Goal: Task Accomplishment & Management: Contribute content

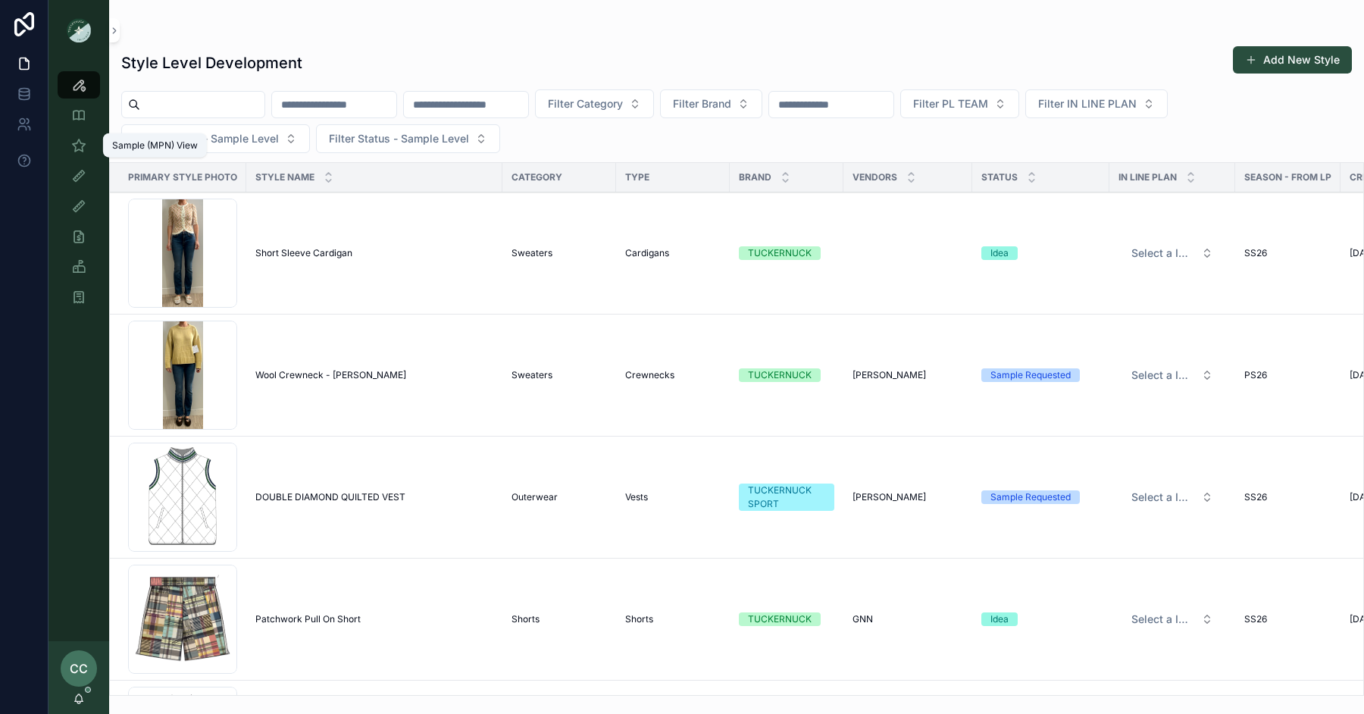
click at [80, 142] on icon "scrollable content" at bounding box center [78, 145] width 15 height 15
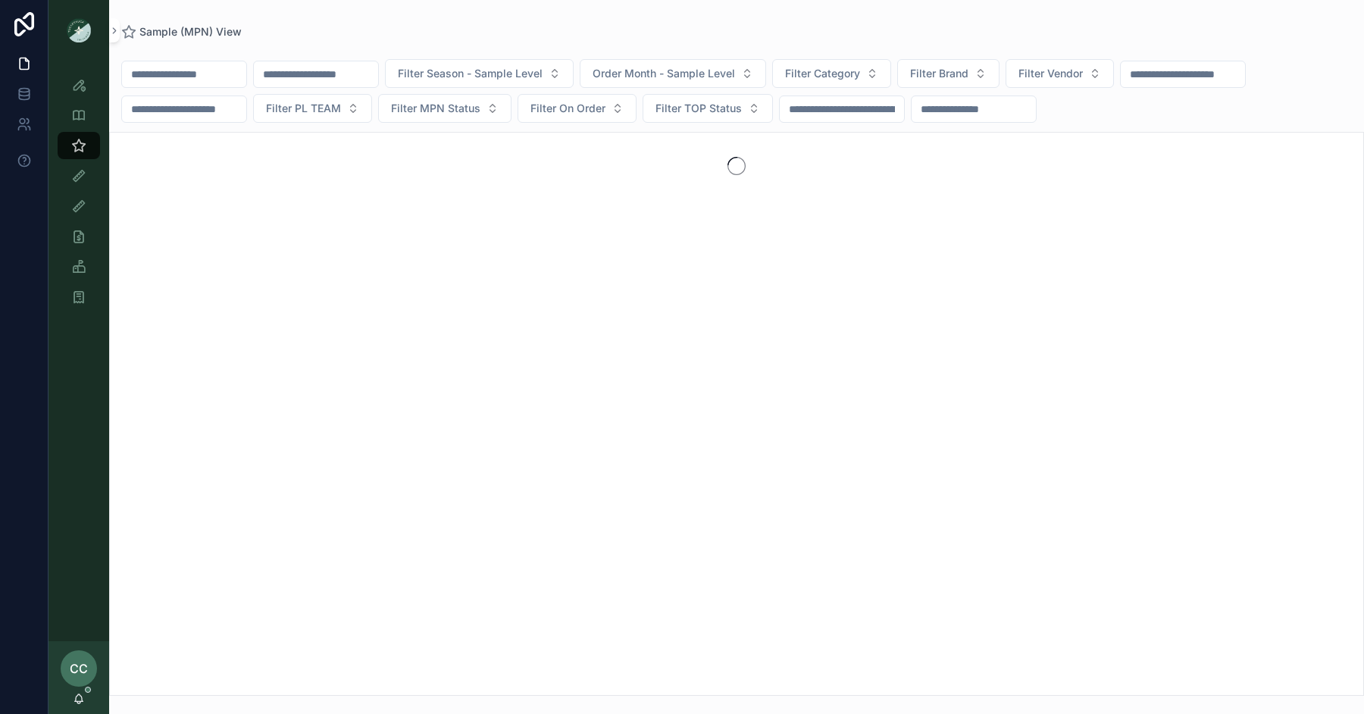
click at [189, 77] on input "scrollable content" at bounding box center [184, 74] width 124 height 21
type input "*"
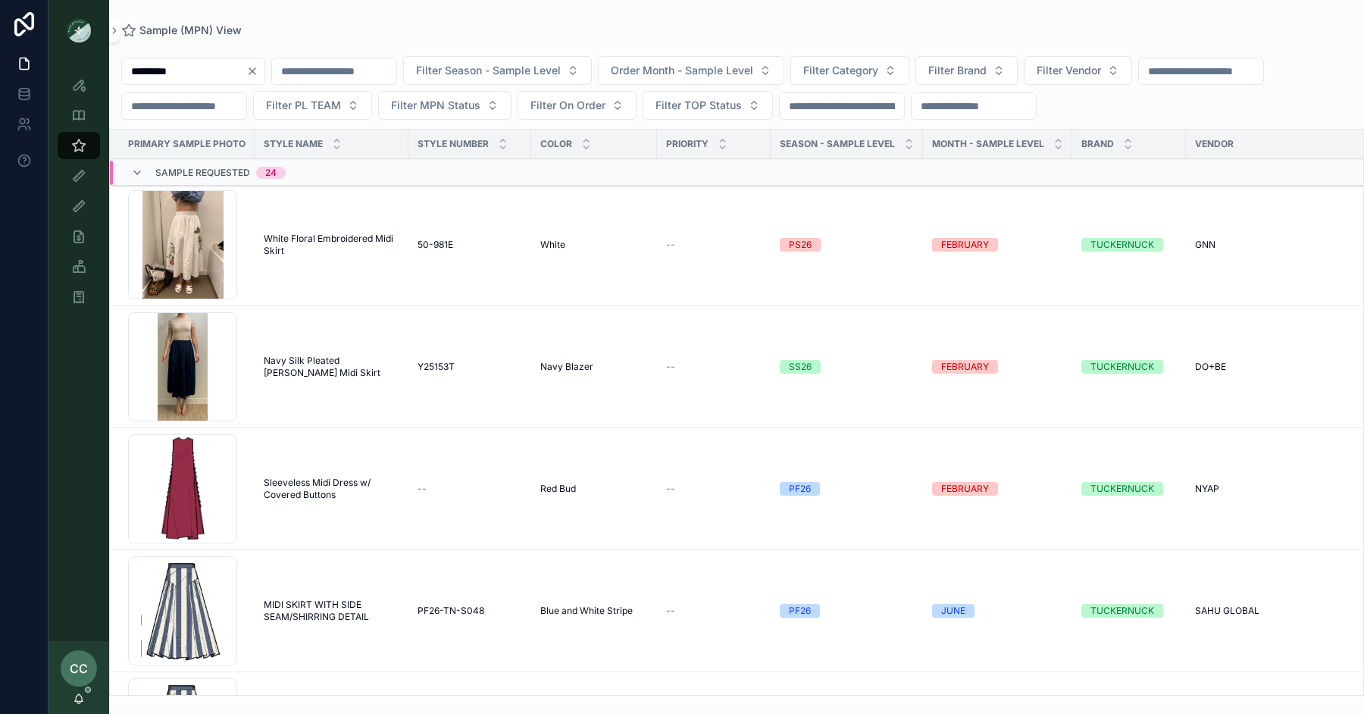
type input "**********"
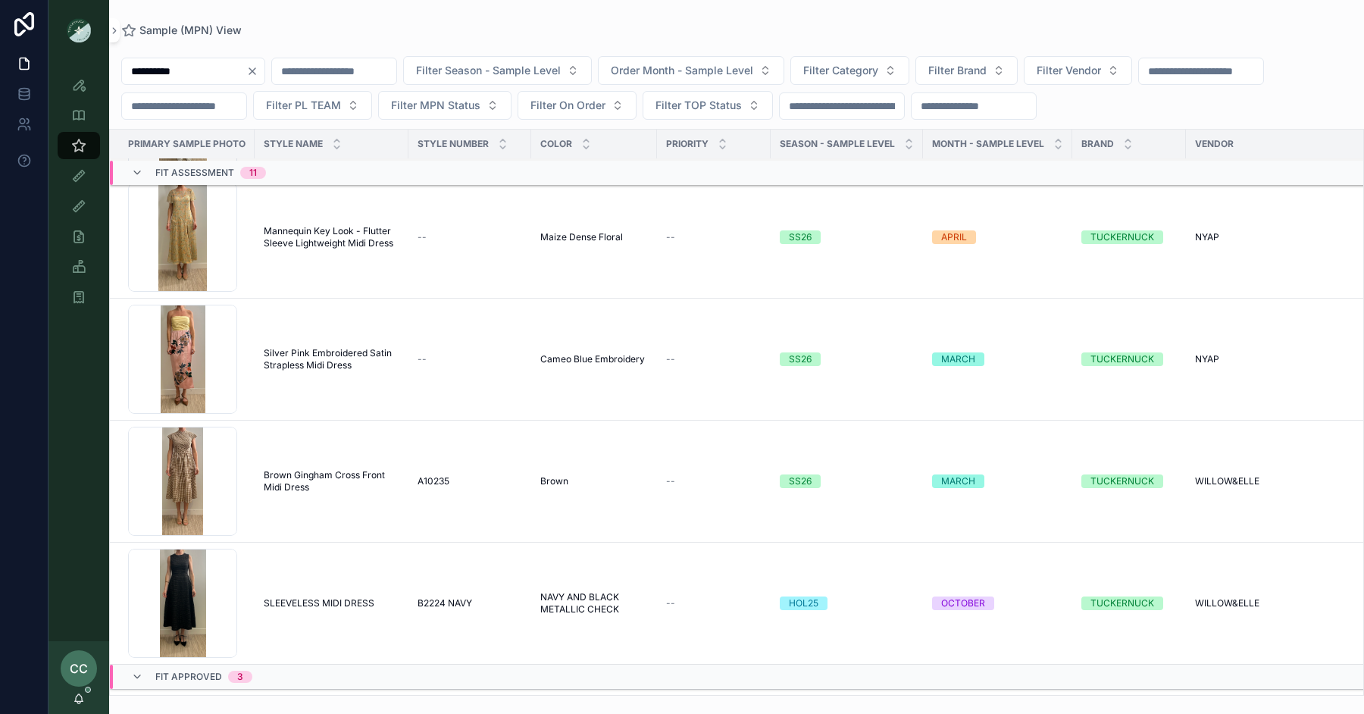
scroll to position [2259, 0]
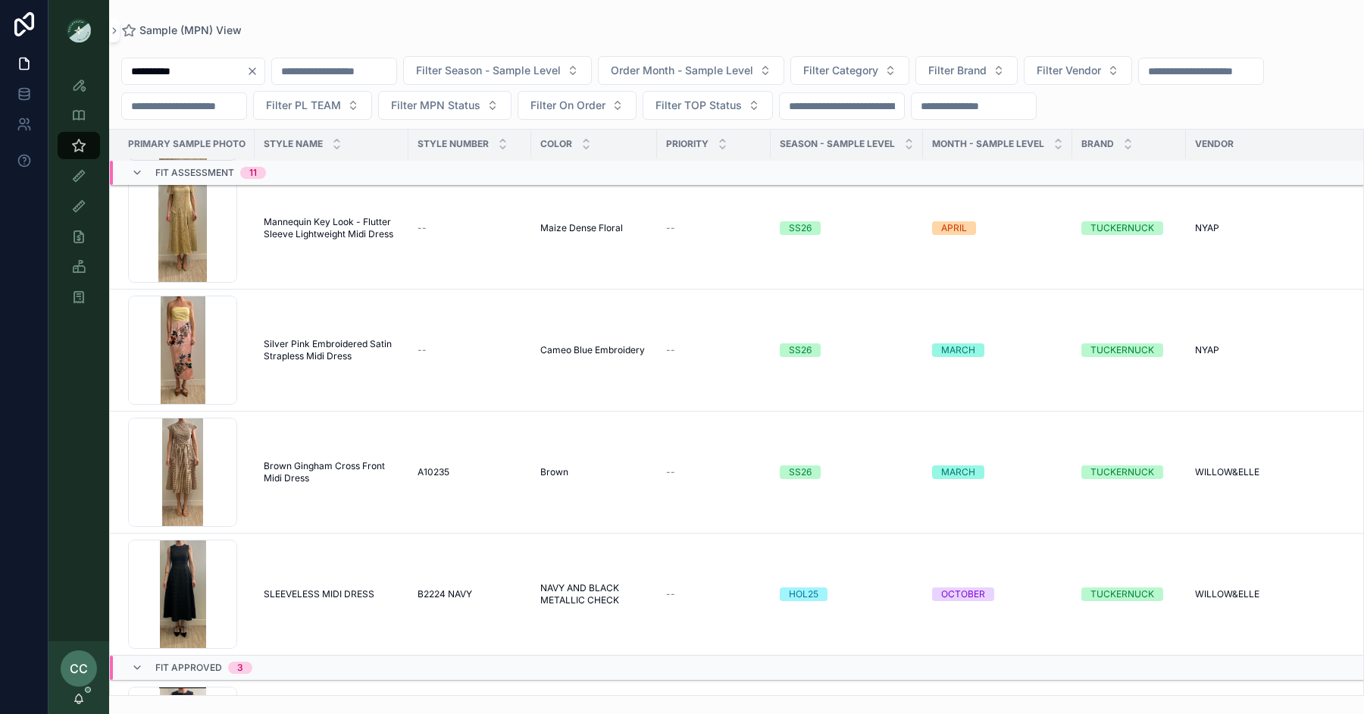
click at [339, 338] on span "Silver Pink Embroidered Satin Strapless Midi Dress" at bounding box center [332, 350] width 136 height 24
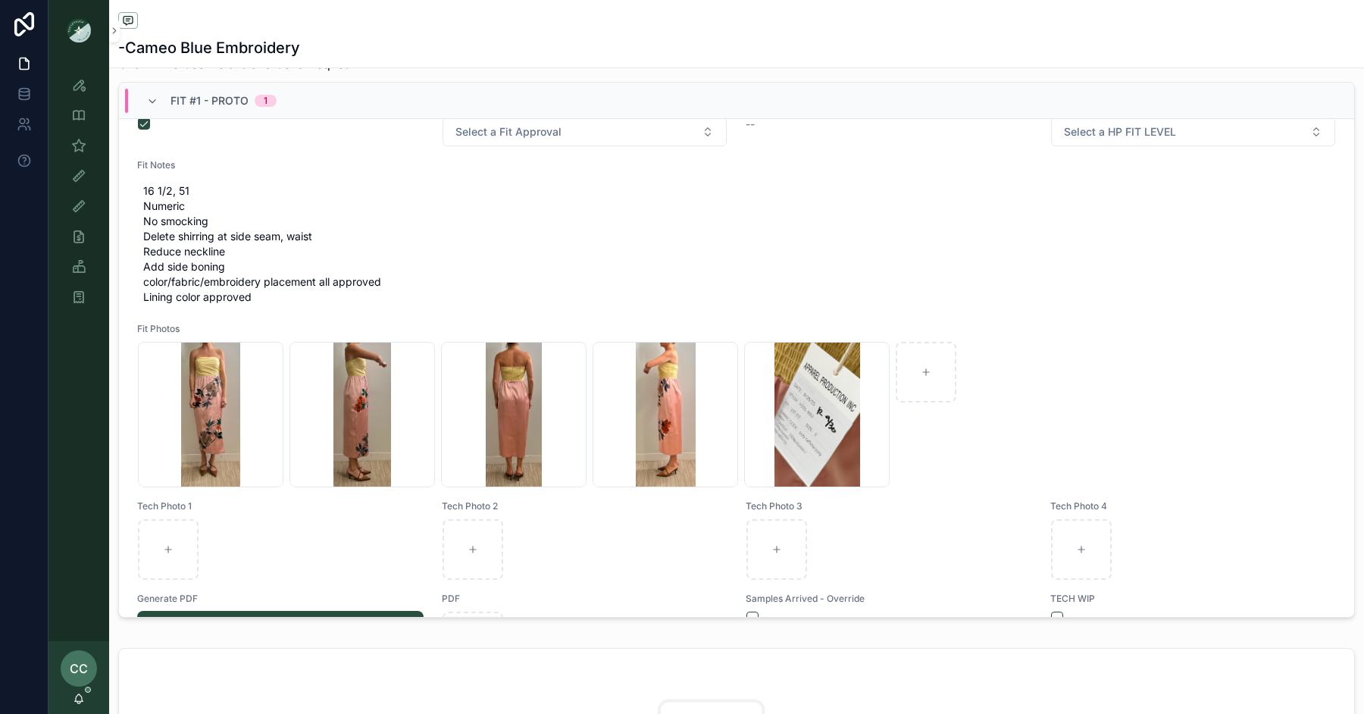
scroll to position [40, 0]
click at [77, 139] on icon "scrollable content" at bounding box center [78, 145] width 15 height 15
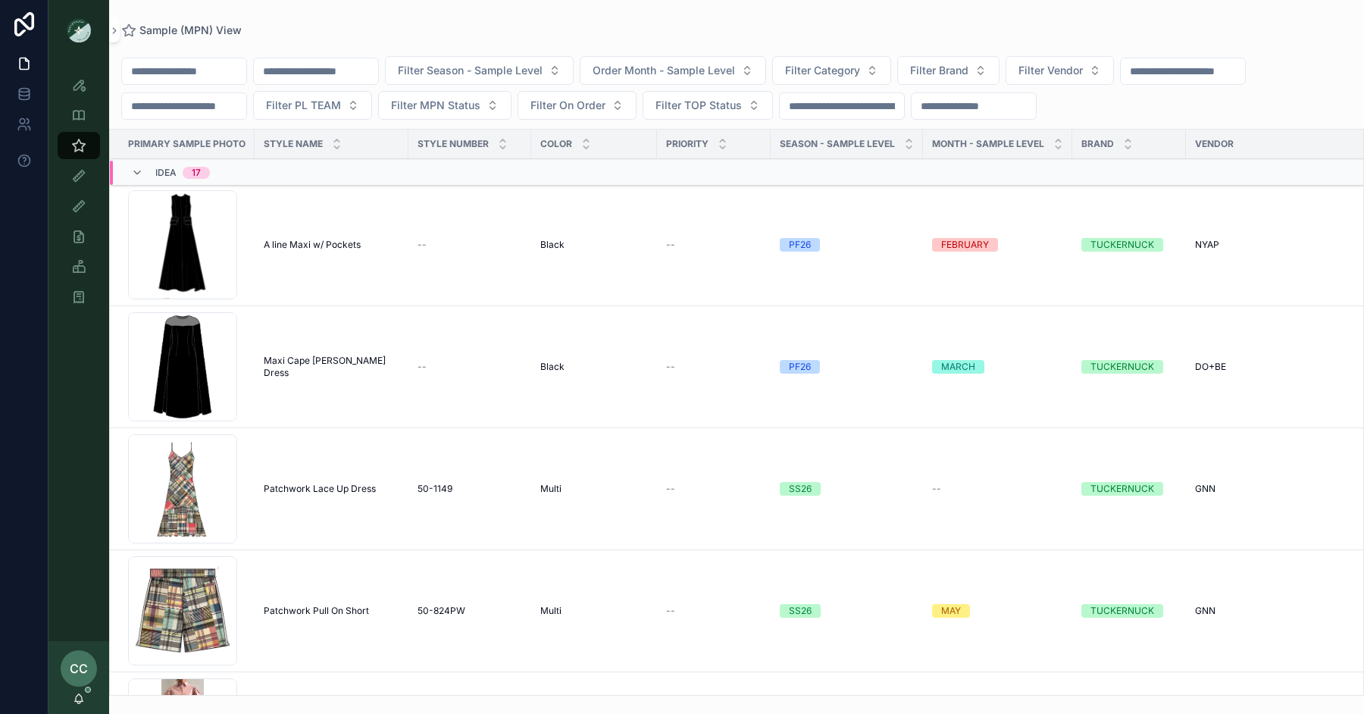
click at [180, 74] on input "scrollable content" at bounding box center [184, 71] width 124 height 21
paste input "**********"
type input "**********"
click at [453, 271] on td "--" at bounding box center [469, 245] width 123 height 122
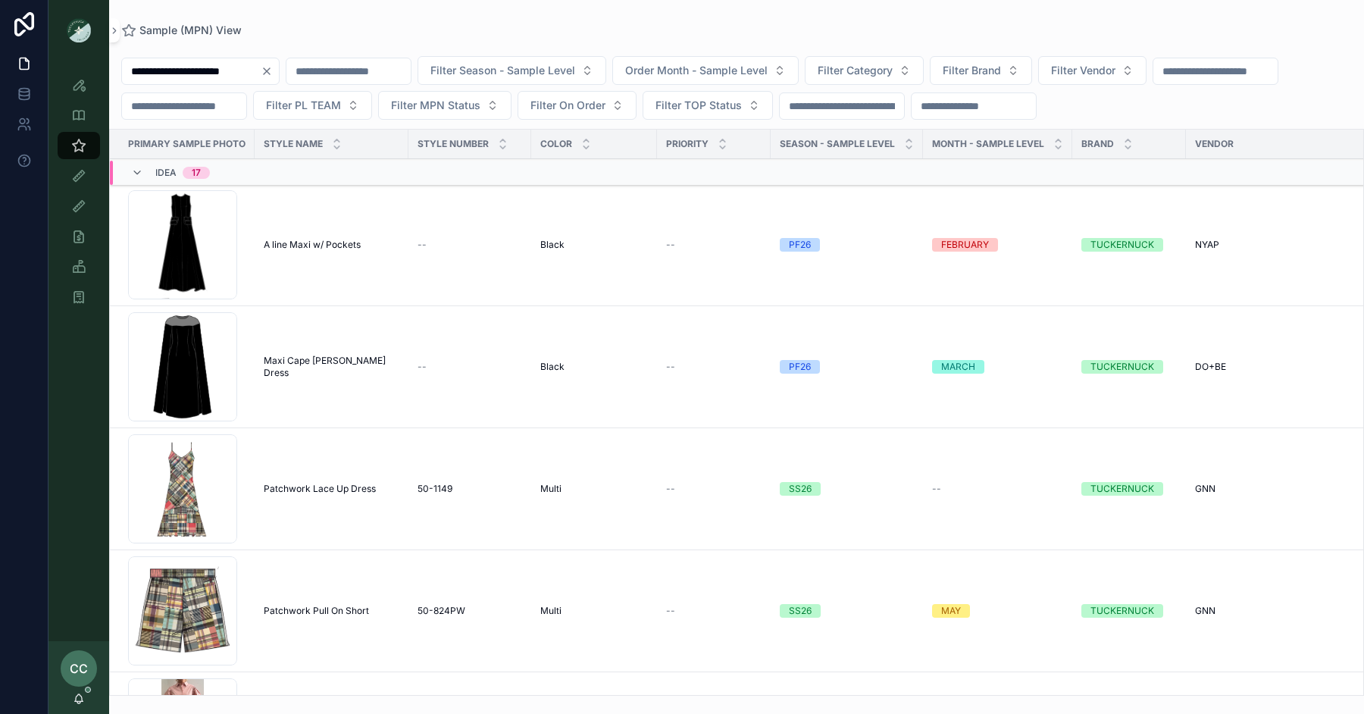
scroll to position [0, 0]
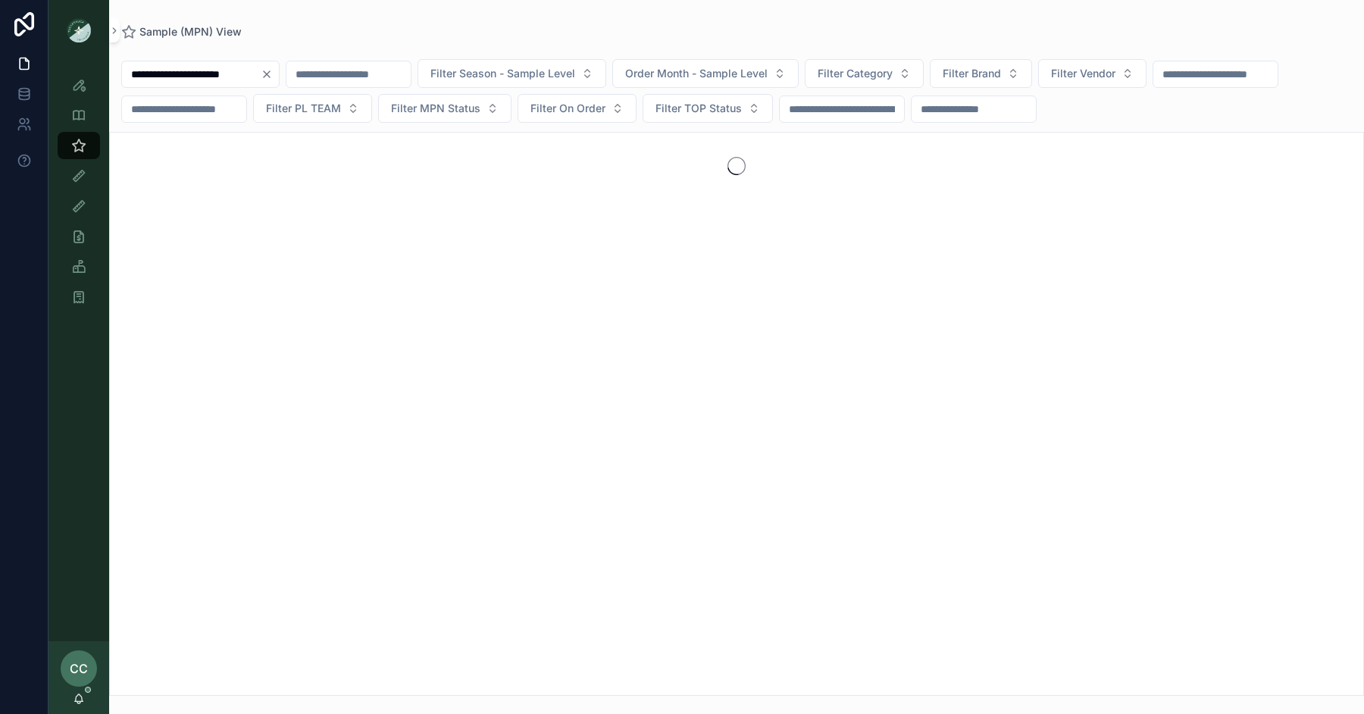
click at [290, 236] on div "scrollable content" at bounding box center [736, 414] width 1255 height 564
click at [202, 76] on input "**********" at bounding box center [191, 74] width 139 height 21
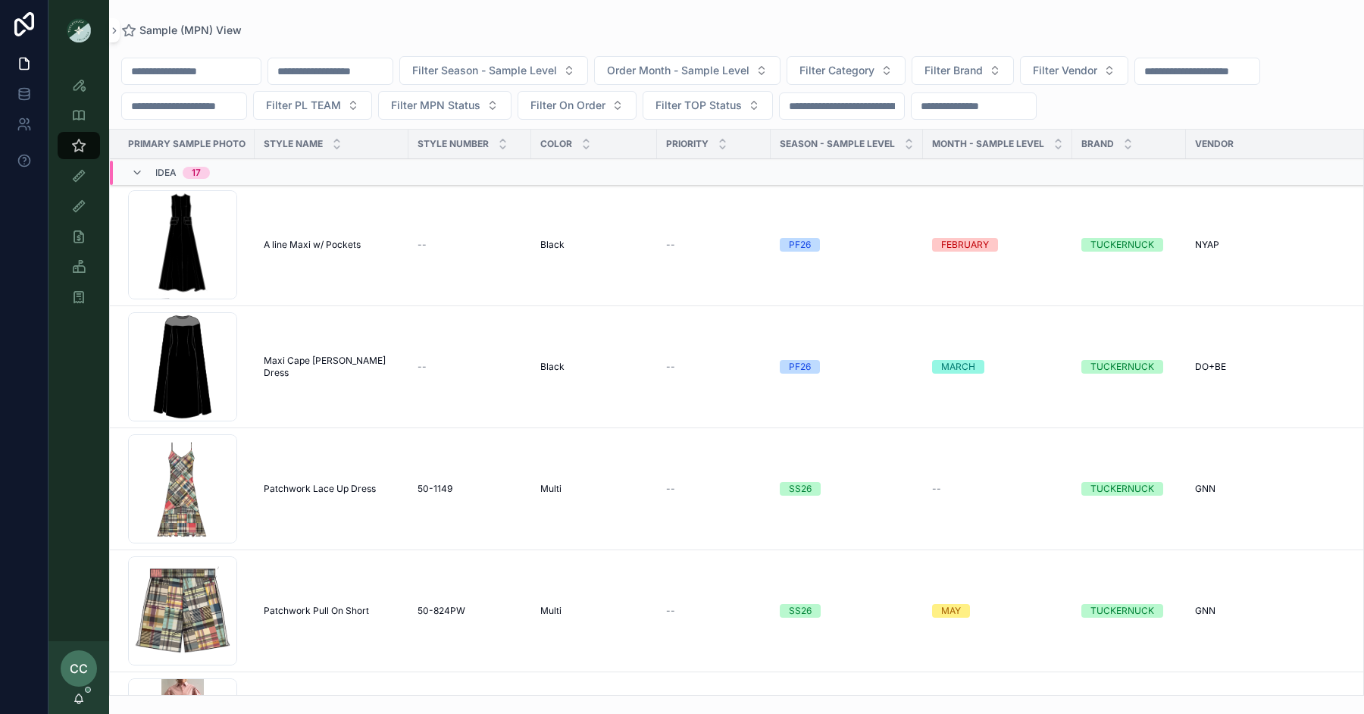
click at [274, 239] on span "A line Maxi w/ Pockets" at bounding box center [312, 245] width 97 height 12
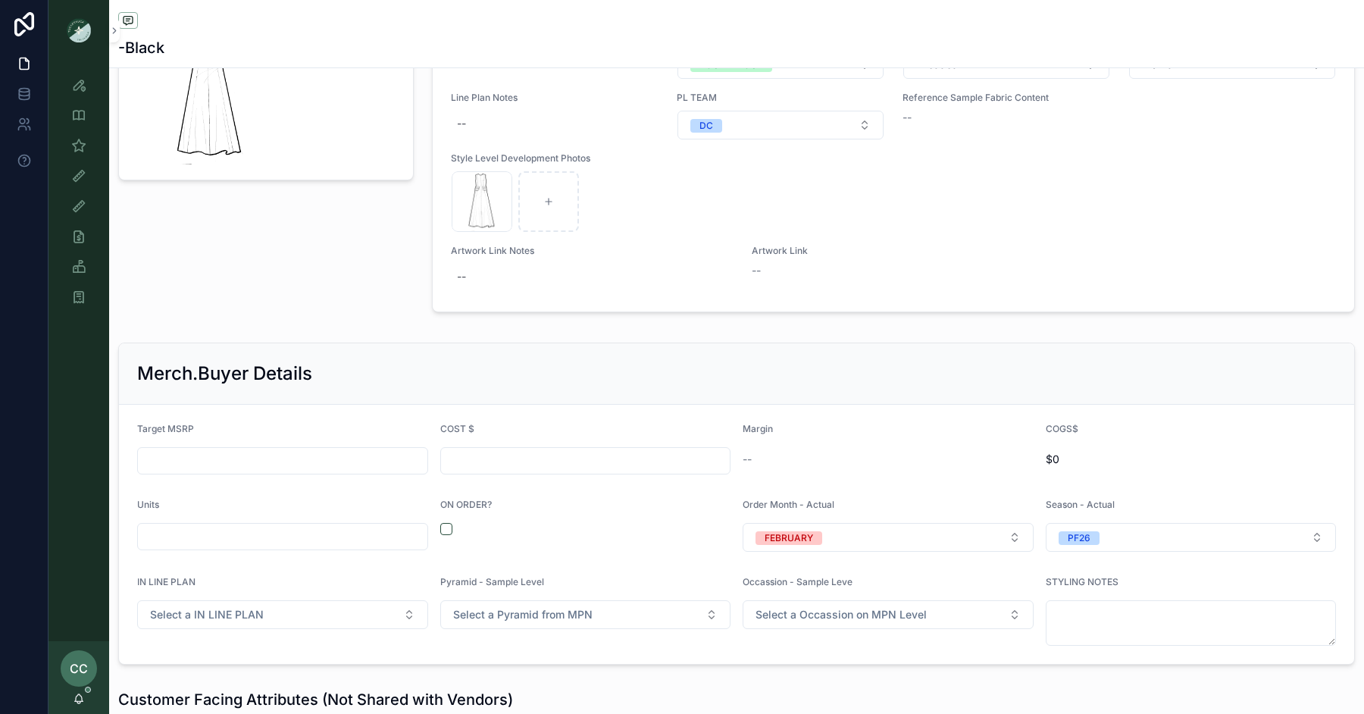
scroll to position [1609, 0]
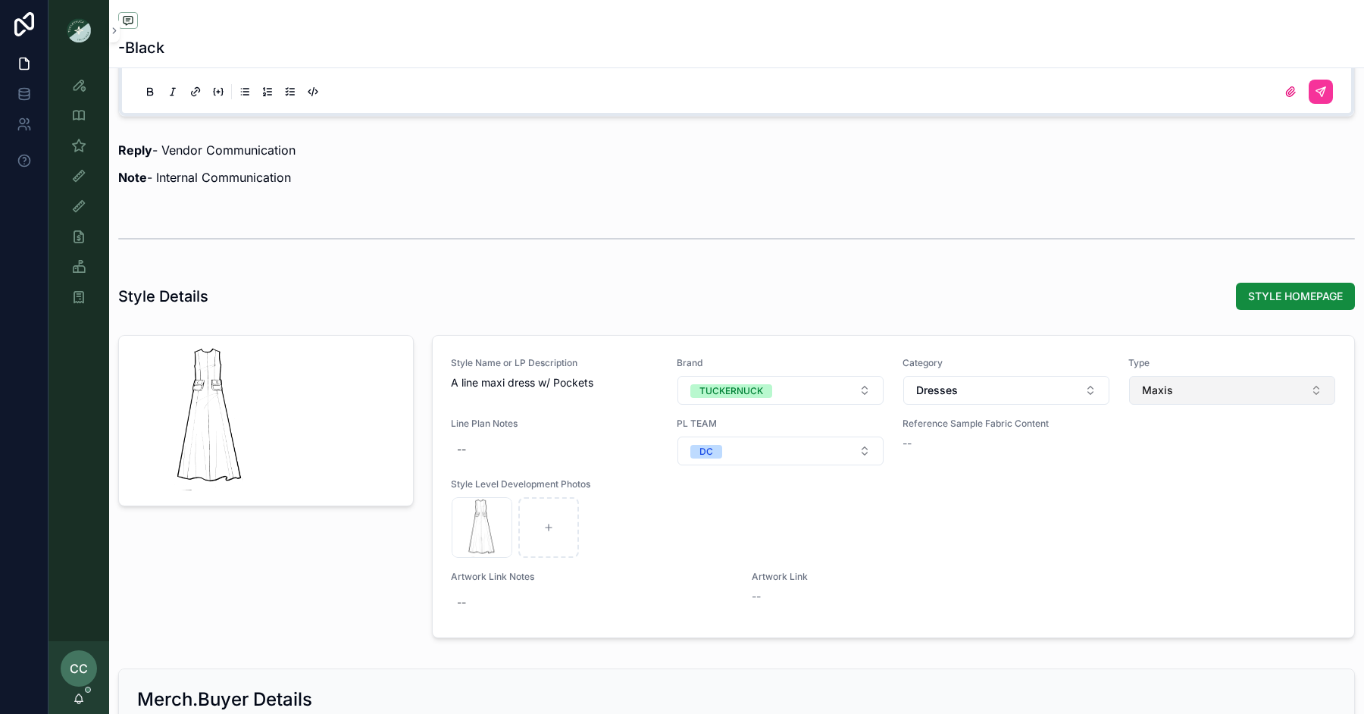
click at [1191, 396] on button "Maxis" at bounding box center [1232, 390] width 206 height 29
type input "**"
click at [1171, 450] on div "Midis" at bounding box center [1233, 445] width 211 height 24
click at [1141, 287] on div "Style Details STYLE HOMEPAGE" at bounding box center [736, 296] width 1237 height 29
click at [1261, 296] on span "STYLE HOMEPAGE" at bounding box center [1295, 296] width 95 height 15
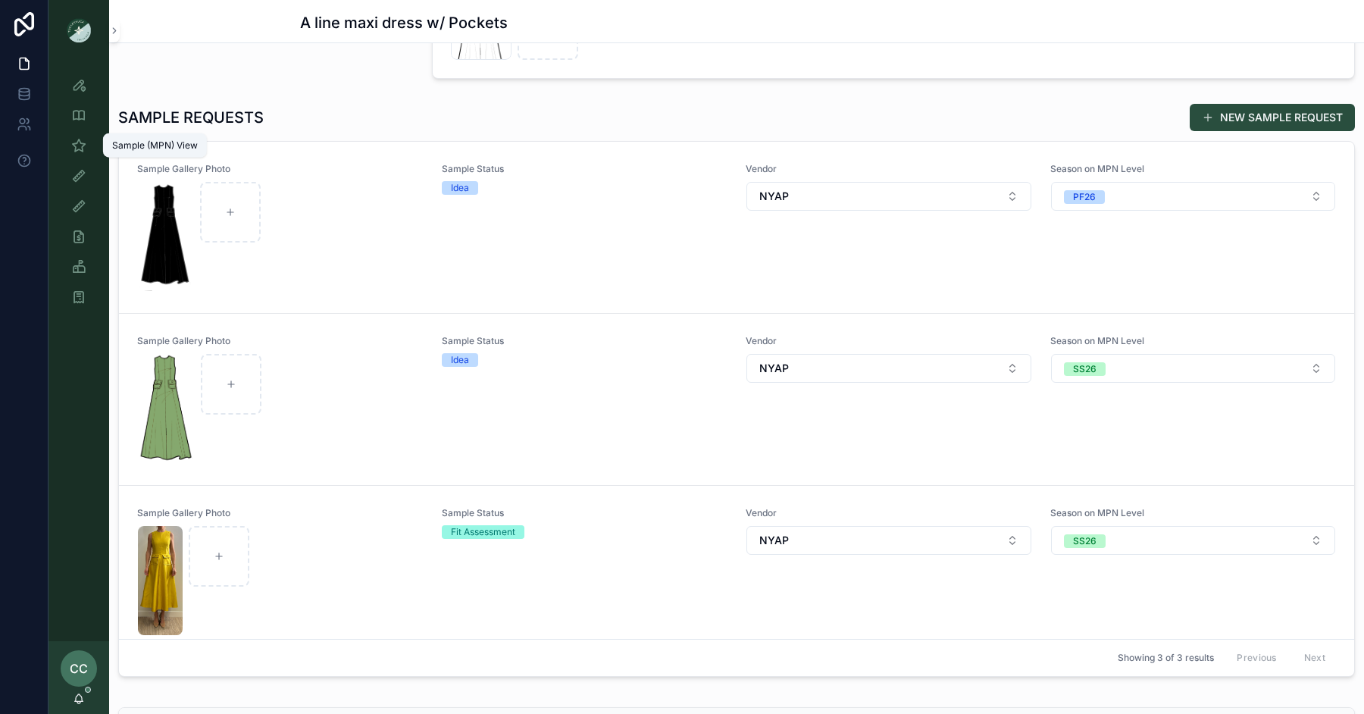
click at [77, 144] on icon "scrollable content" at bounding box center [78, 145] width 15 height 15
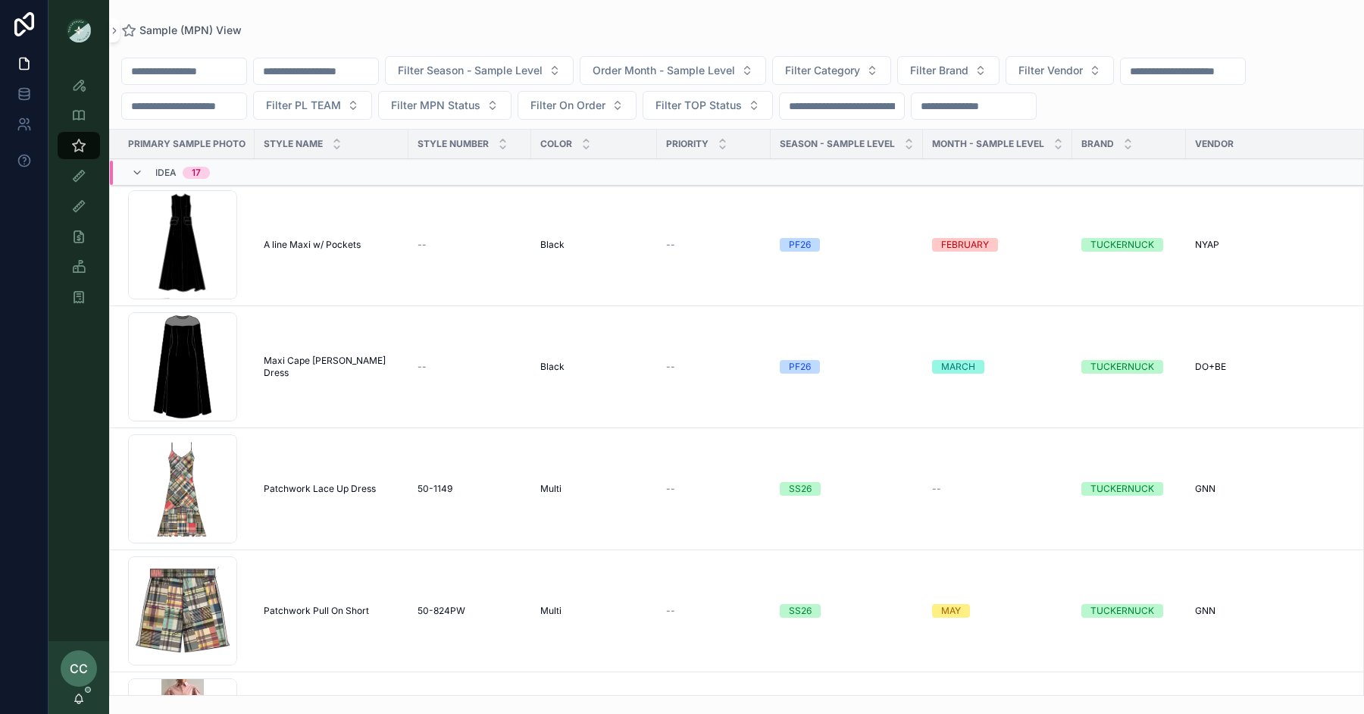
click at [217, 81] on div "scrollable content" at bounding box center [184, 71] width 126 height 27
click at [214, 75] on input "scrollable content" at bounding box center [184, 71] width 124 height 21
paste input "**********"
type input "**********"
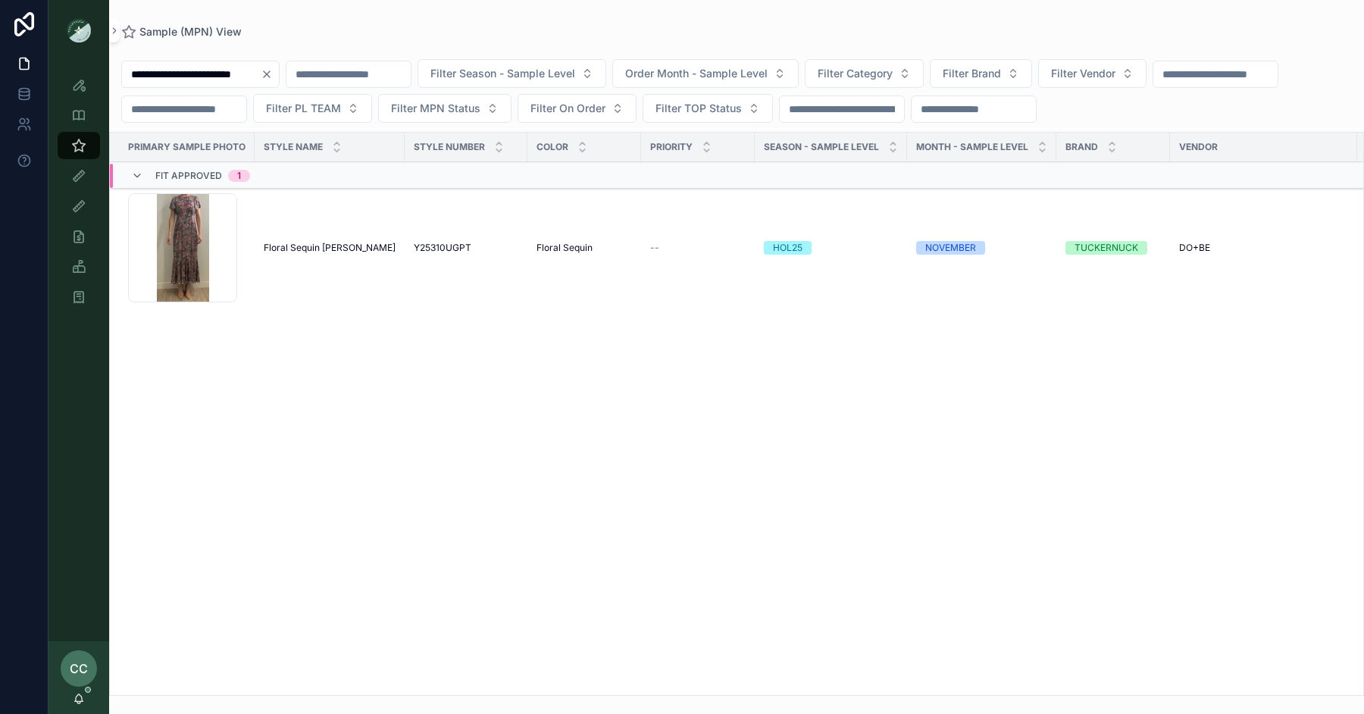
click at [289, 242] on span "Floral Sequin Elodie Dress" at bounding box center [330, 248] width 132 height 12
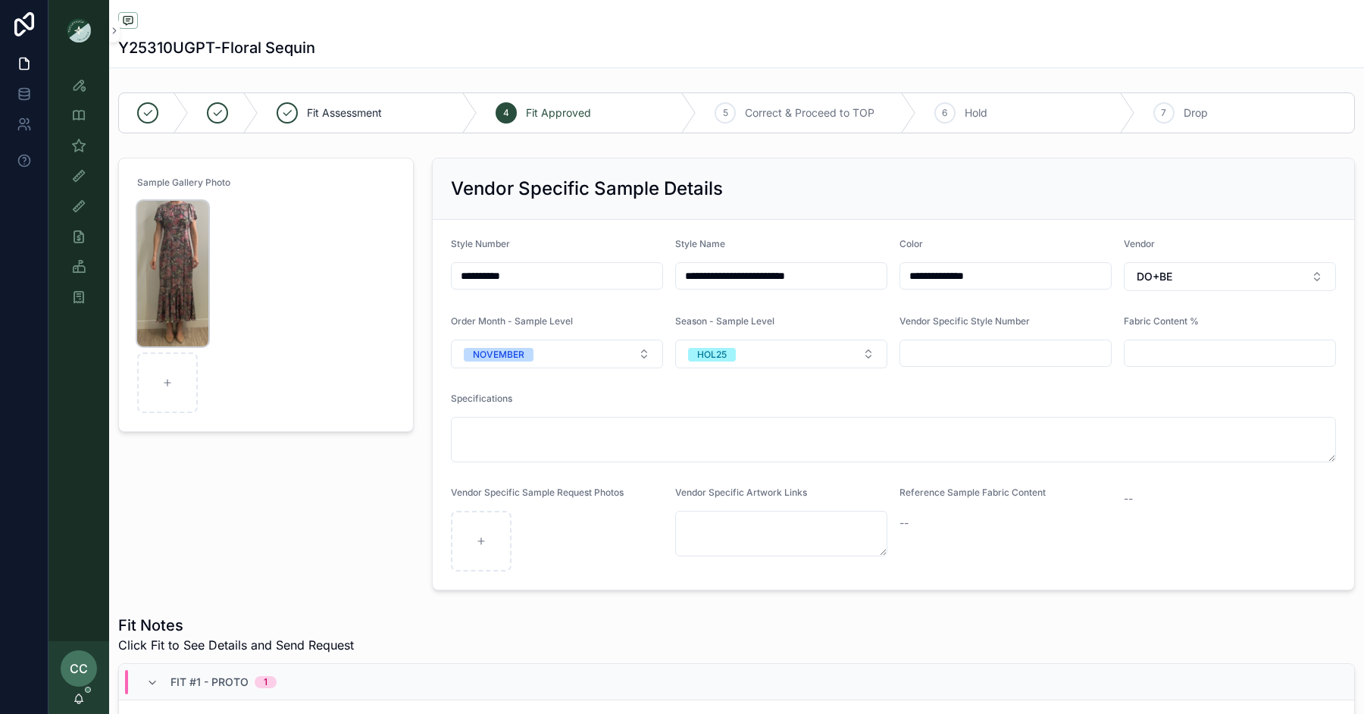
click at [181, 280] on img "scrollable content" at bounding box center [172, 273] width 71 height 145
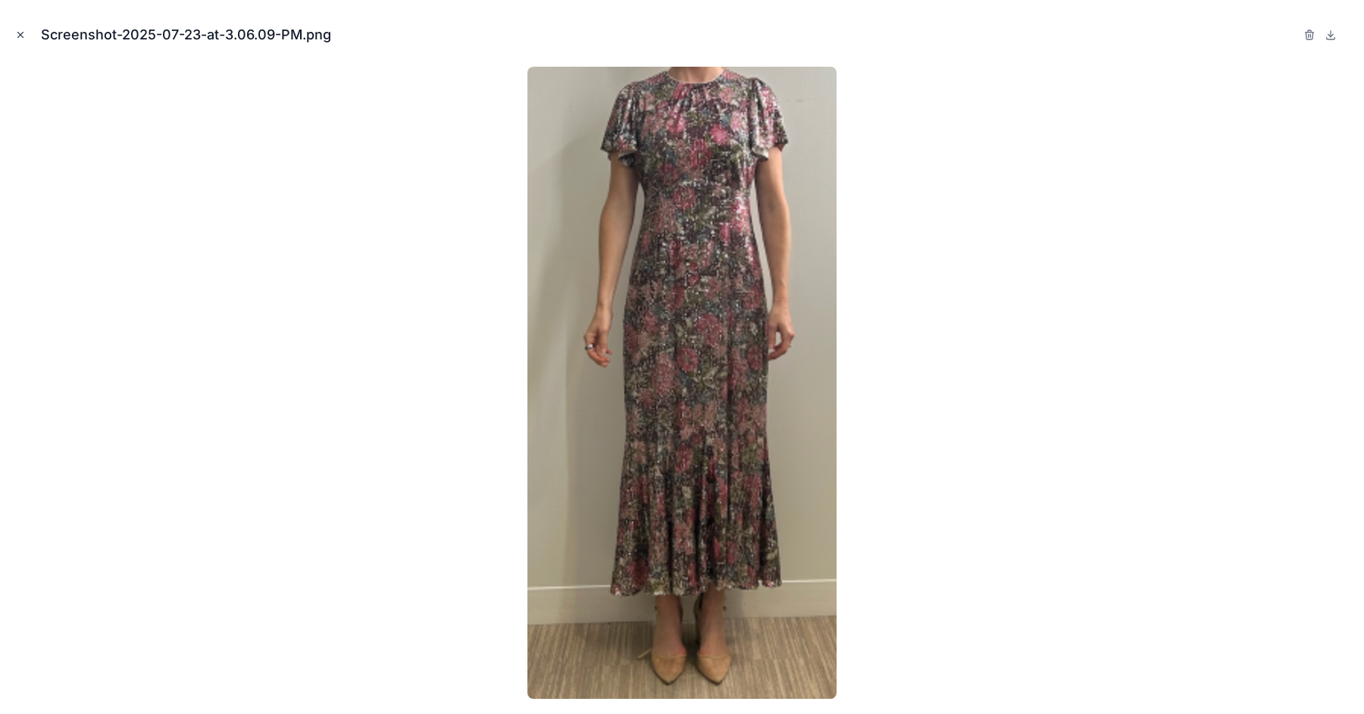
click at [25, 32] on icon "Close modal" at bounding box center [20, 35] width 11 height 11
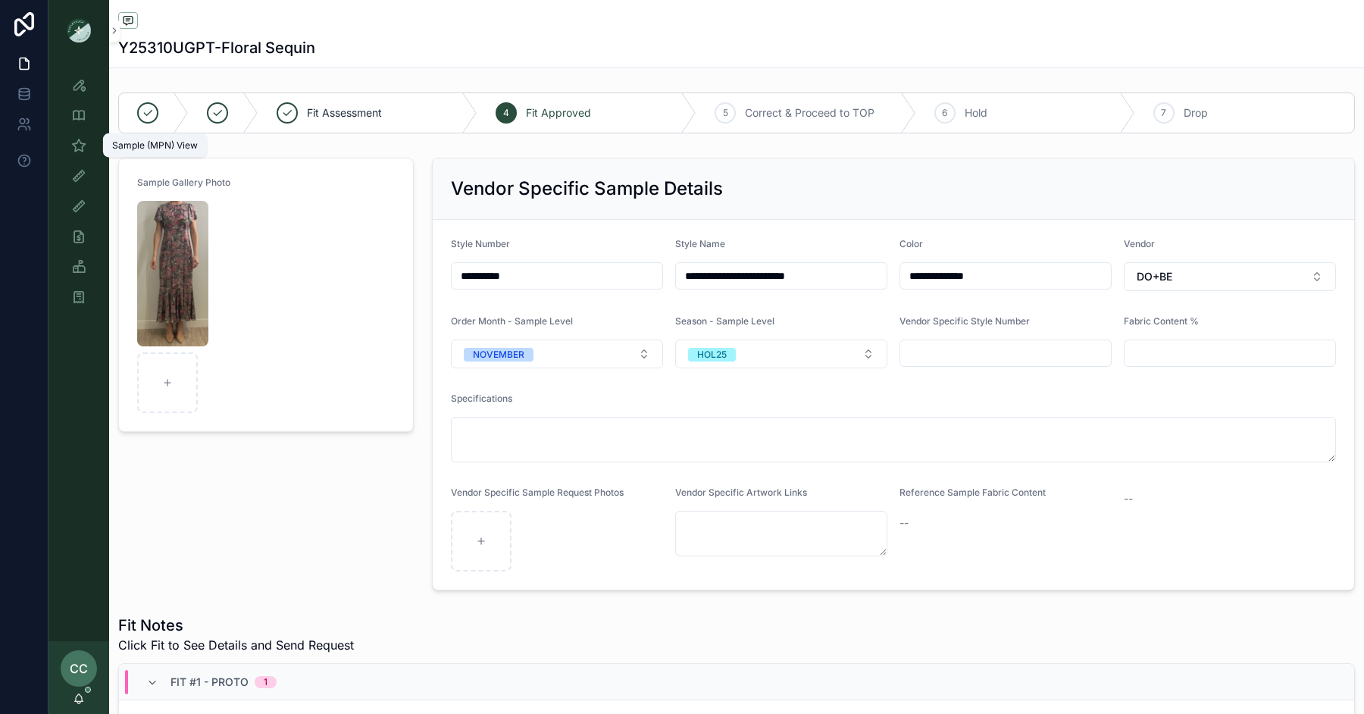
click at [75, 142] on icon "scrollable content" at bounding box center [78, 145] width 15 height 15
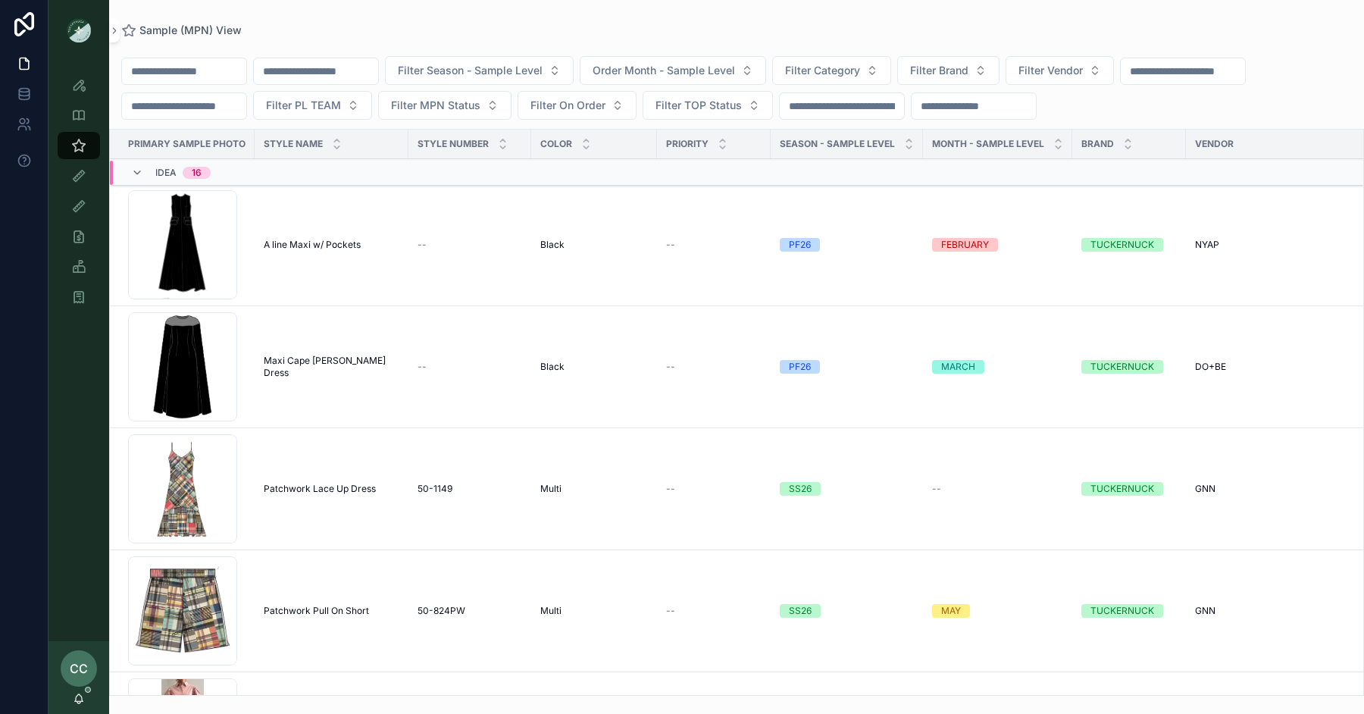
click at [153, 79] on input "scrollable content" at bounding box center [184, 71] width 124 height 21
paste input "**********"
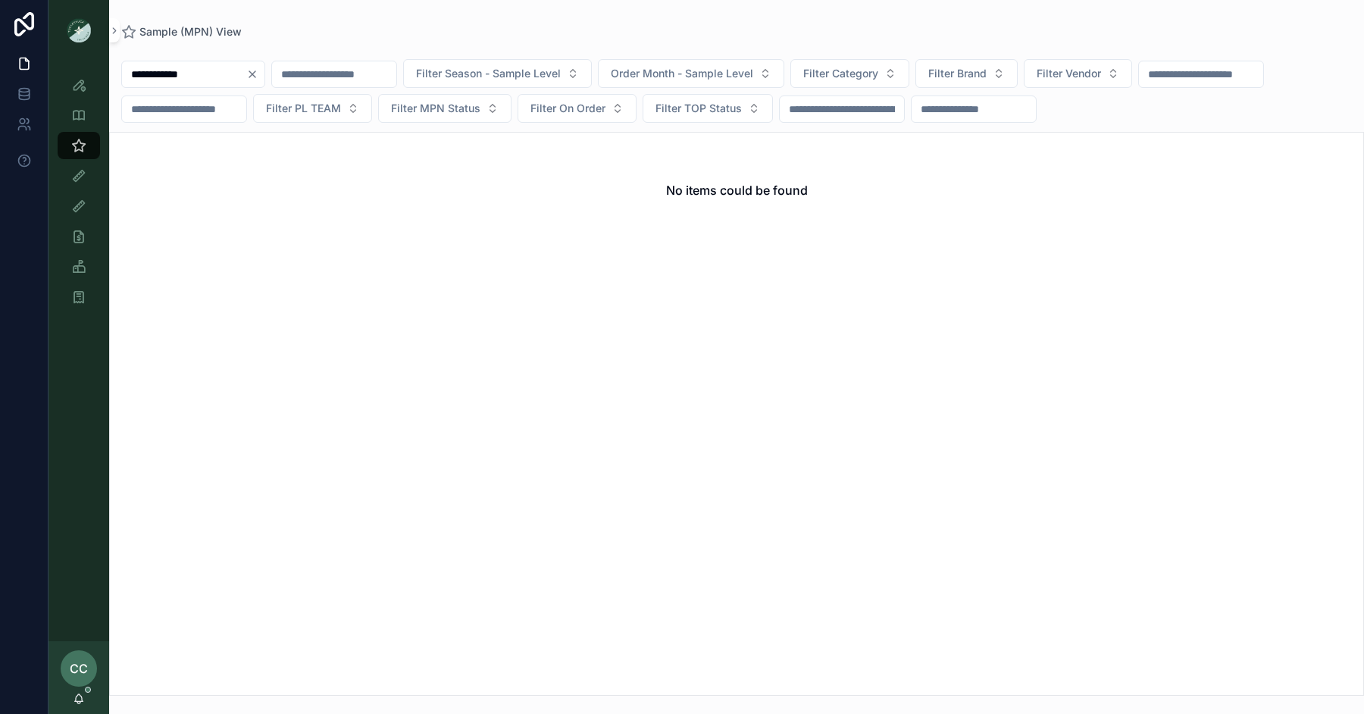
click at [228, 74] on input "**********" at bounding box center [184, 74] width 124 height 21
paste input "scrollable content"
click at [158, 77] on div "Style View" at bounding box center [135, 85] width 64 height 24
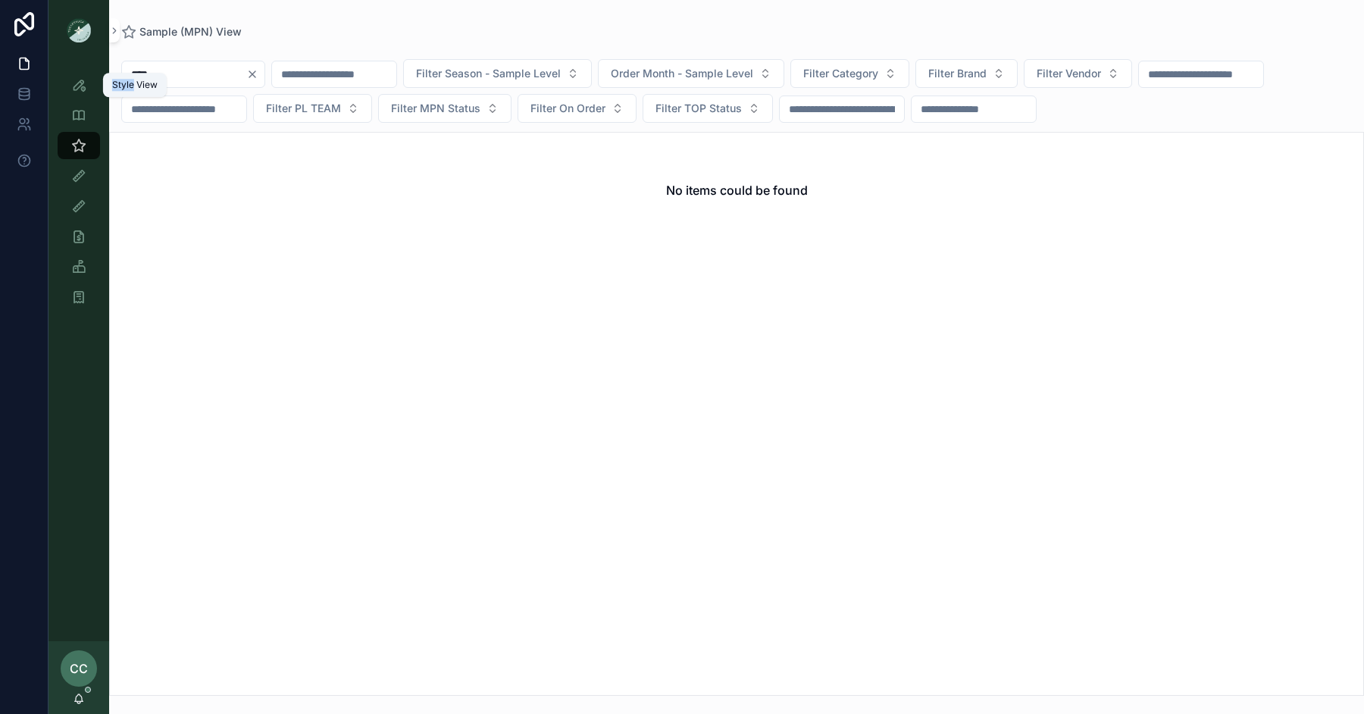
click at [158, 77] on div "Style View" at bounding box center [135, 85] width 64 height 24
click at [172, 74] on input "****" at bounding box center [184, 74] width 124 height 21
type input "******"
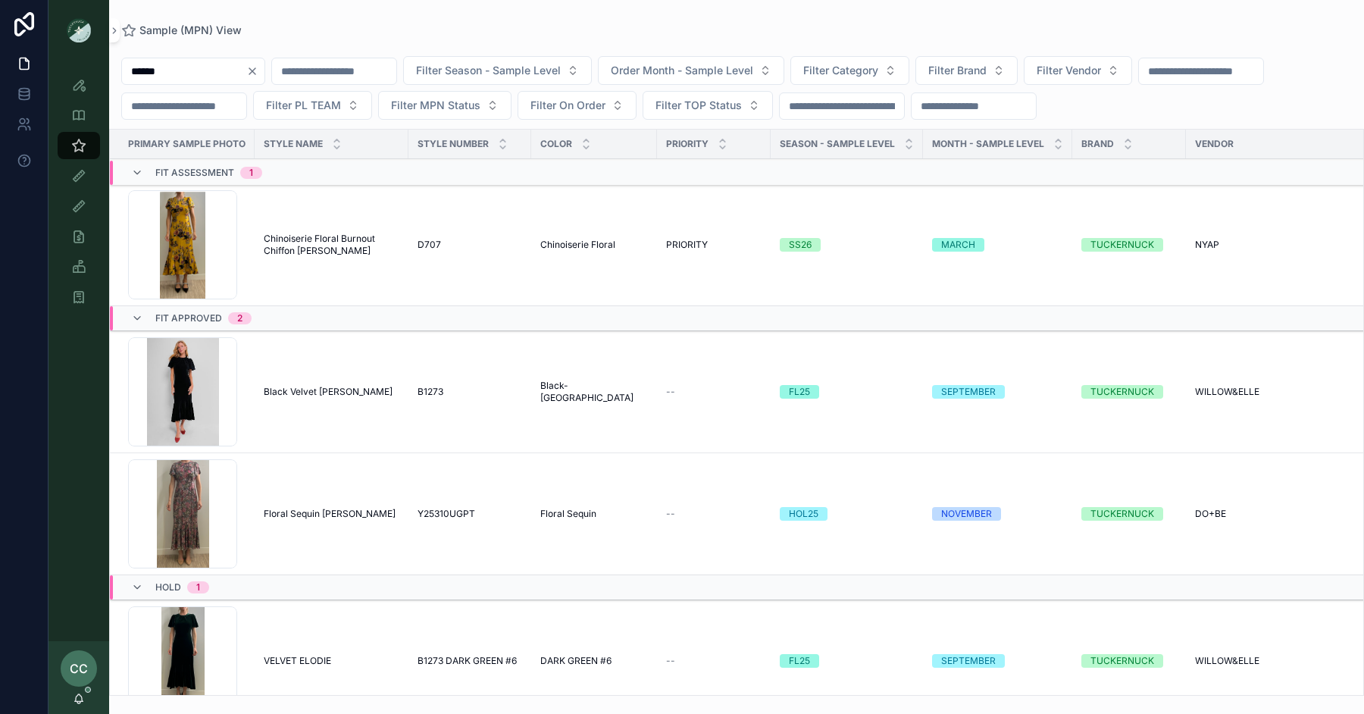
click at [330, 247] on span "Chinoiserie Floral Burnout Chiffon Elodie Dress" at bounding box center [332, 245] width 136 height 24
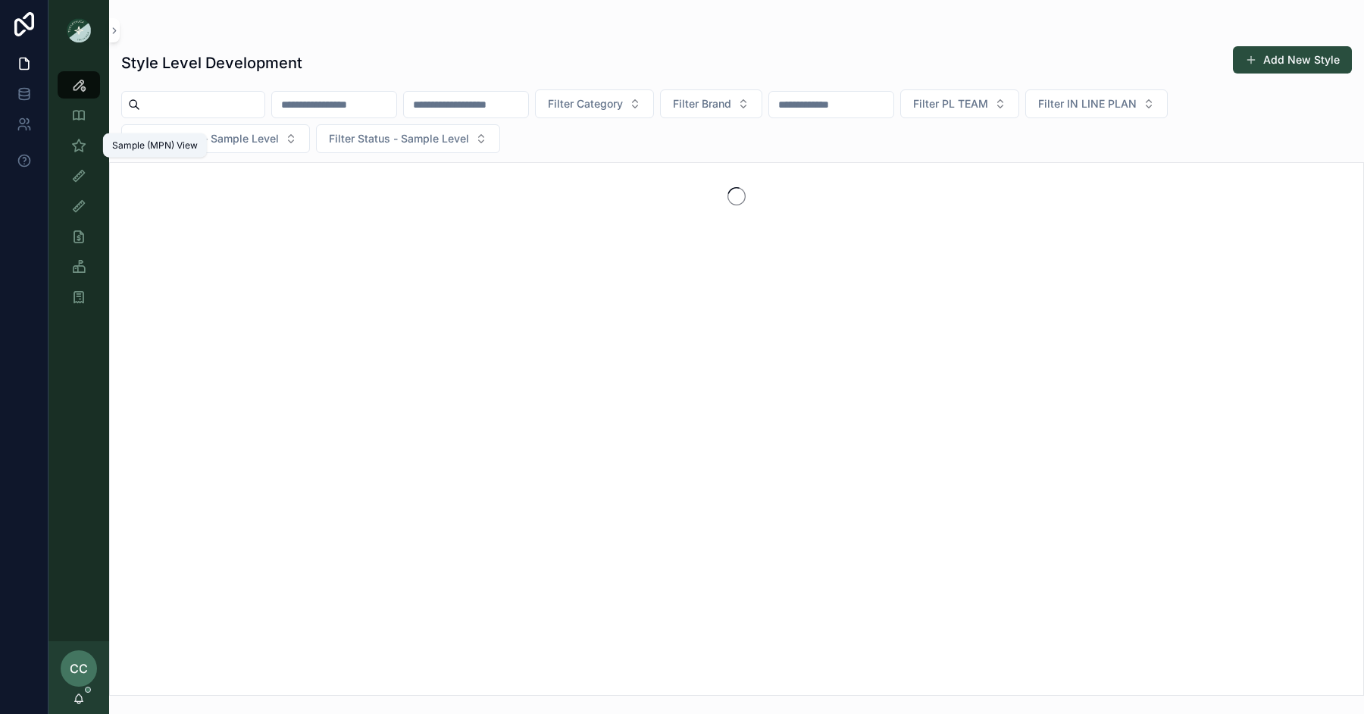
click at [80, 145] on icon "scrollable content" at bounding box center [78, 145] width 15 height 15
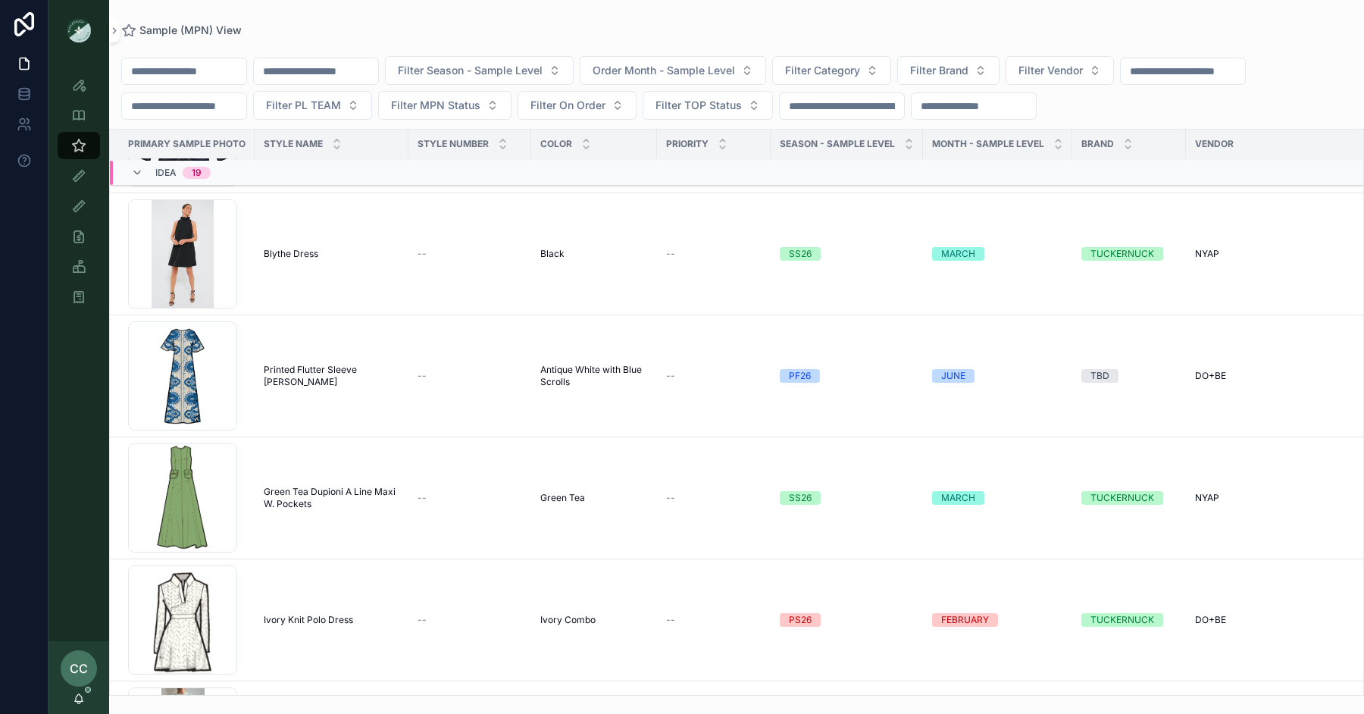
scroll to position [2414, 0]
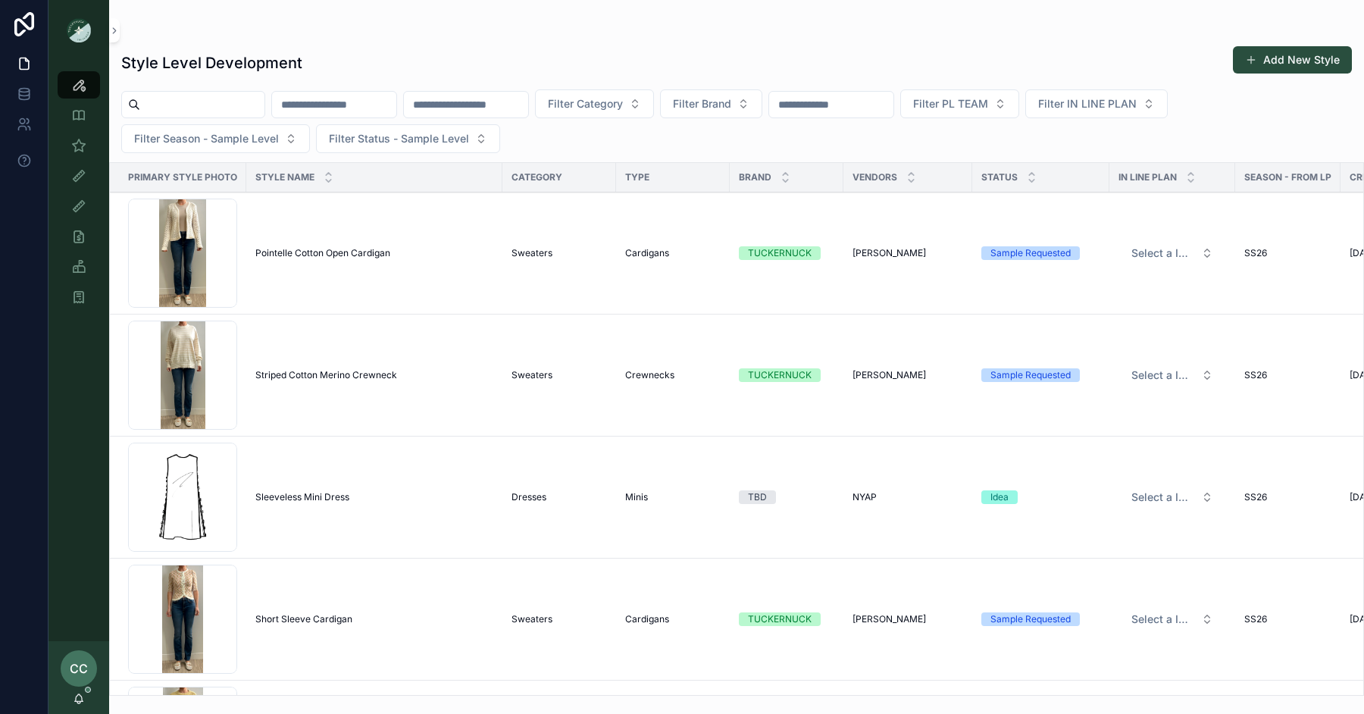
click at [239, 105] on input "scrollable content" at bounding box center [202, 104] width 124 height 21
type input "*"
click at [74, 146] on icon "scrollable content" at bounding box center [78, 145] width 15 height 15
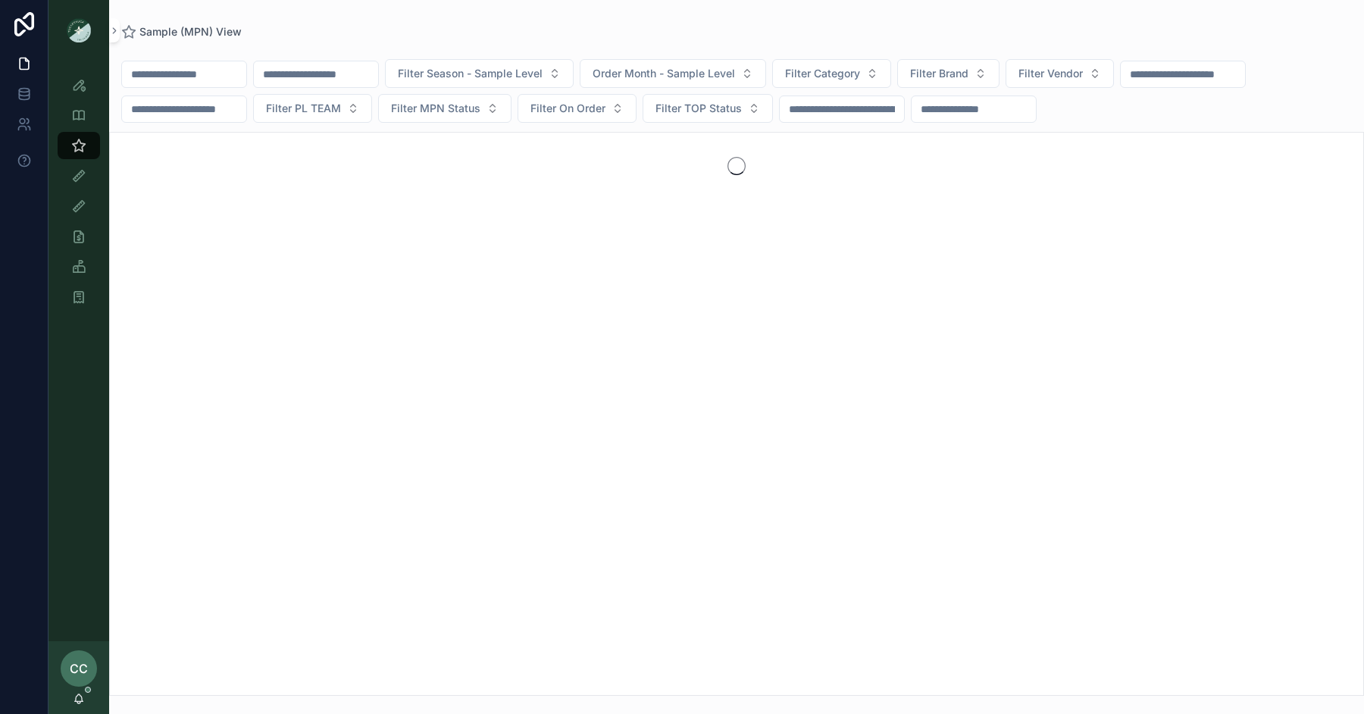
click at [205, 77] on input "scrollable content" at bounding box center [184, 74] width 124 height 21
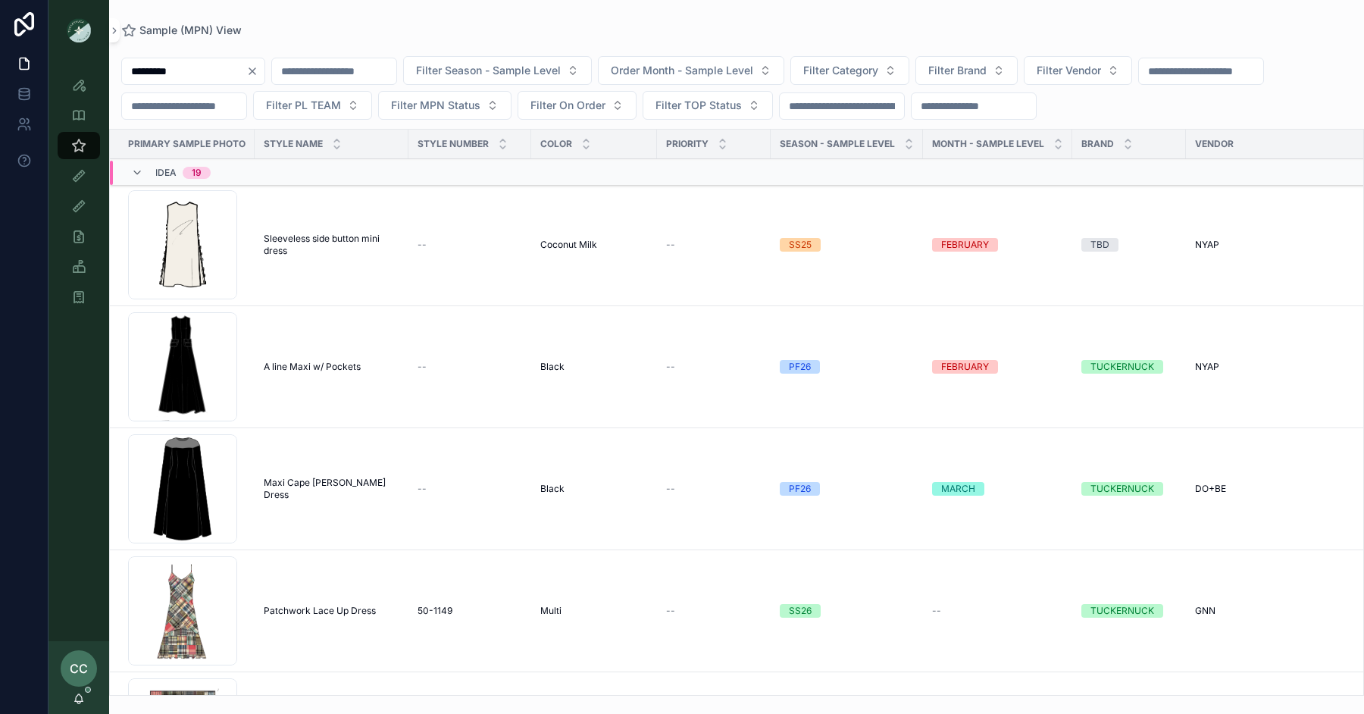
type input "**********"
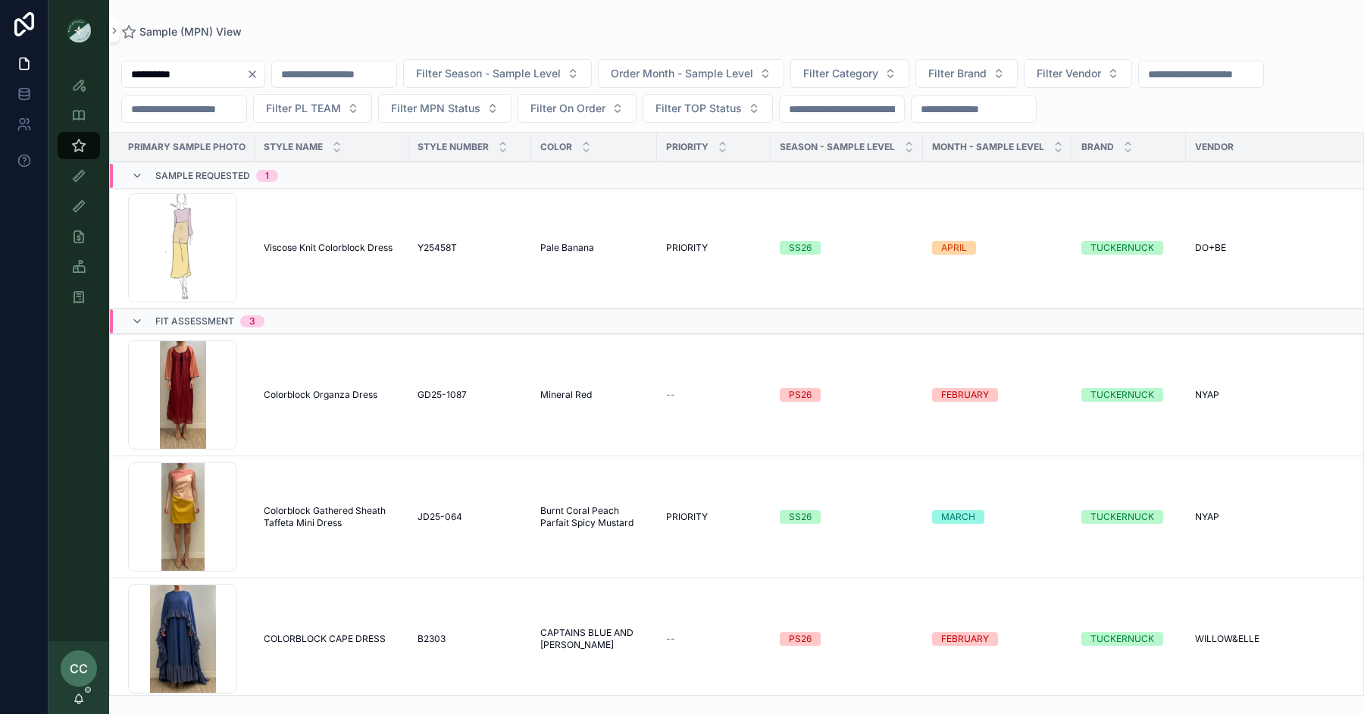
click at [320, 514] on span "Colorblock Gathered Sheath Taffeta Mini Dress" at bounding box center [332, 517] width 136 height 24
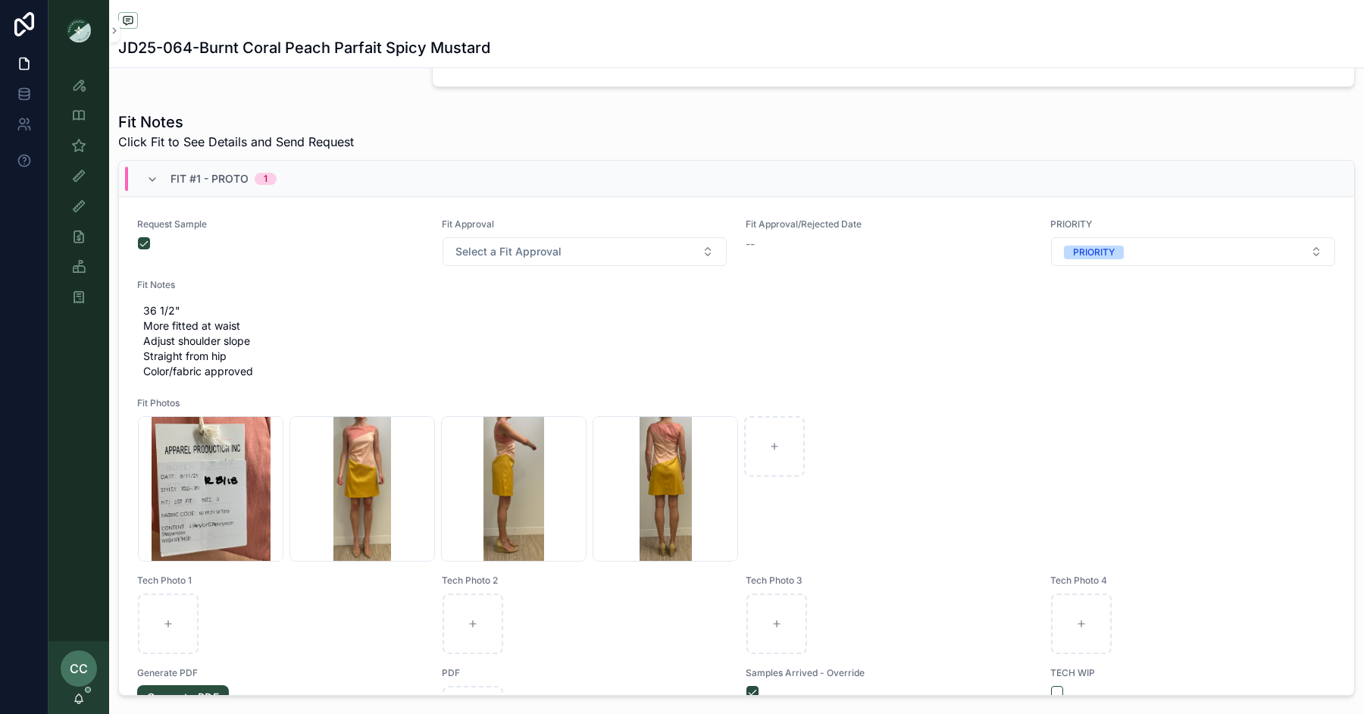
scroll to position [614, 0]
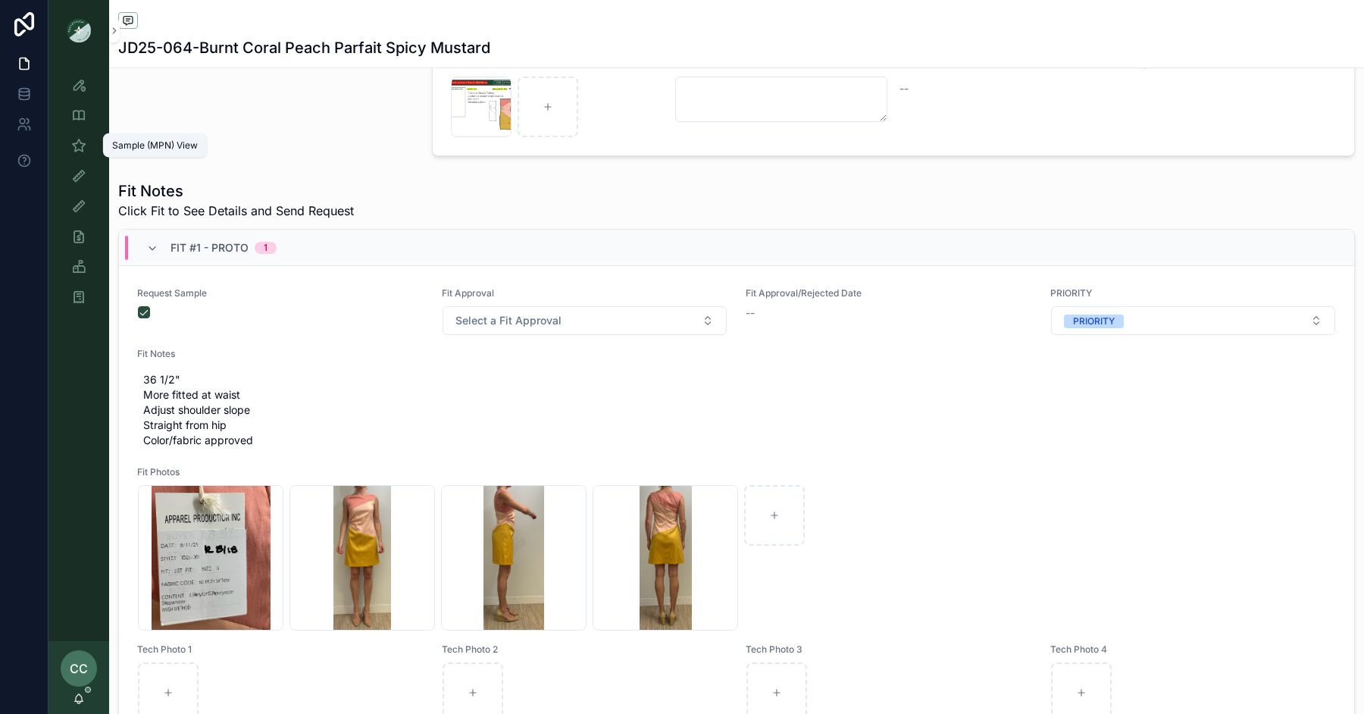
click at [79, 146] on icon "scrollable content" at bounding box center [78, 145] width 15 height 15
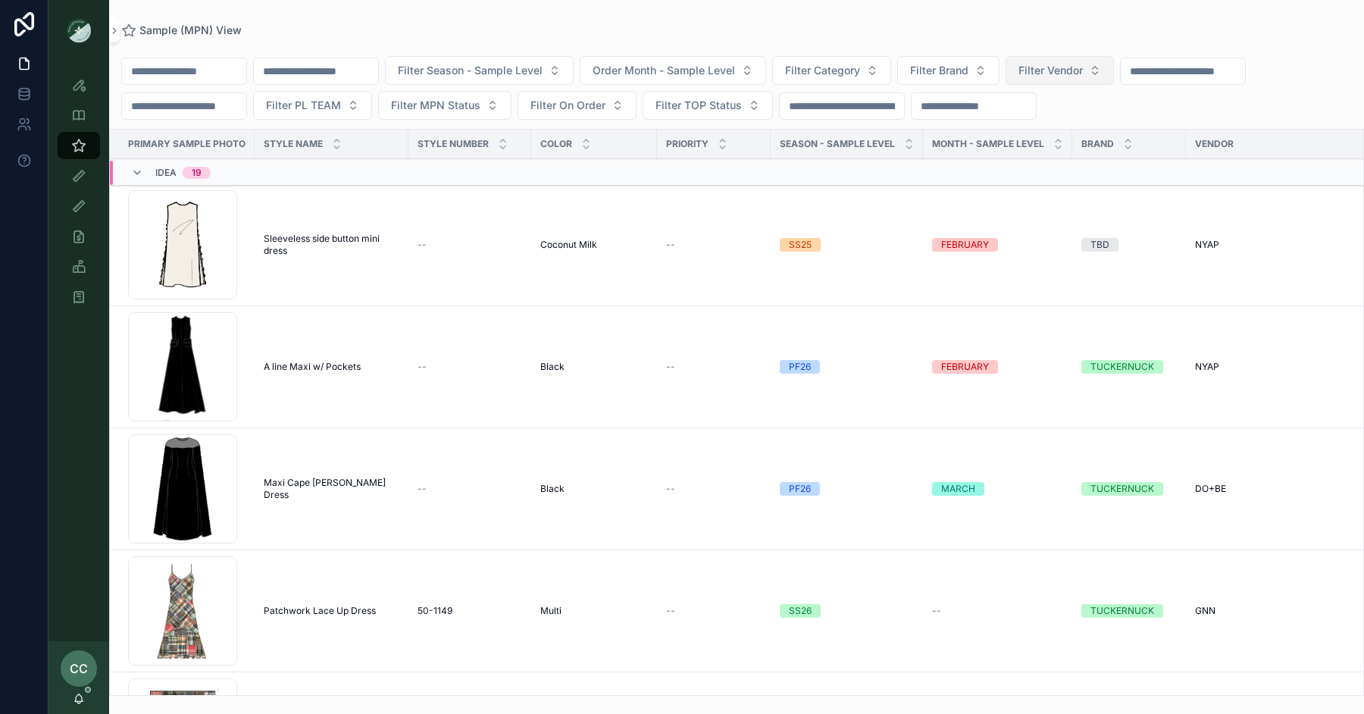
click at [1078, 69] on span "Filter Vendor" at bounding box center [1050, 70] width 64 height 15
type input "*****"
click at [1037, 132] on span "WILLOW&ELLE" at bounding box center [1023, 131] width 75 height 15
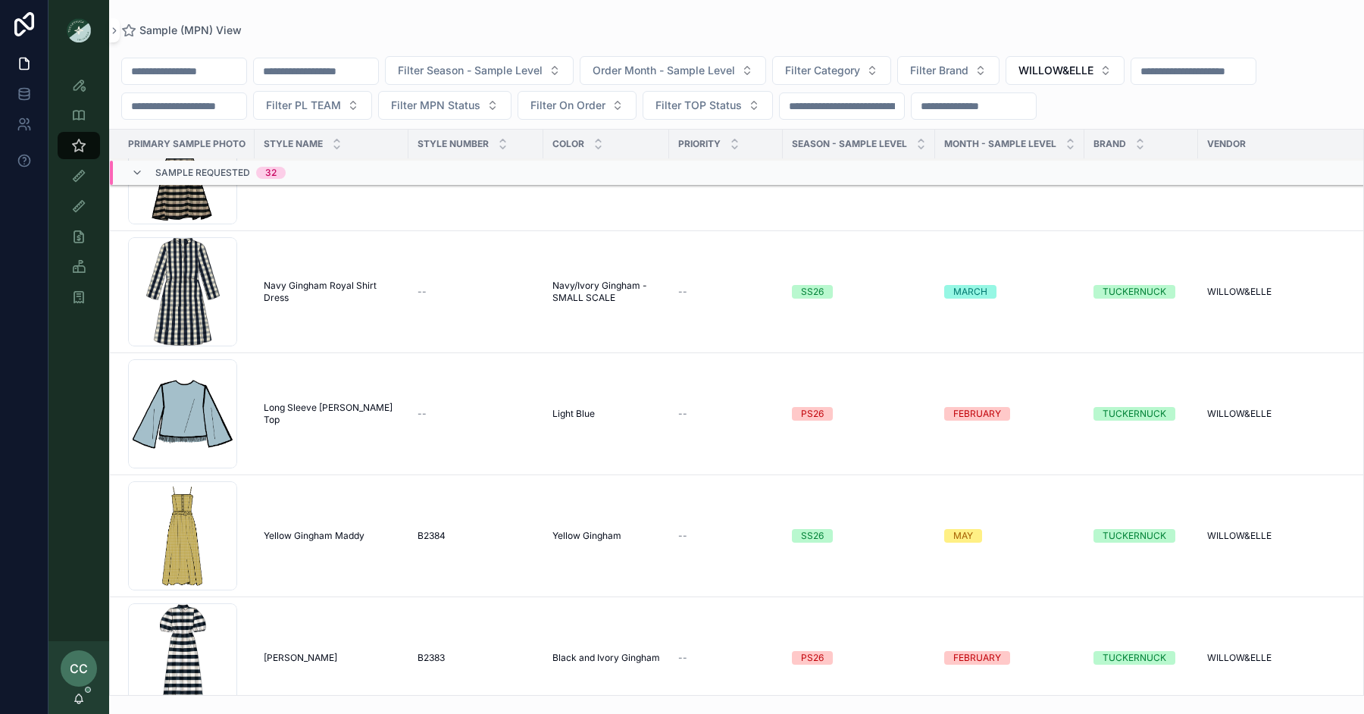
scroll to position [1297, 0]
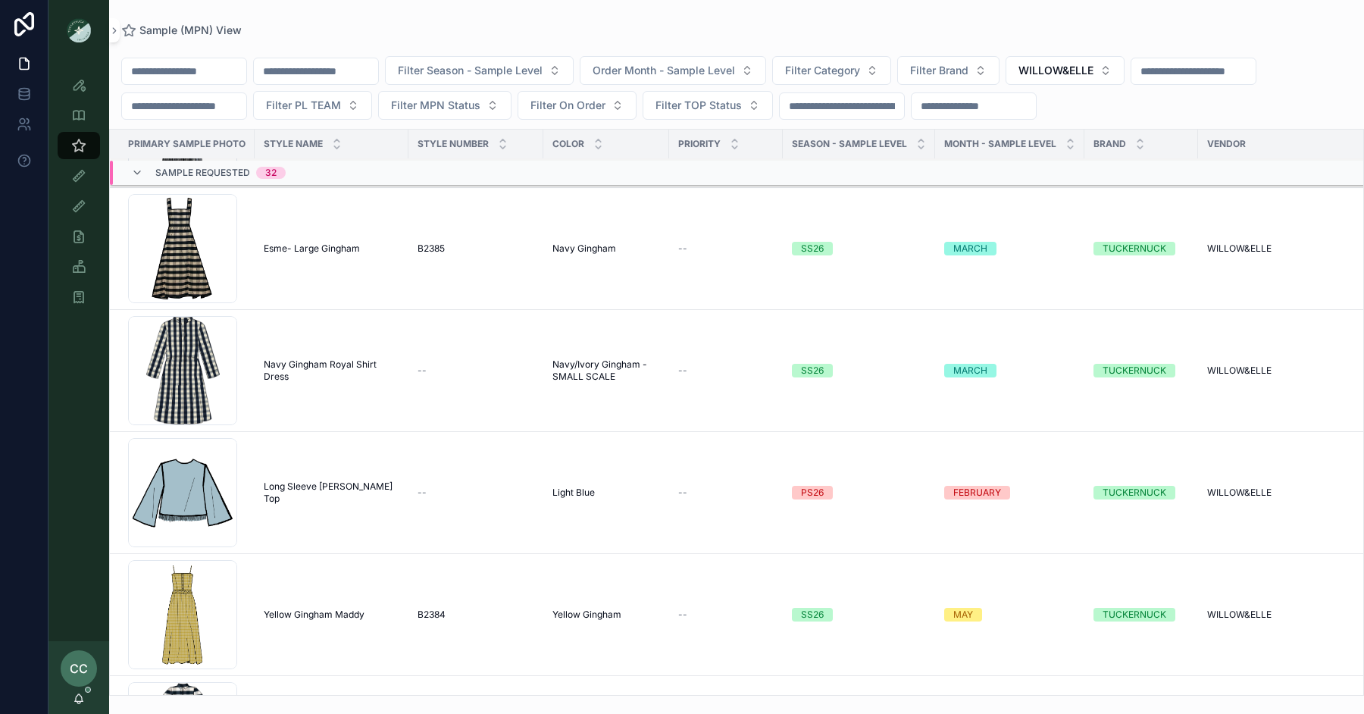
click at [328, 246] on span "Esme- Large Gingham" at bounding box center [312, 248] width 96 height 12
click at [332, 363] on span "Navy Gingham Royal Shirt Dress" at bounding box center [332, 370] width 136 height 24
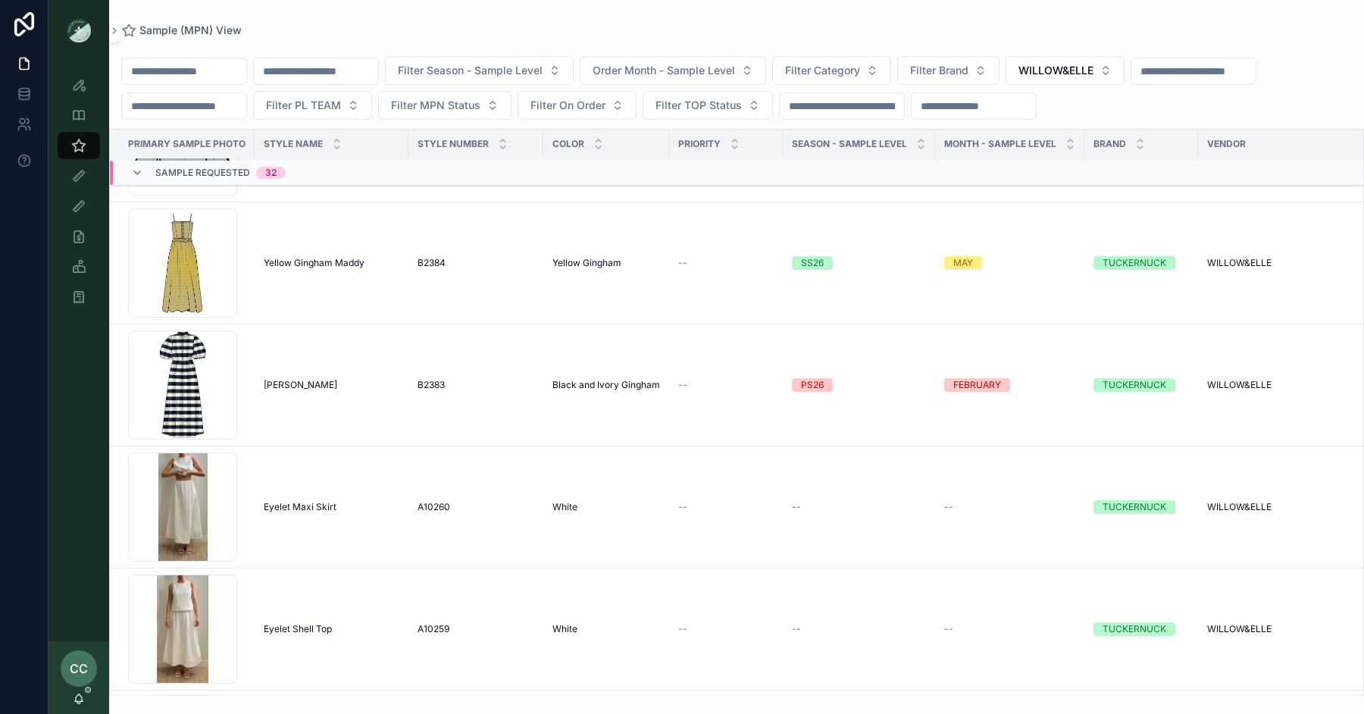
scroll to position [1685, 0]
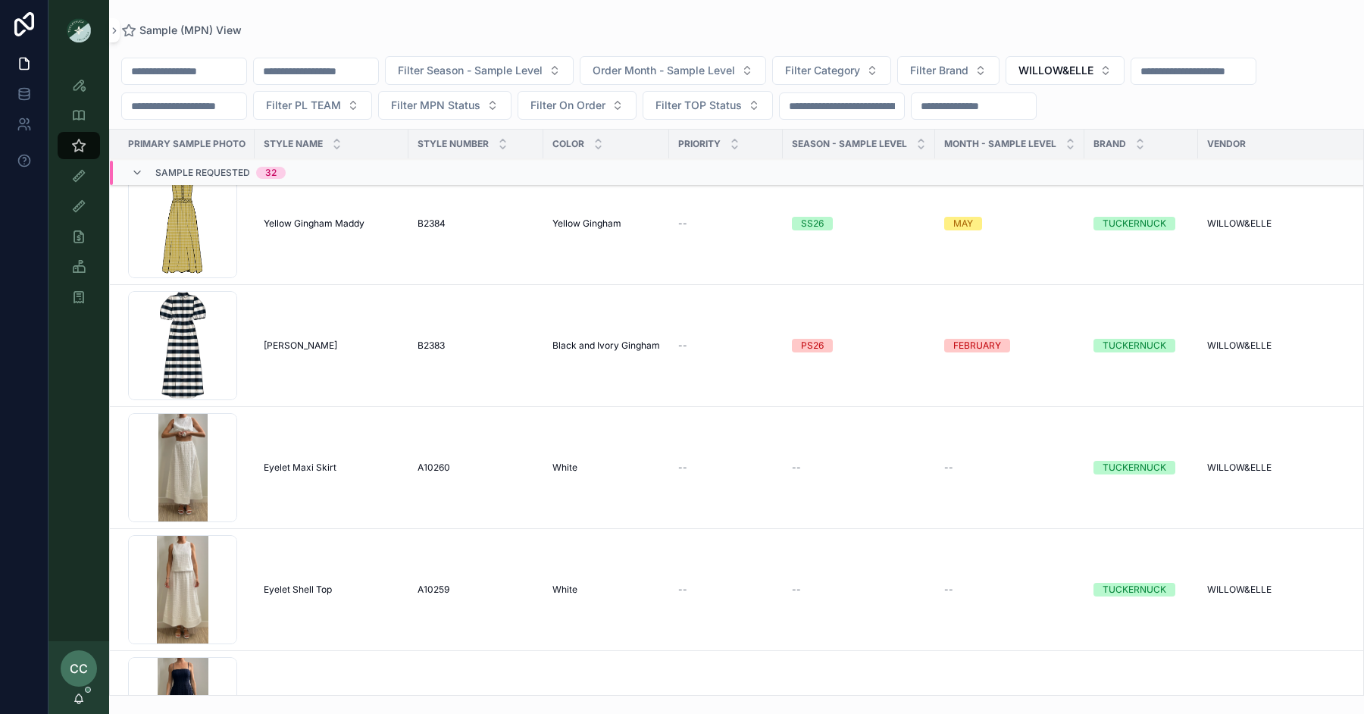
click at [320, 339] on span "Gingham Delaney" at bounding box center [301, 345] width 74 height 12
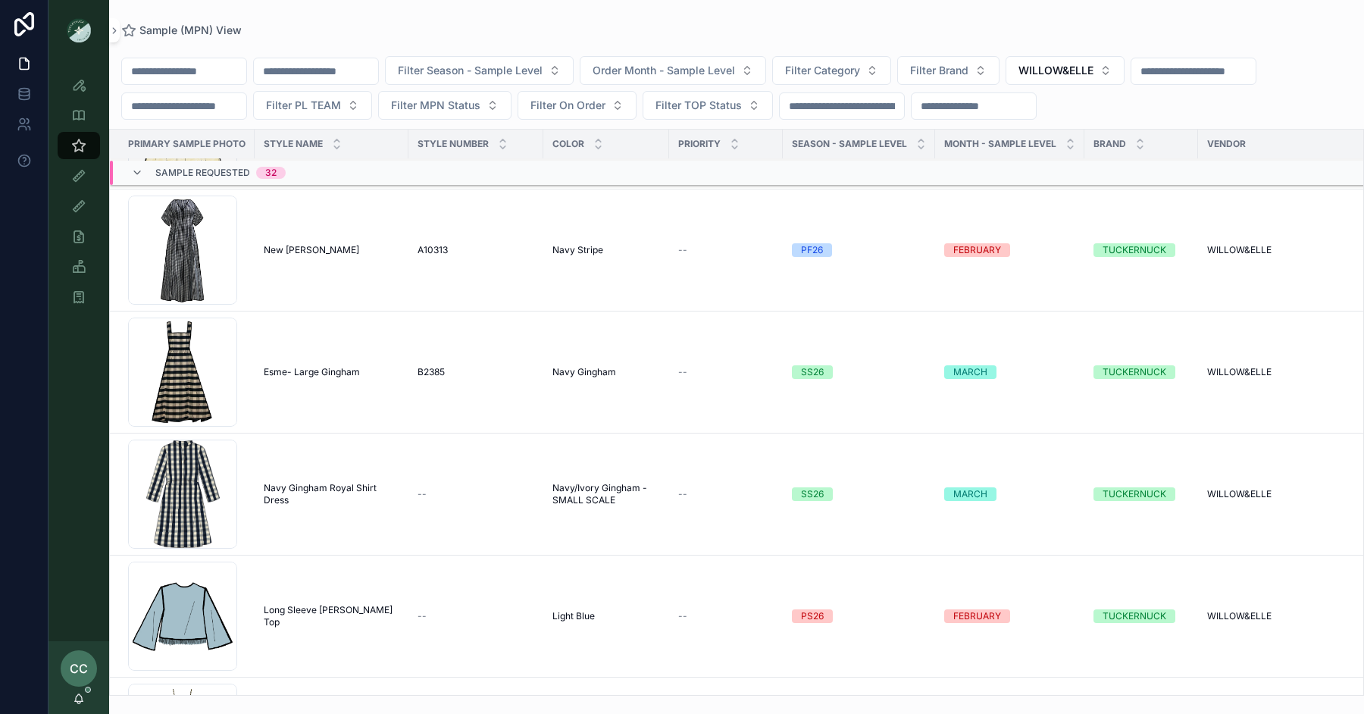
scroll to position [1151, 0]
click at [330, 371] on span "Esme- Large Gingham" at bounding box center [312, 374] width 96 height 12
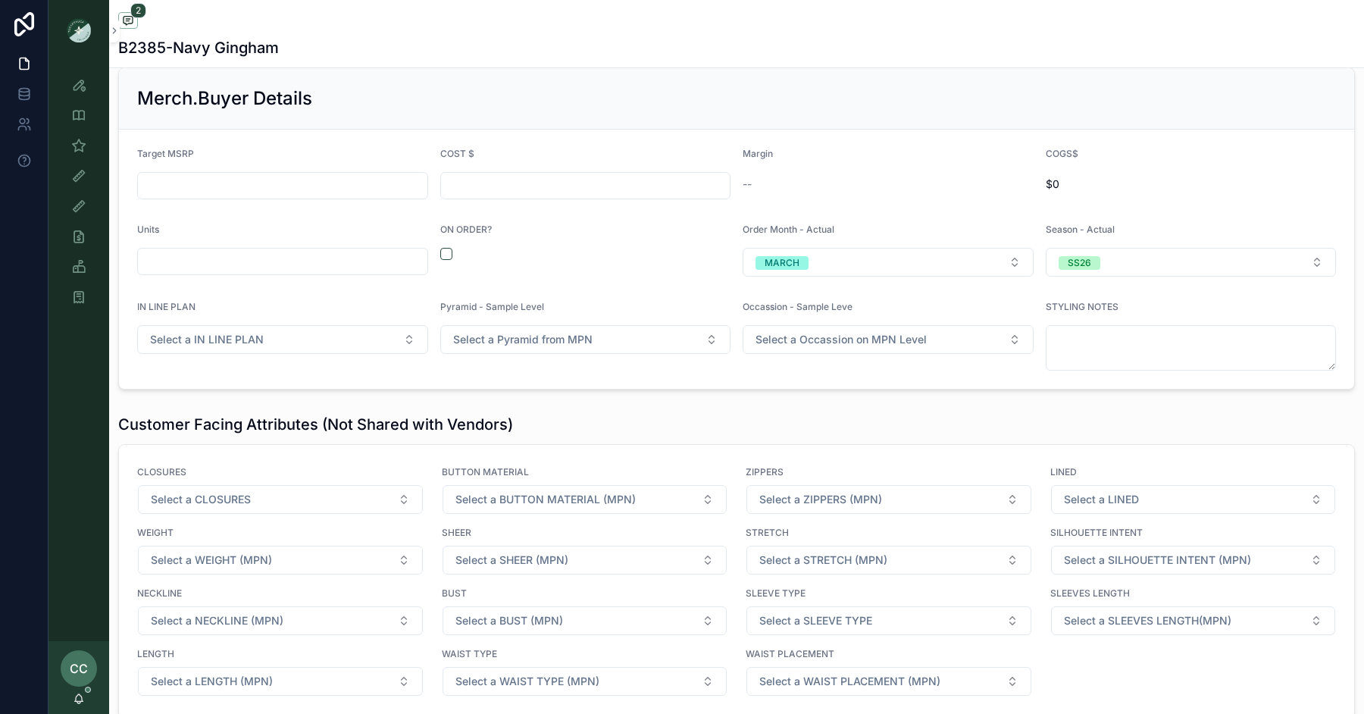
scroll to position [2005, 0]
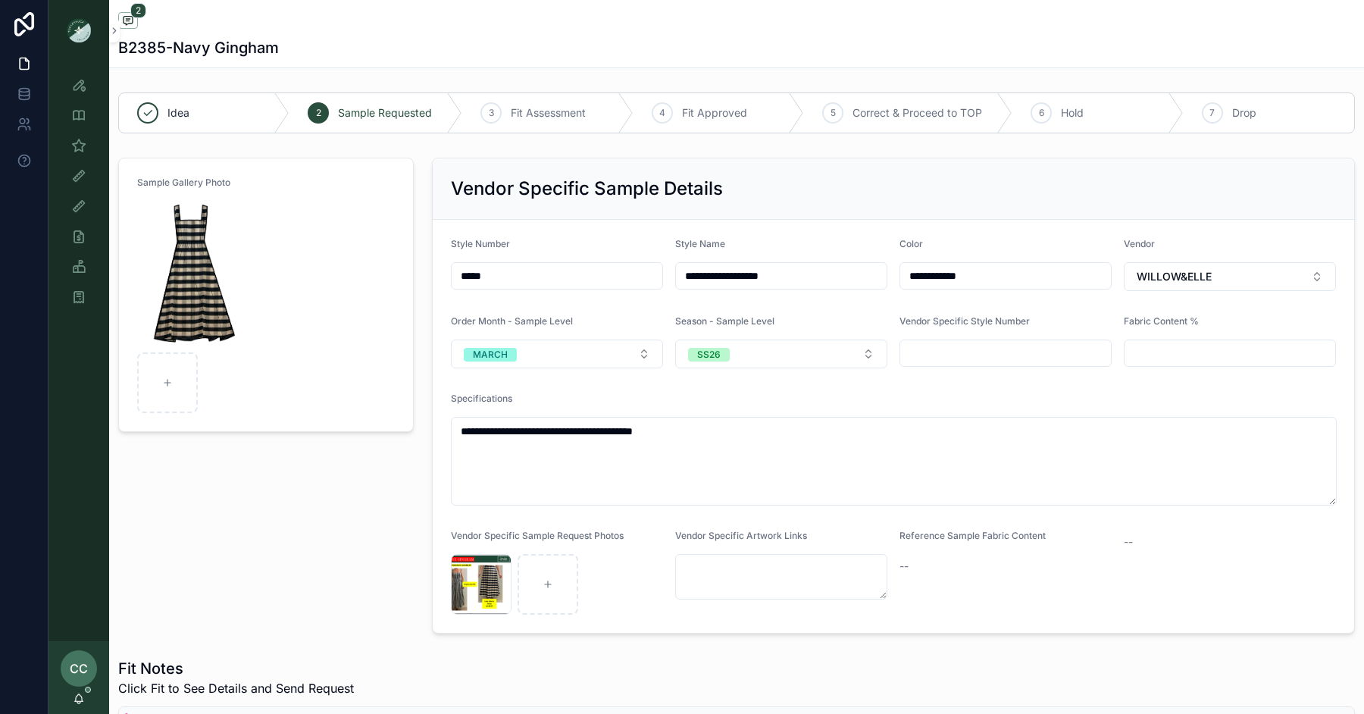
drag, startPoint x: 508, startPoint y: 268, endPoint x: 411, endPoint y: 268, distance: 97.8
click at [79, 136] on div "Sample (MPN) View" at bounding box center [79, 145] width 24 height 24
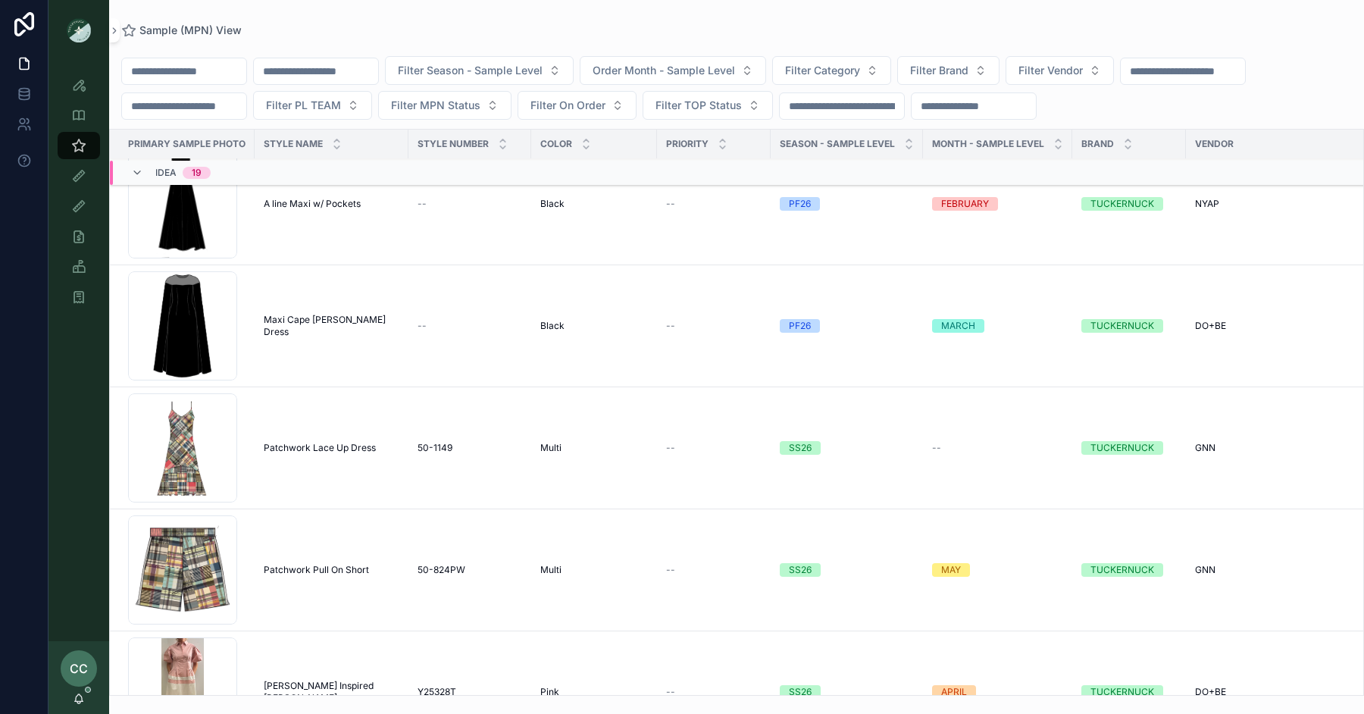
scroll to position [180, 0]
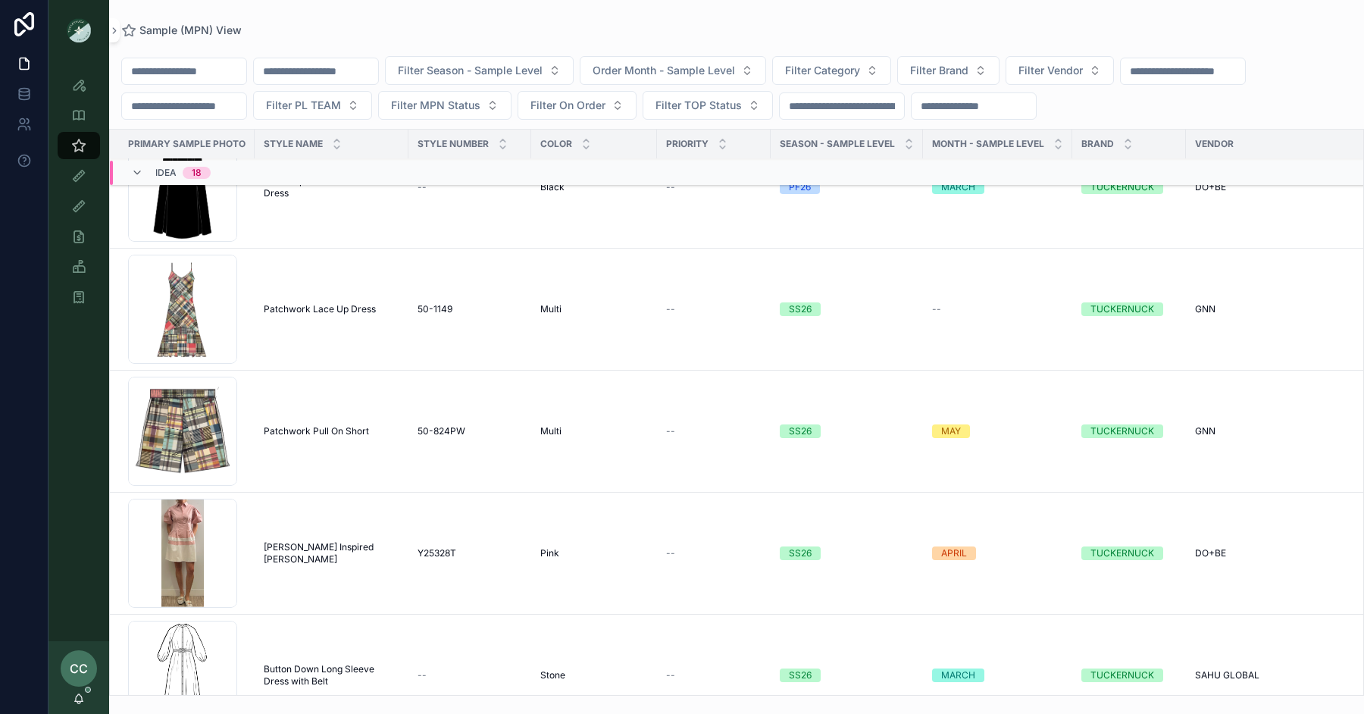
click at [207, 64] on input "scrollable content" at bounding box center [184, 71] width 124 height 21
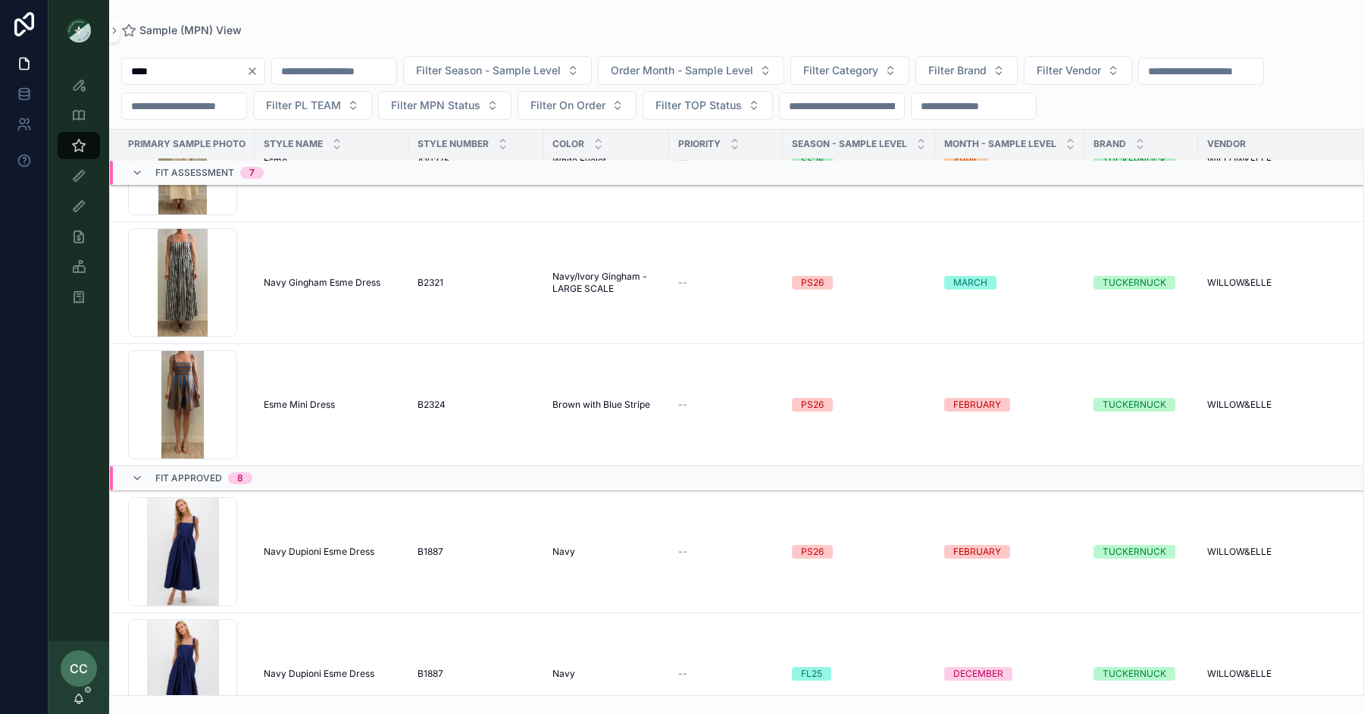
scroll to position [843, 0]
type input "****"
click at [358, 275] on span "Navy Gingham Esme Dress" at bounding box center [322, 281] width 117 height 12
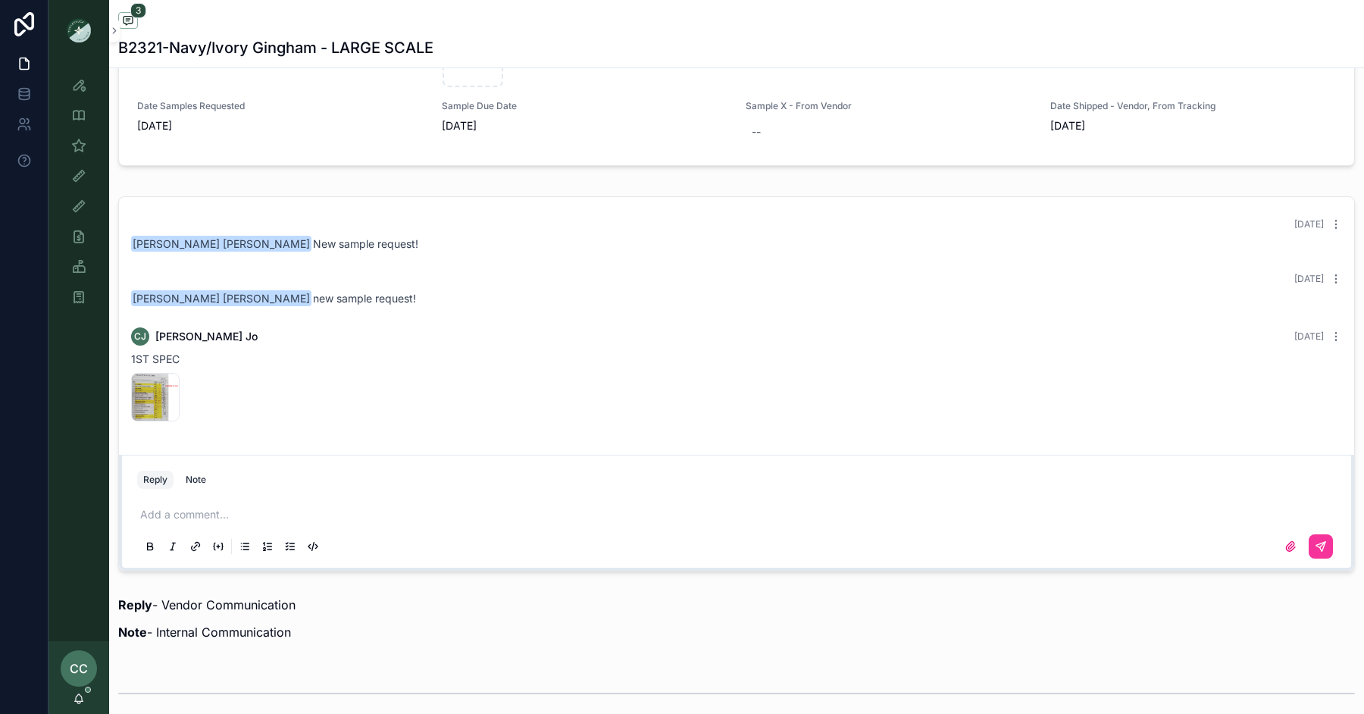
scroll to position [824, 0]
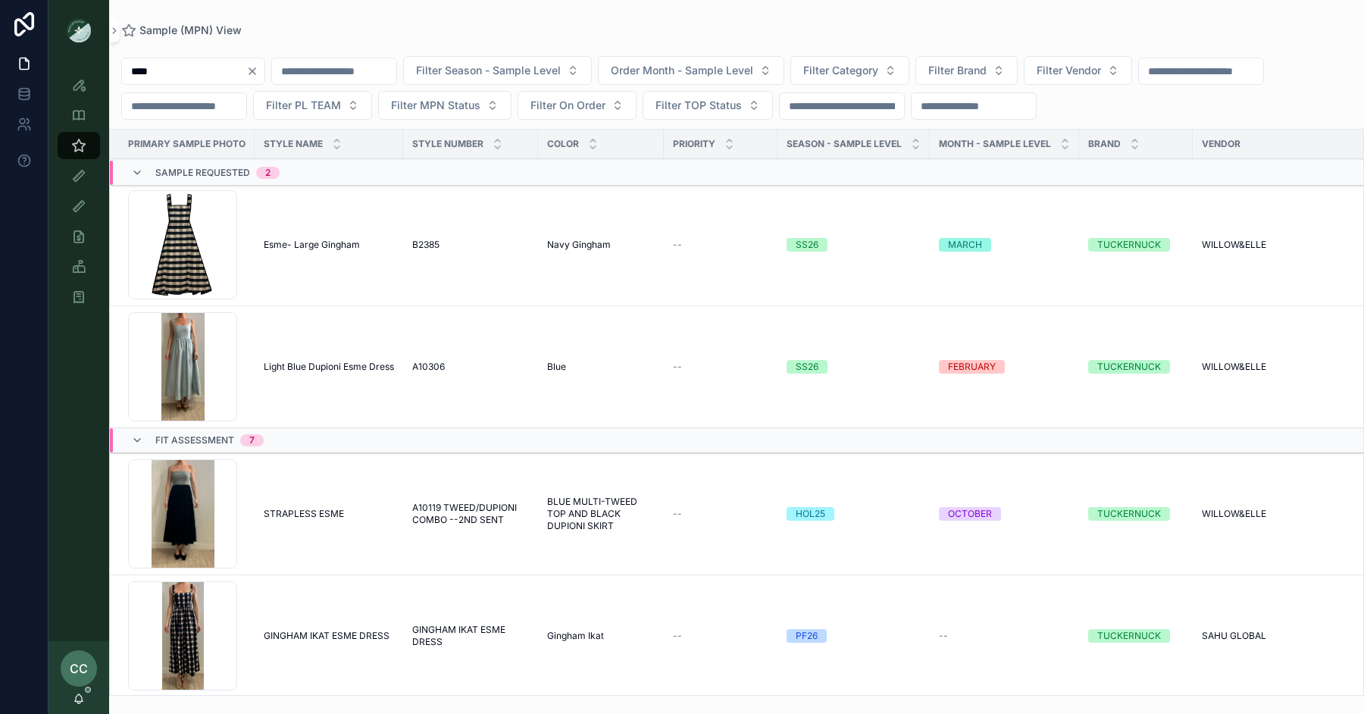
click at [183, 56] on div "**** Filter Season - Sample Level Order Month - Sample Level Filter Category Fi…" at bounding box center [736, 88] width 1255 height 64
click at [183, 64] on input "****" at bounding box center [184, 71] width 124 height 21
type input "*******"
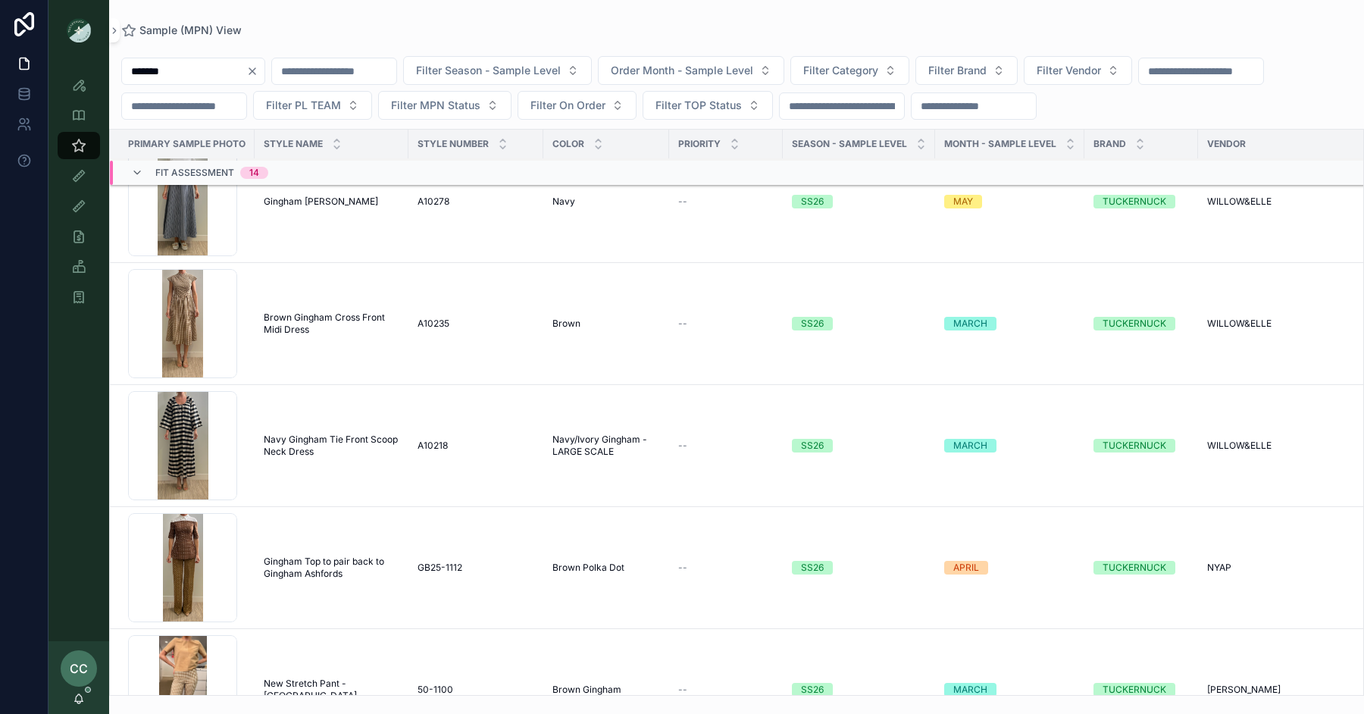
scroll to position [2868, 0]
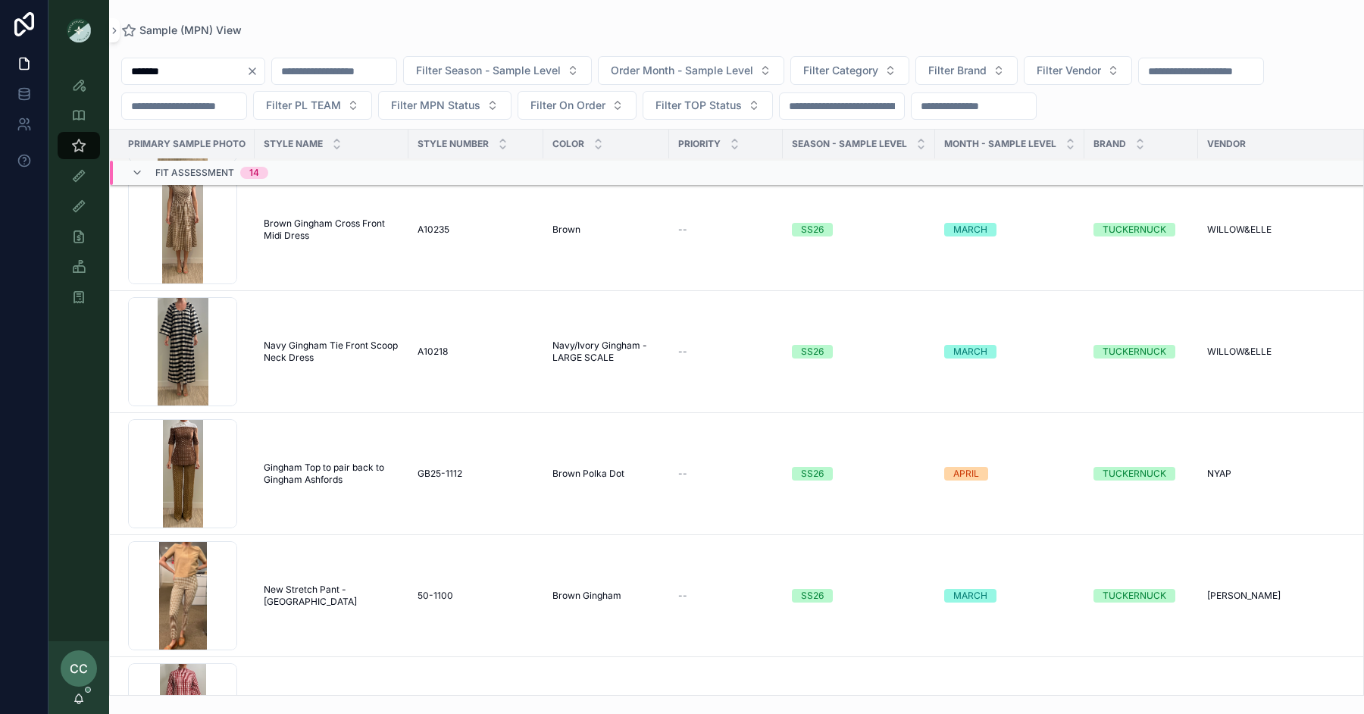
click at [350, 339] on span "Navy Gingham Tie Front Scoop Neck Dress" at bounding box center [332, 351] width 136 height 24
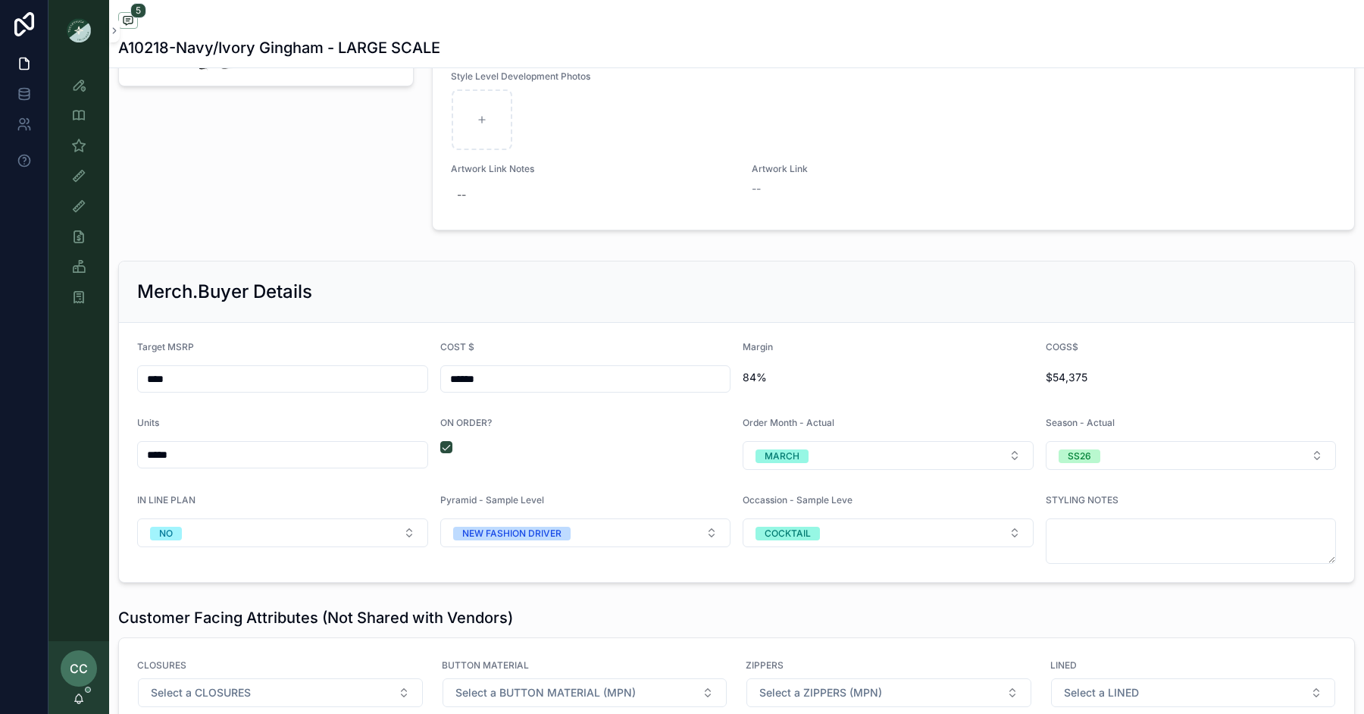
scroll to position [2411, 0]
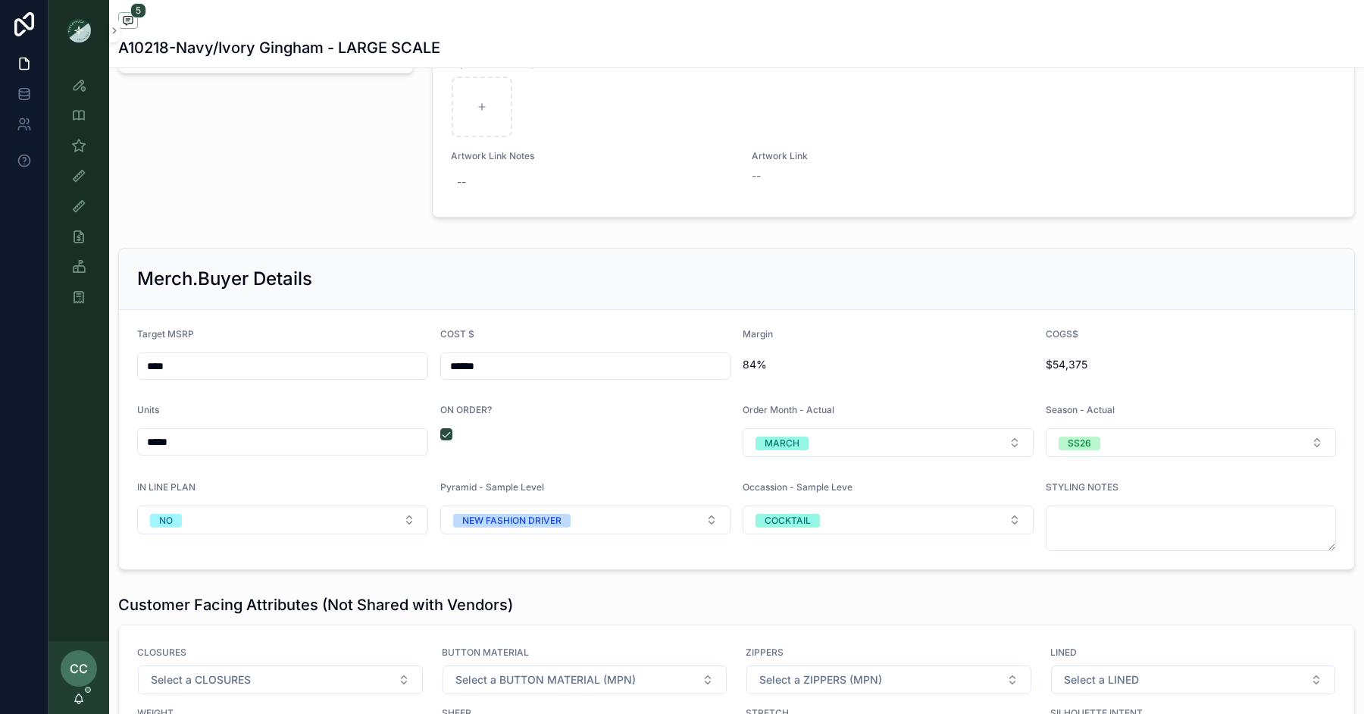
type input "*****"
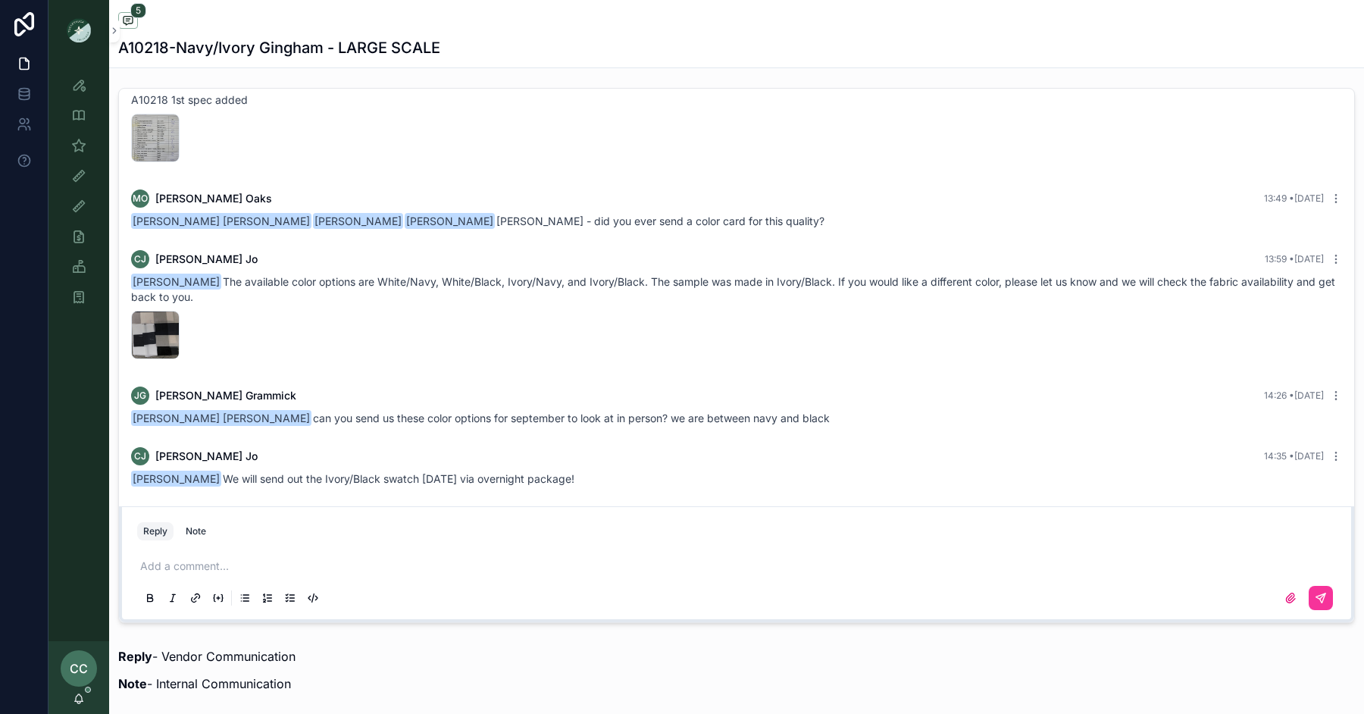
scroll to position [0, 0]
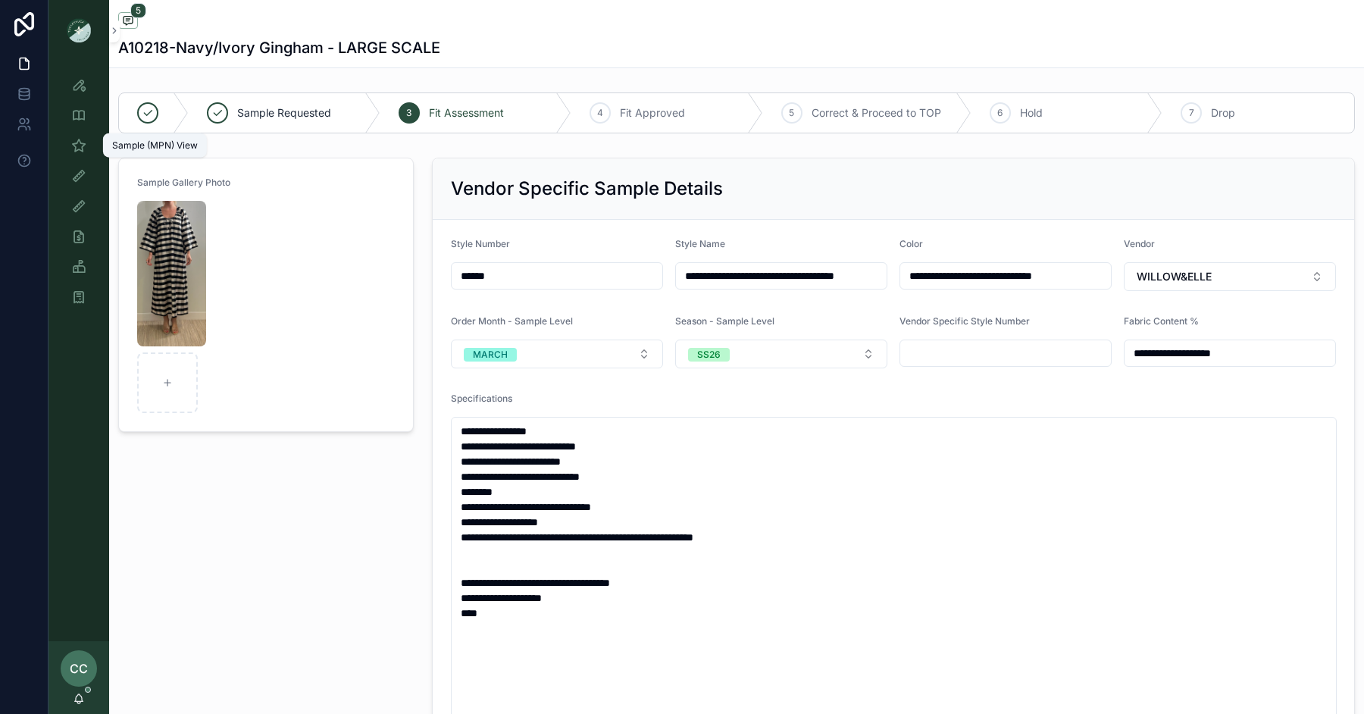
click at [79, 139] on icon "scrollable content" at bounding box center [78, 145] width 15 height 15
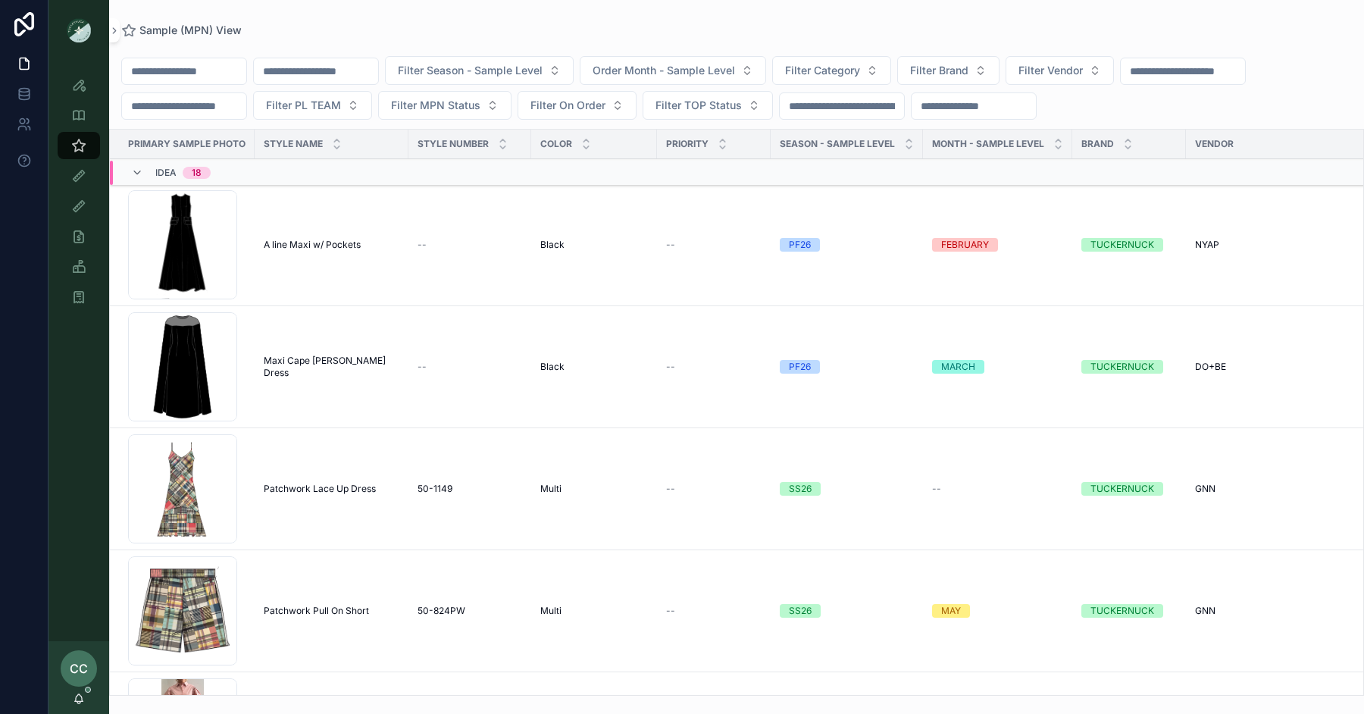
click at [204, 67] on input "scrollable content" at bounding box center [184, 71] width 124 height 21
type input "*"
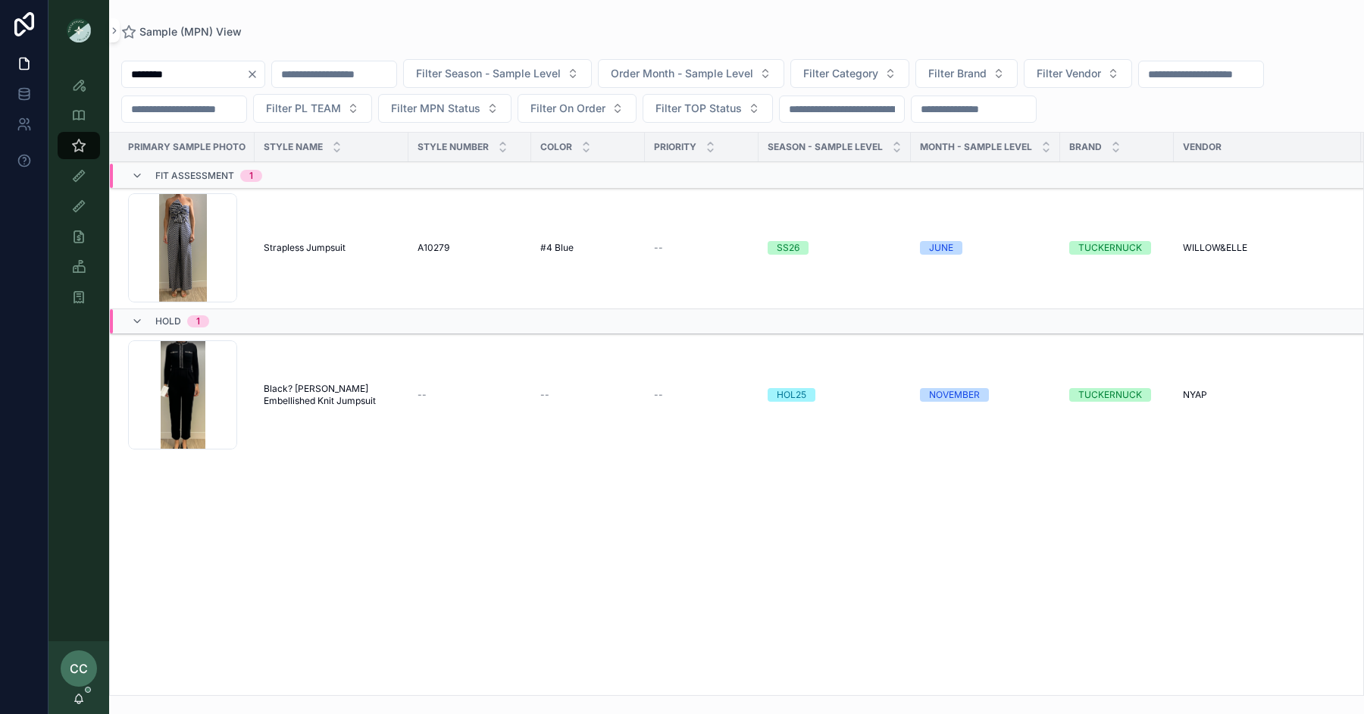
type input "********"
click at [293, 243] on span "Strapless Jumpsuit" at bounding box center [305, 248] width 82 height 12
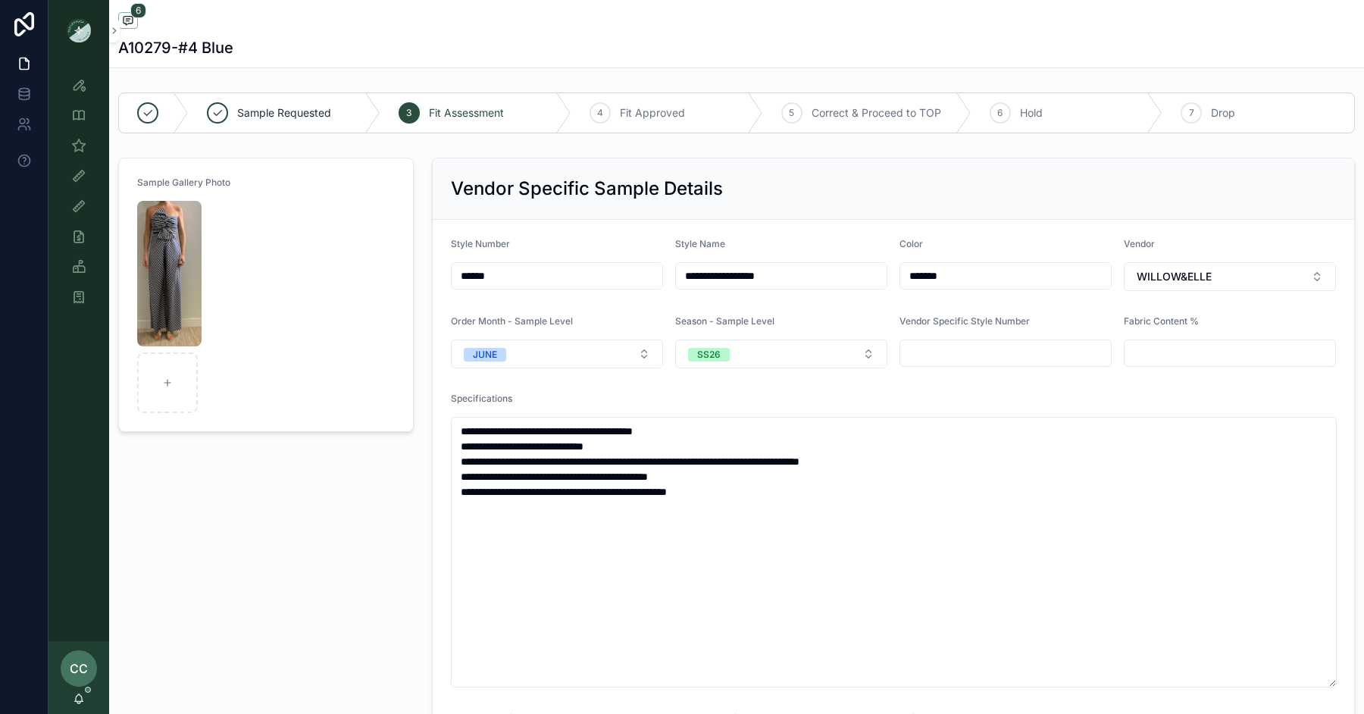
scroll to position [177, 0]
click at [186, 261] on img "scrollable content" at bounding box center [169, 273] width 64 height 145
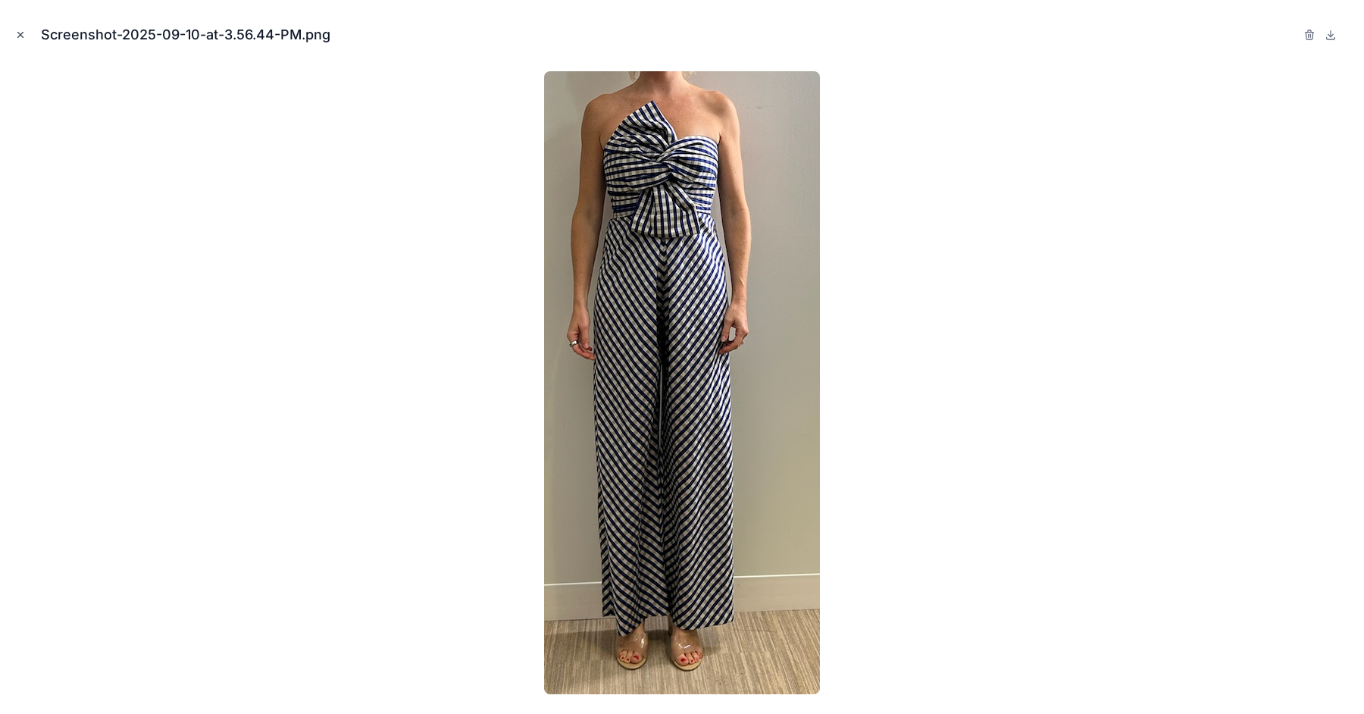
click at [21, 29] on button "Close modal" at bounding box center [20, 35] width 17 height 17
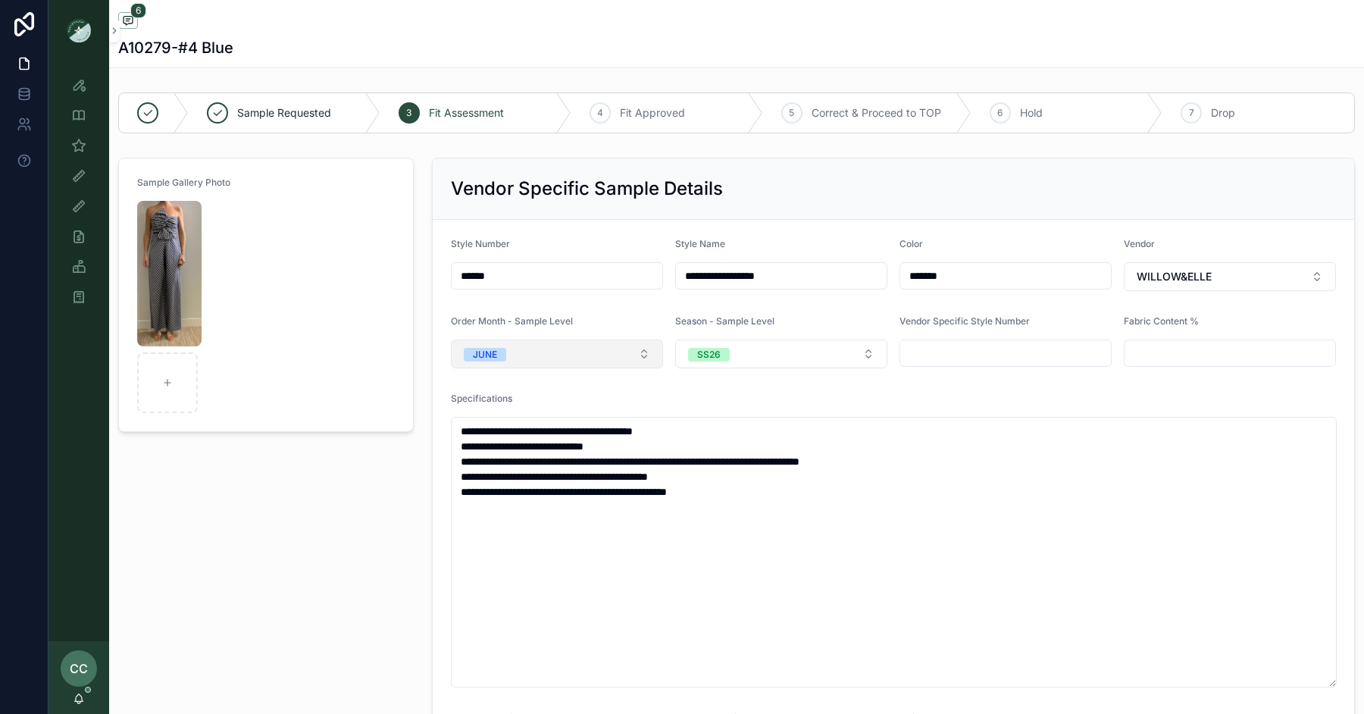
click at [602, 347] on button "JUNE" at bounding box center [557, 353] width 212 height 29
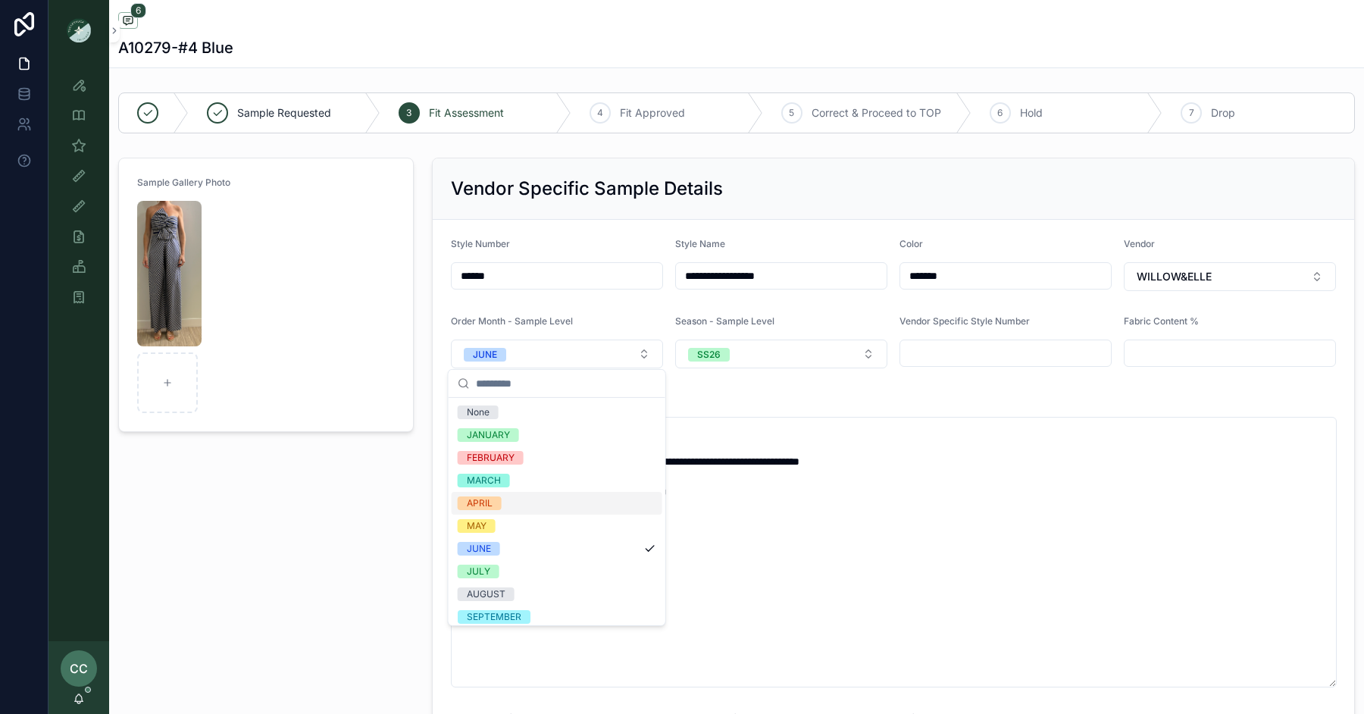
click at [533, 505] on div "APRIL" at bounding box center [557, 503] width 211 height 23
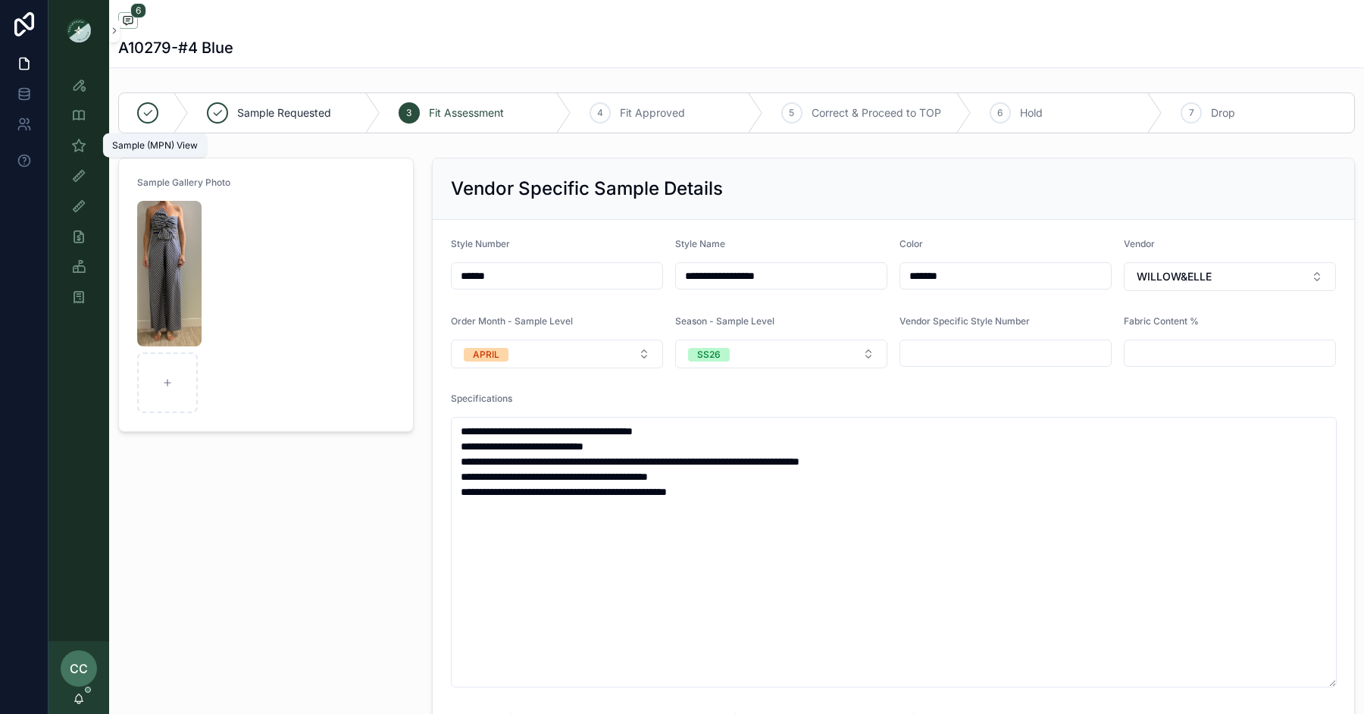
click at [74, 148] on icon "scrollable content" at bounding box center [78, 145] width 15 height 15
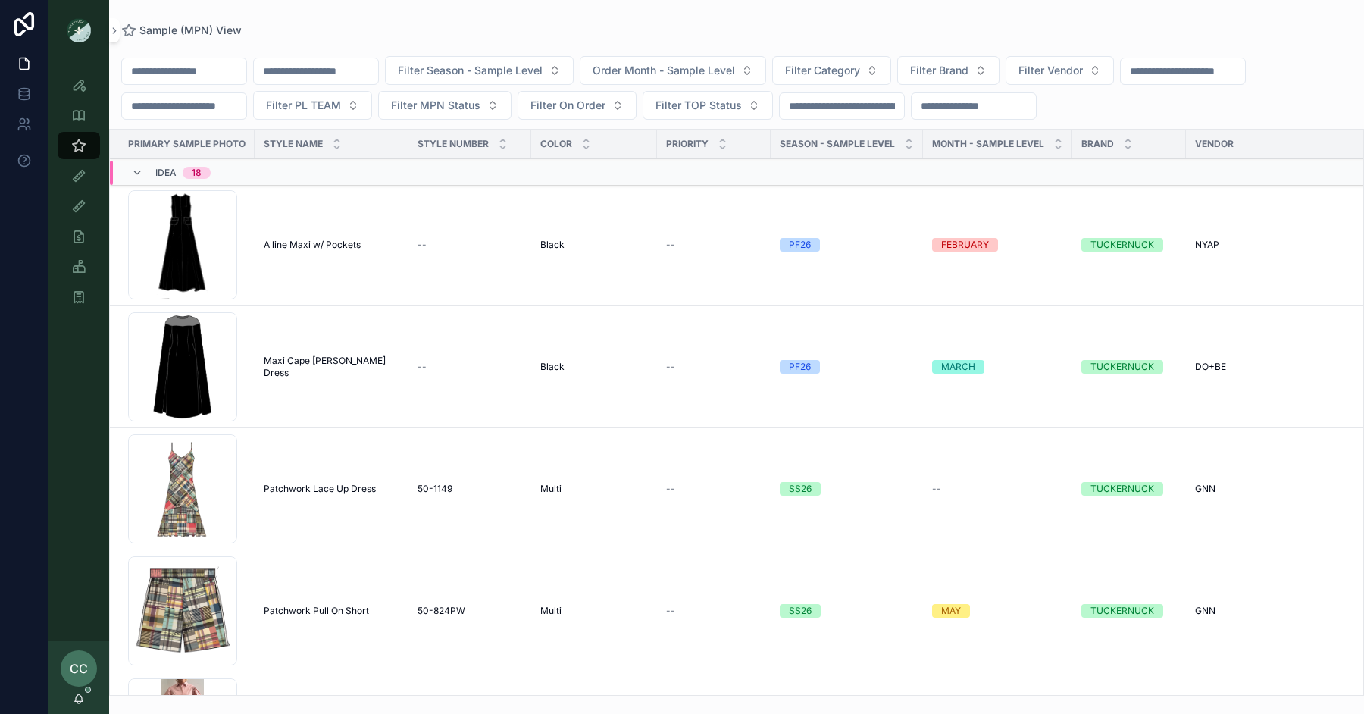
click at [209, 73] on input "scrollable content" at bounding box center [184, 71] width 124 height 21
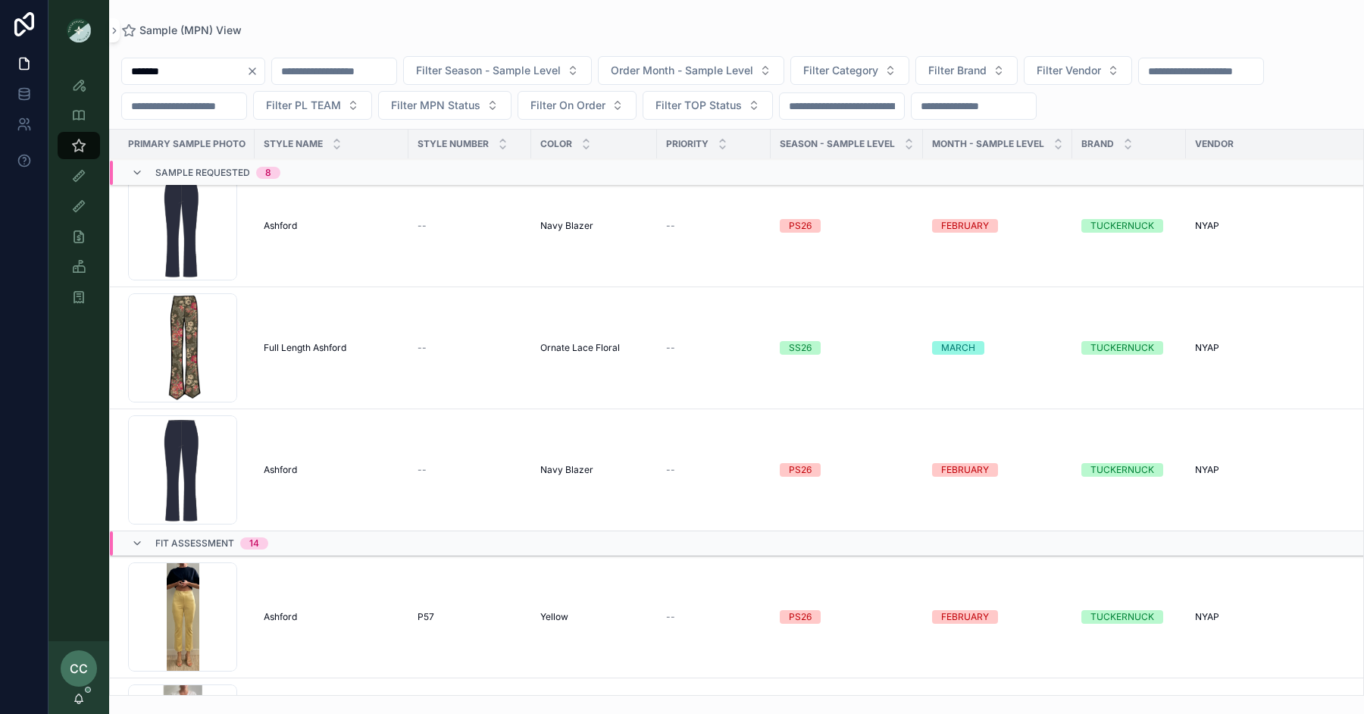
scroll to position [744, 0]
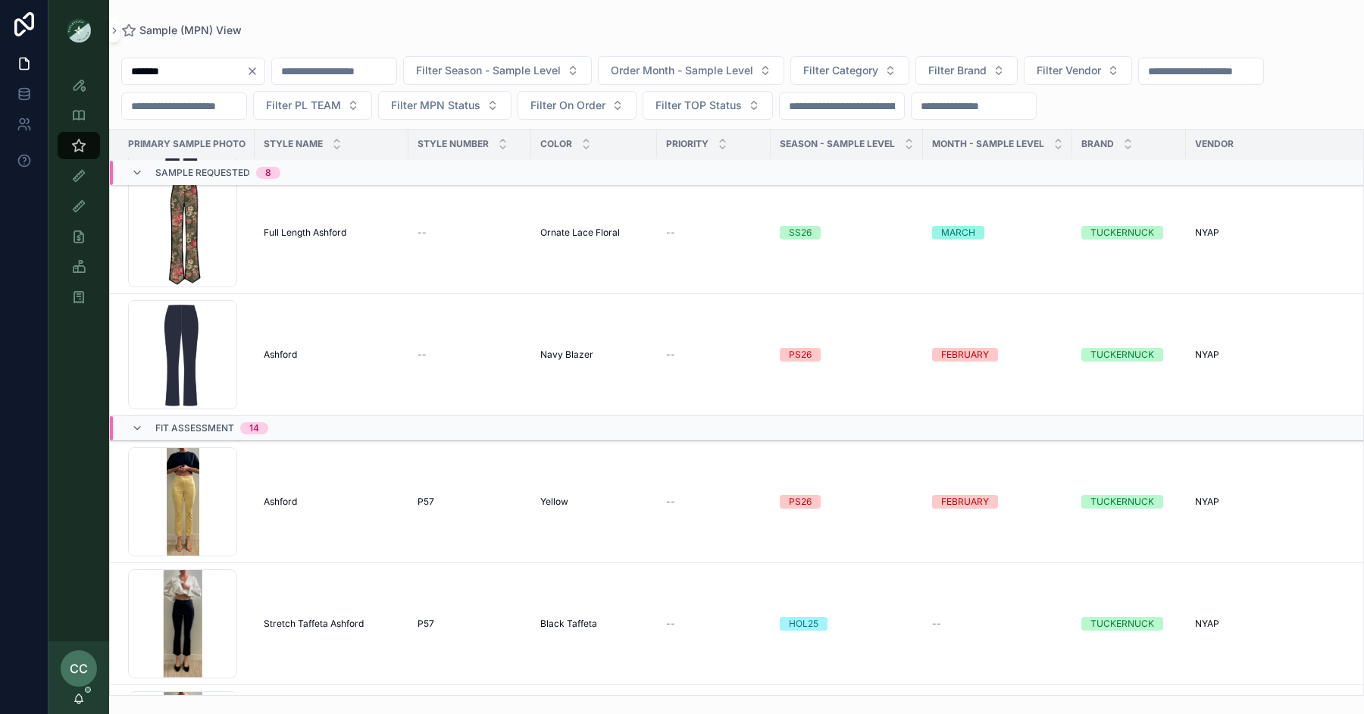
click at [183, 62] on input "*******" at bounding box center [184, 71] width 124 height 21
type input "*"
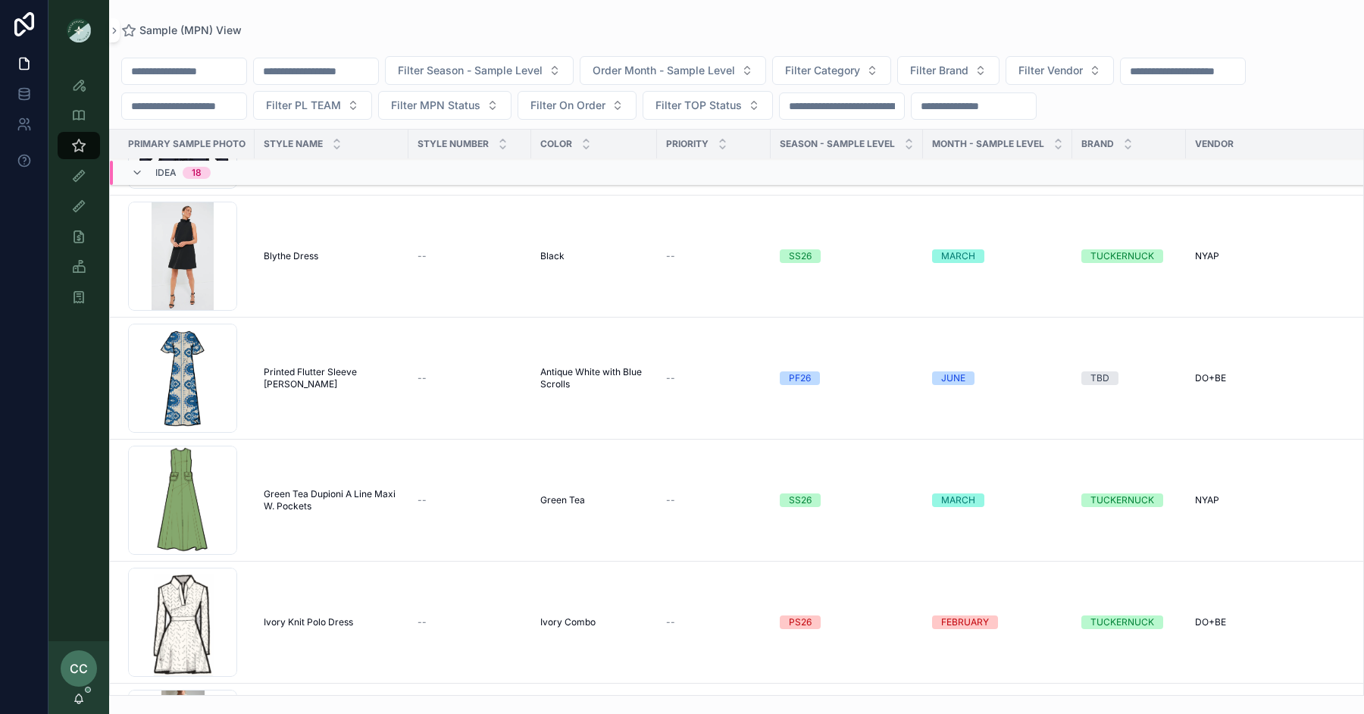
scroll to position [1203, 0]
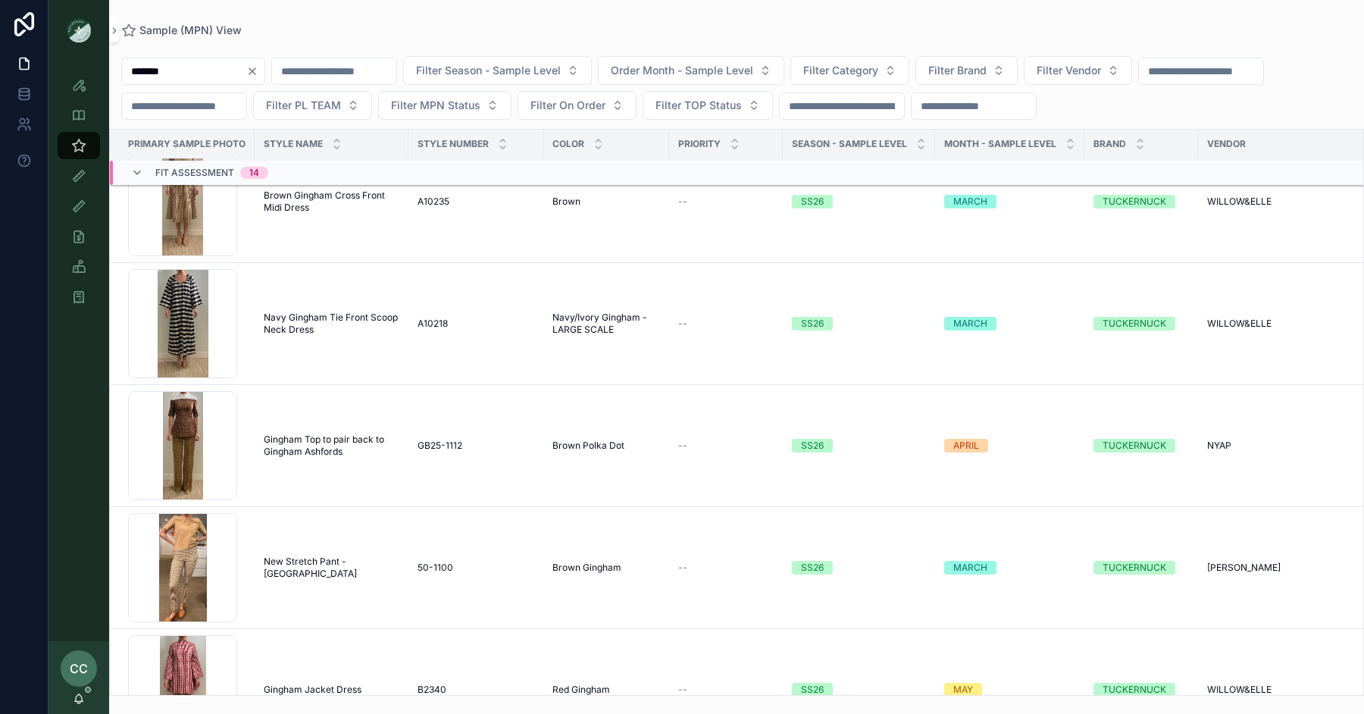
scroll to position [2886, 0]
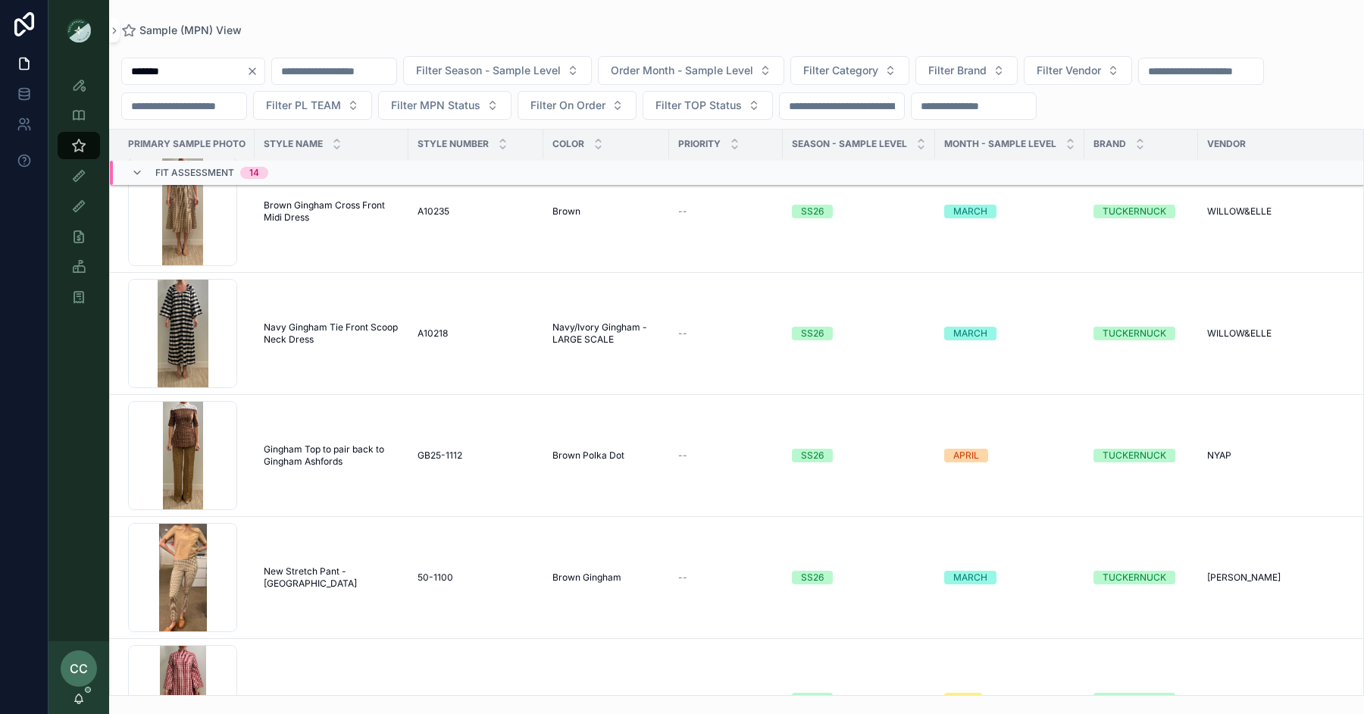
type input "*******"
click at [329, 321] on span "Navy Gingham Tie Front Scoop Neck Dress" at bounding box center [332, 333] width 136 height 24
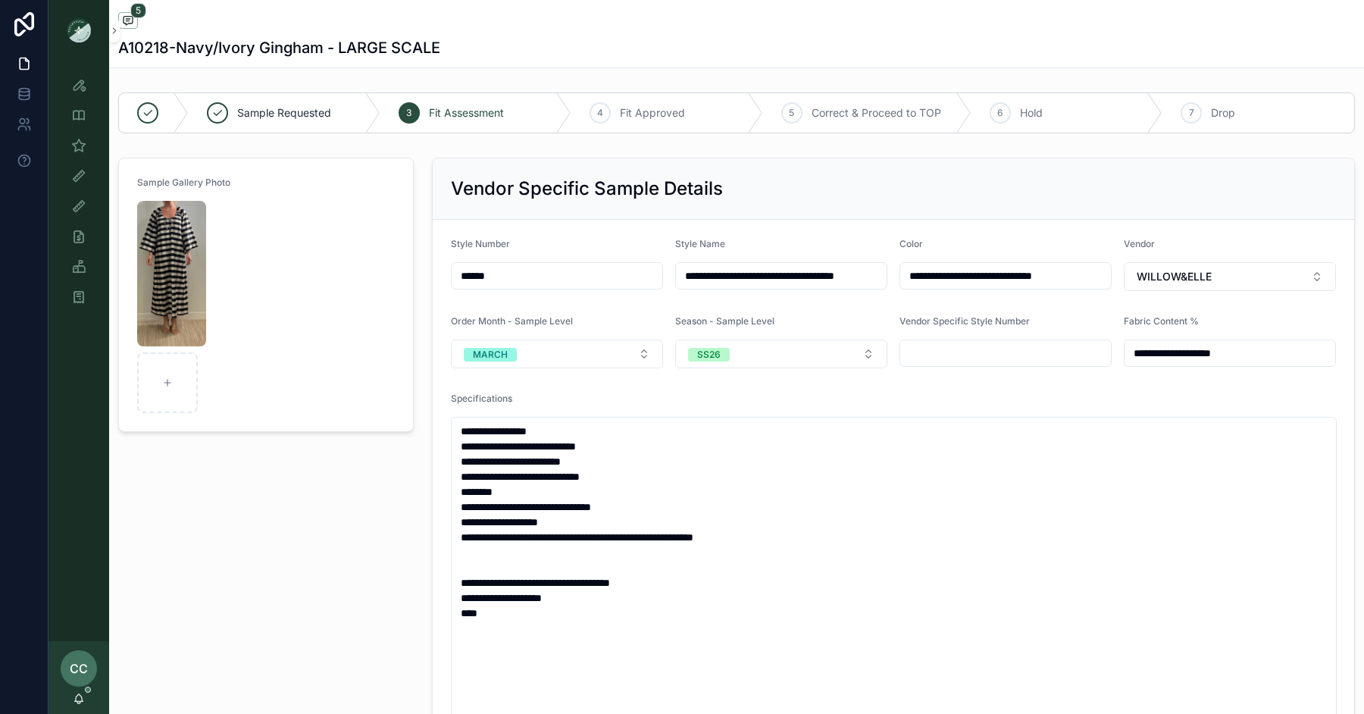
scroll to position [42, 0]
click at [171, 235] on img "scrollable content" at bounding box center [171, 273] width 69 height 145
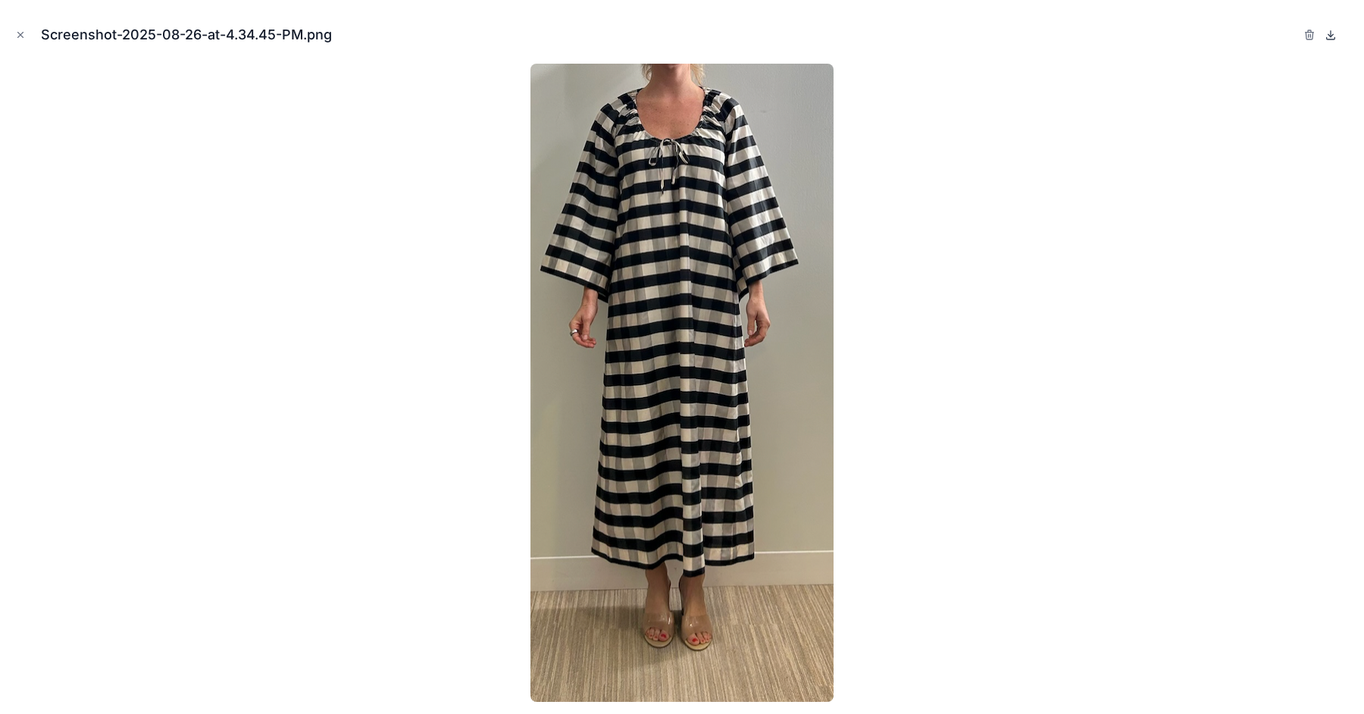
click at [1328, 33] on icon at bounding box center [1331, 35] width 12 height 12
click at [18, 39] on icon "Close modal" at bounding box center [20, 35] width 11 height 11
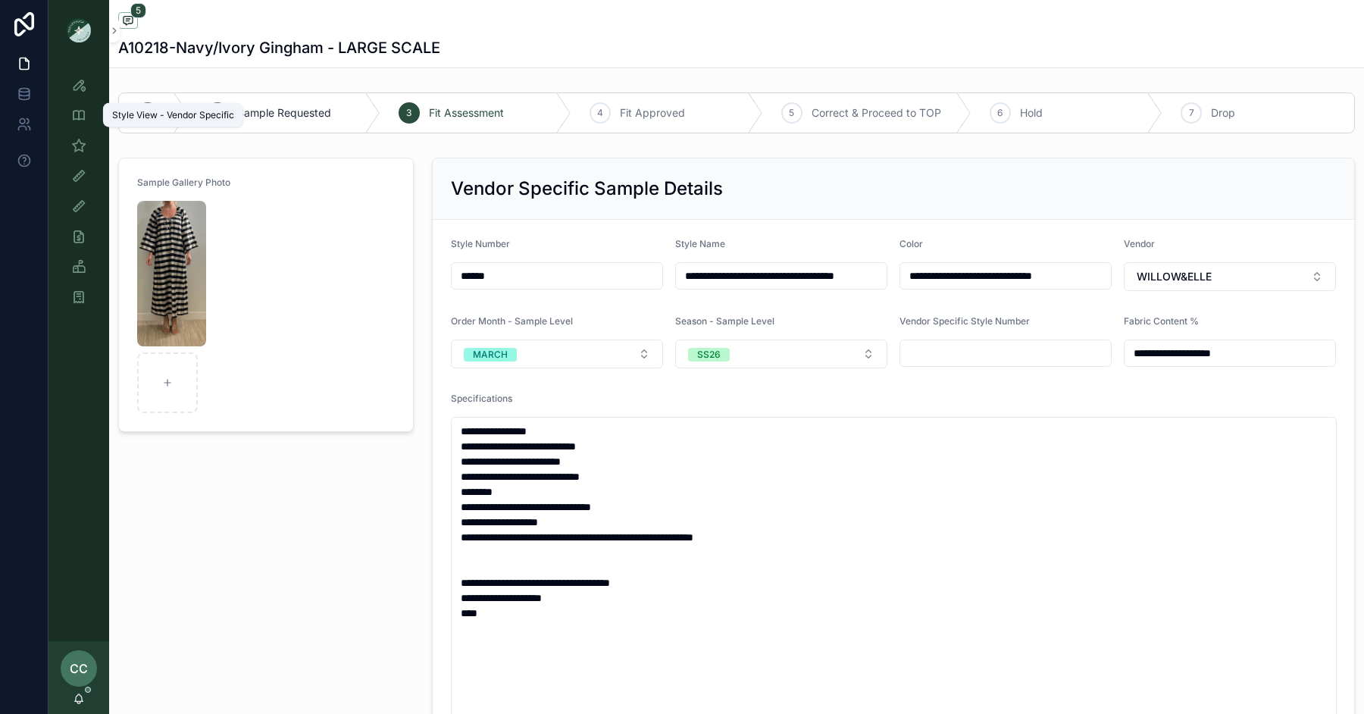
click at [78, 116] on icon "scrollable content" at bounding box center [78, 115] width 15 height 15
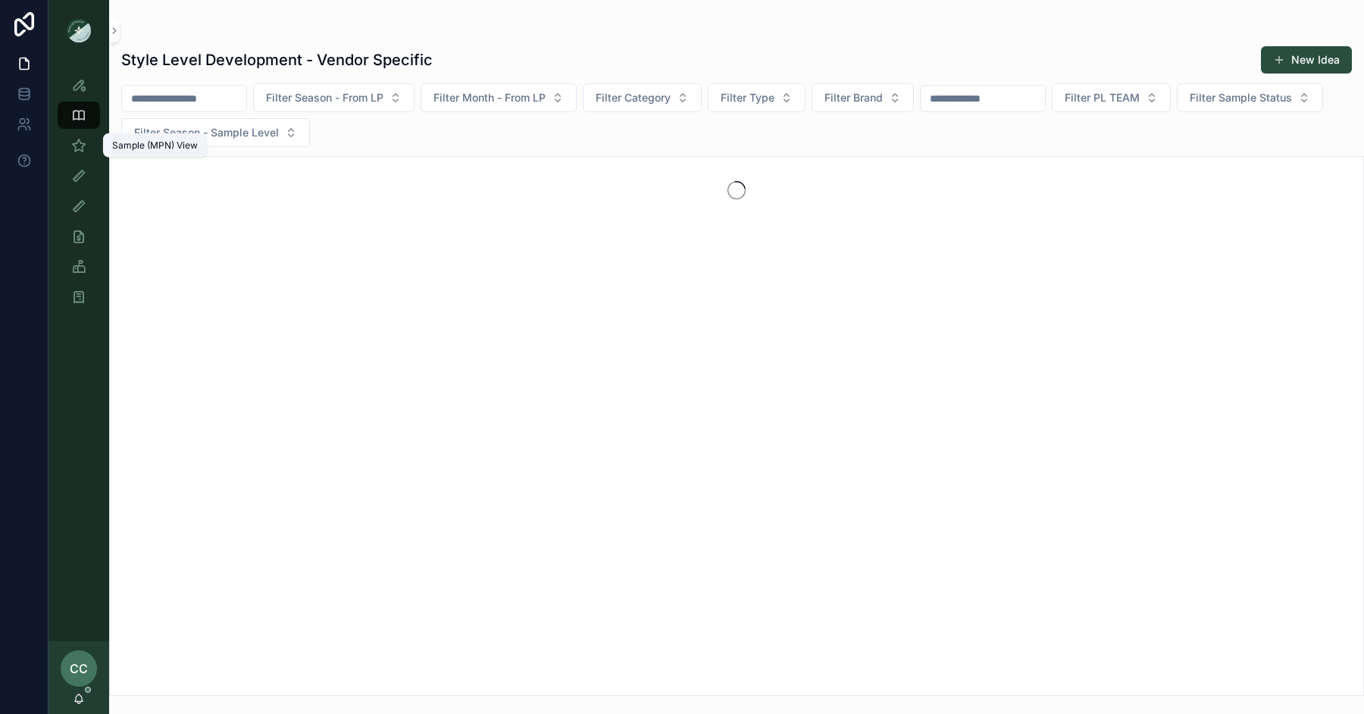
click at [79, 155] on div "Sample (MPN) View" at bounding box center [79, 145] width 24 height 24
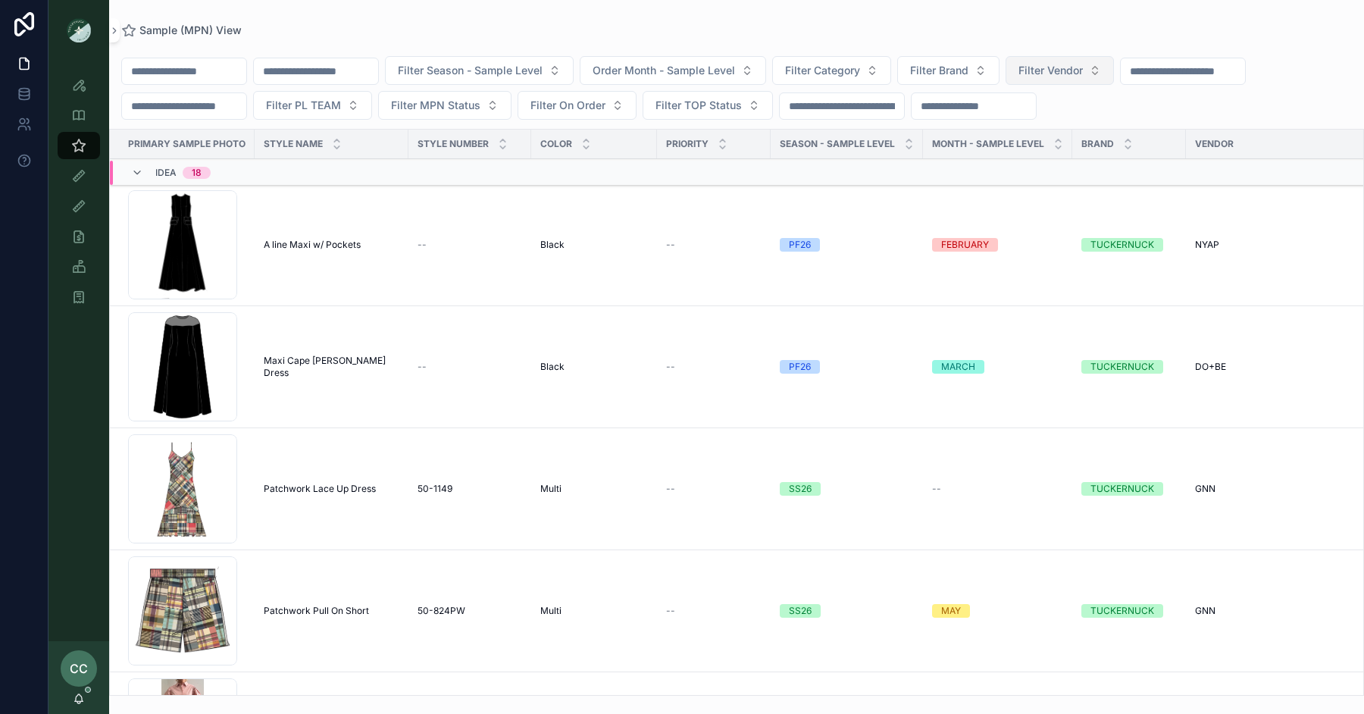
click at [1083, 63] on span "Filter Vendor" at bounding box center [1050, 70] width 64 height 15
type input "******"
click at [1047, 130] on span "WILLOW&ELLE" at bounding box center [1023, 131] width 75 height 15
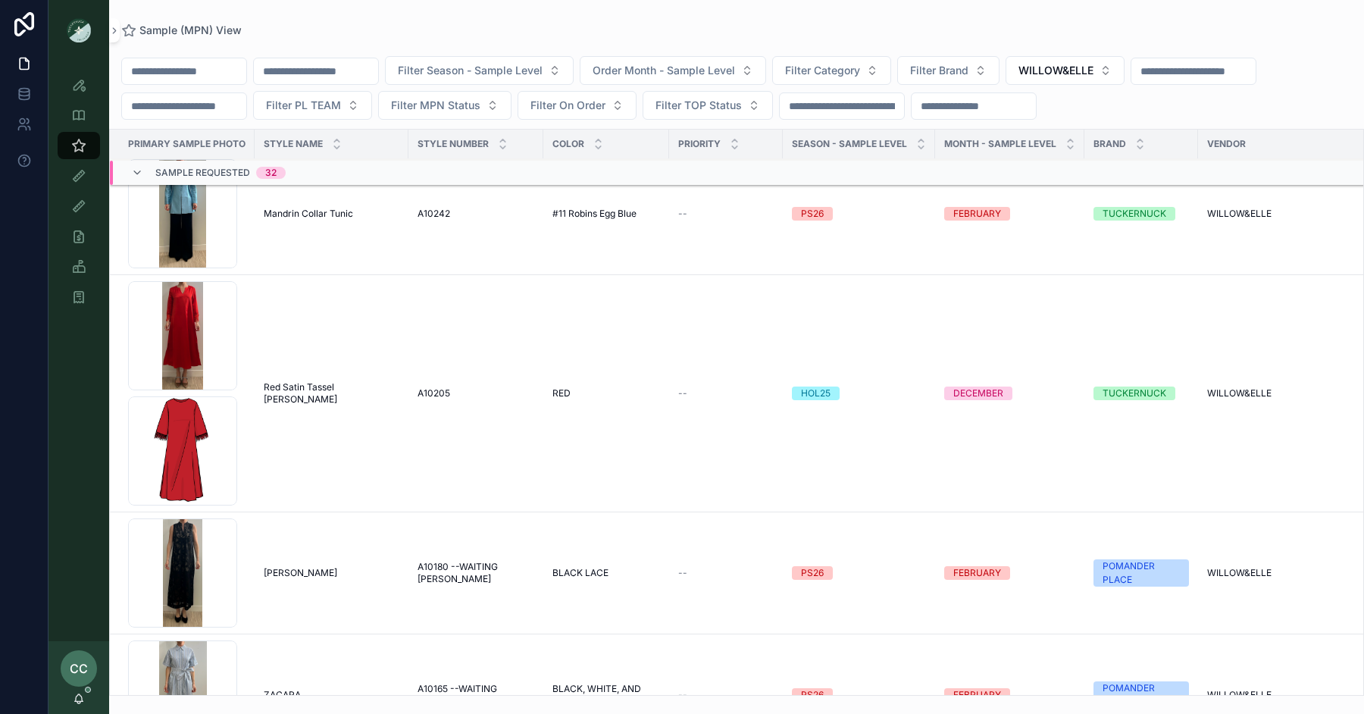
scroll to position [466, 0]
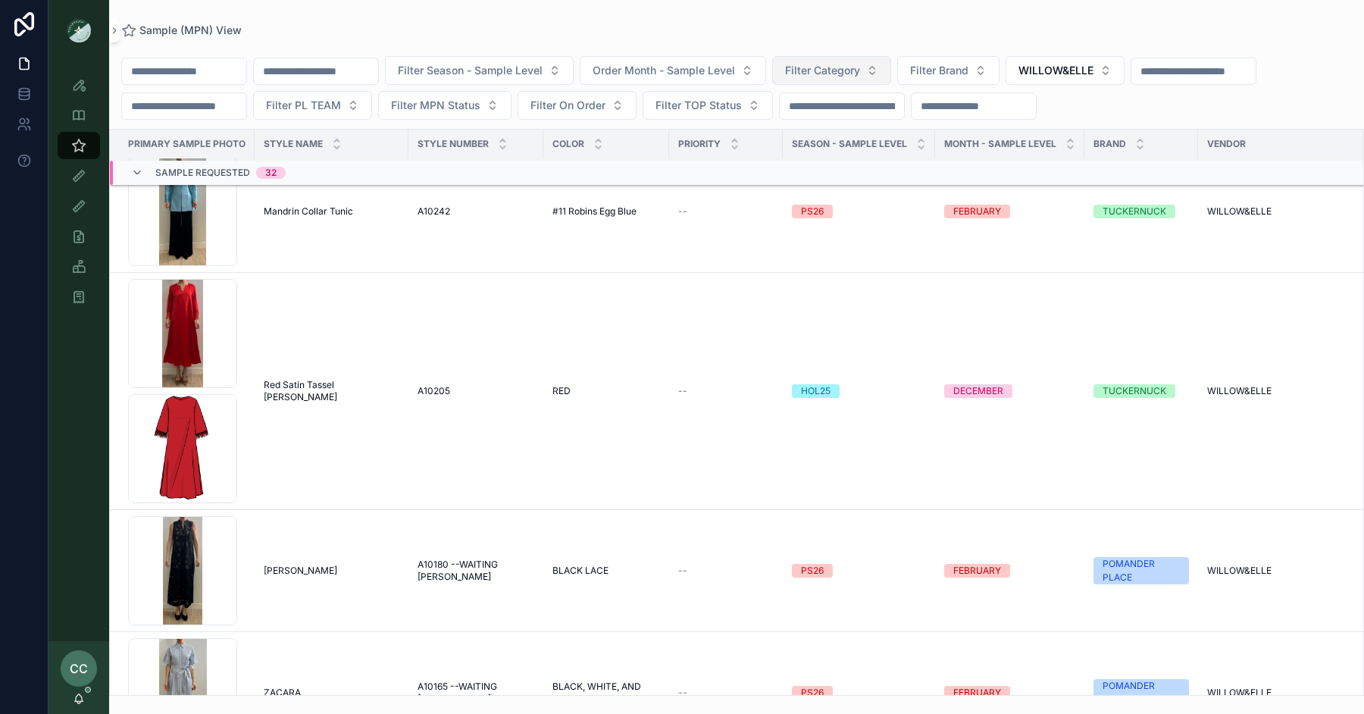
click at [857, 68] on span "Filter Category" at bounding box center [822, 70] width 75 height 15
type input "*****"
drag, startPoint x: 821, startPoint y: 136, endPoint x: 821, endPoint y: 106, distance: 29.6
click at [821, 136] on div "Season - Sample Level" at bounding box center [859, 144] width 152 height 29
click at [821, 106] on input "scrollable content" at bounding box center [842, 105] width 124 height 21
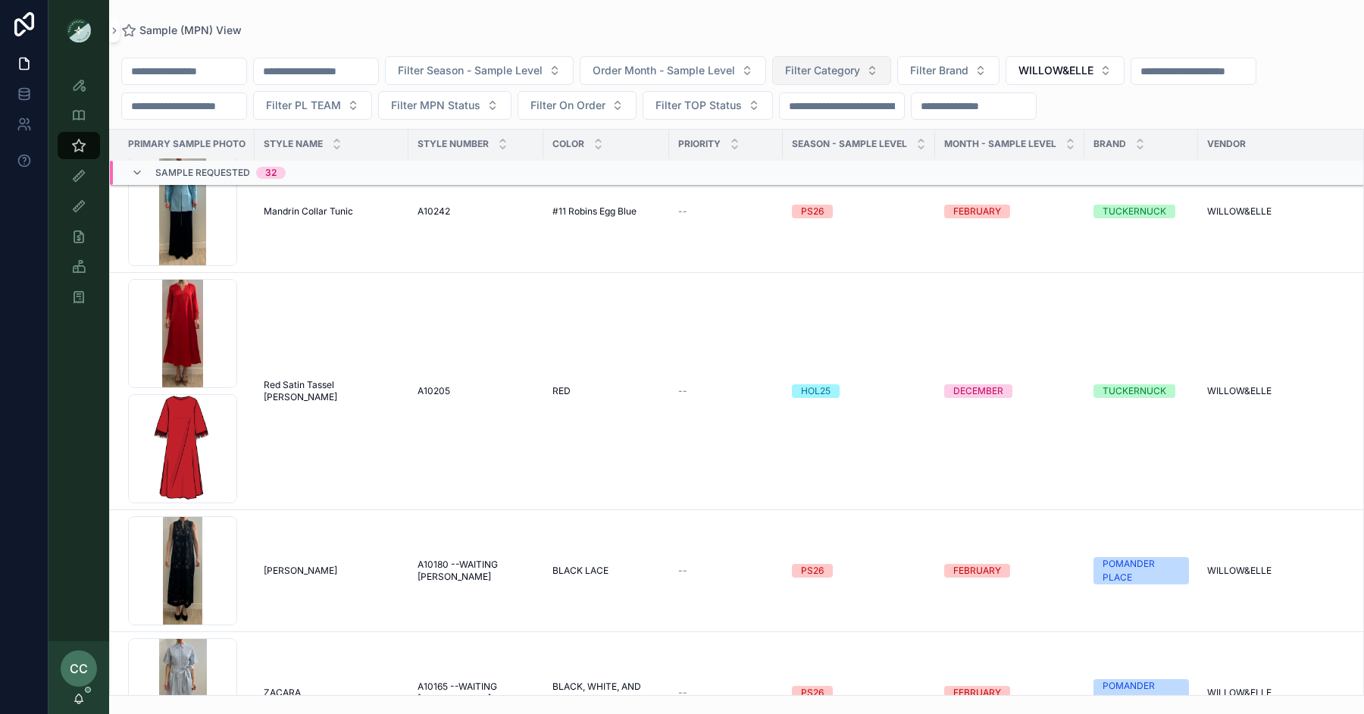
click at [844, 72] on span "Filter Category" at bounding box center [822, 70] width 75 height 15
type input "*****"
click at [789, 133] on span "Dresses" at bounding box center [778, 131] width 39 height 15
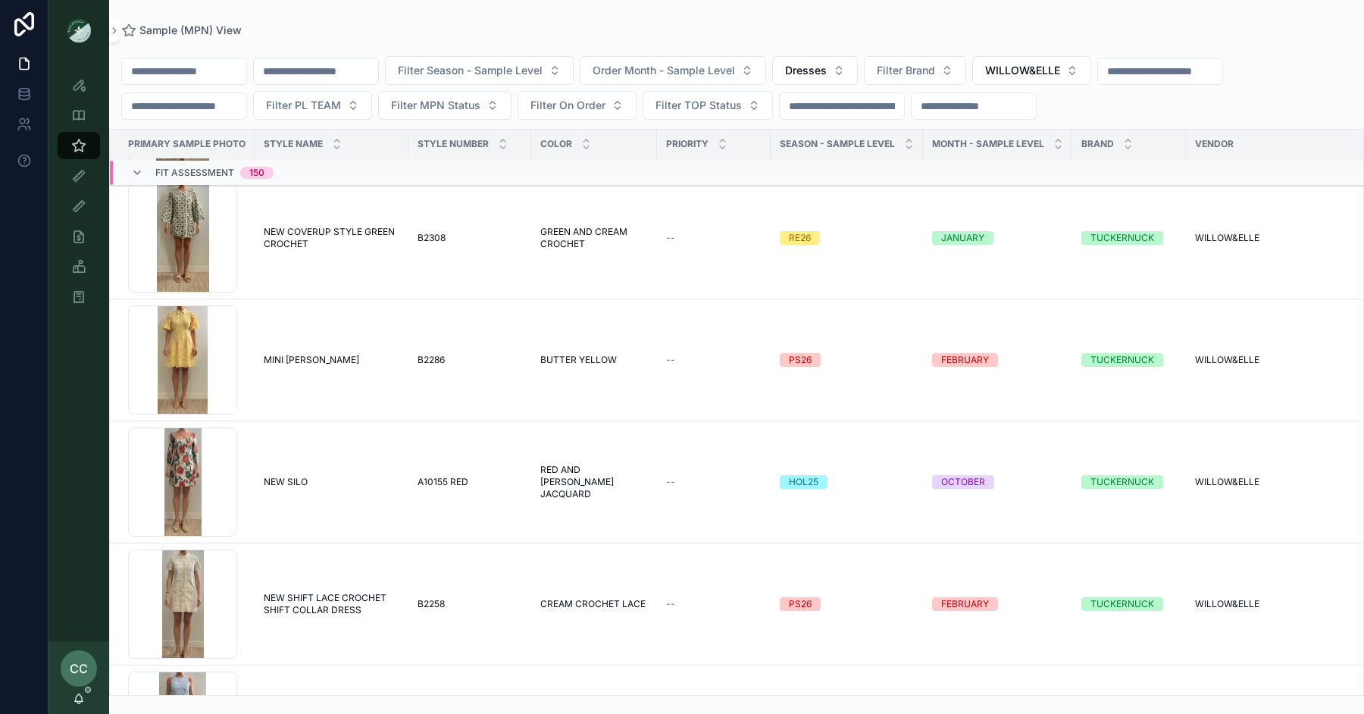
scroll to position [17242, 0]
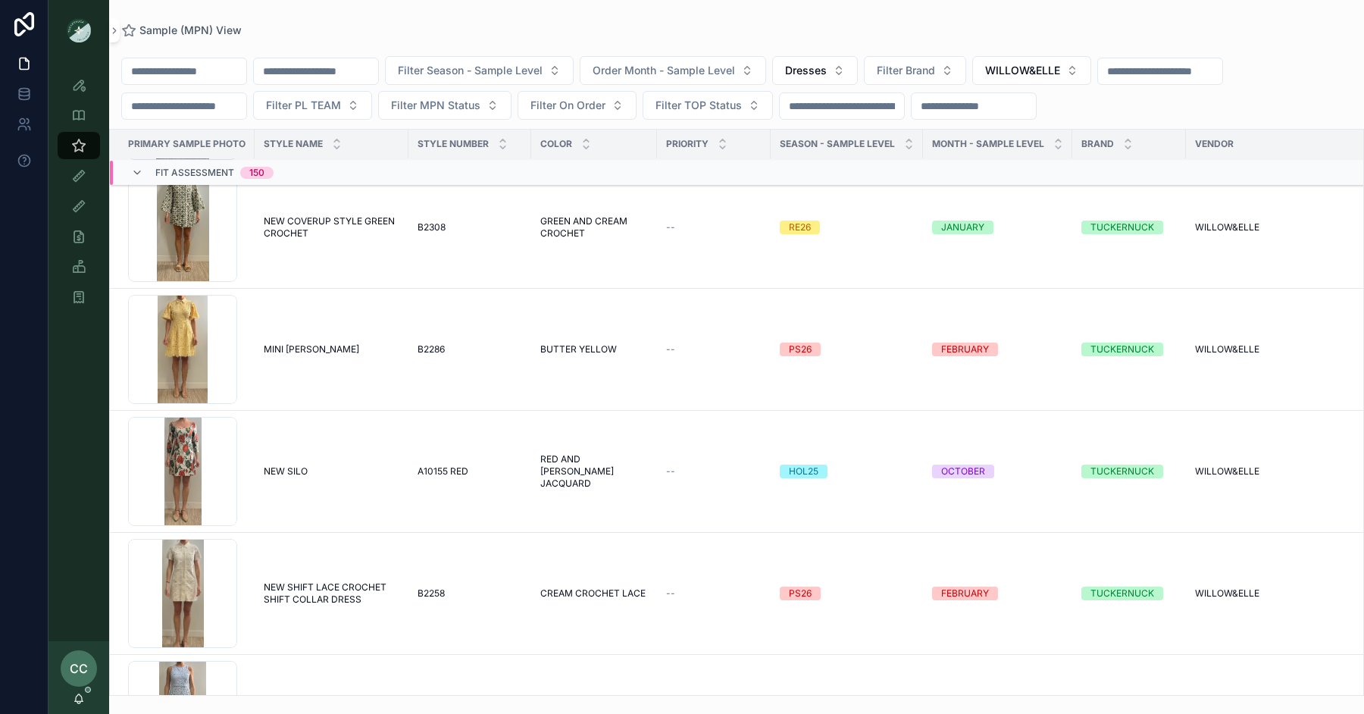
click at [343, 583] on span "NEW SHIFT LACE CROCHET SHIFT COLLAR DRESS" at bounding box center [332, 593] width 136 height 24
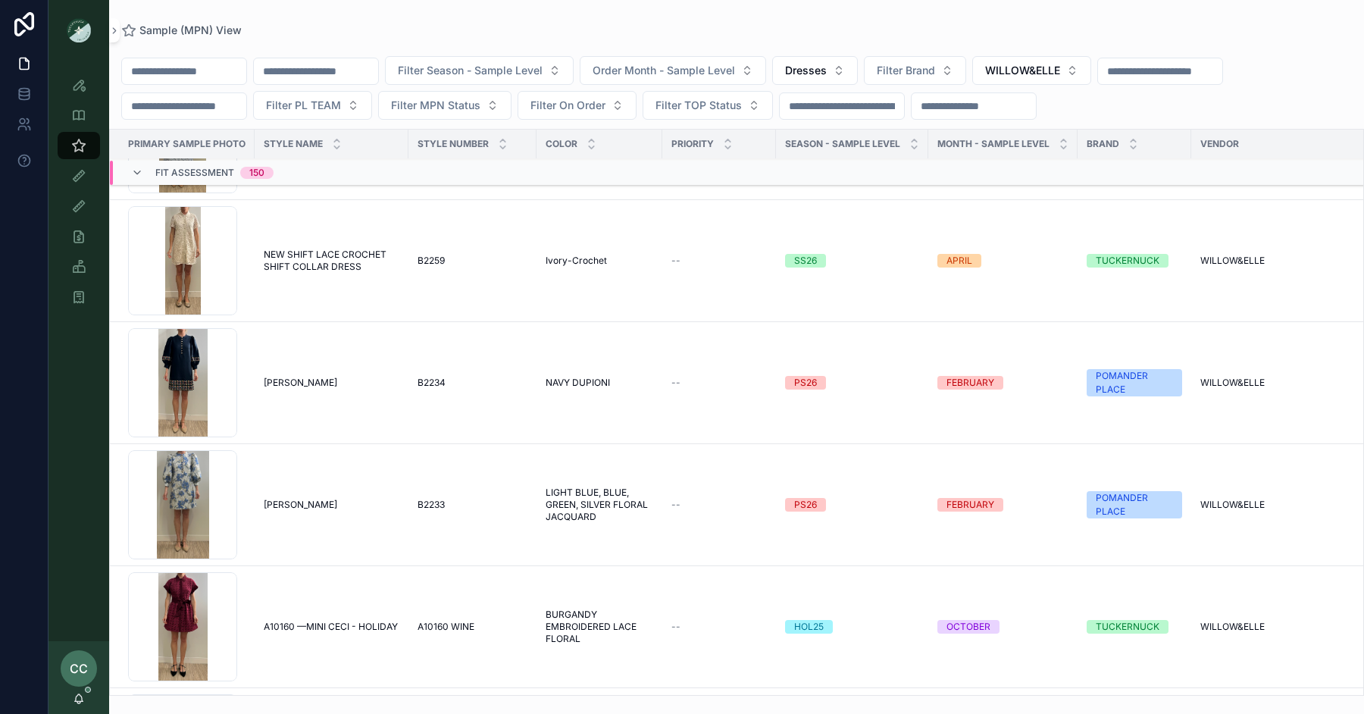
scroll to position [17816, 0]
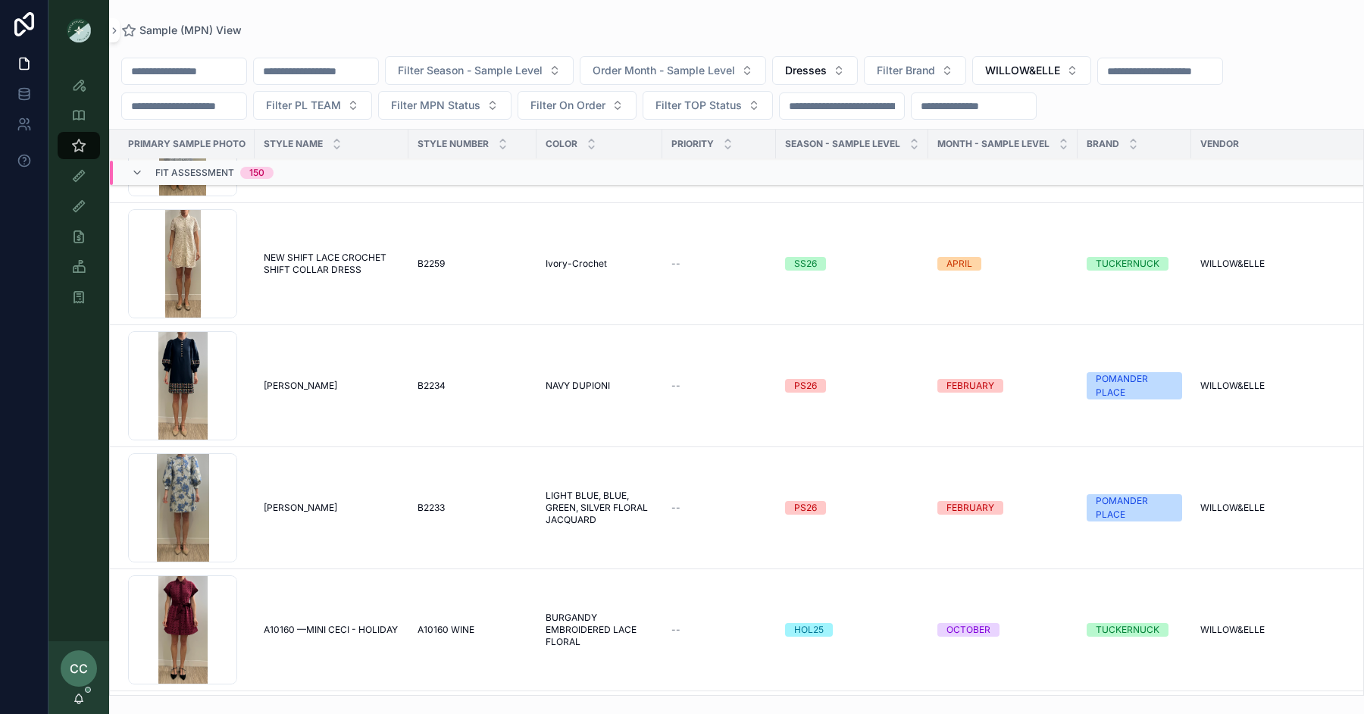
click at [338, 252] on span "NEW SHIFT LACE CROCHET SHIFT COLLAR DRESS" at bounding box center [332, 264] width 136 height 24
click at [169, 78] on input "scrollable content" at bounding box center [184, 71] width 124 height 21
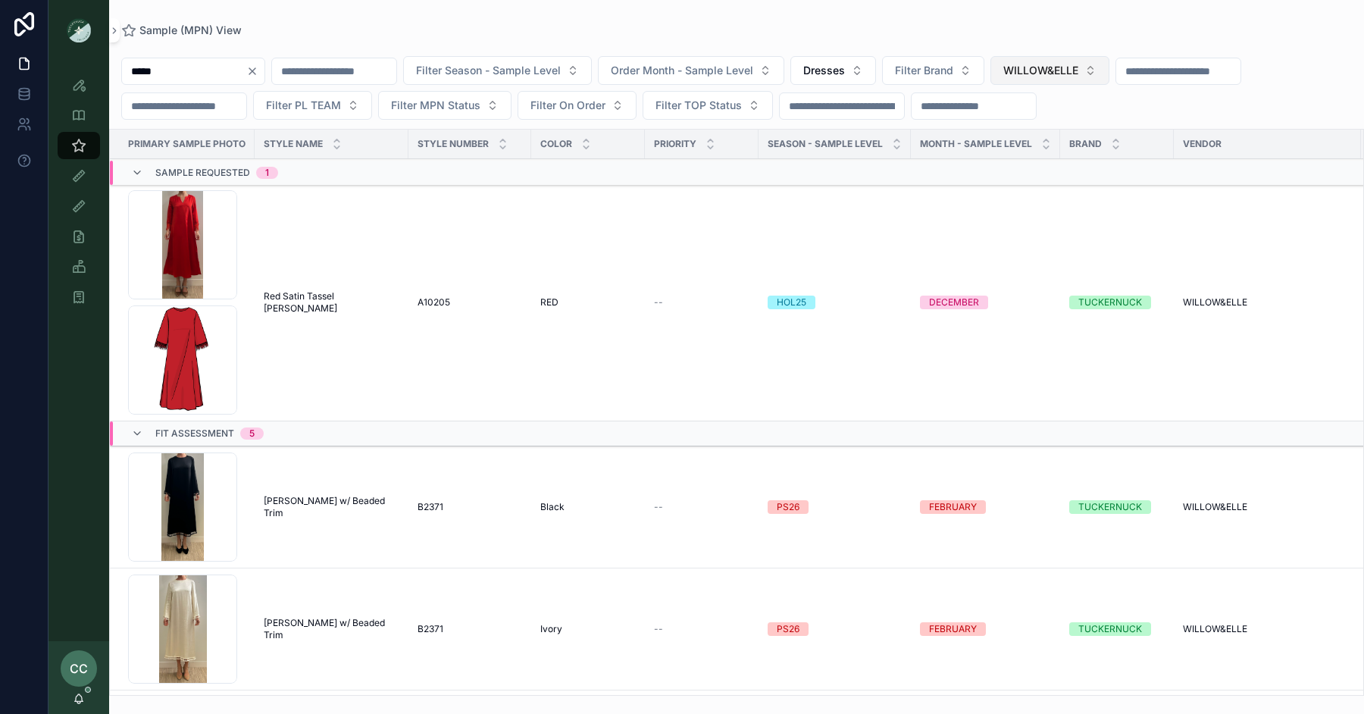
type input "*****"
click at [1029, 81] on button "WILLOW&ELLE" at bounding box center [1049, 70] width 119 height 29
type input "****"
click at [1029, 129] on div "NYAP" at bounding box center [1074, 131] width 211 height 24
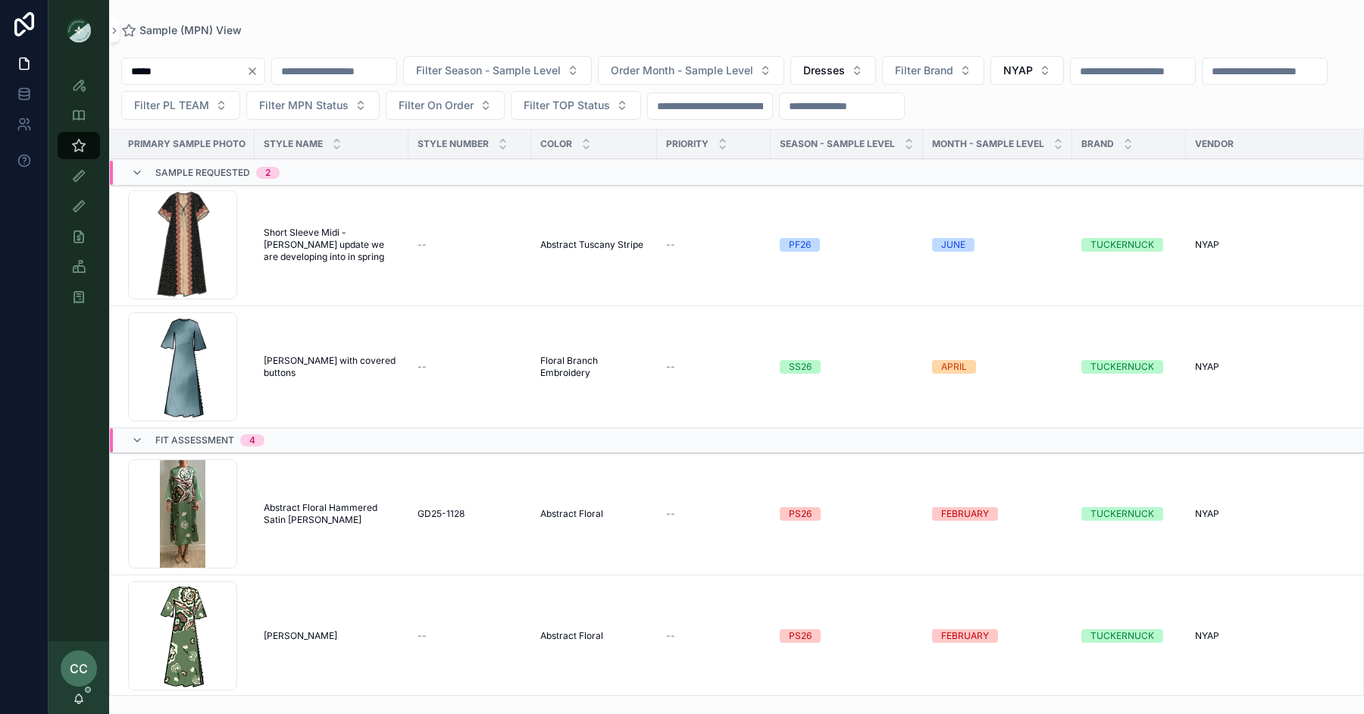
click at [183, 506] on div "Screenshot-2025-09-16-at-4.32.02-PM .png" at bounding box center [182, 513] width 109 height 109
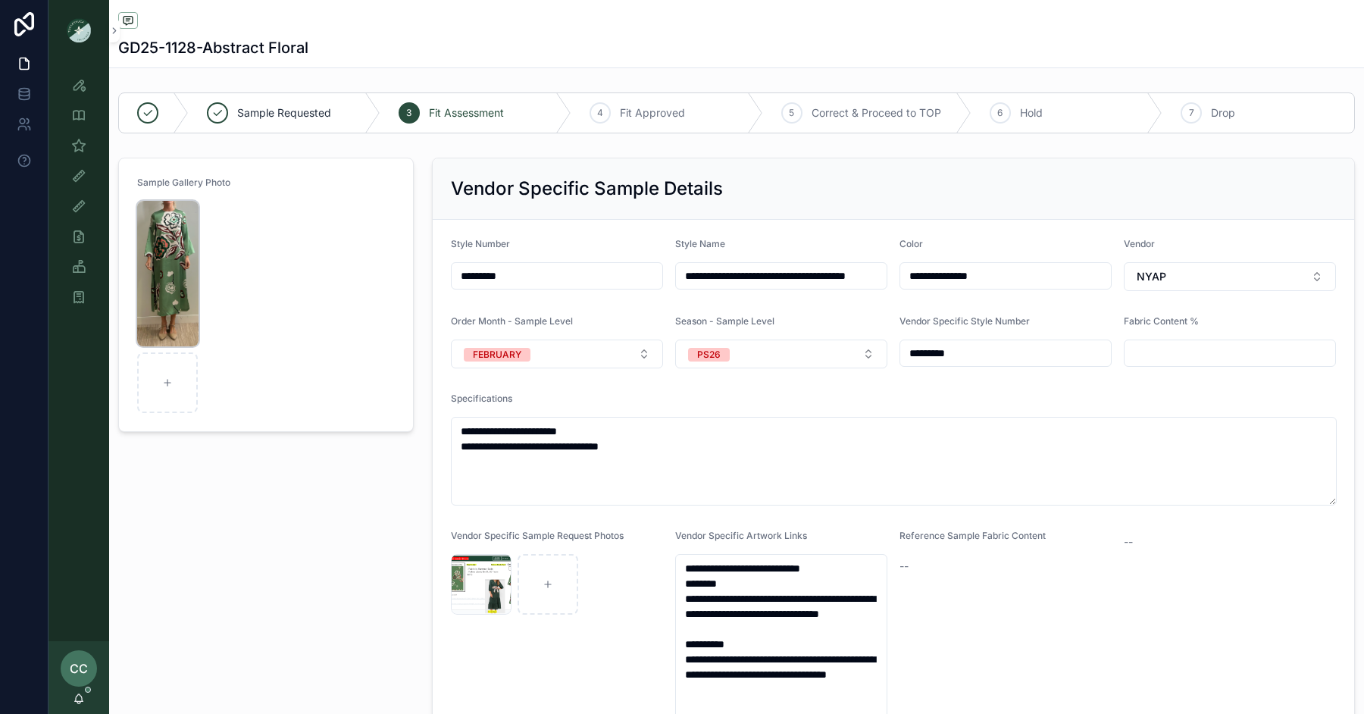
click at [168, 259] on img "scrollable content" at bounding box center [167, 273] width 61 height 145
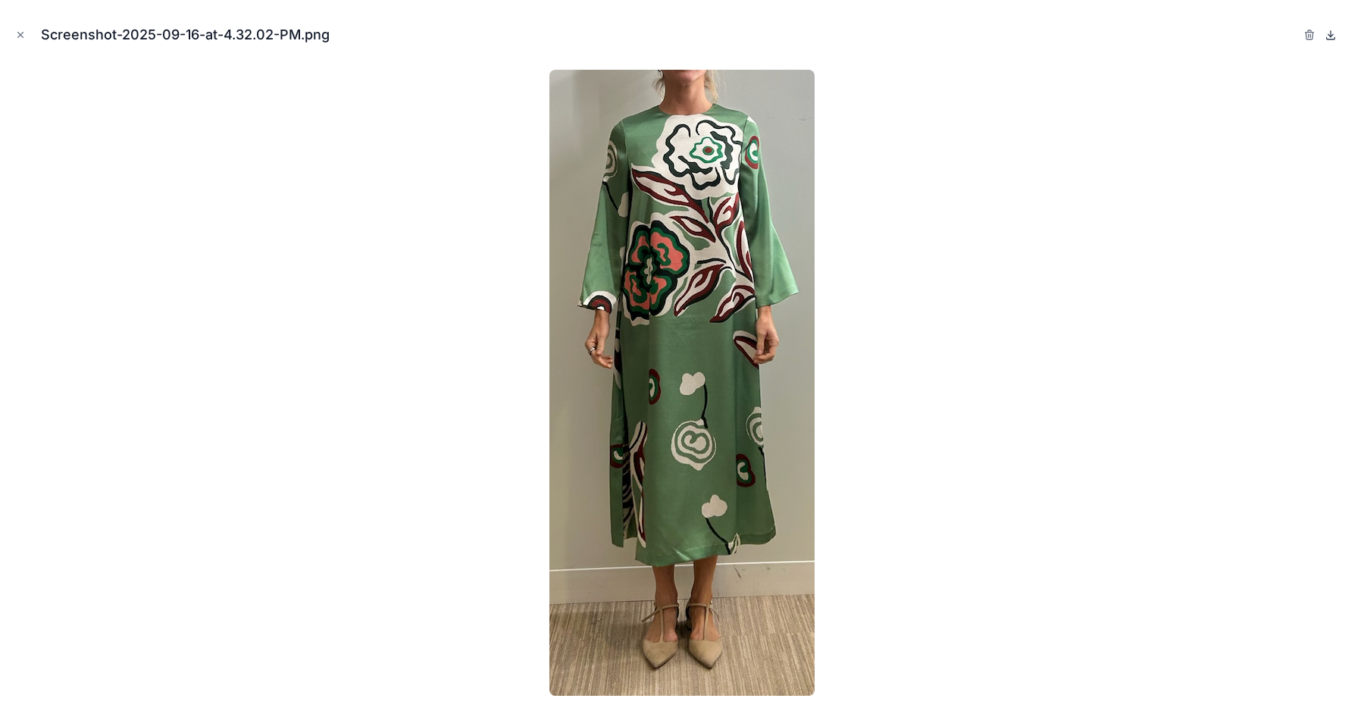
click at [1331, 37] on icon at bounding box center [1331, 35] width 12 height 12
click at [18, 31] on icon "Close modal" at bounding box center [20, 35] width 11 height 11
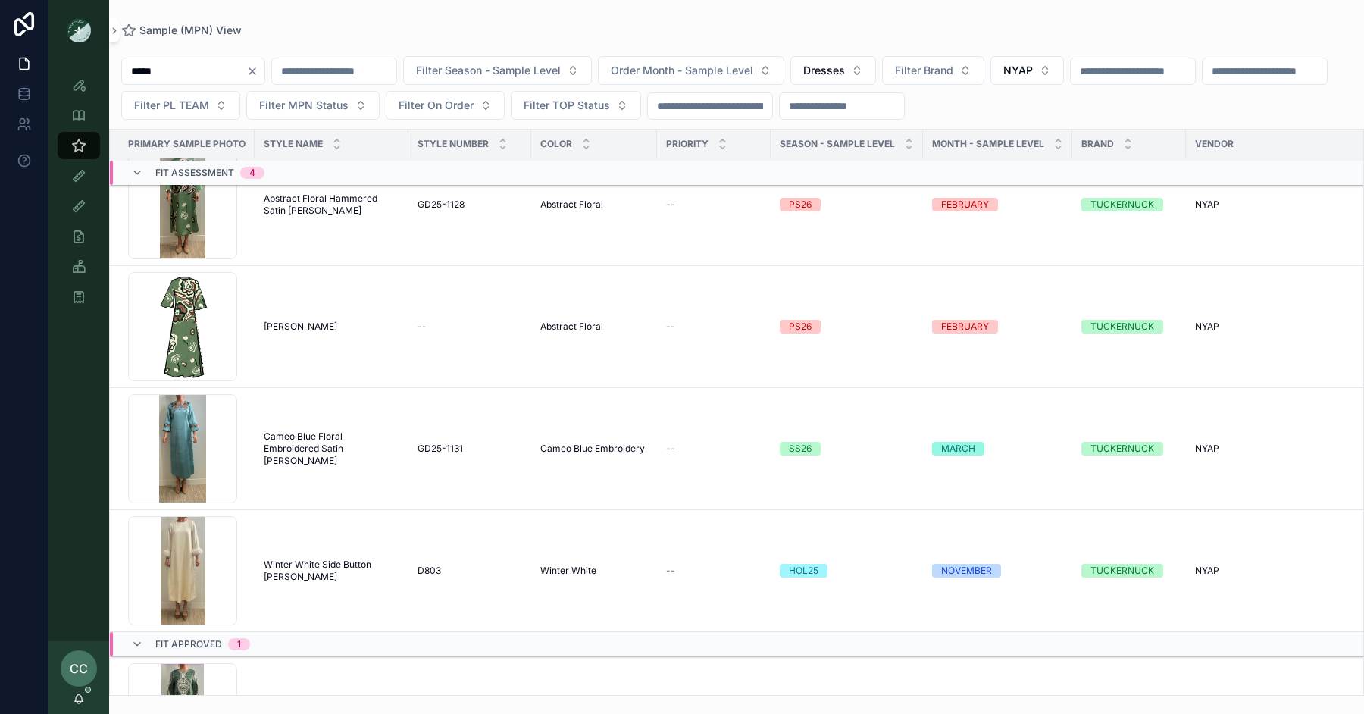
scroll to position [324, 0]
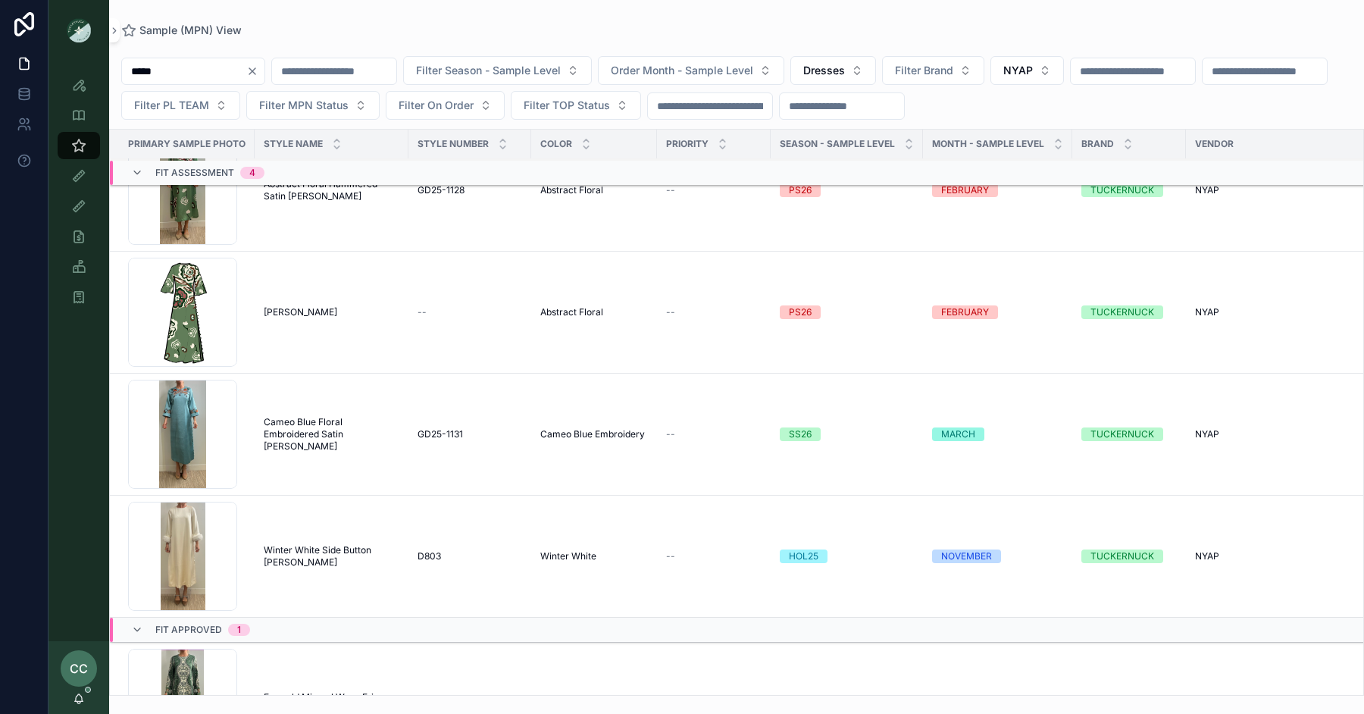
click at [299, 427] on span "Cameo Blue Floral Embroidered Satin Jamie Dress" at bounding box center [332, 434] width 136 height 36
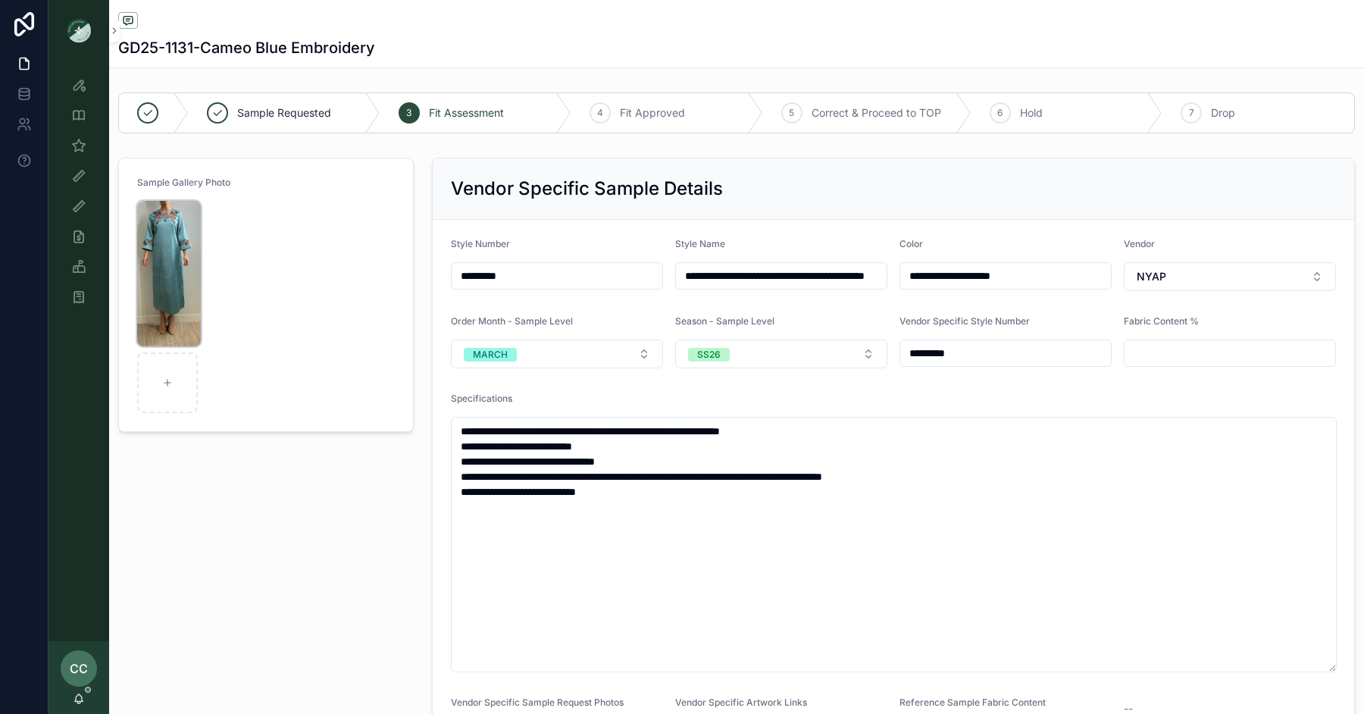
click at [177, 224] on img "scrollable content" at bounding box center [169, 273] width 64 height 145
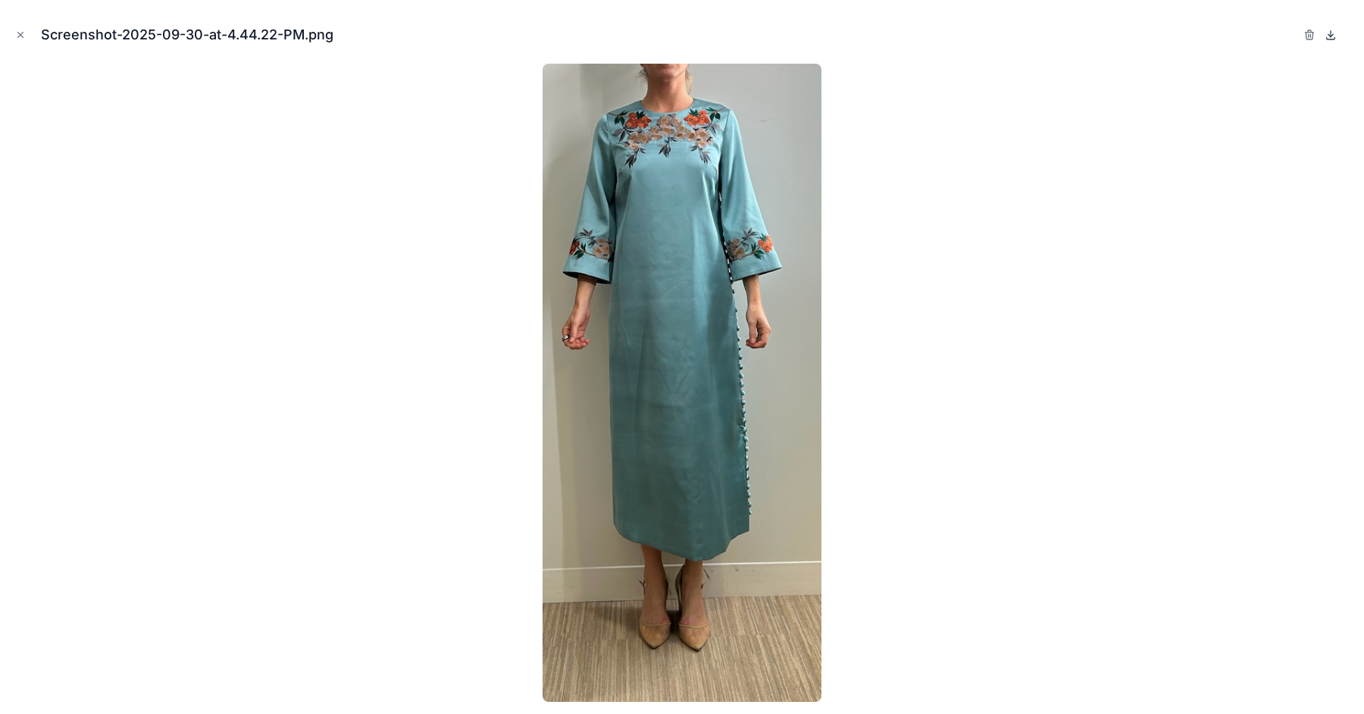
click at [1328, 37] on icon at bounding box center [1331, 35] width 12 height 12
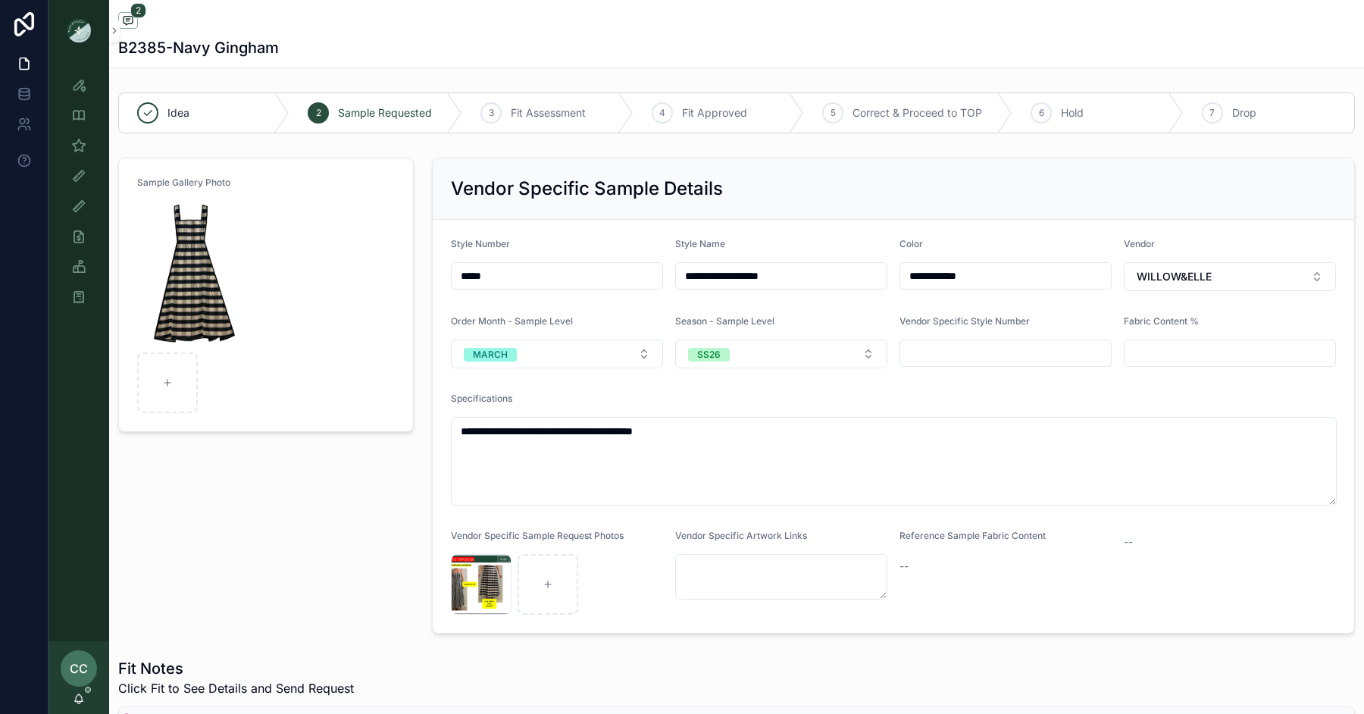
click at [512, 272] on input "*****" at bounding box center [557, 275] width 211 height 21
click at [499, 273] on input "*****" at bounding box center [557, 275] width 211 height 21
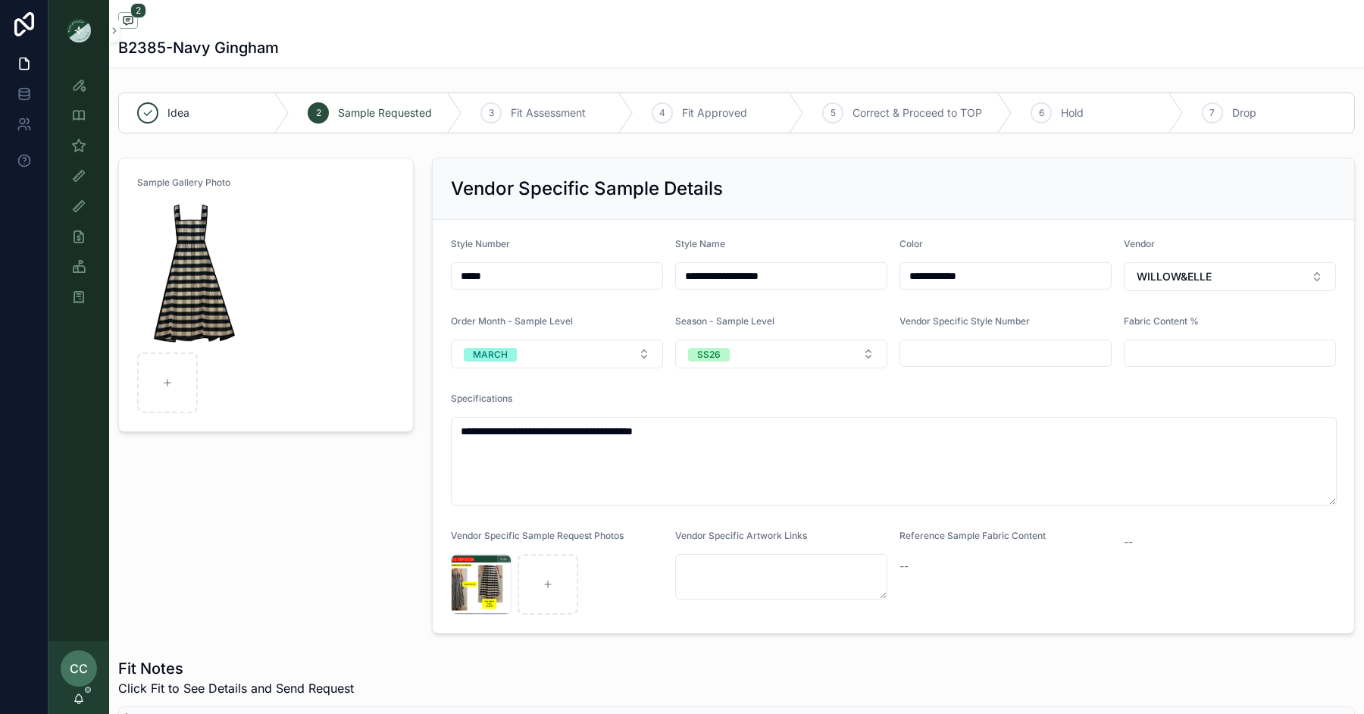
click at [499, 273] on input "*****" at bounding box center [557, 275] width 211 height 21
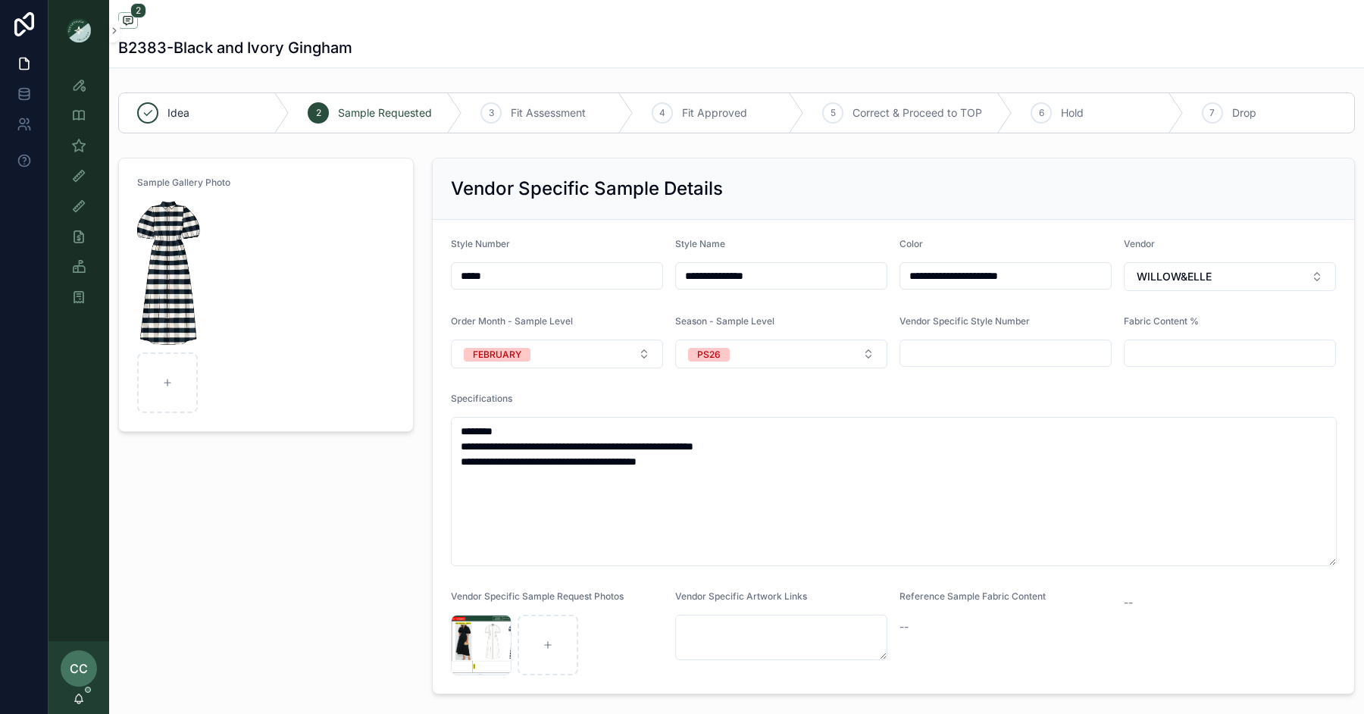
scroll to position [74, 0]
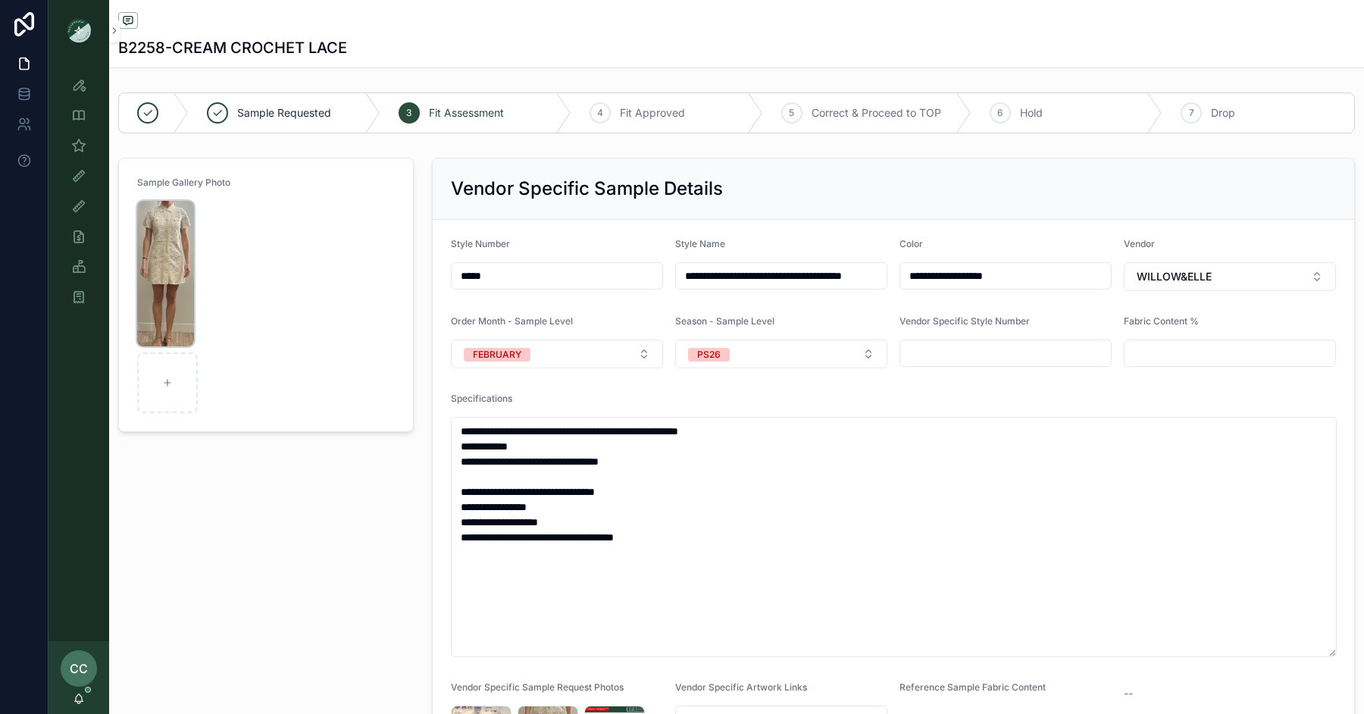
click at [168, 276] on img "scrollable content" at bounding box center [165, 273] width 57 height 145
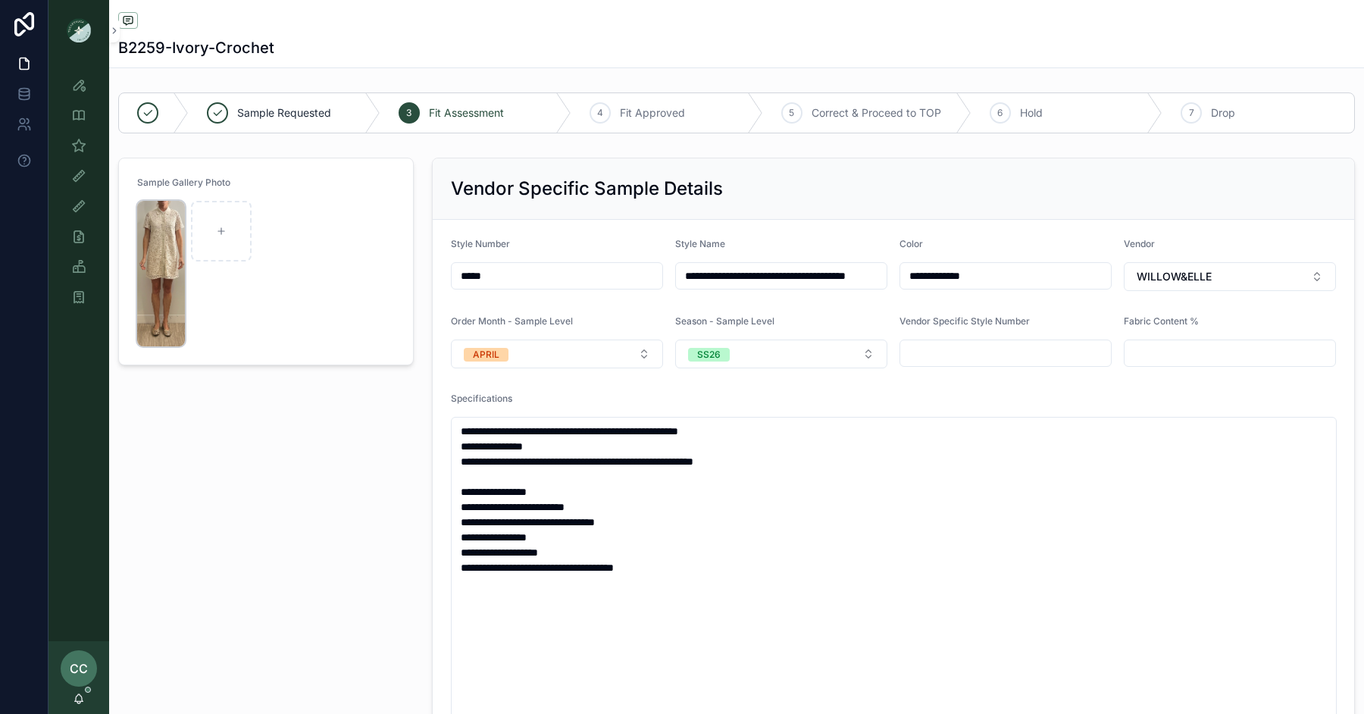
click at [162, 246] on img "scrollable content" at bounding box center [161, 273] width 48 height 145
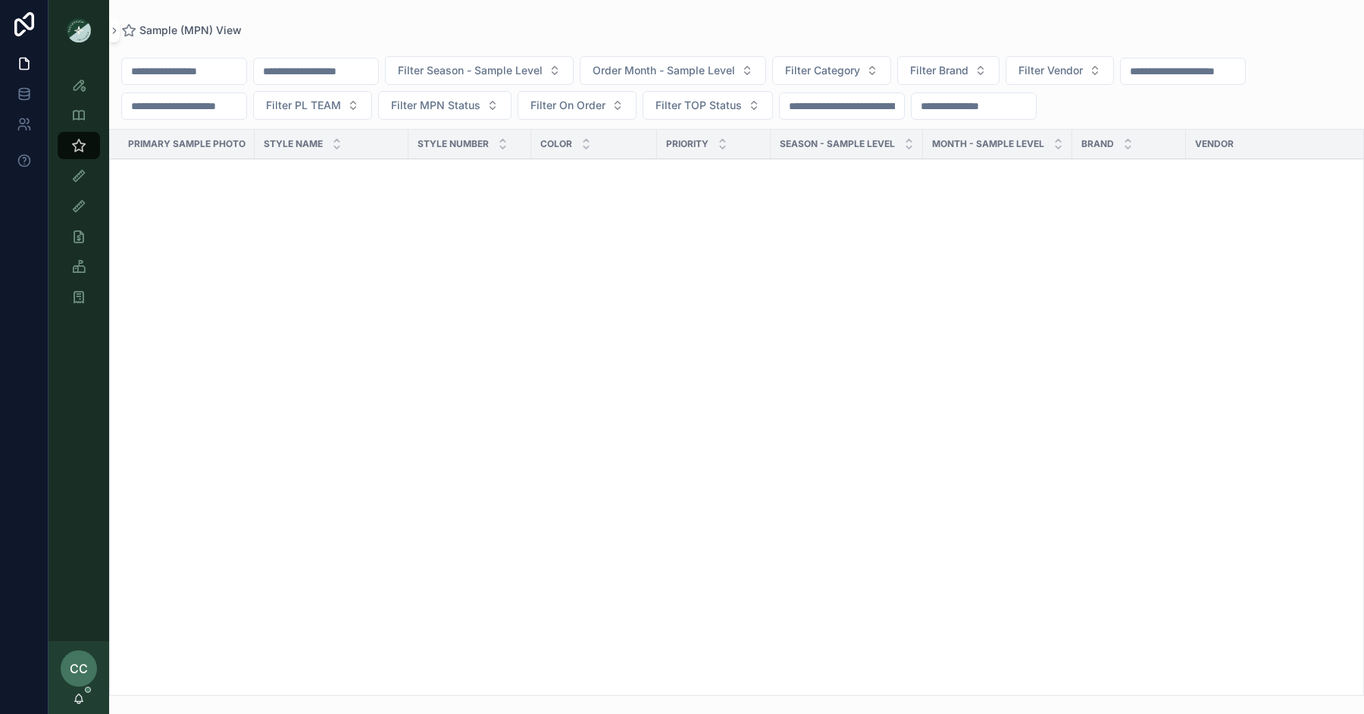
scroll to position [2414, 0]
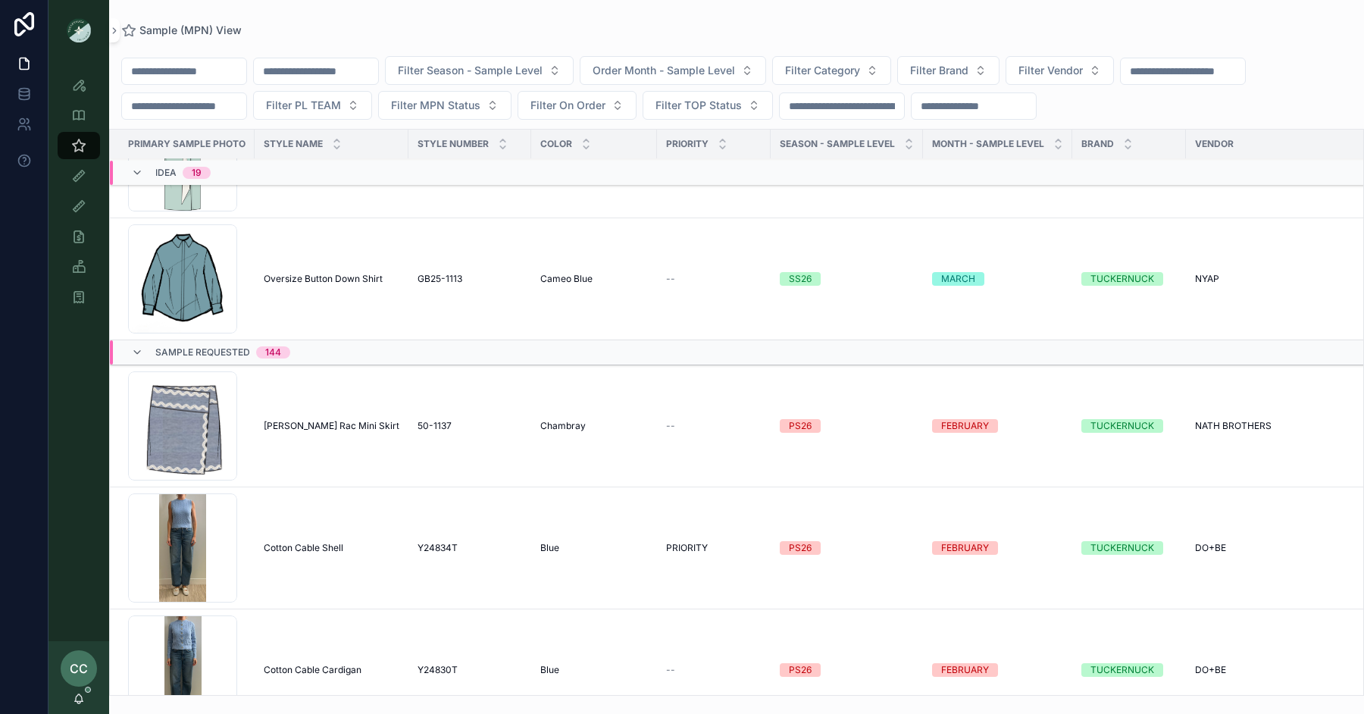
click at [83, 83] on icon "scrollable content" at bounding box center [78, 84] width 15 height 15
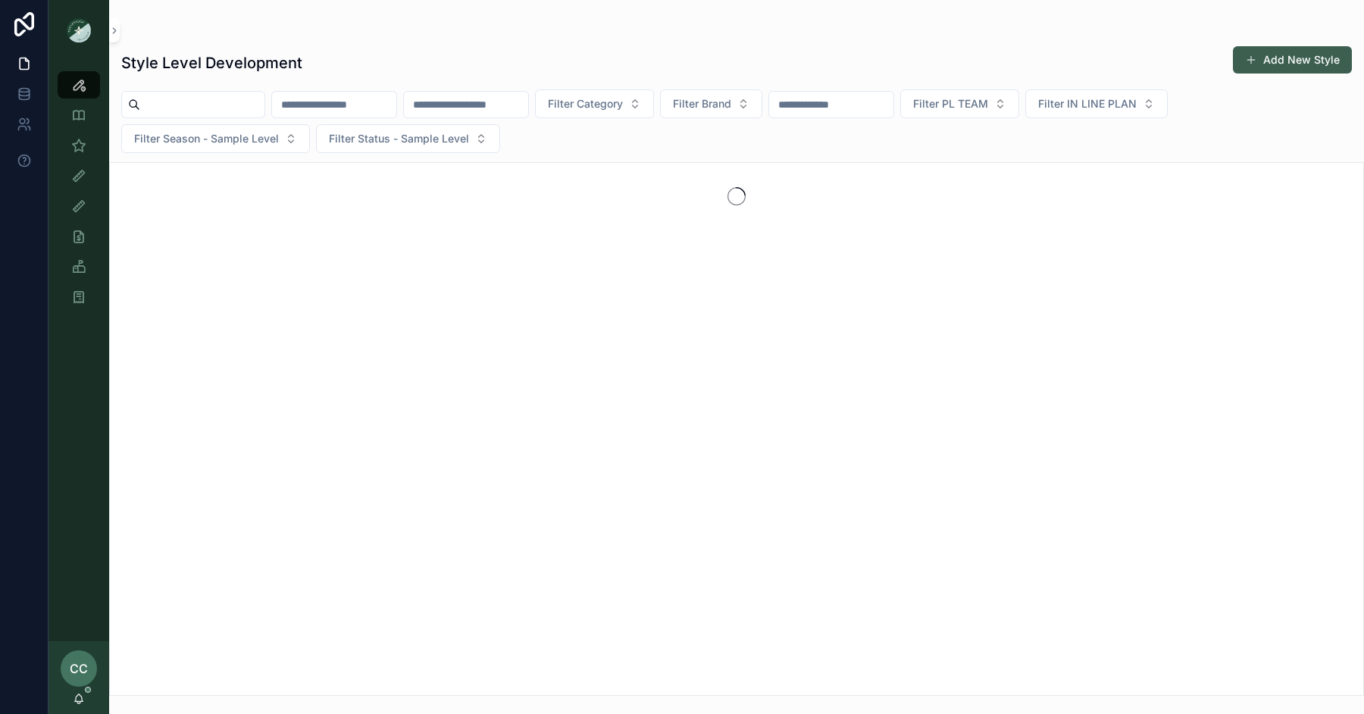
click at [1284, 64] on button "Add New Style" at bounding box center [1292, 59] width 119 height 27
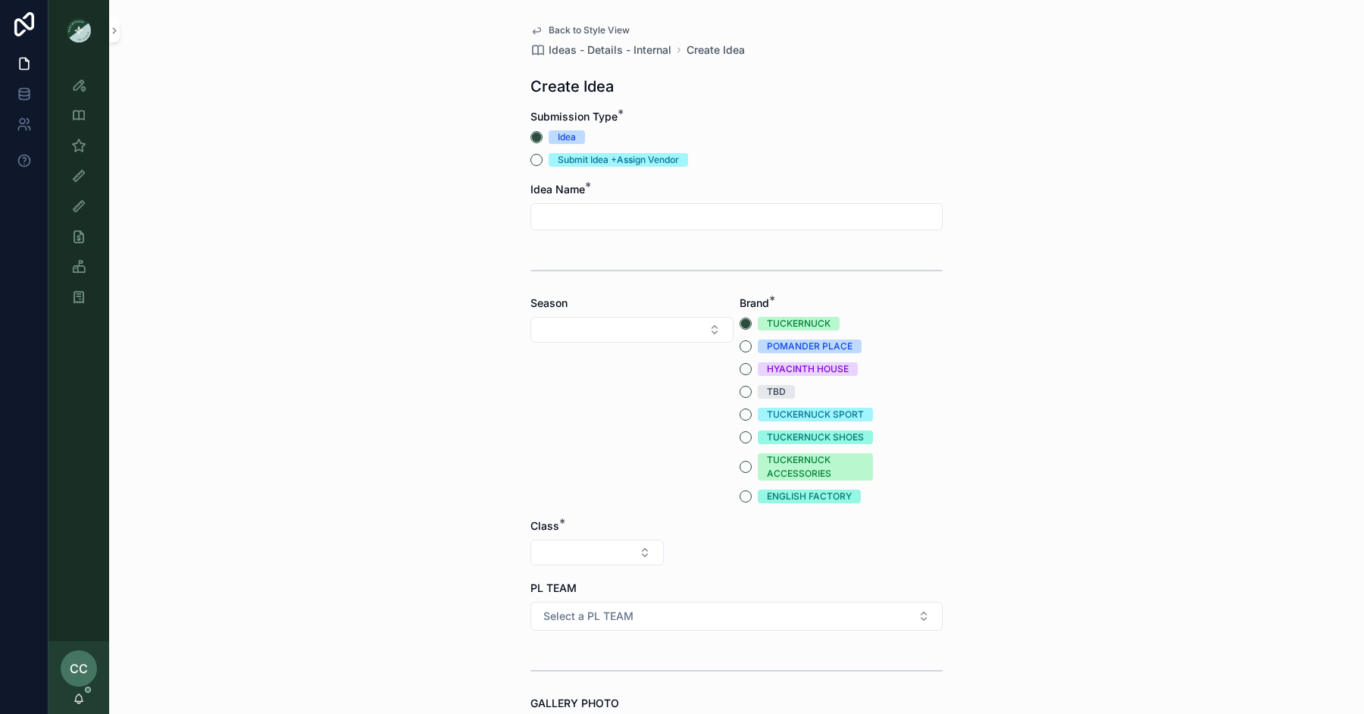
click at [634, 165] on div "Submit Idea +Assign Vendor" at bounding box center [618, 160] width 121 height 14
click at [543, 165] on button "Submit Idea +Assign Vendor" at bounding box center [536, 160] width 12 height 12
click at [577, 221] on input "scrollable content" at bounding box center [736, 216] width 411 height 21
drag, startPoint x: 566, startPoint y: 217, endPoint x: 481, endPoint y: 217, distance: 84.9
click at [481, 217] on div "**********" at bounding box center [736, 357] width 1255 height 714
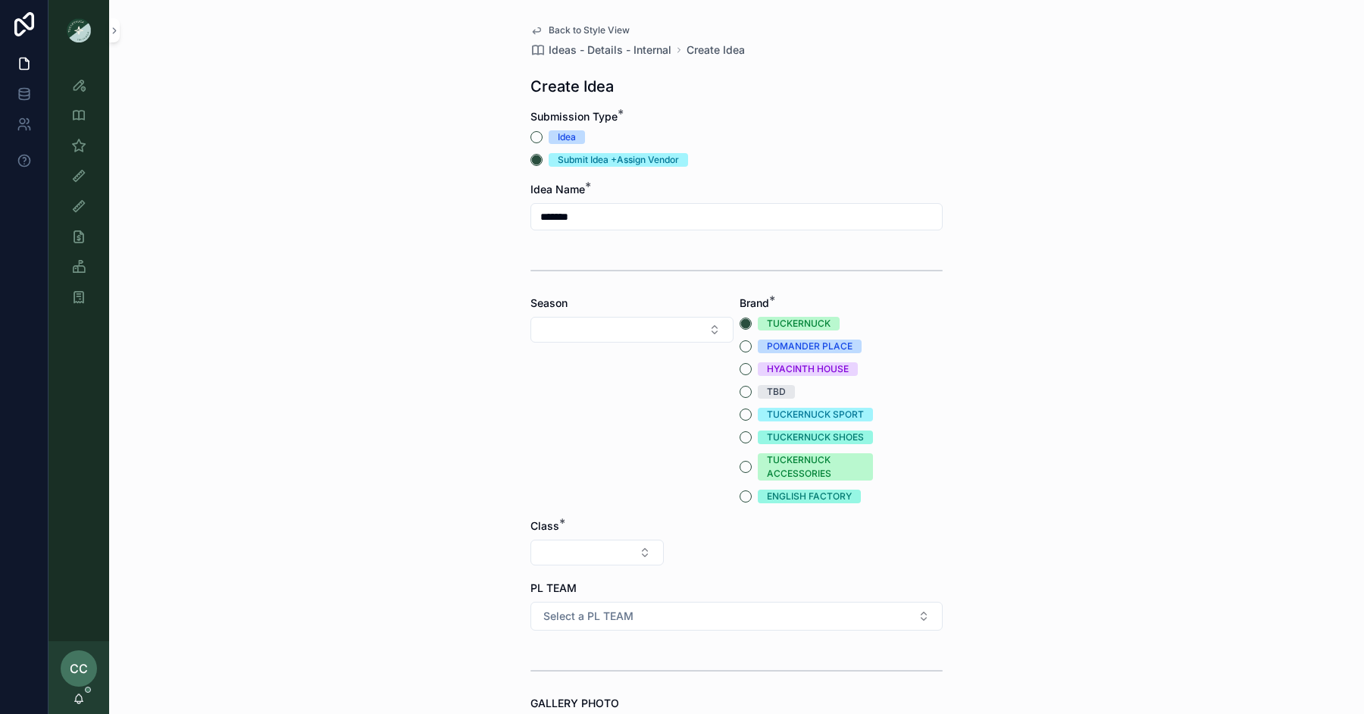
click at [596, 214] on input "******" at bounding box center [736, 216] width 411 height 21
type input "**********"
click at [579, 324] on button "Select Button" at bounding box center [631, 330] width 203 height 26
type input "*"
type input "****"
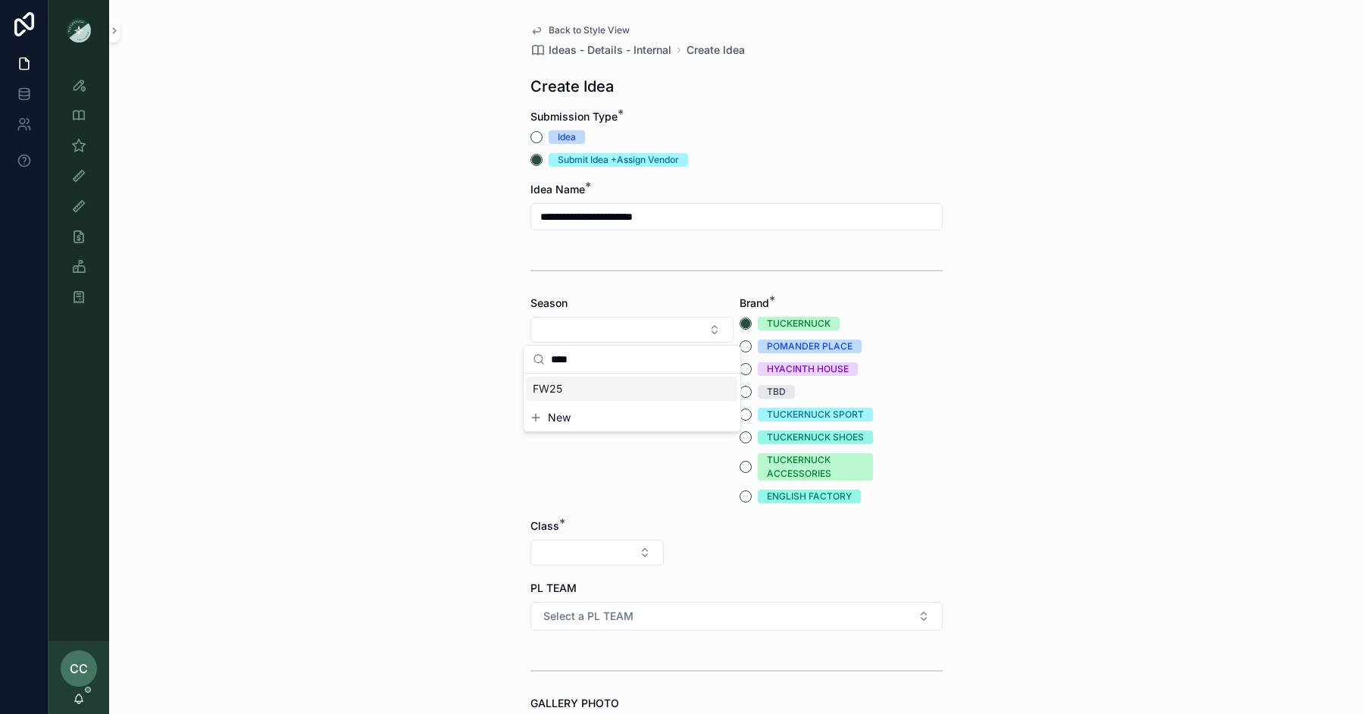
click at [566, 388] on div "FW25" at bounding box center [632, 389] width 211 height 24
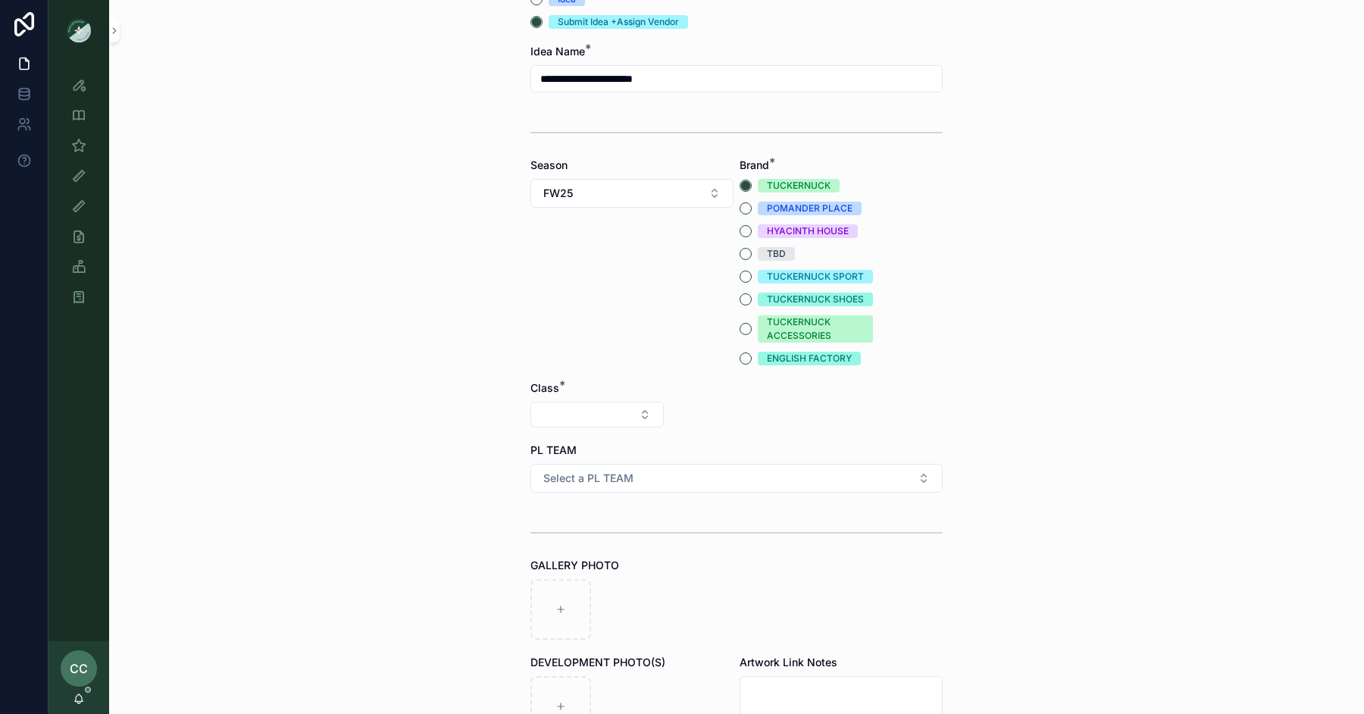
scroll to position [152, 0]
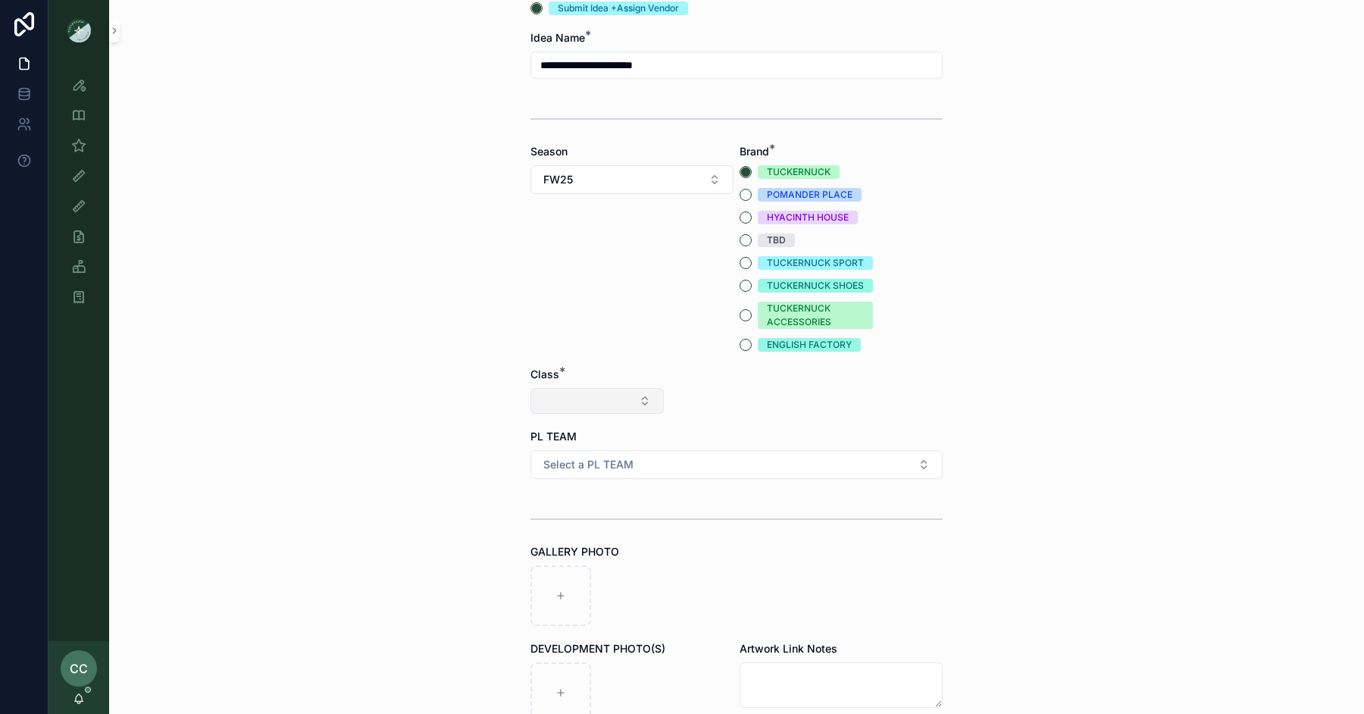
click at [593, 404] on button "Select Button" at bounding box center [596, 401] width 133 height 26
type input "****"
click at [598, 459] on div "Clothing" at bounding box center [597, 460] width 211 height 24
click at [742, 396] on button "Select Button" at bounding box center [736, 401] width 133 height 26
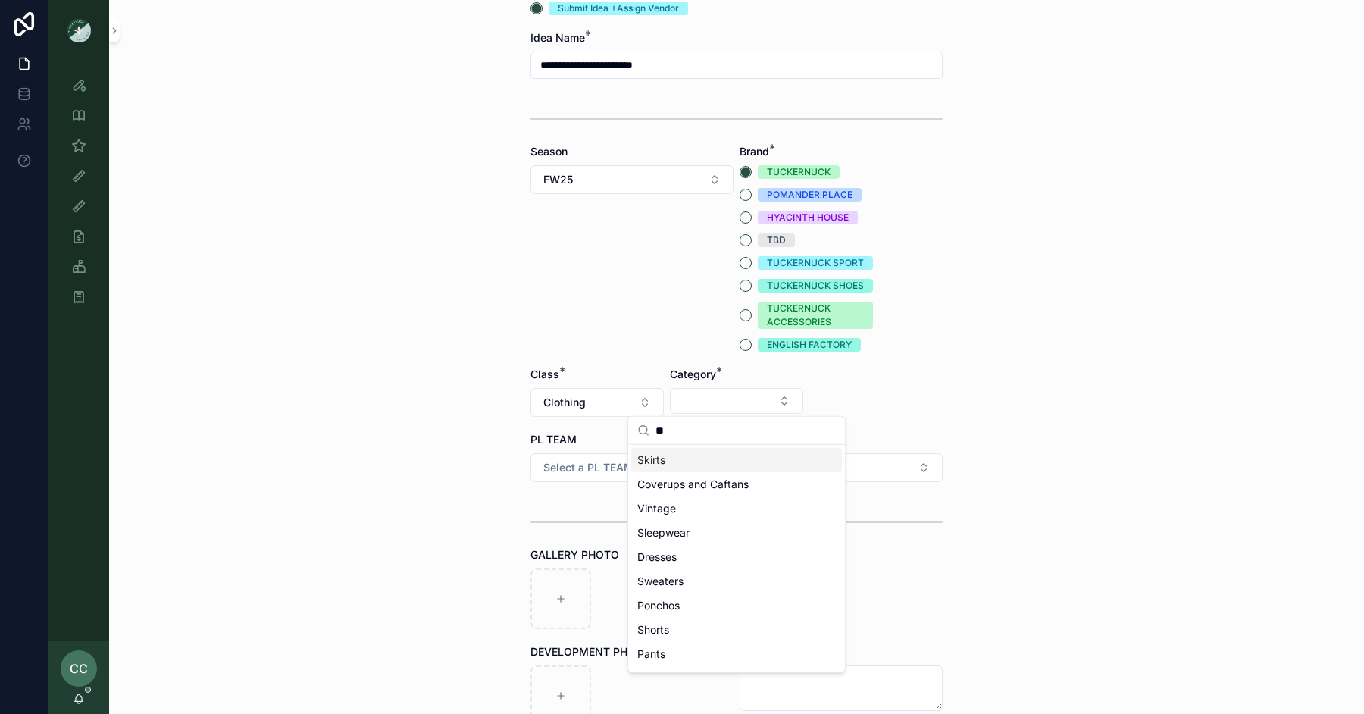
type input "***"
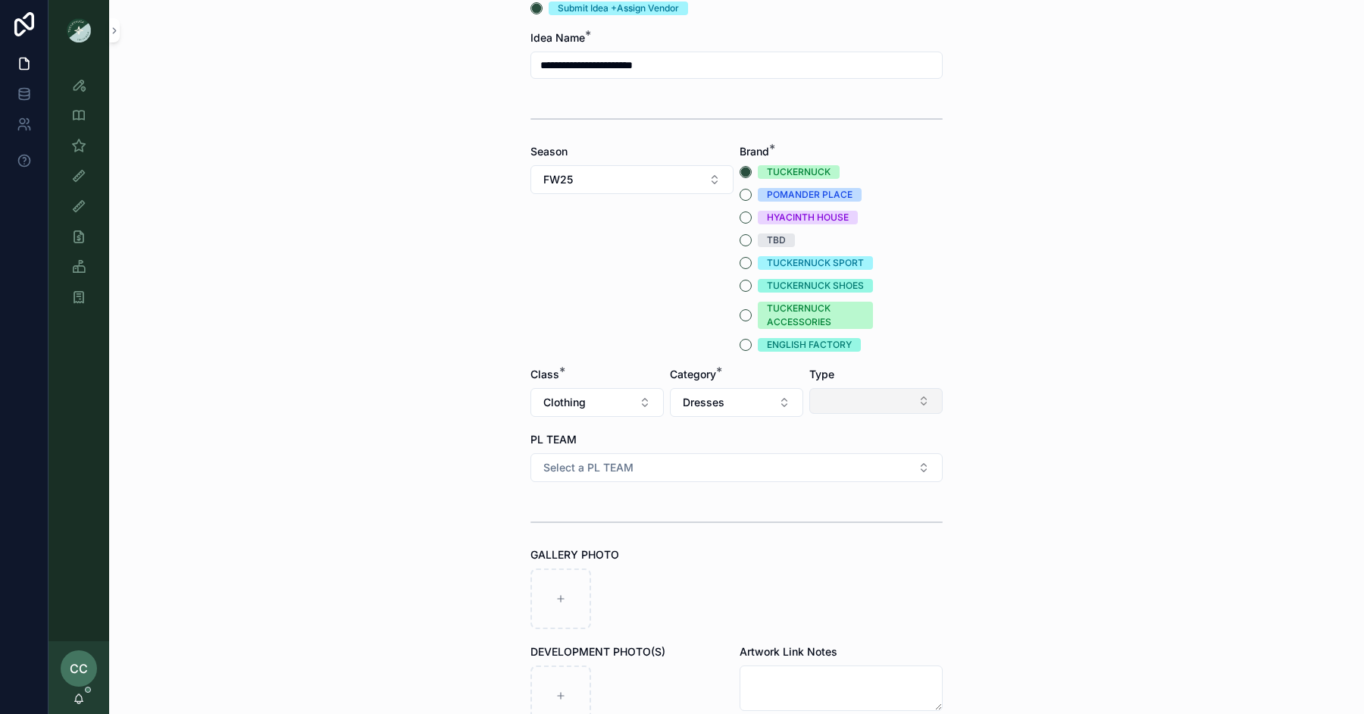
click at [858, 388] on button "Select Button" at bounding box center [875, 401] width 133 height 26
type input "***"
click at [805, 460] on div "Midis" at bounding box center [876, 460] width 211 height 24
click at [642, 461] on button "Select a PL TEAM" at bounding box center [736, 467] width 412 height 29
click at [680, 550] on div "NYC" at bounding box center [736, 549] width 211 height 23
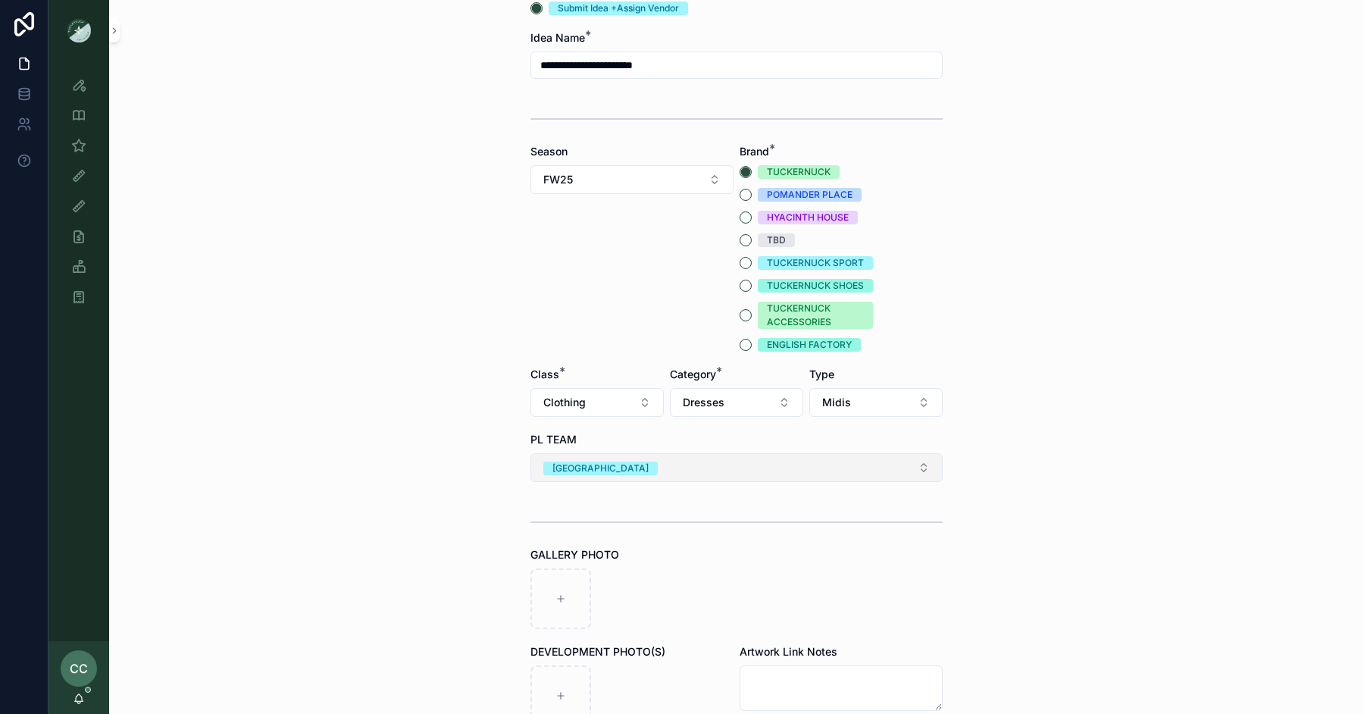
click at [668, 469] on button "NYC" at bounding box center [736, 467] width 412 height 29
click at [662, 545] on span "DC" at bounding box center [653, 550] width 32 height 14
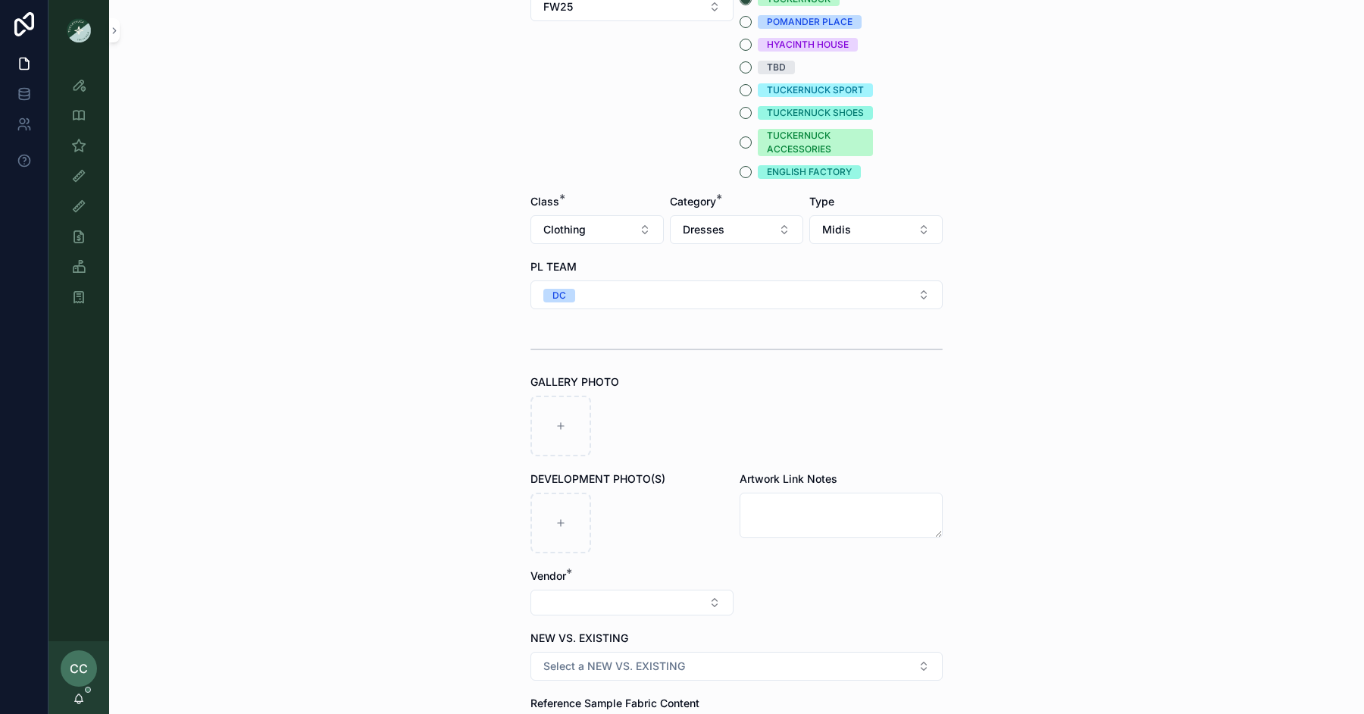
scroll to position [354, 0]
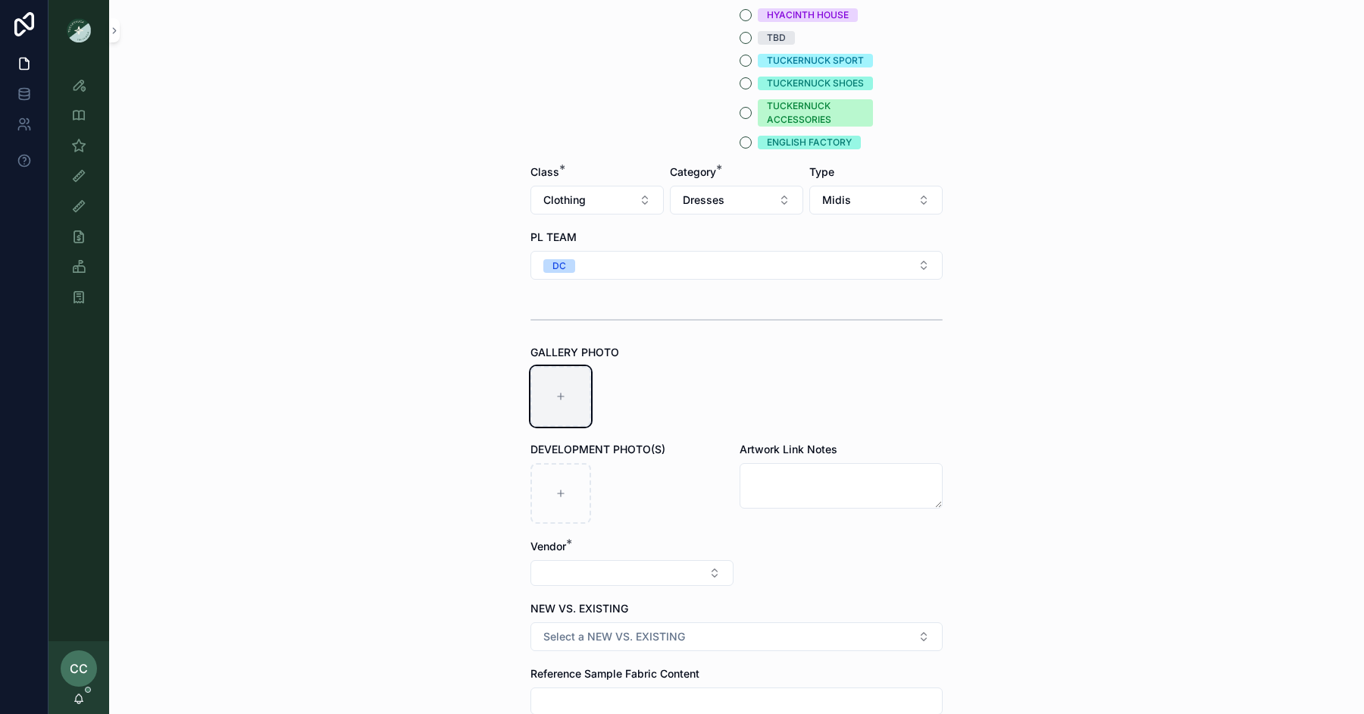
click at [566, 406] on div "scrollable content" at bounding box center [560, 396] width 61 height 61
type input "**********"
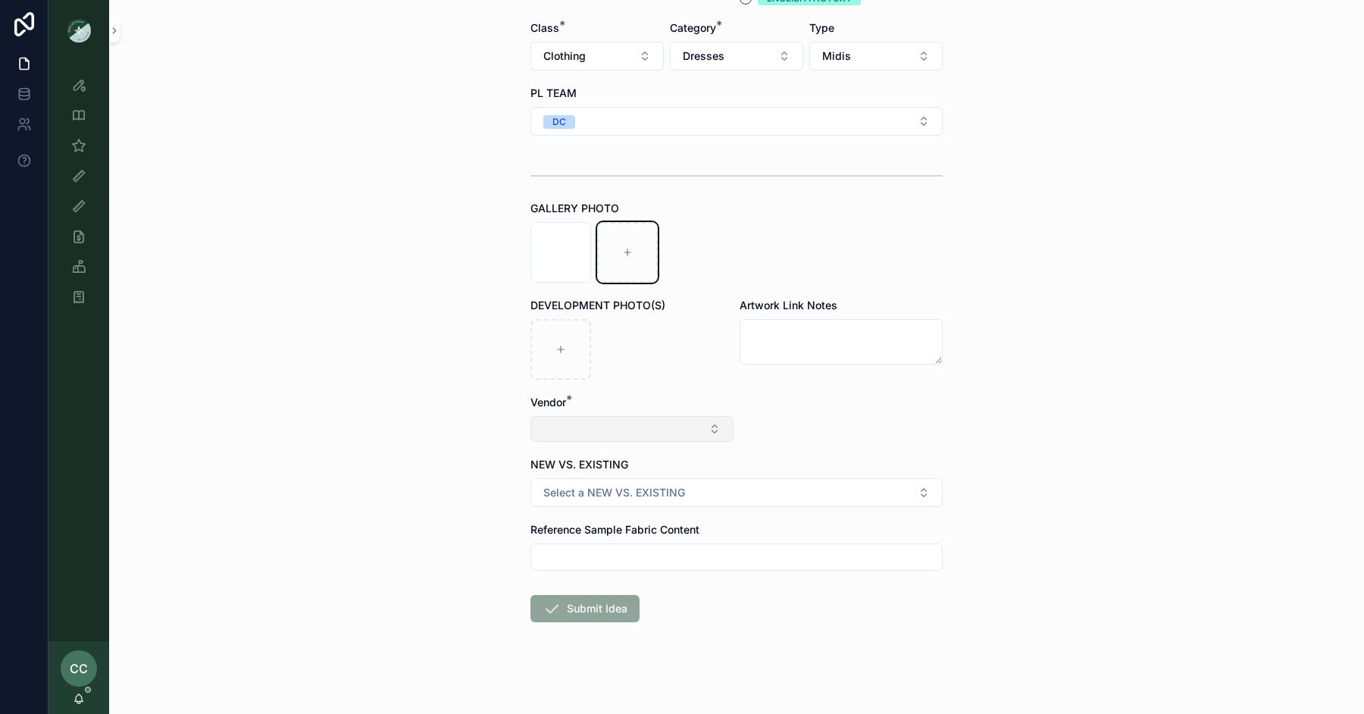
scroll to position [500, 0]
click at [655, 411] on div "Vendor *" at bounding box center [631, 416] width 203 height 47
click at [665, 433] on button "Select Button" at bounding box center [631, 427] width 203 height 26
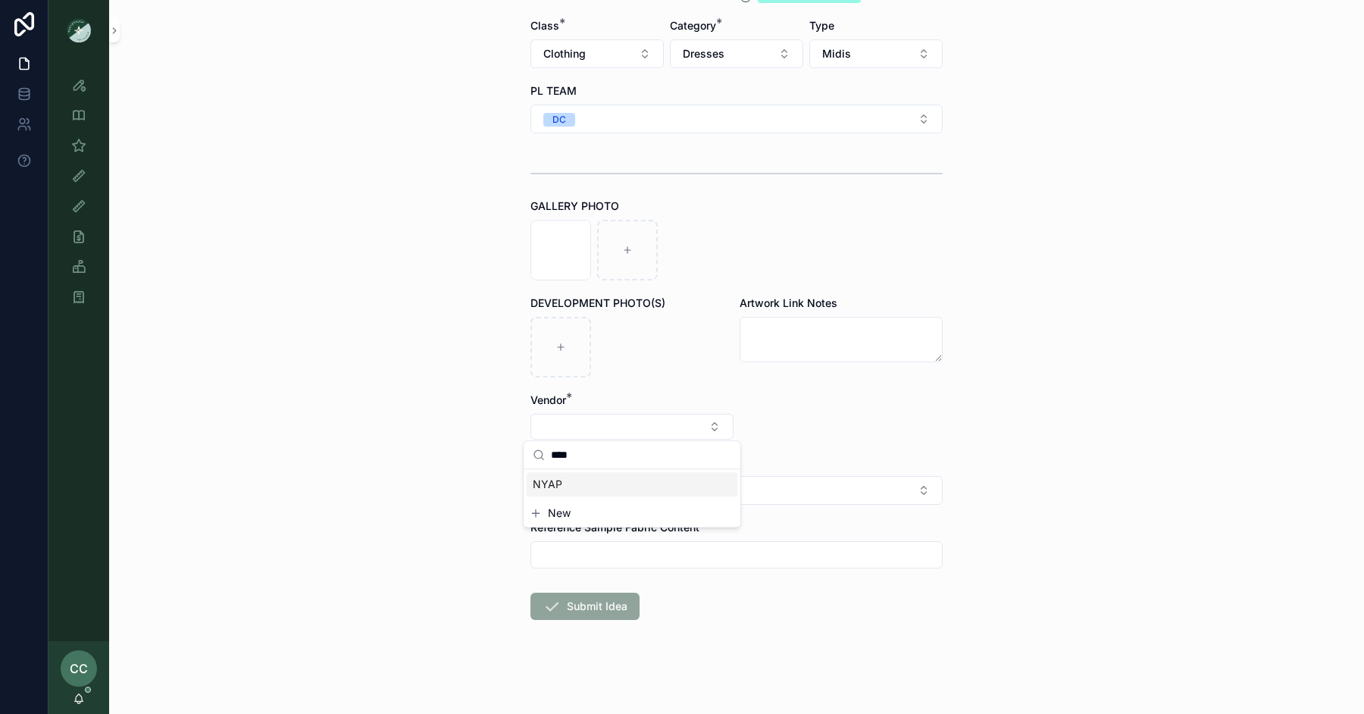
type input "****"
click at [602, 477] on div "NYAP" at bounding box center [632, 484] width 211 height 24
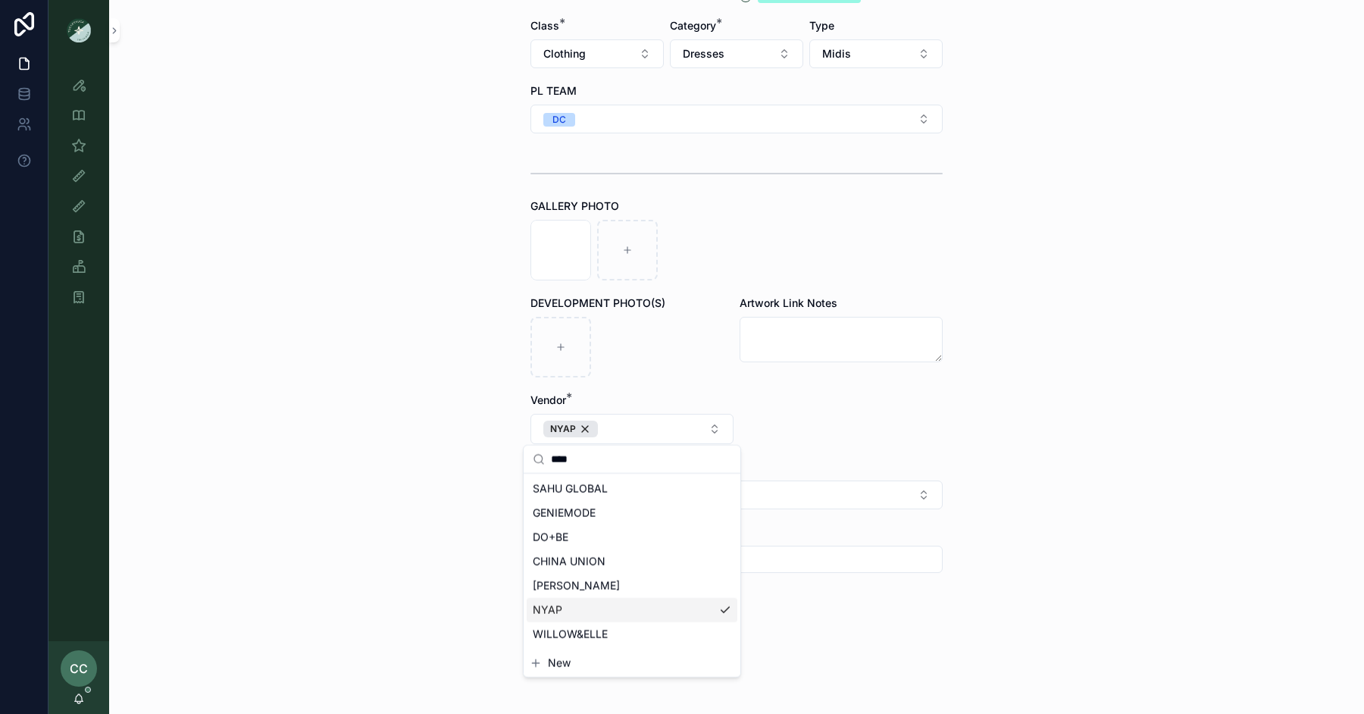
click at [561, 612] on div "NYAP" at bounding box center [632, 610] width 211 height 24
click at [618, 605] on div "NYAP" at bounding box center [632, 605] width 211 height 24
click at [785, 447] on form "**********" at bounding box center [736, 165] width 412 height 1112
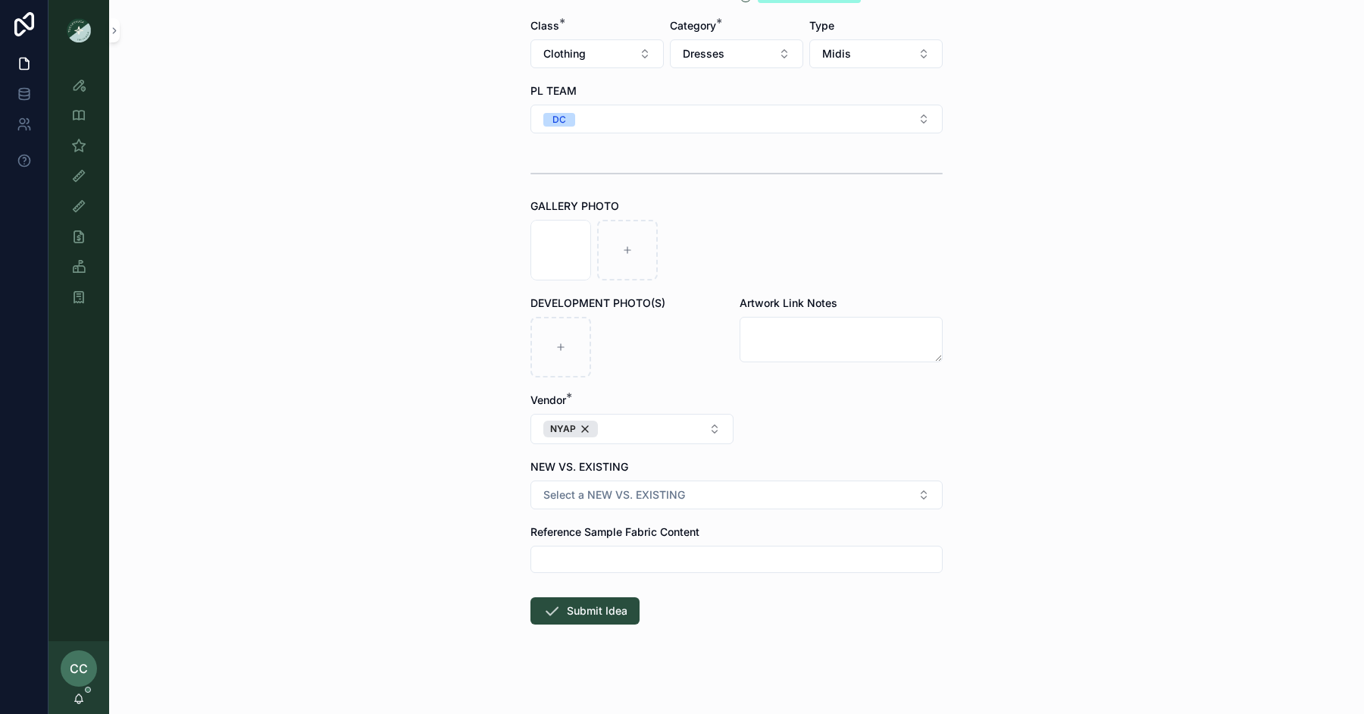
scroll to position [504, 0]
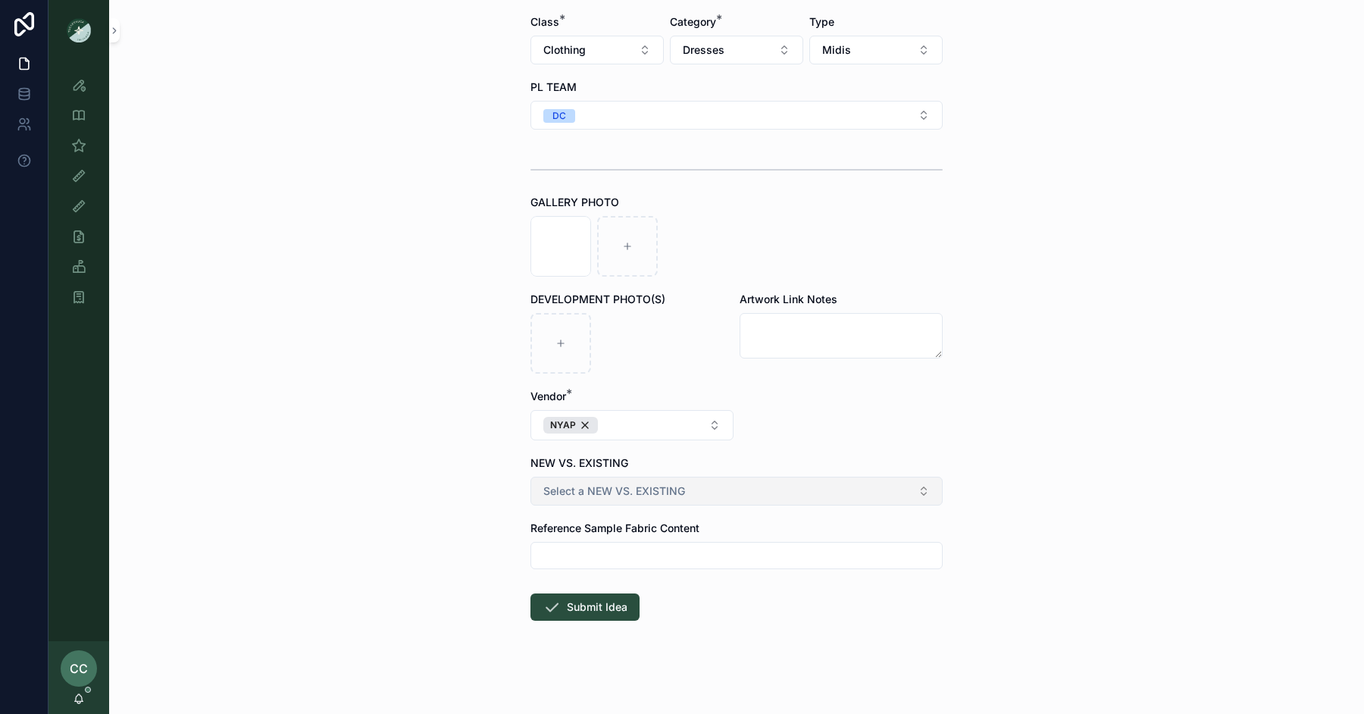
click at [709, 491] on button "Select a NEW VS. EXISTING" at bounding box center [736, 491] width 412 height 29
click at [707, 577] on div "EXISTING BODY" at bounding box center [681, 572] width 70 height 14
click at [562, 607] on button "Submit Idea" at bounding box center [584, 606] width 109 height 27
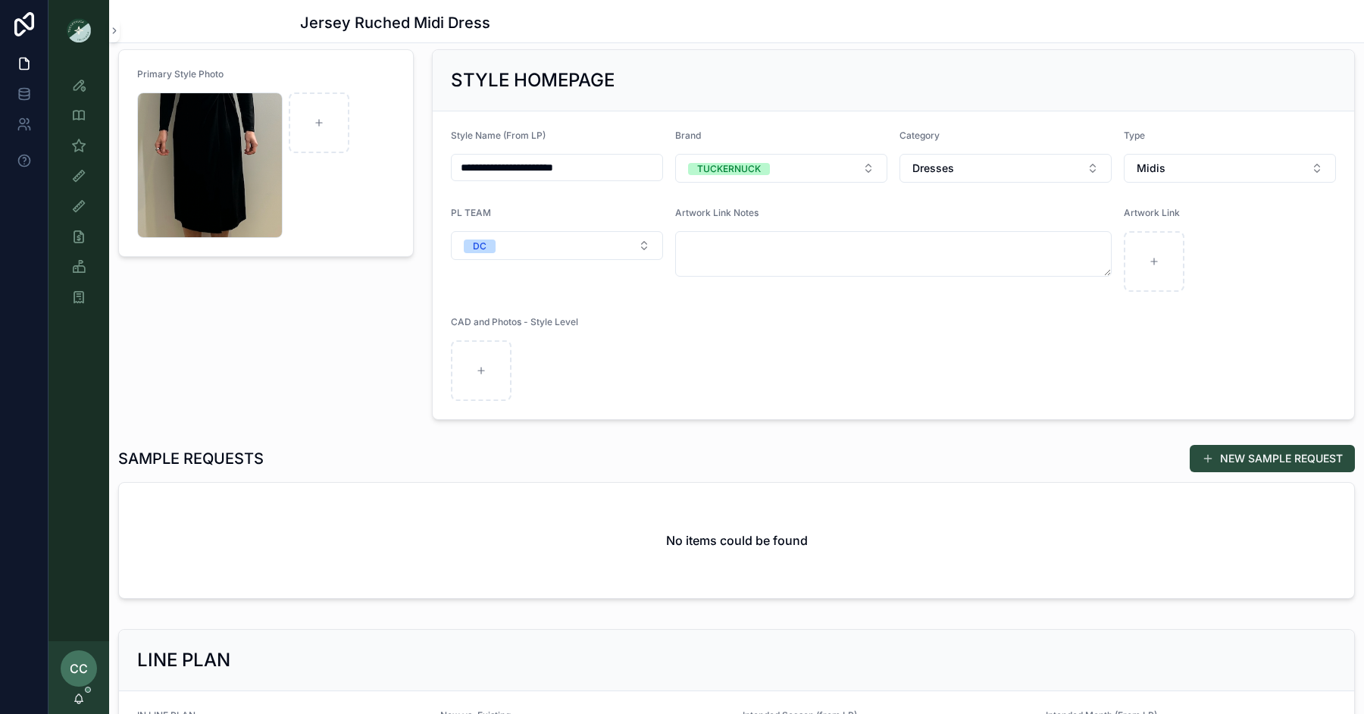
scroll to position [99, 0]
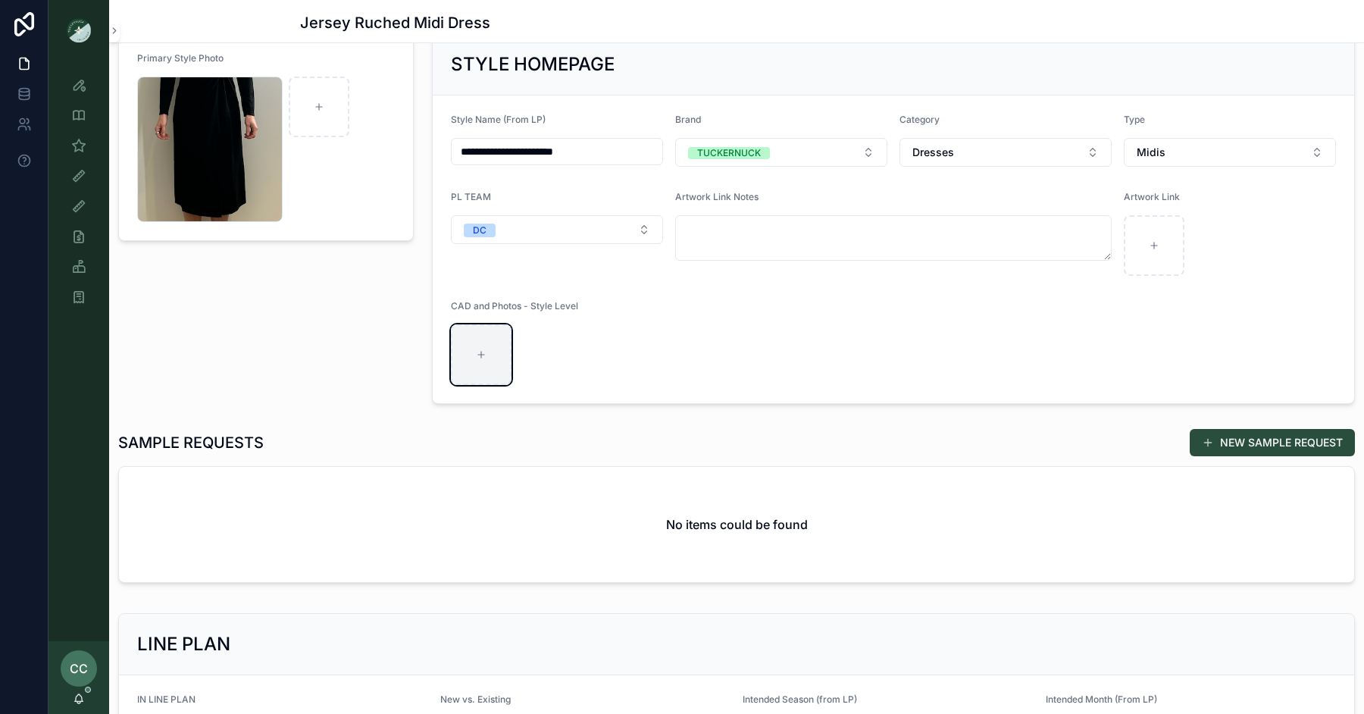
click at [484, 355] on icon "scrollable content" at bounding box center [481, 354] width 11 height 11
type input "**********"
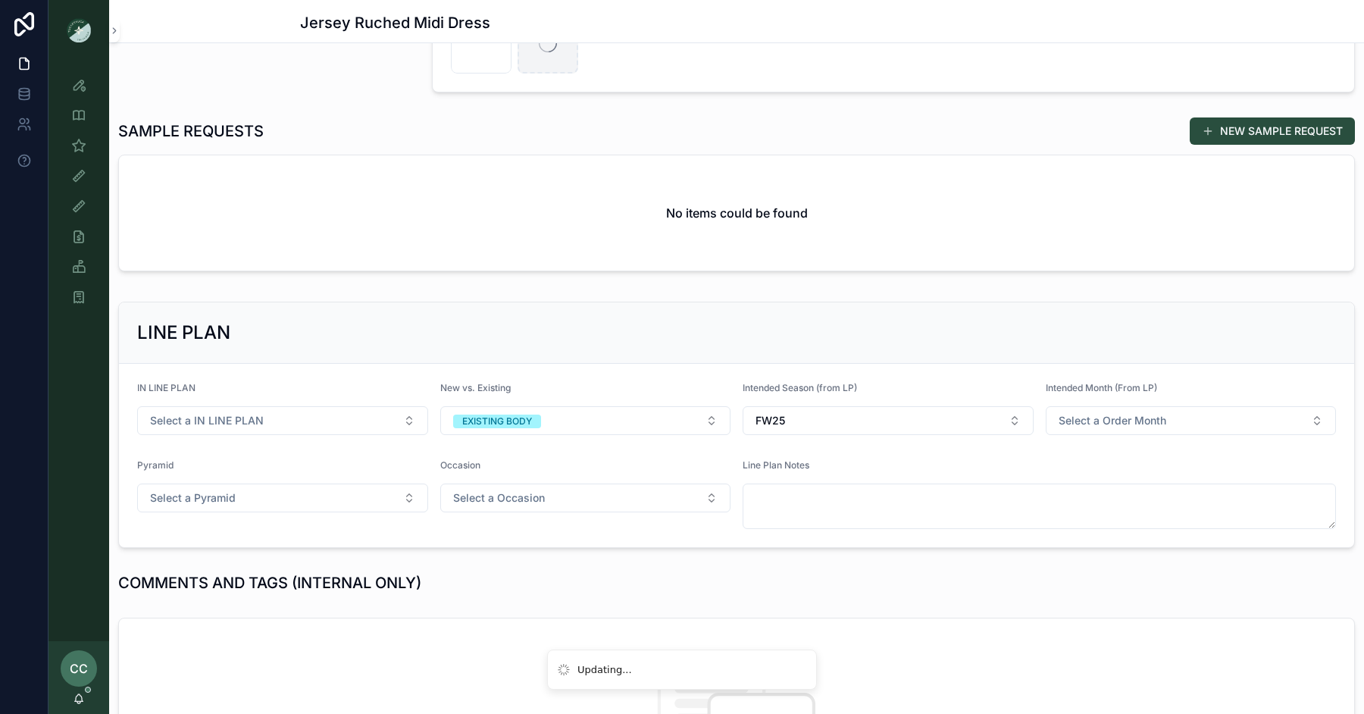
scroll to position [423, 0]
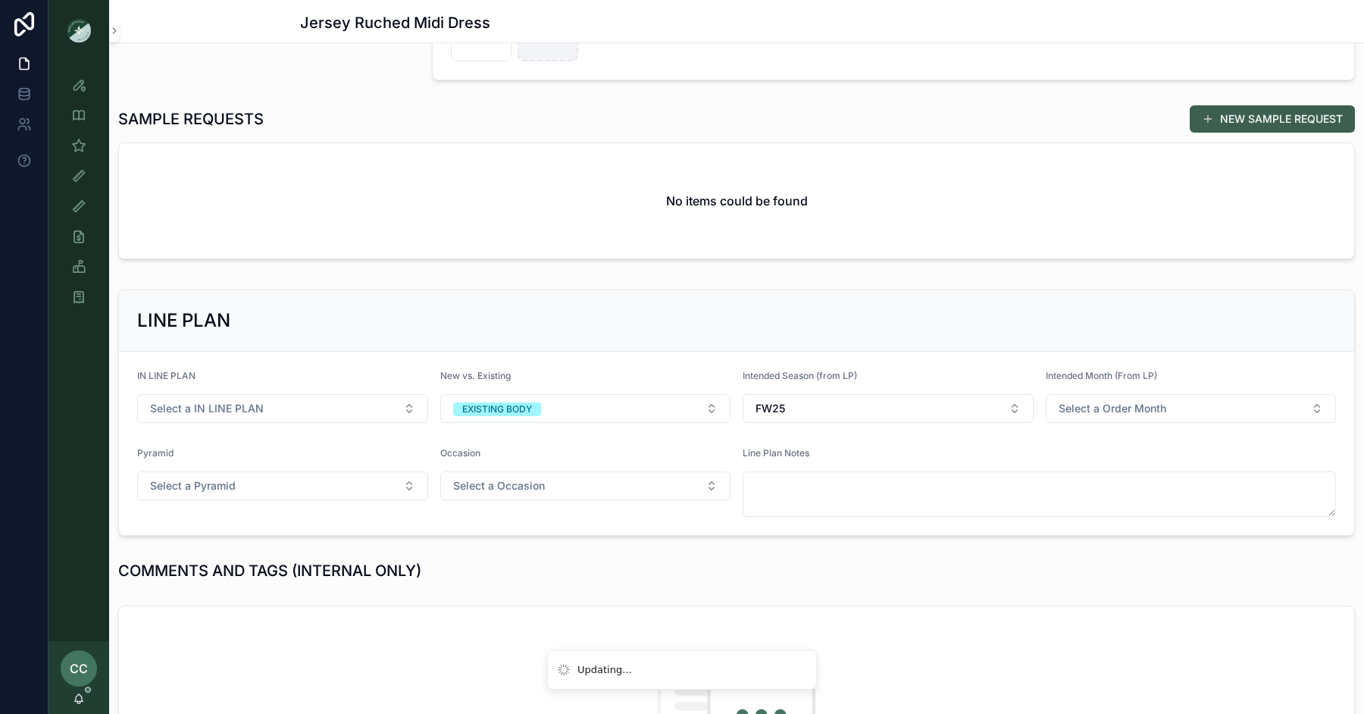
click at [1215, 123] on button "NEW SAMPLE REQUEST" at bounding box center [1272, 118] width 165 height 27
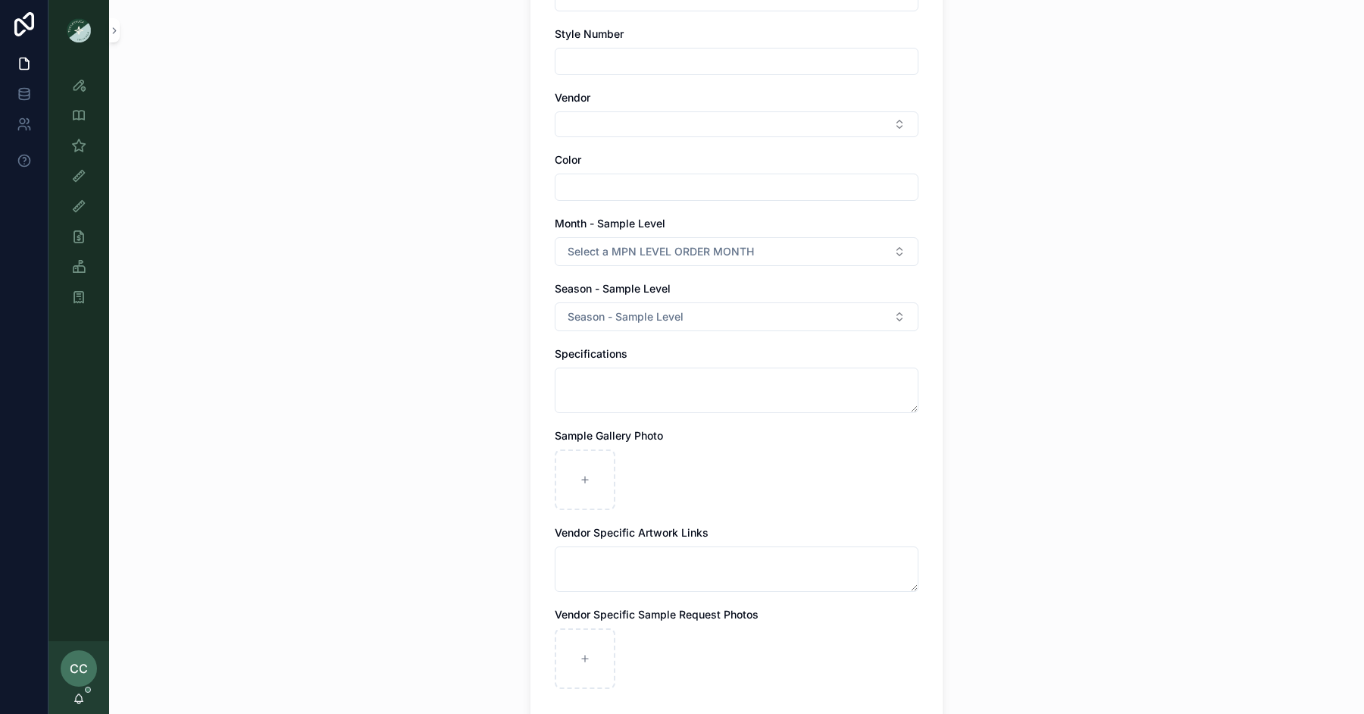
scroll to position [420, 0]
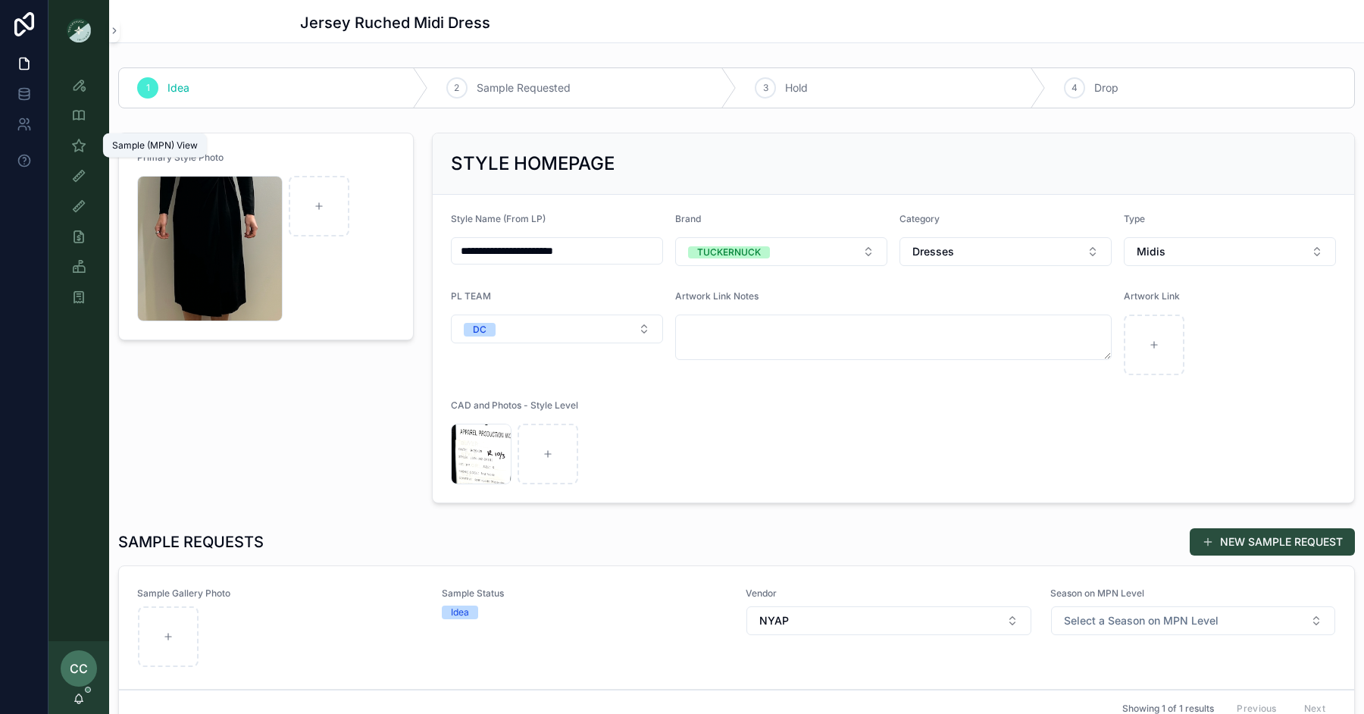
click at [81, 149] on icon "scrollable content" at bounding box center [78, 145] width 15 height 15
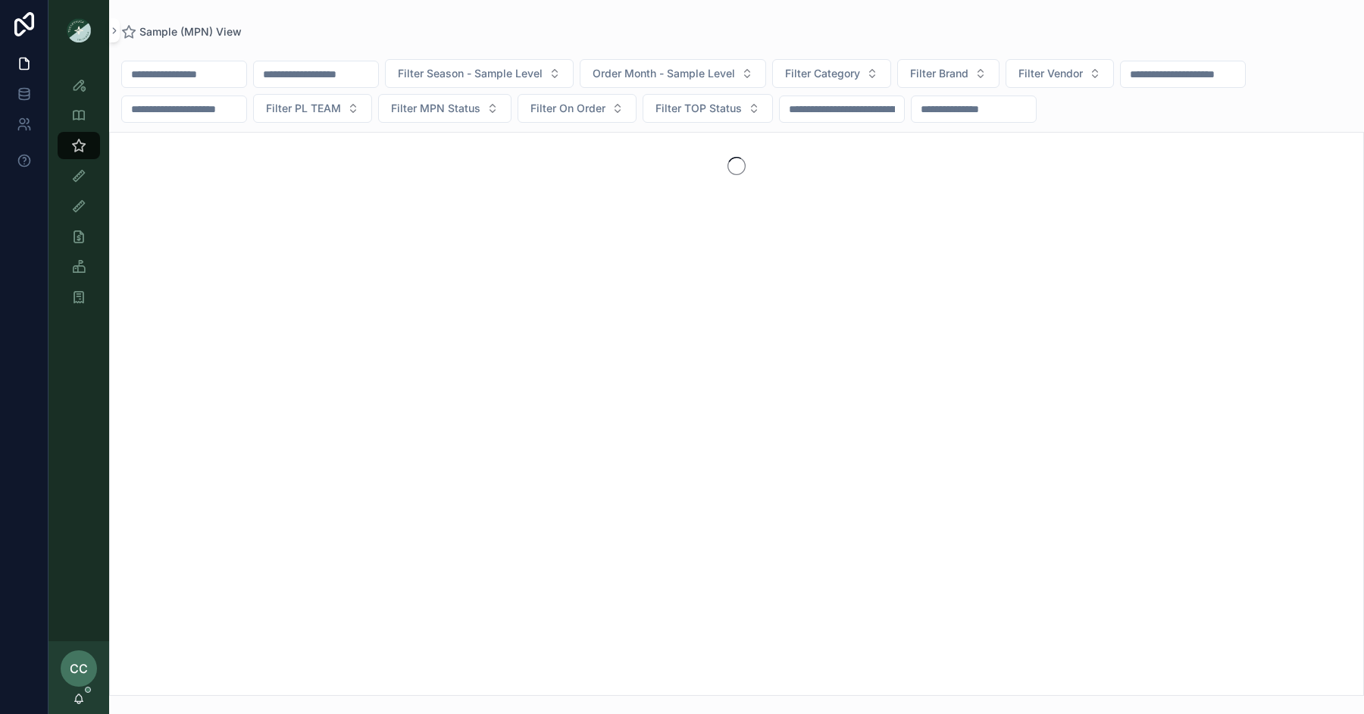
click at [217, 80] on input "scrollable content" at bounding box center [184, 74] width 124 height 21
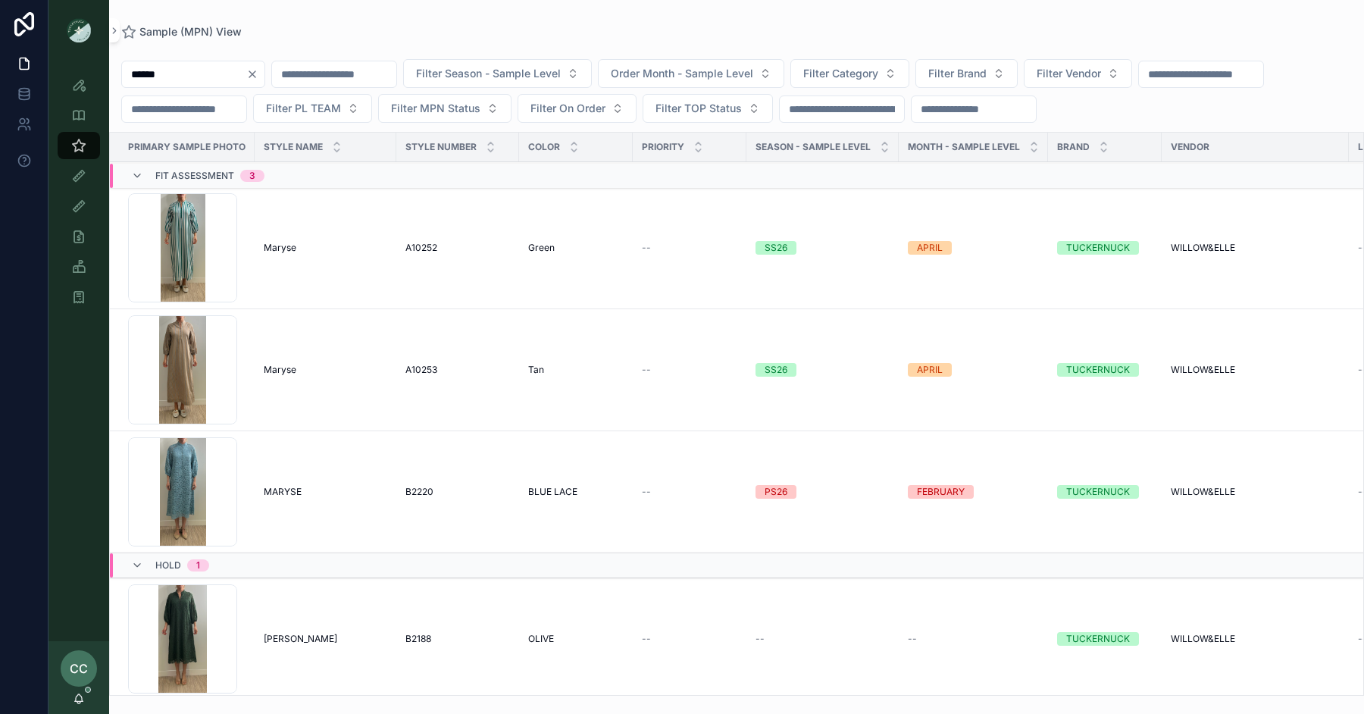
click at [191, 91] on div "****** Filter Season - Sample Level Order Month - Sample Level Filter Category …" at bounding box center [736, 91] width 1255 height 64
click at [188, 80] on input "******" at bounding box center [184, 74] width 124 height 21
type input "**********"
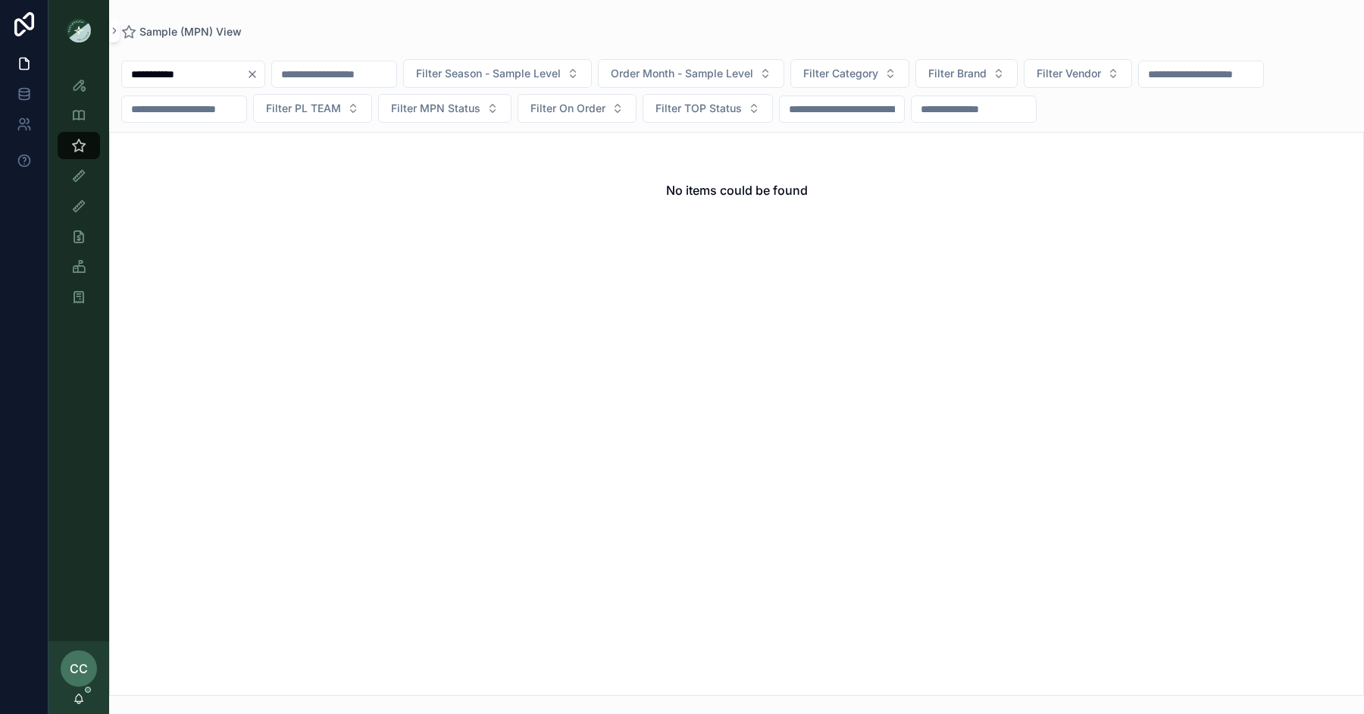
click at [207, 76] on input "**********" at bounding box center [184, 74] width 124 height 21
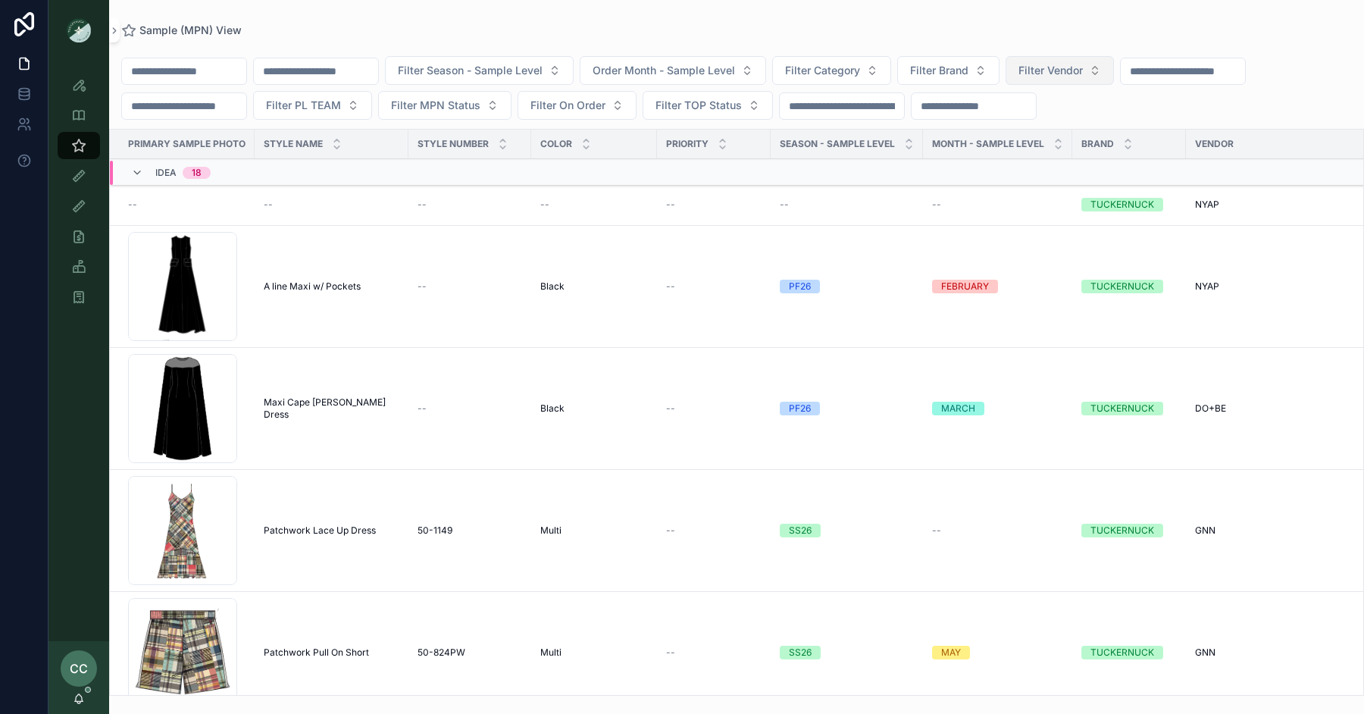
click at [1069, 63] on span "Filter Vendor" at bounding box center [1050, 70] width 64 height 15
type input "****"
click at [1044, 129] on div "NYAP" at bounding box center [1085, 131] width 211 height 24
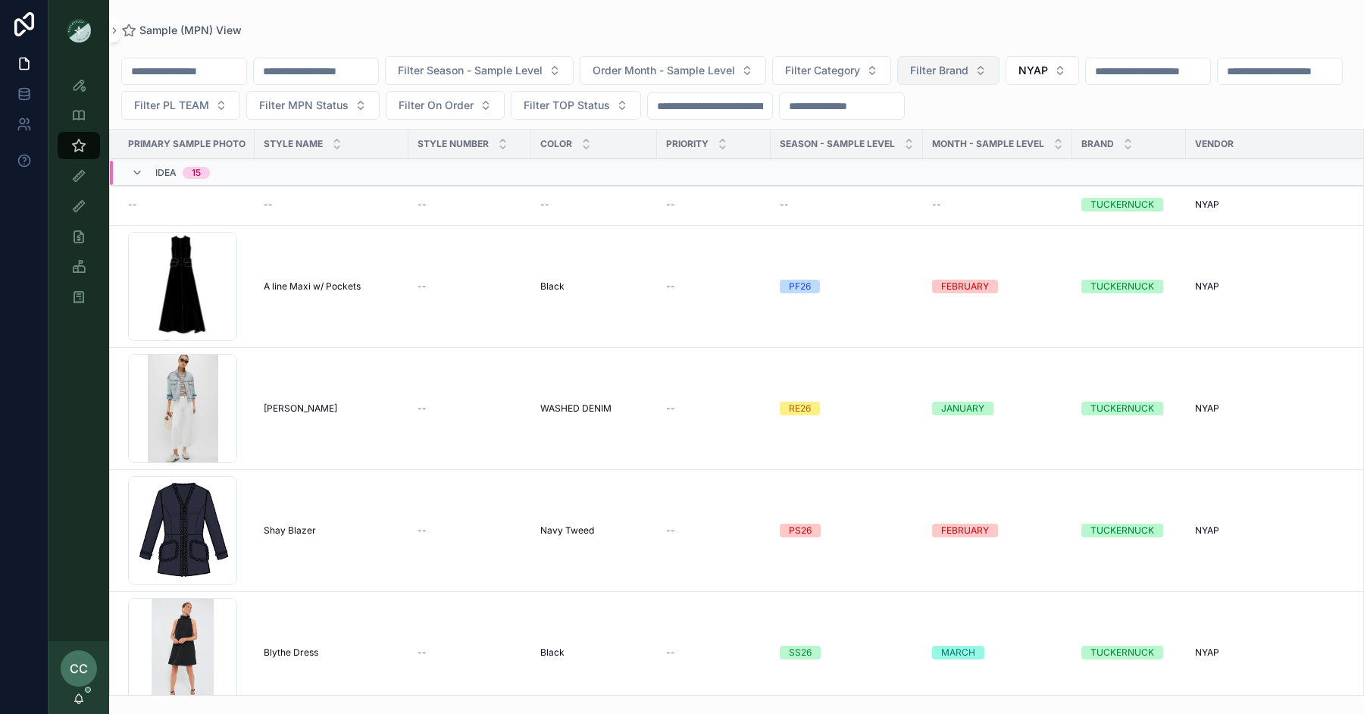
click at [950, 70] on span "Filter Brand" at bounding box center [939, 70] width 58 height 15
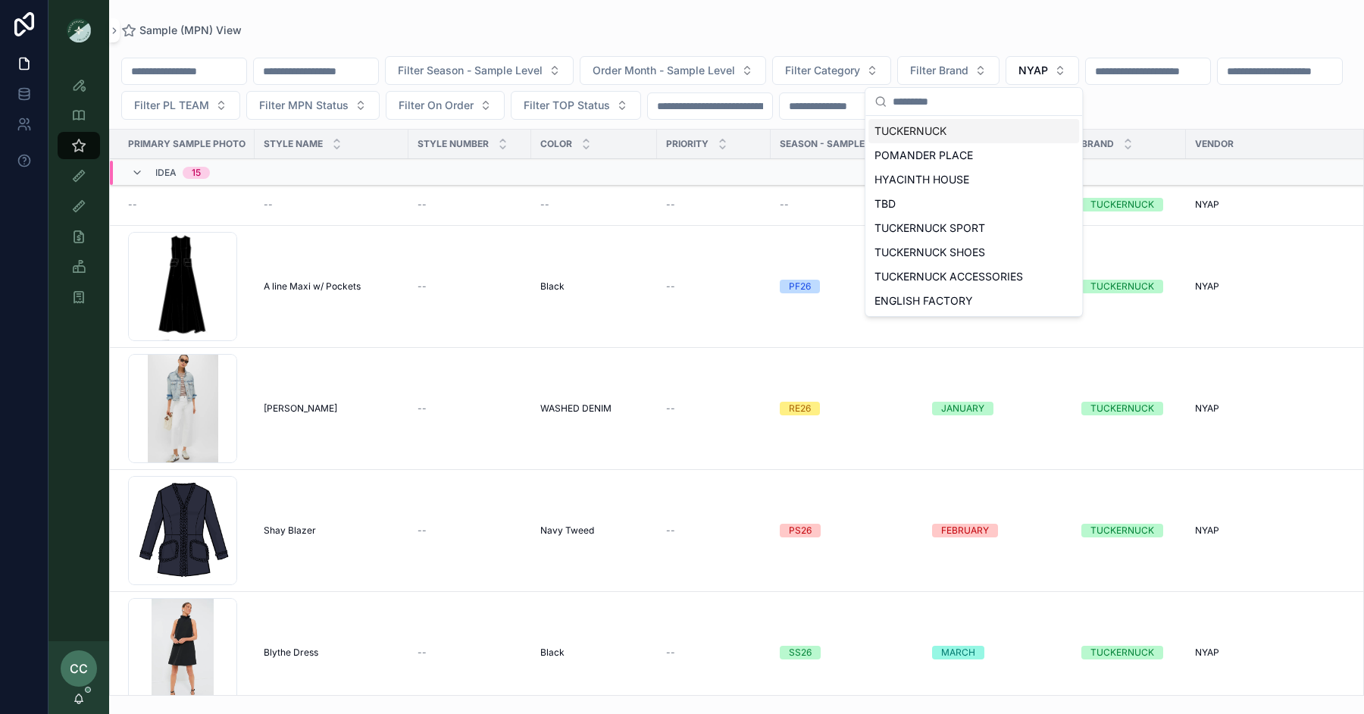
click at [869, 9] on div "Sample (MPN) View Filter Season - Sample Level Order Month - Sample Level Filte…" at bounding box center [736, 348] width 1255 height 696
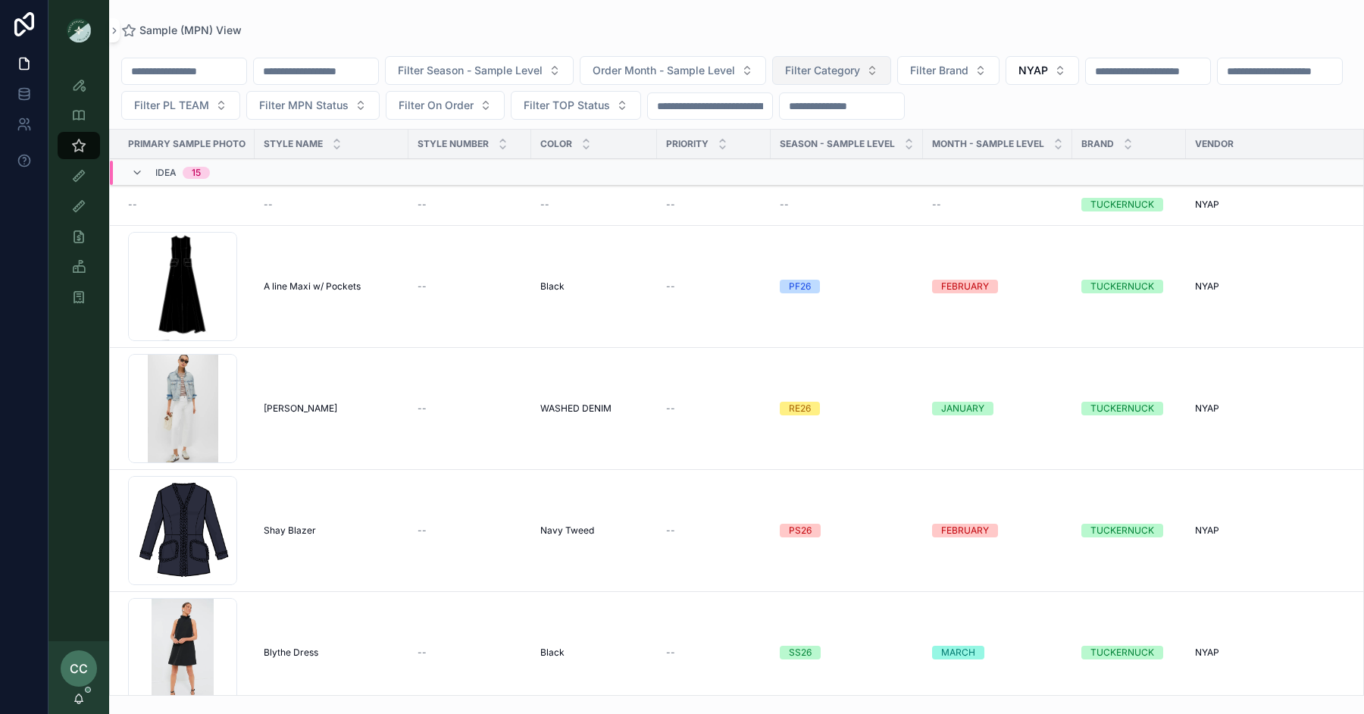
click at [860, 70] on span "Filter Category" at bounding box center [822, 70] width 75 height 15
type input "****"
click at [831, 127] on div "Filter Season - Sample Level Order Month - Sample Level Filter Category Filter …" at bounding box center [736, 365] width 1255 height 659
click at [853, 58] on button "Filter Category" at bounding box center [831, 70] width 119 height 29
type input "*****"
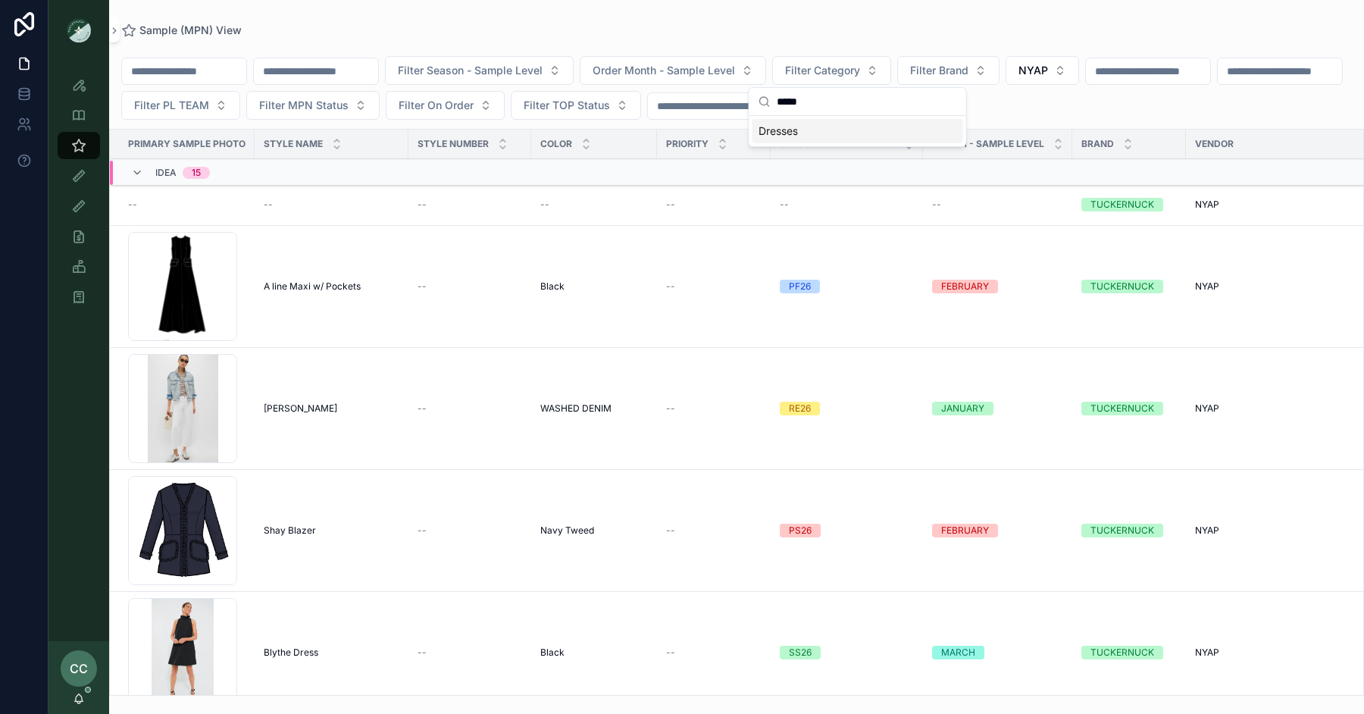
click at [791, 131] on span "Dresses" at bounding box center [778, 131] width 39 height 15
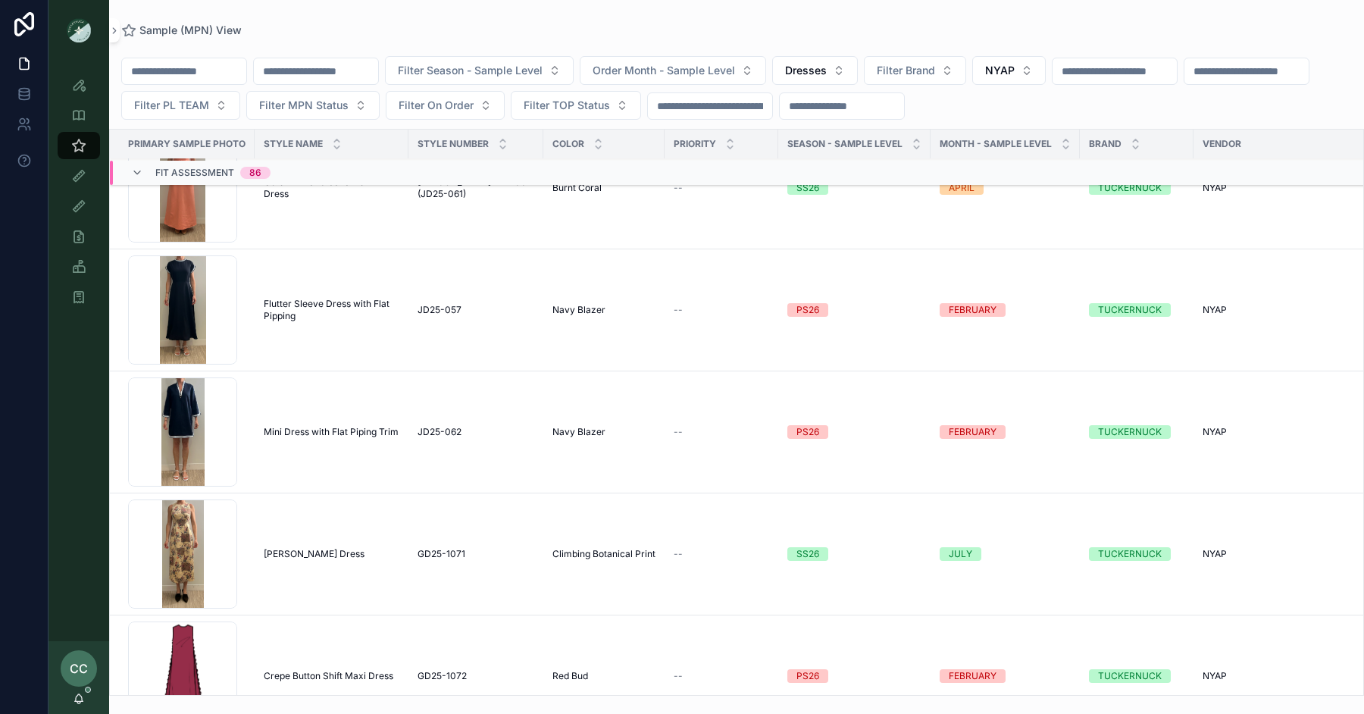
scroll to position [14936, 0]
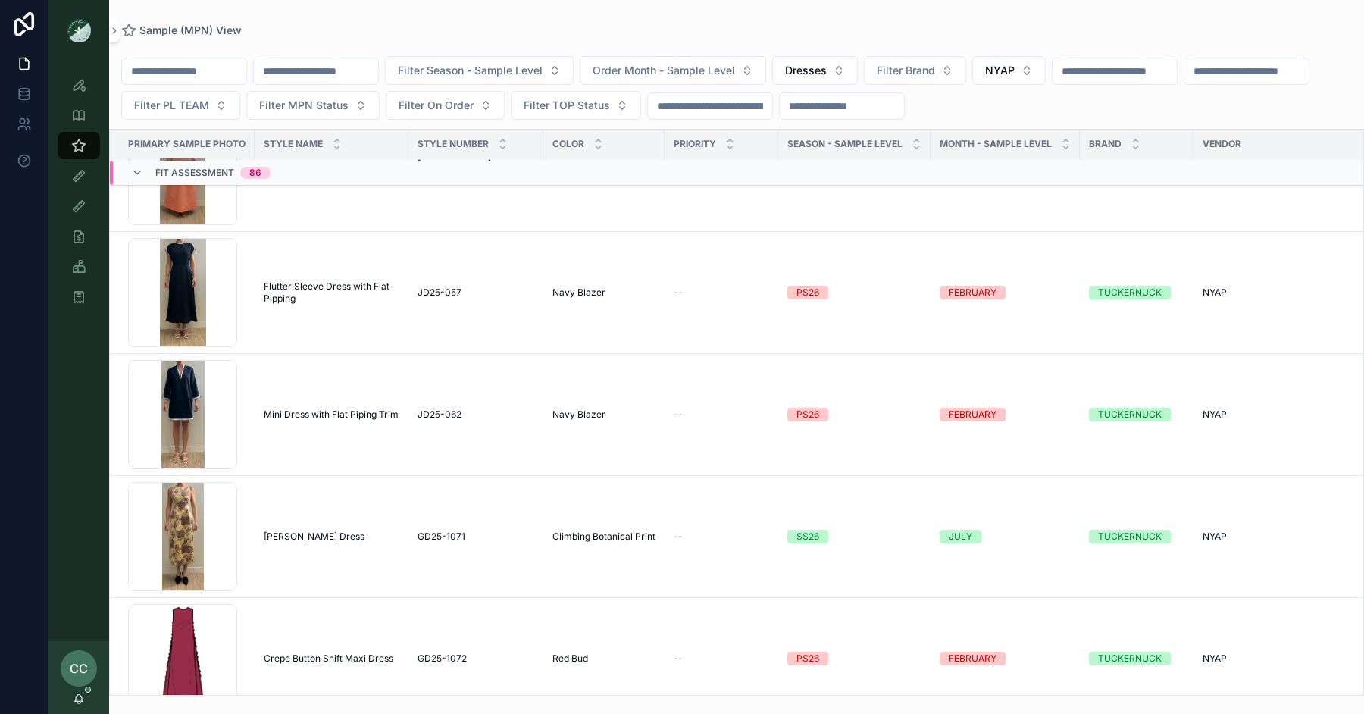
click at [300, 408] on span "Mini Dress with Flat Piping Trim" at bounding box center [331, 414] width 135 height 12
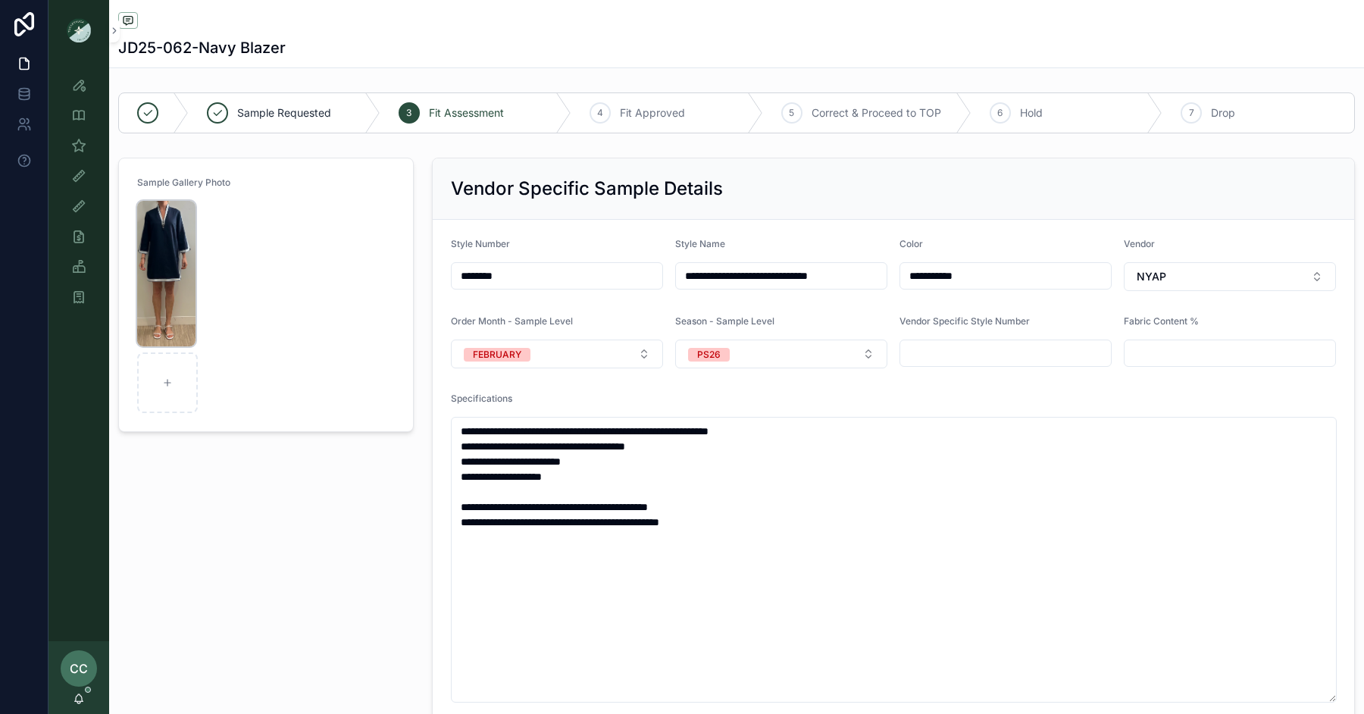
click at [160, 251] on img "scrollable content" at bounding box center [166, 273] width 58 height 145
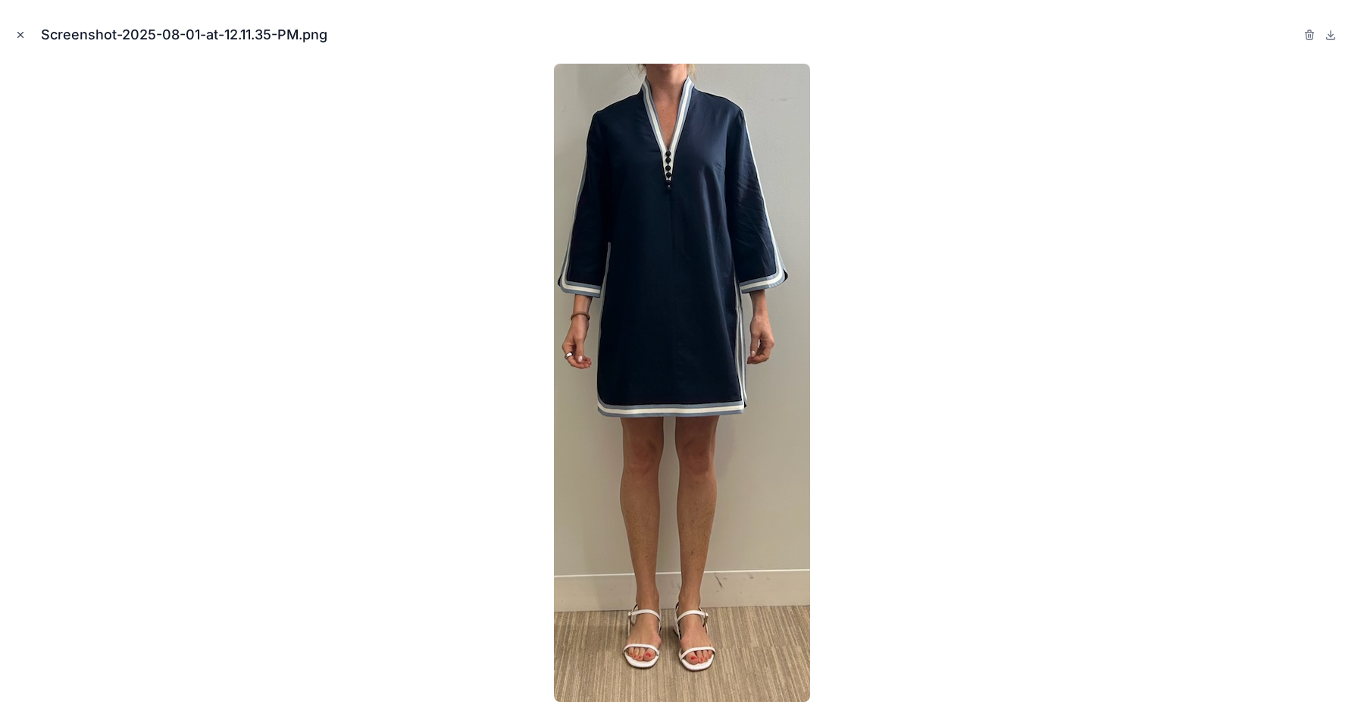
click at [20, 33] on icon "Close modal" at bounding box center [20, 35] width 11 height 11
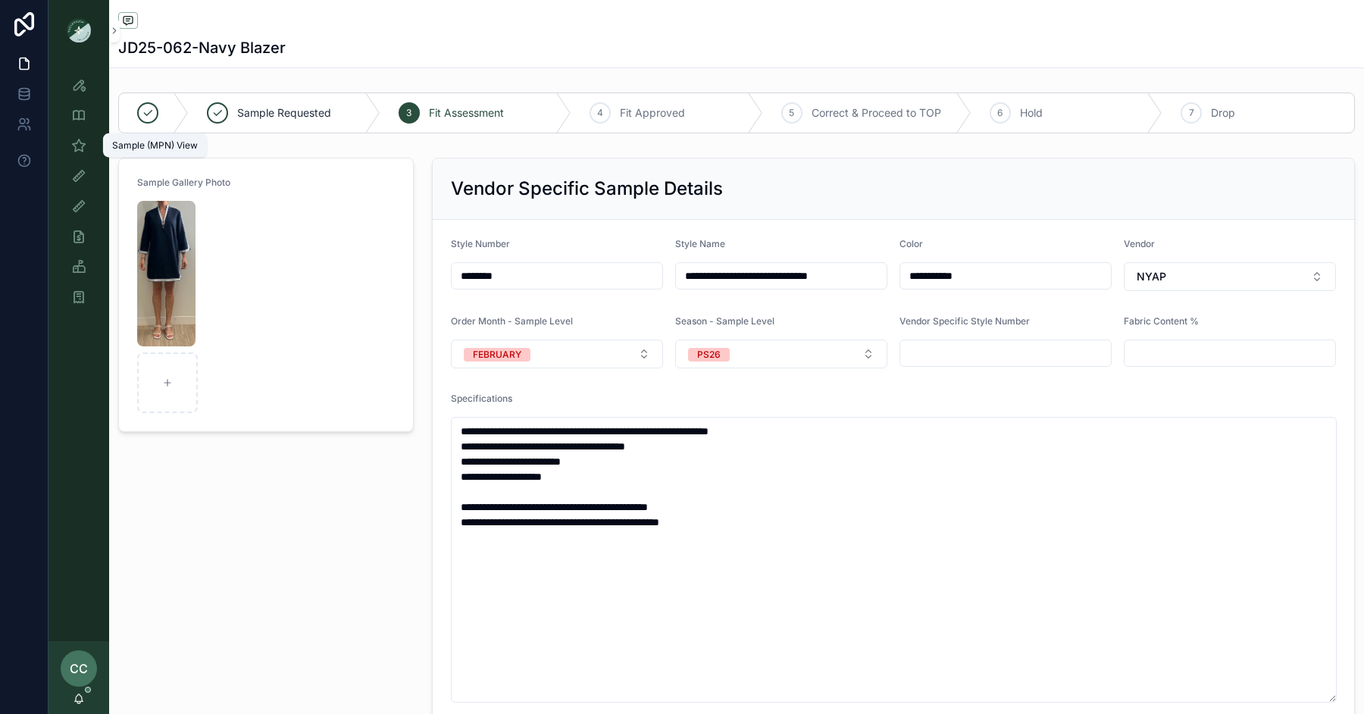
click at [83, 143] on icon "scrollable content" at bounding box center [78, 145] width 15 height 15
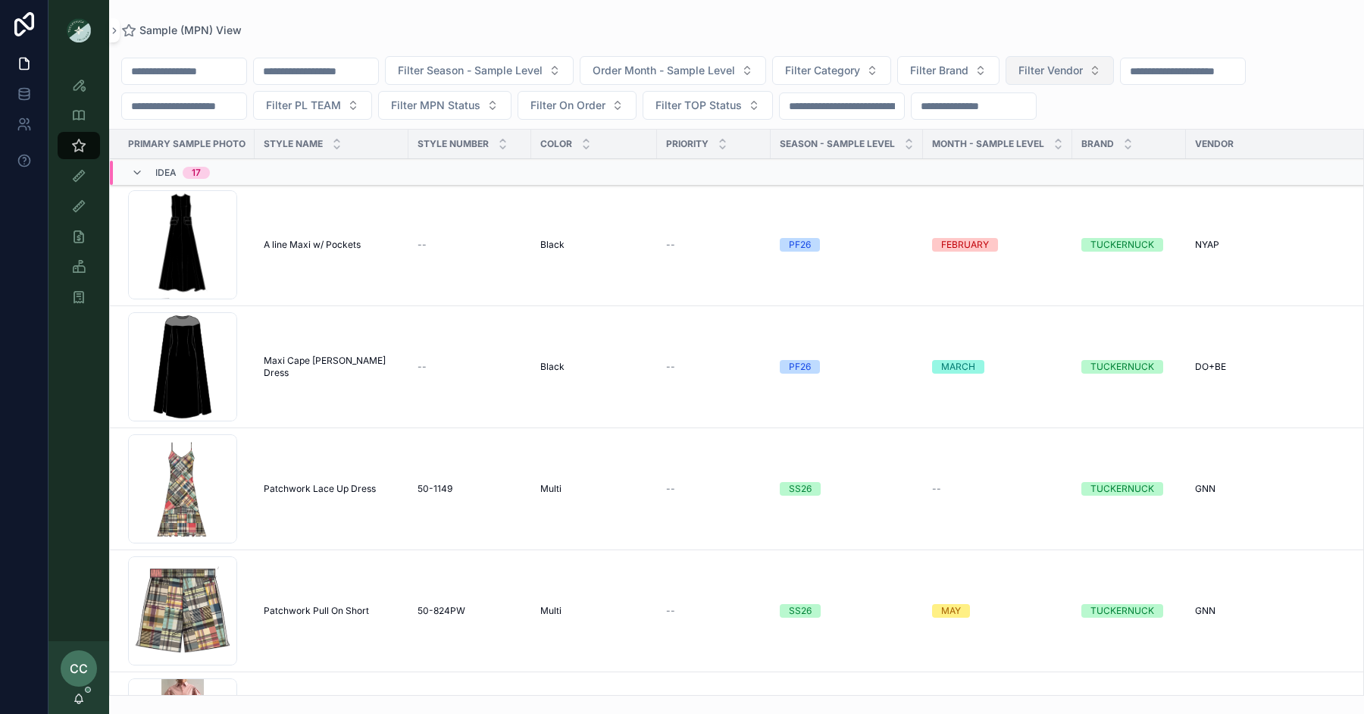
click at [1081, 70] on span "Filter Vendor" at bounding box center [1050, 70] width 64 height 15
type input "*****"
click at [1053, 136] on icon "scrollable content" at bounding box center [1058, 141] width 10 height 10
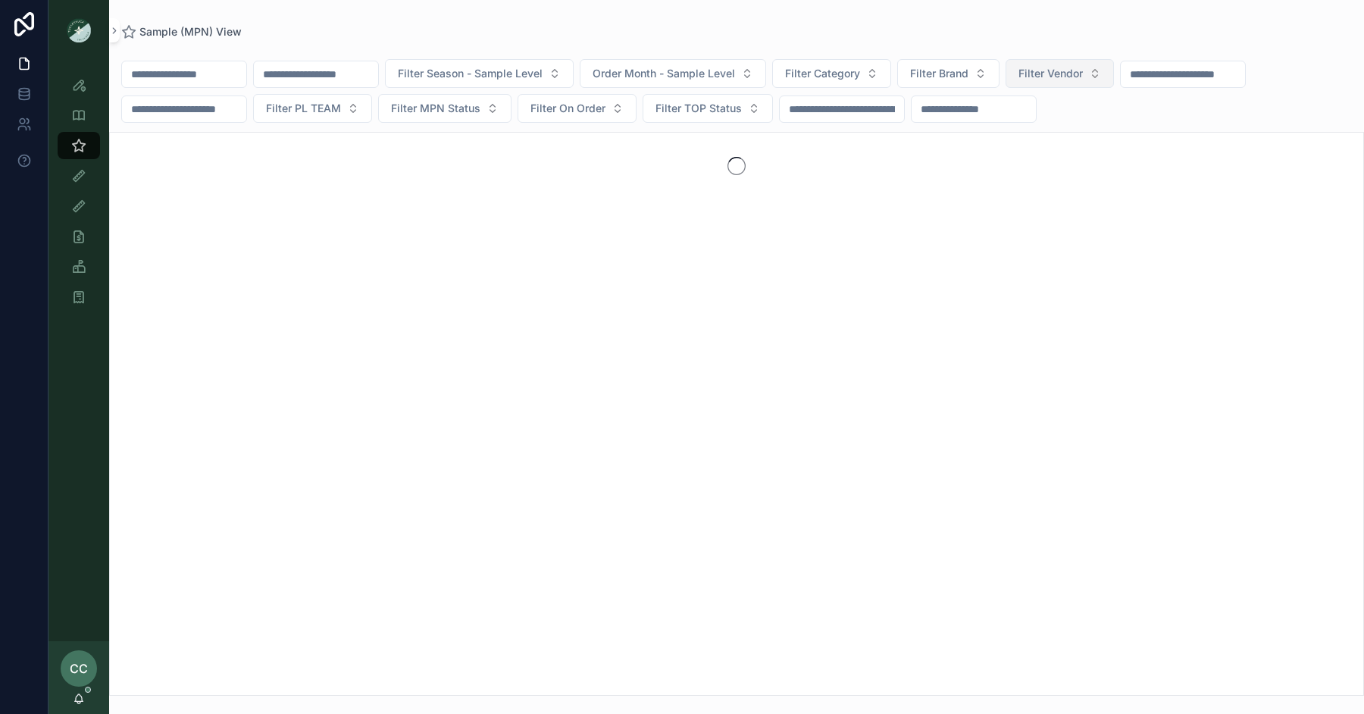
click at [1083, 76] on span "Filter Vendor" at bounding box center [1050, 73] width 64 height 15
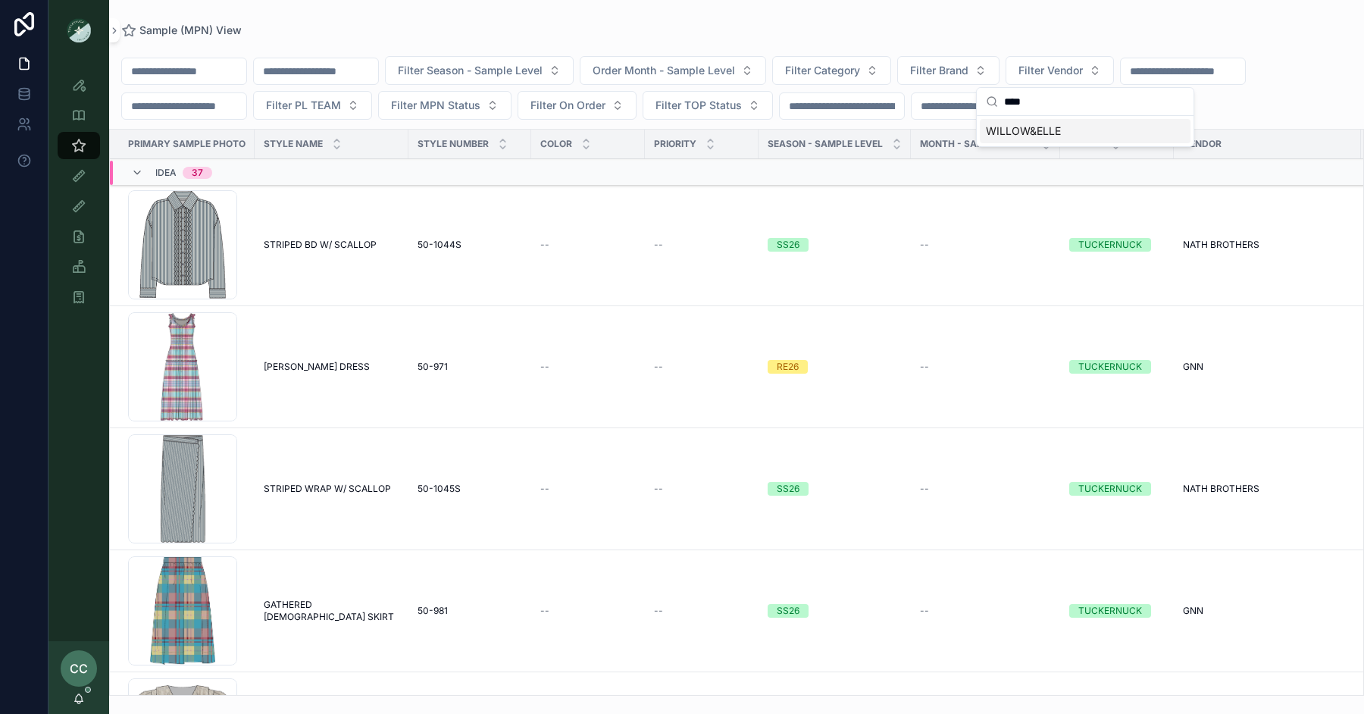
type input "****"
click at [1048, 130] on span "WILLOW&ELLE" at bounding box center [1023, 131] width 75 height 15
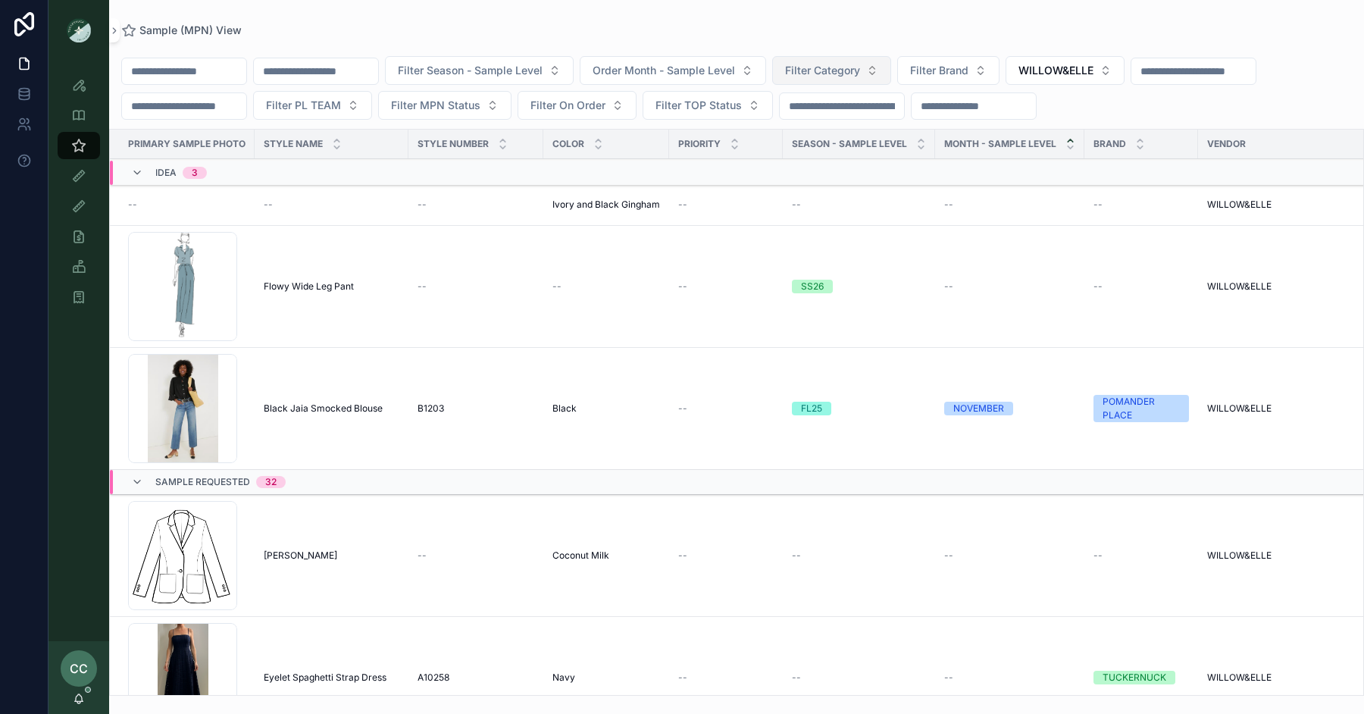
click at [830, 73] on span "Filter Category" at bounding box center [822, 70] width 75 height 15
type input "***"
click at [802, 131] on div "Season - Sample Level" at bounding box center [859, 144] width 152 height 29
click at [840, 79] on button "Filter Category" at bounding box center [831, 70] width 119 height 29
type input "****"
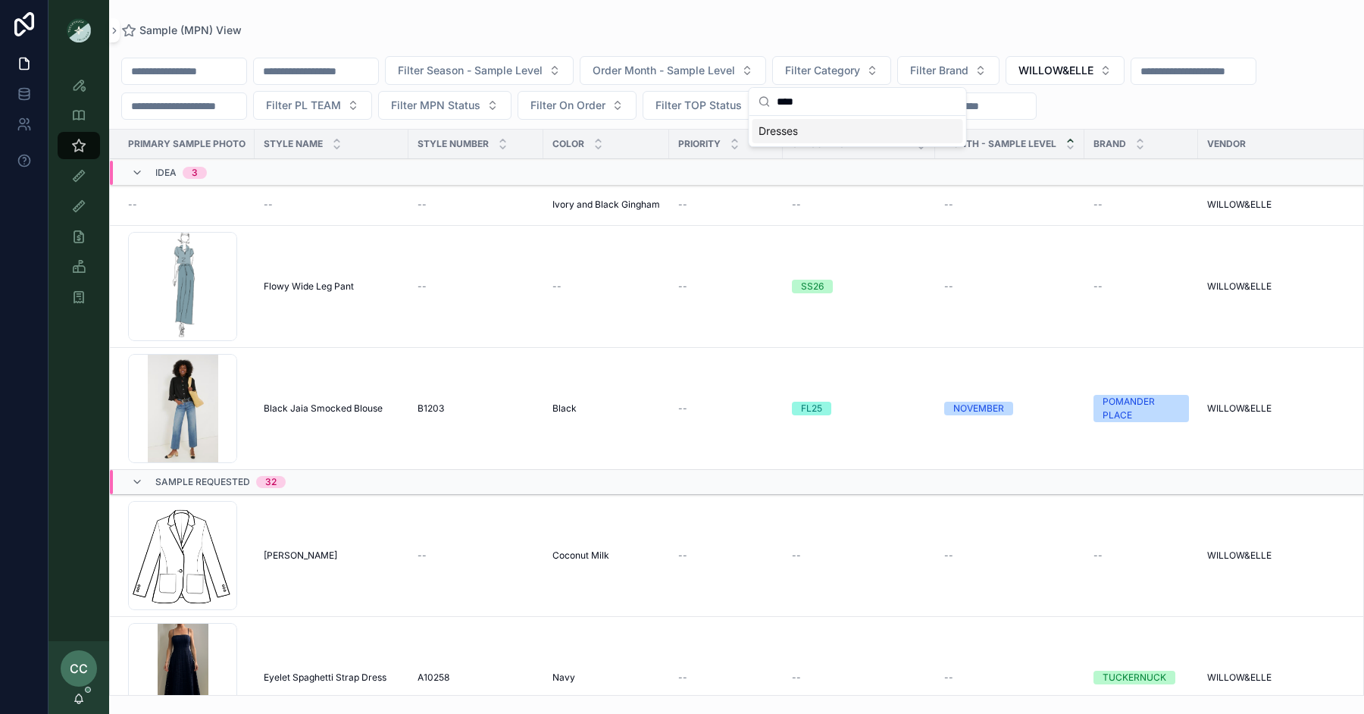
click at [808, 137] on div "Dresses" at bounding box center [858, 131] width 211 height 24
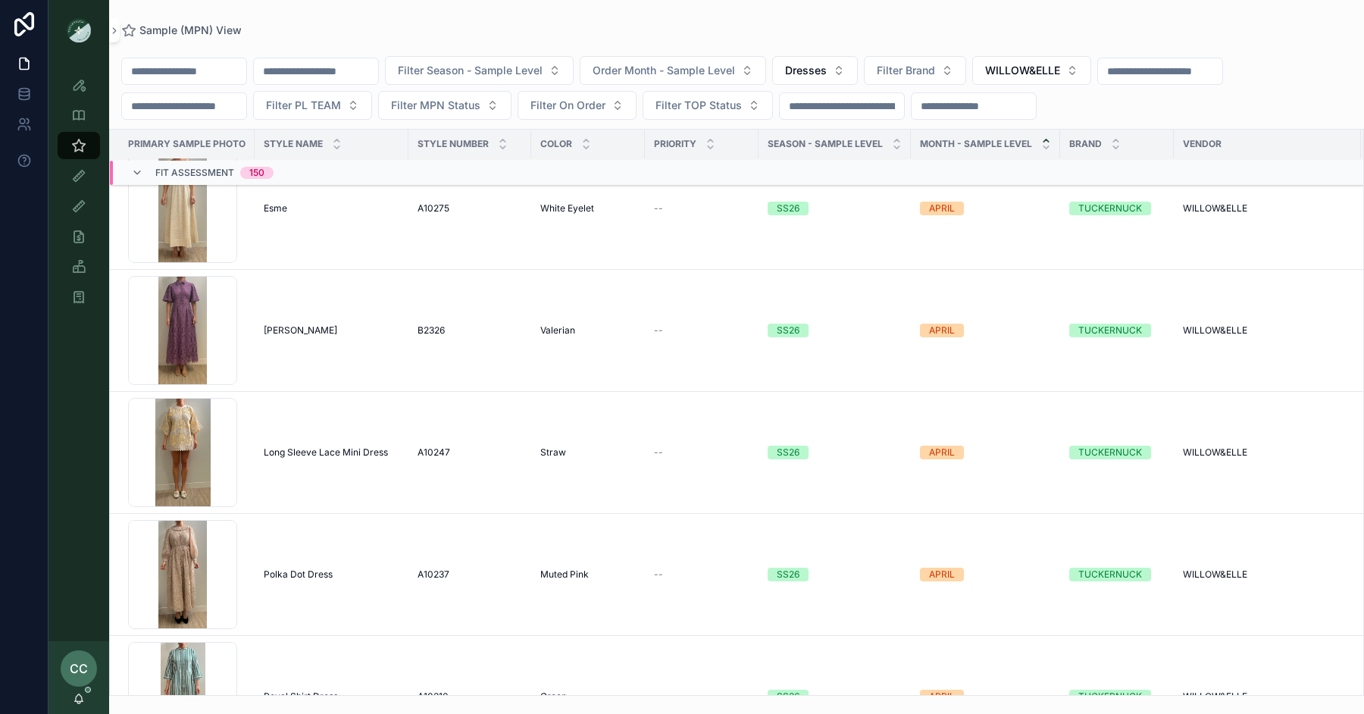
scroll to position [4244, 0]
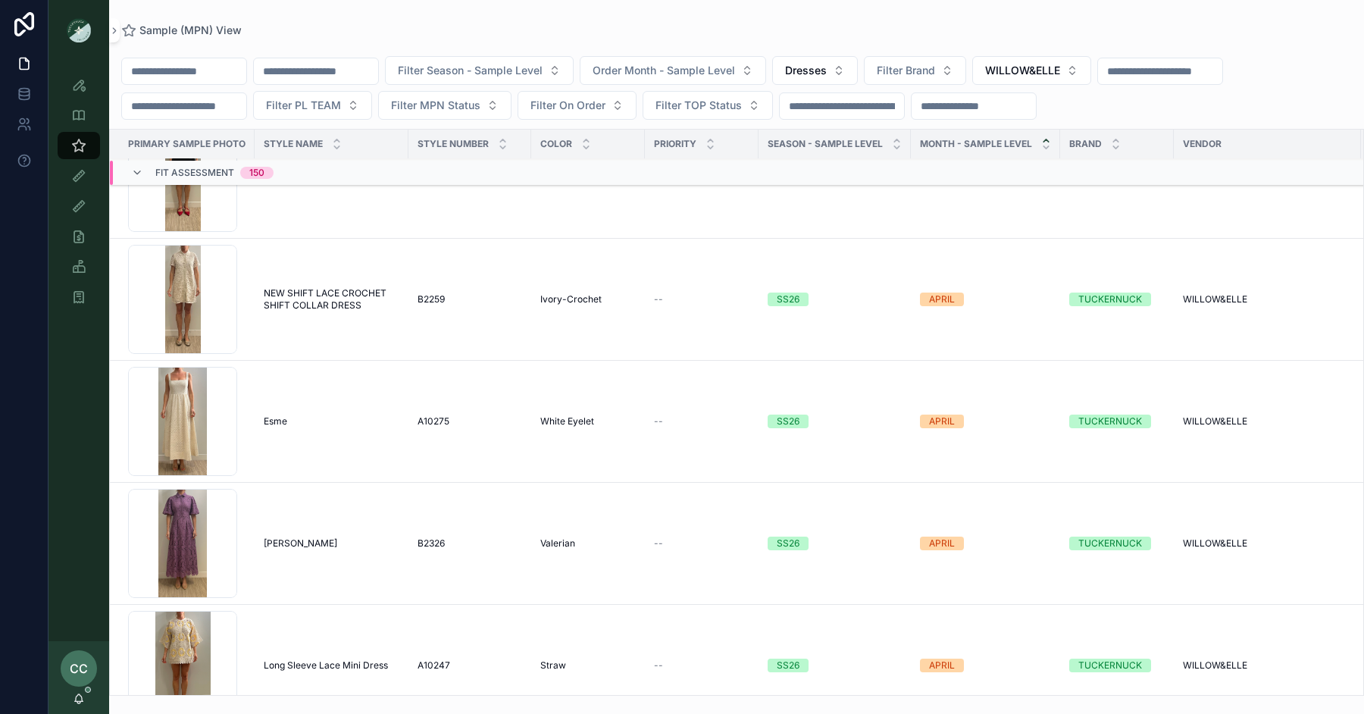
click at [348, 297] on span "NEW SHIFT LACE CROCHET SHIFT COLLAR DRESS" at bounding box center [332, 299] width 136 height 24
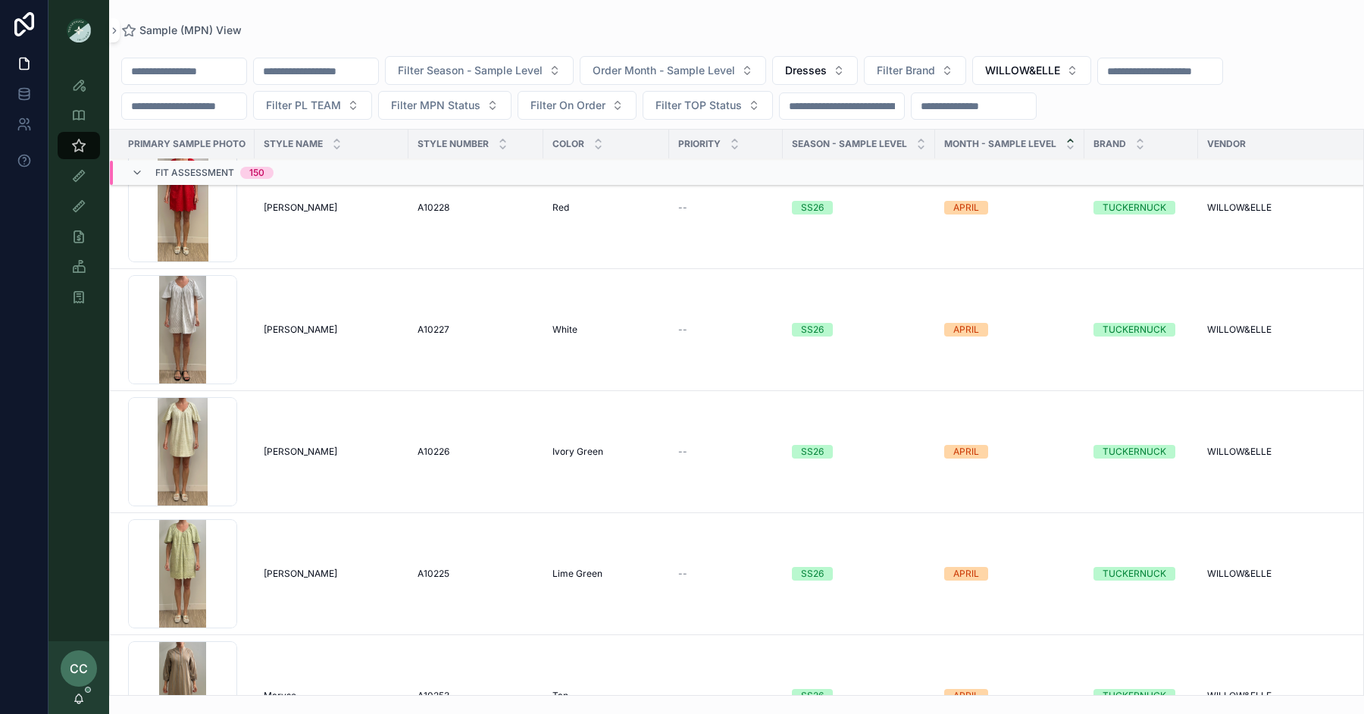
scroll to position [5442, 0]
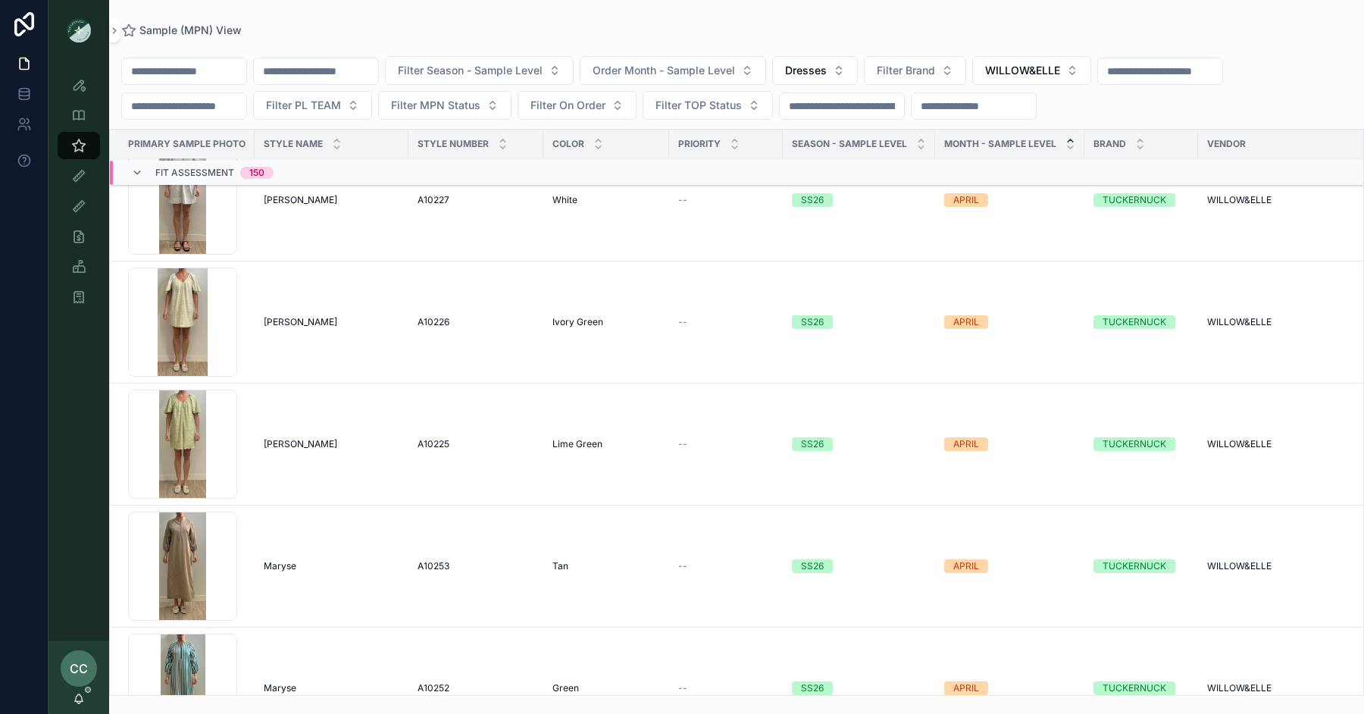
click at [197, 83] on div "scrollable content" at bounding box center [184, 71] width 126 height 27
click at [197, 67] on input "scrollable content" at bounding box center [184, 71] width 124 height 21
type input "*****"
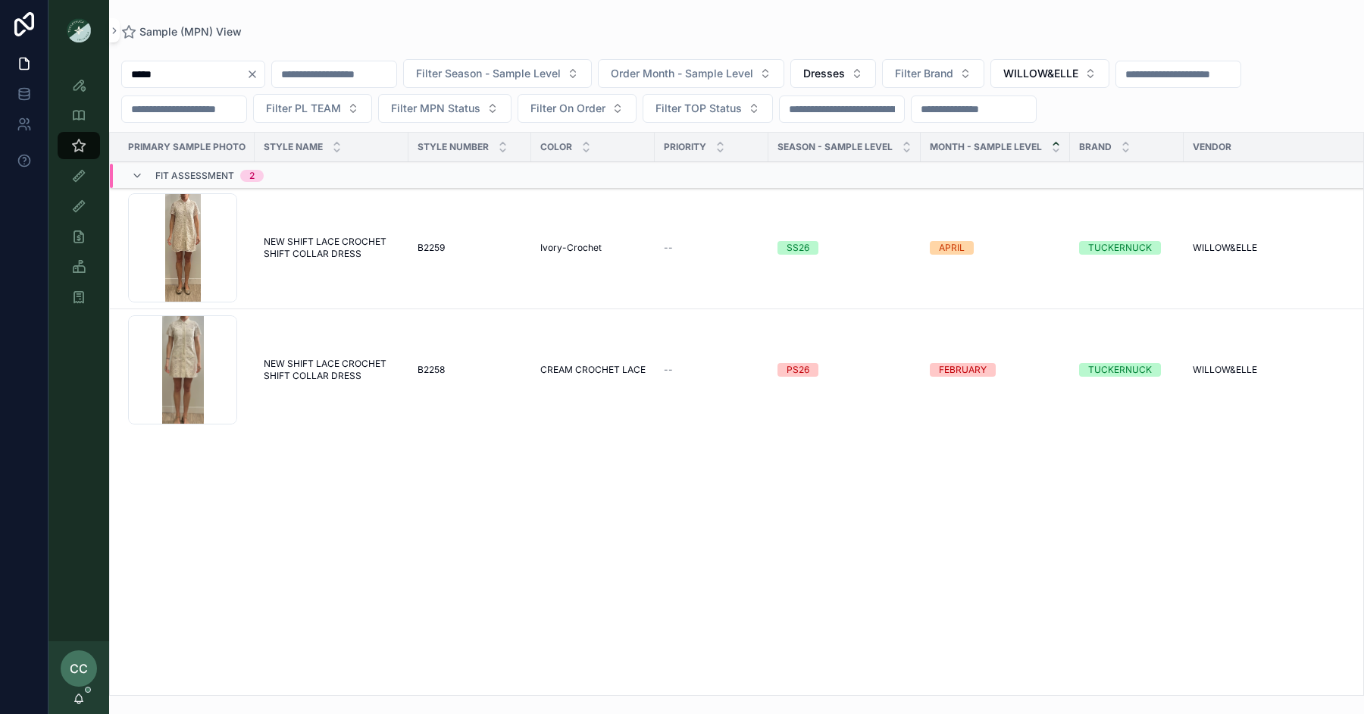
click at [324, 361] on span "NEW SHIFT LACE CROCHET SHIFT COLLAR DRESS" at bounding box center [332, 370] width 136 height 24
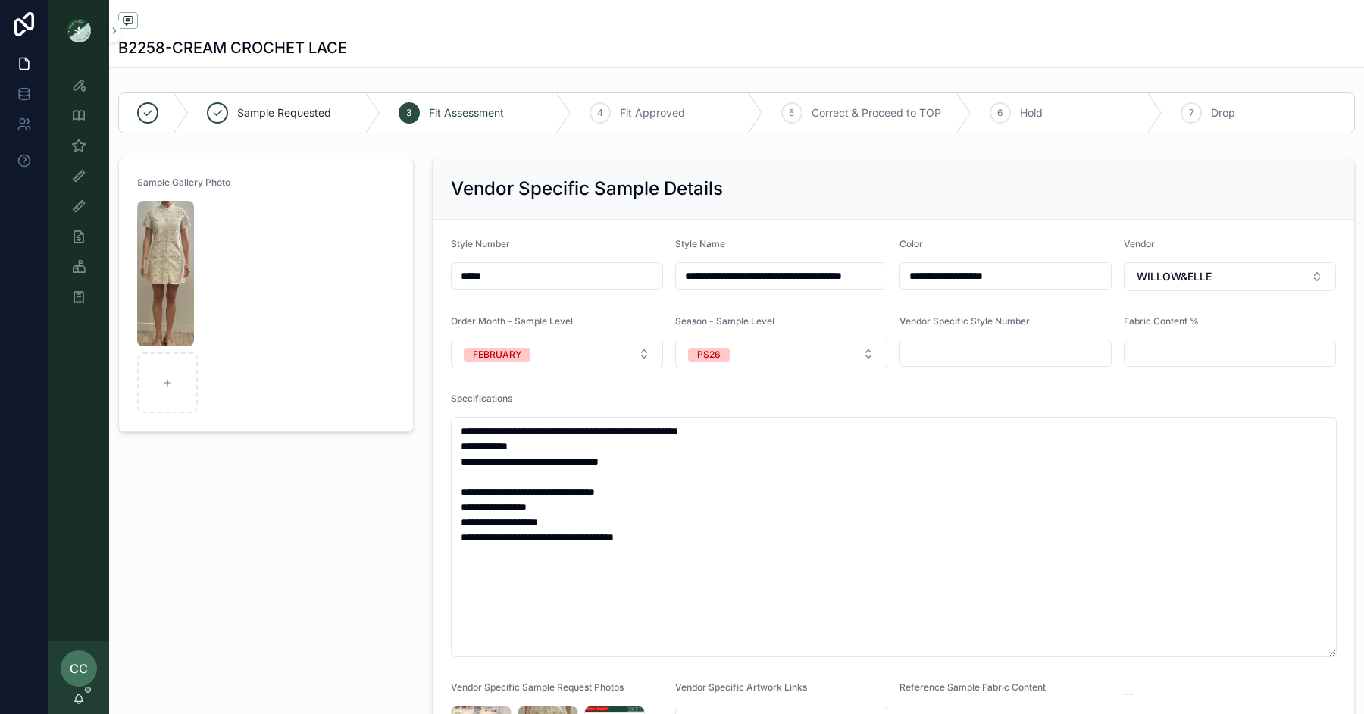
drag, startPoint x: 498, startPoint y: 277, endPoint x: 411, endPoint y: 277, distance: 87.1
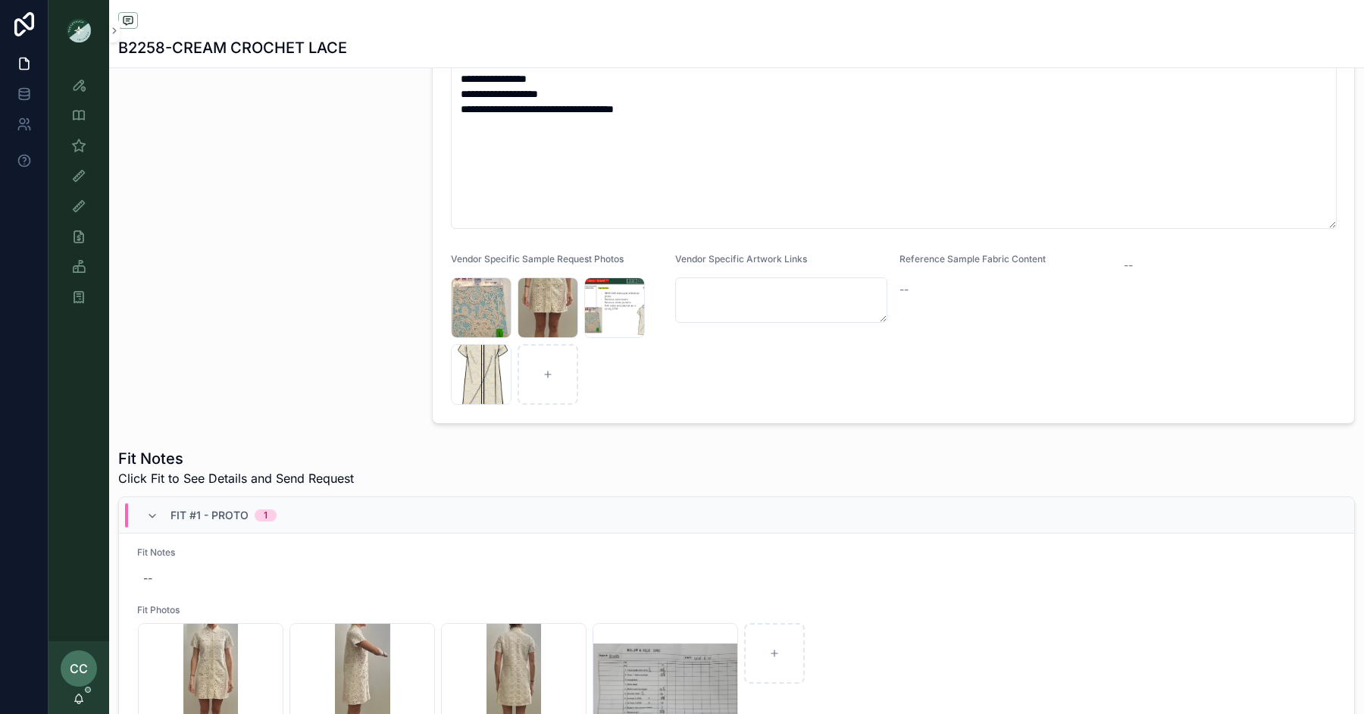
scroll to position [472, 0]
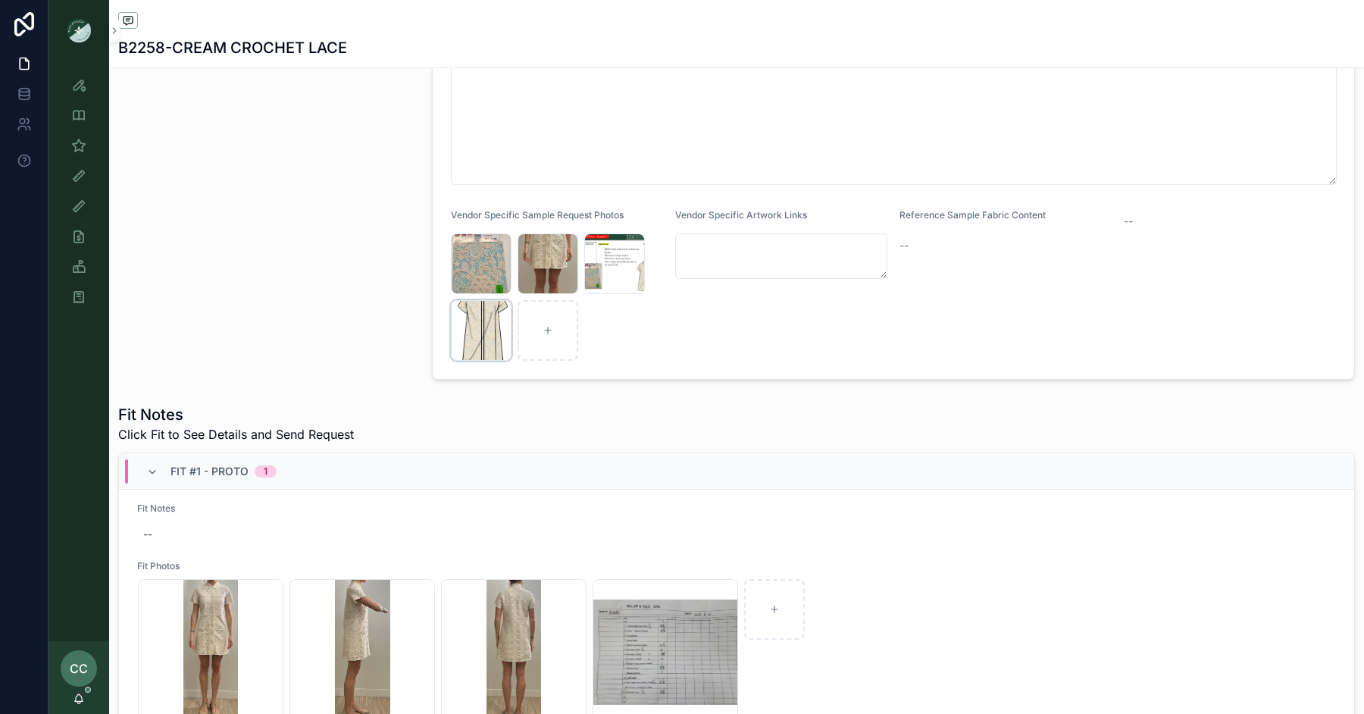
click at [490, 333] on div "Crochet_Shift_Dress-lace .png" at bounding box center [481, 330] width 61 height 61
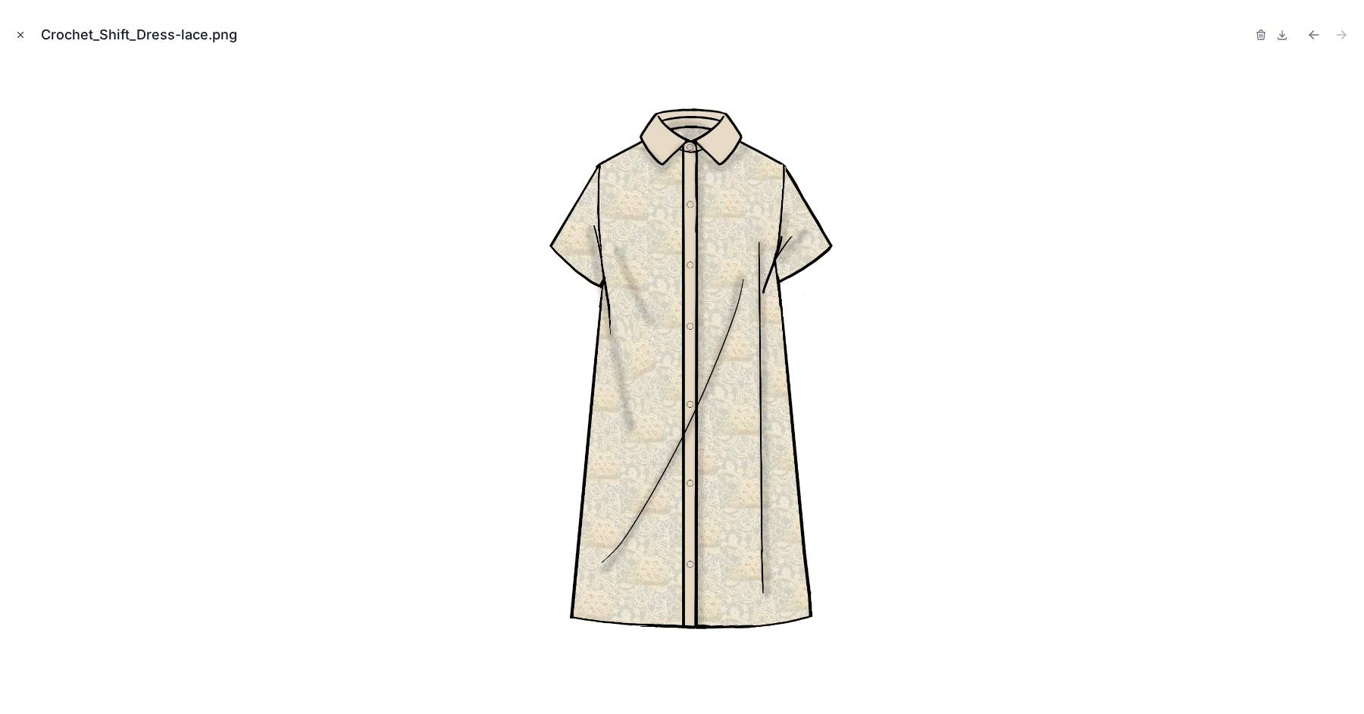
click at [20, 37] on icon "Close modal" at bounding box center [20, 35] width 11 height 11
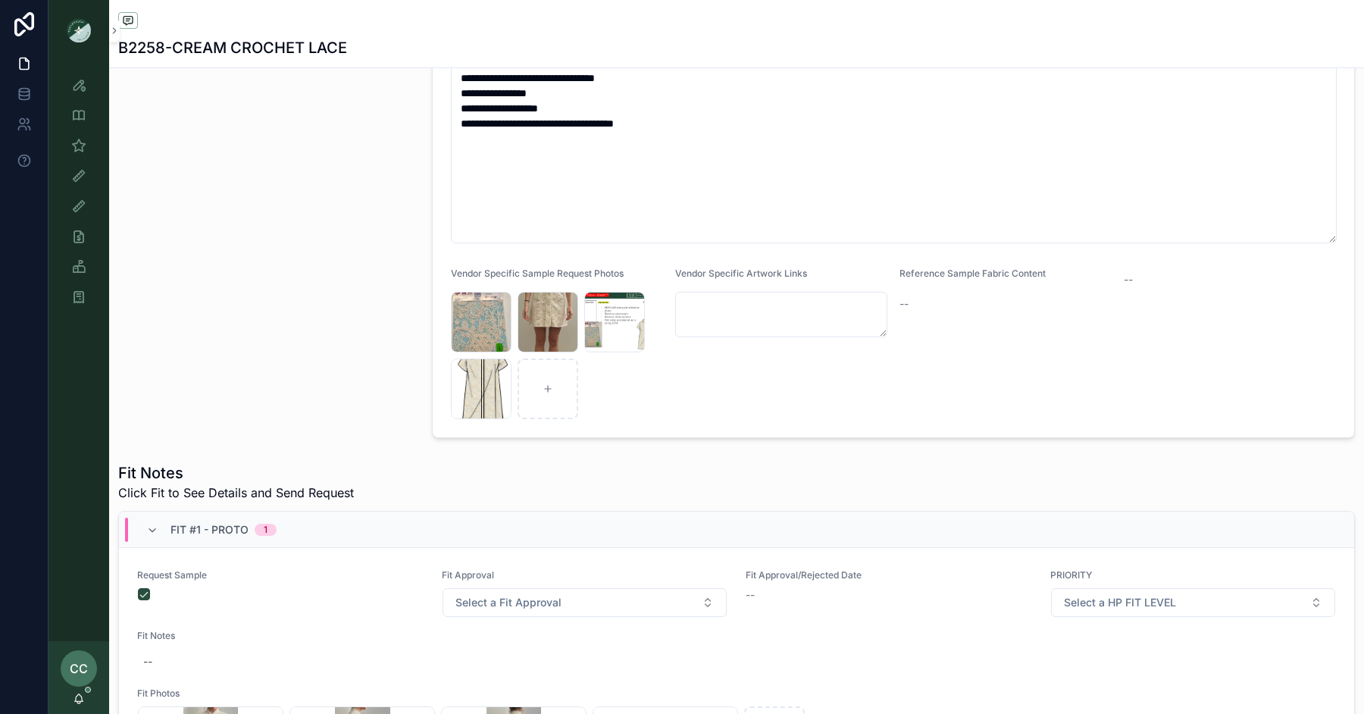
scroll to position [358, 0]
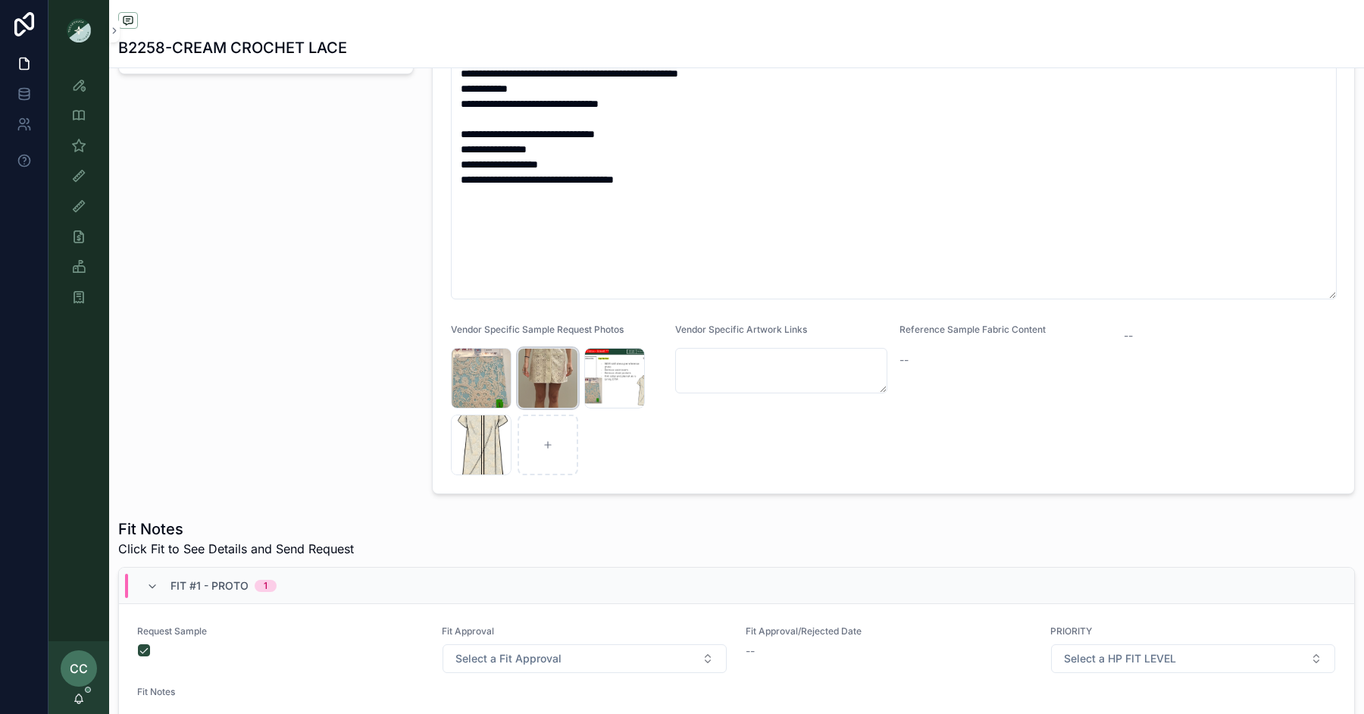
click at [555, 361] on div "Screenshot-2025-04-29-at-1.05.25-PM .png" at bounding box center [548, 378] width 61 height 61
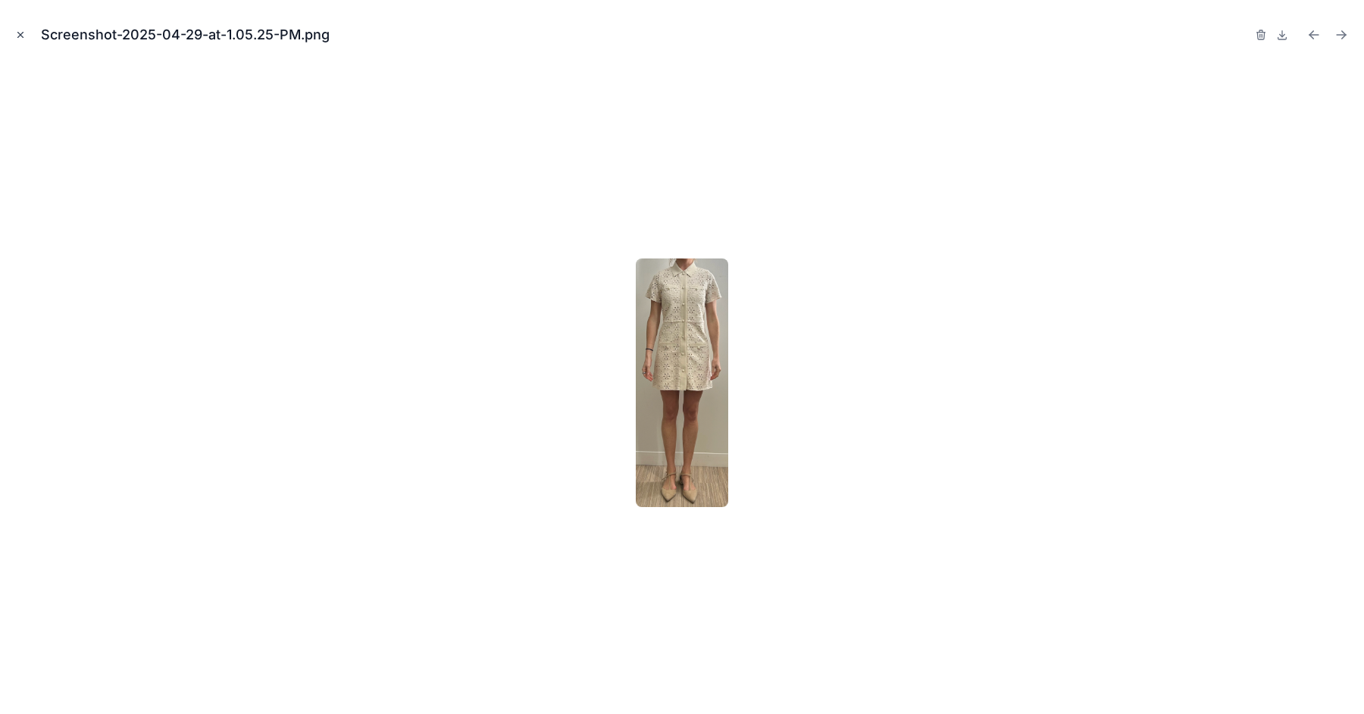
click at [20, 29] on button "Close modal" at bounding box center [20, 35] width 17 height 17
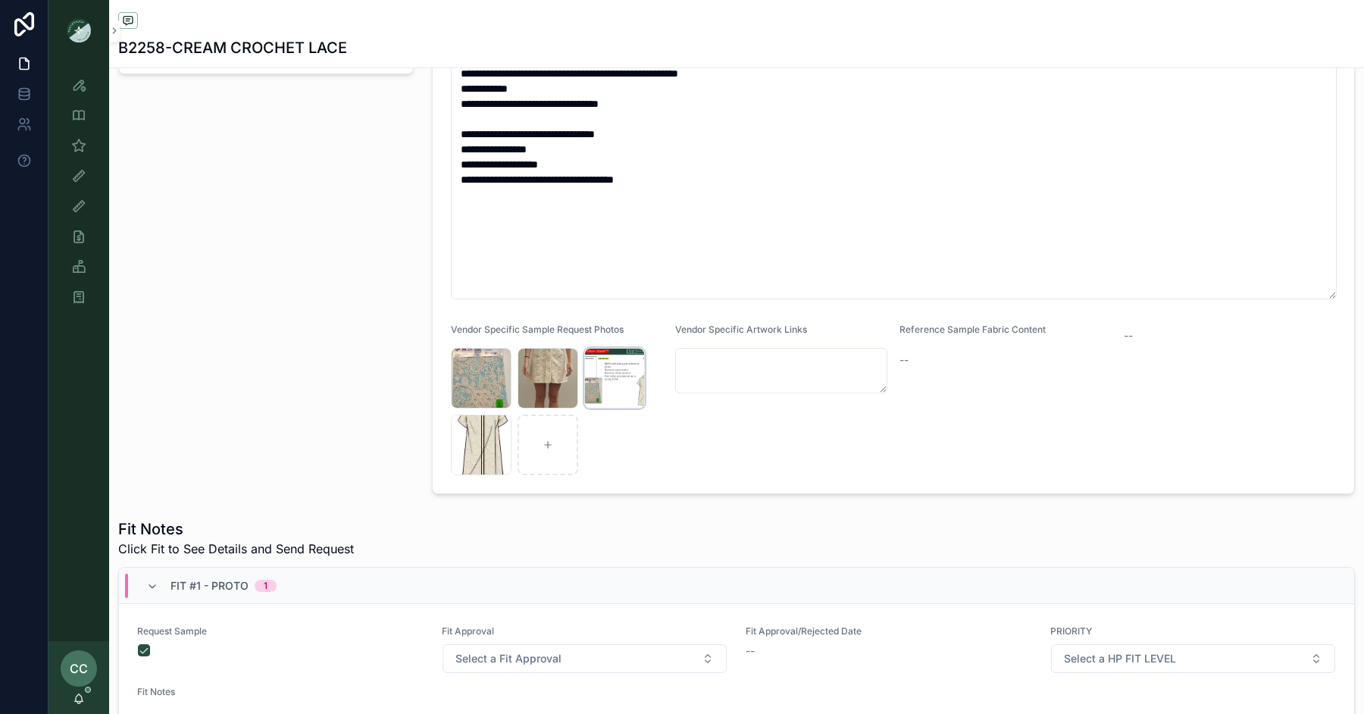
click at [609, 379] on div "Screenshot-2025-04-29-at-1.04.47-PM .png" at bounding box center [614, 378] width 61 height 61
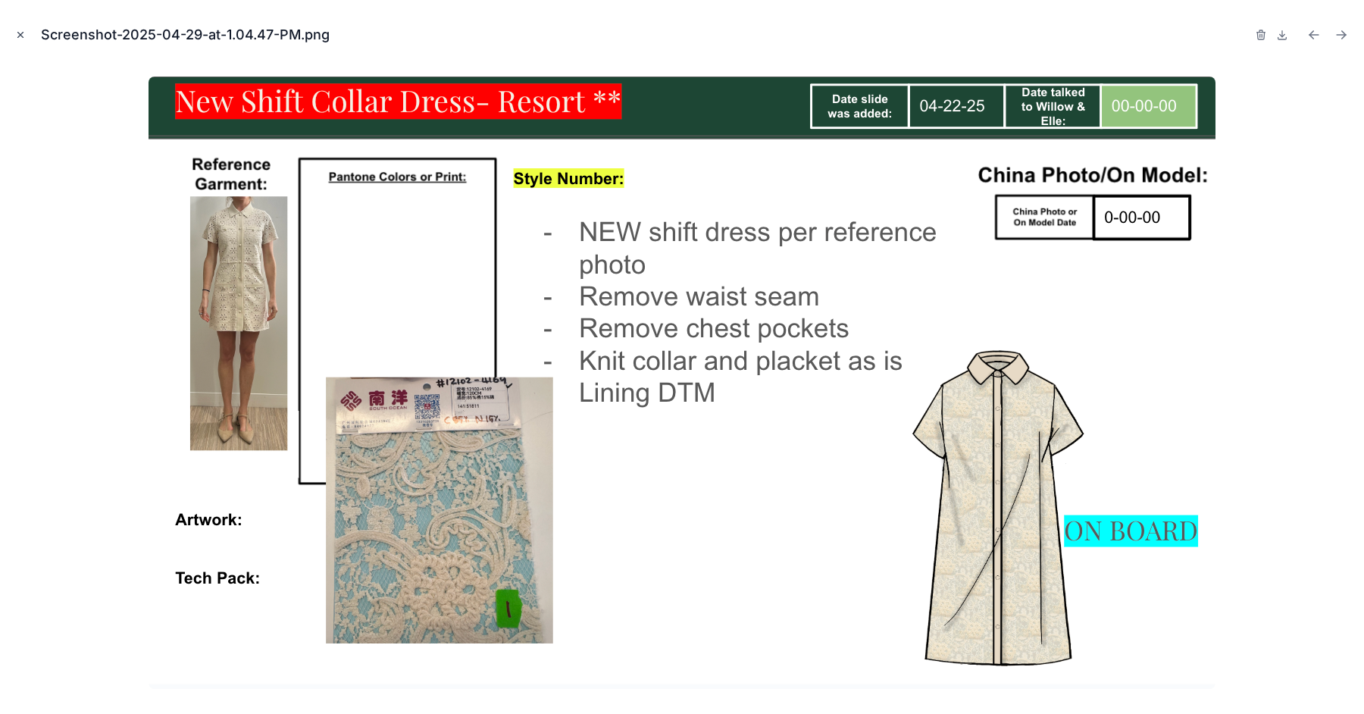
click at [20, 33] on icon "Close modal" at bounding box center [20, 35] width 11 height 11
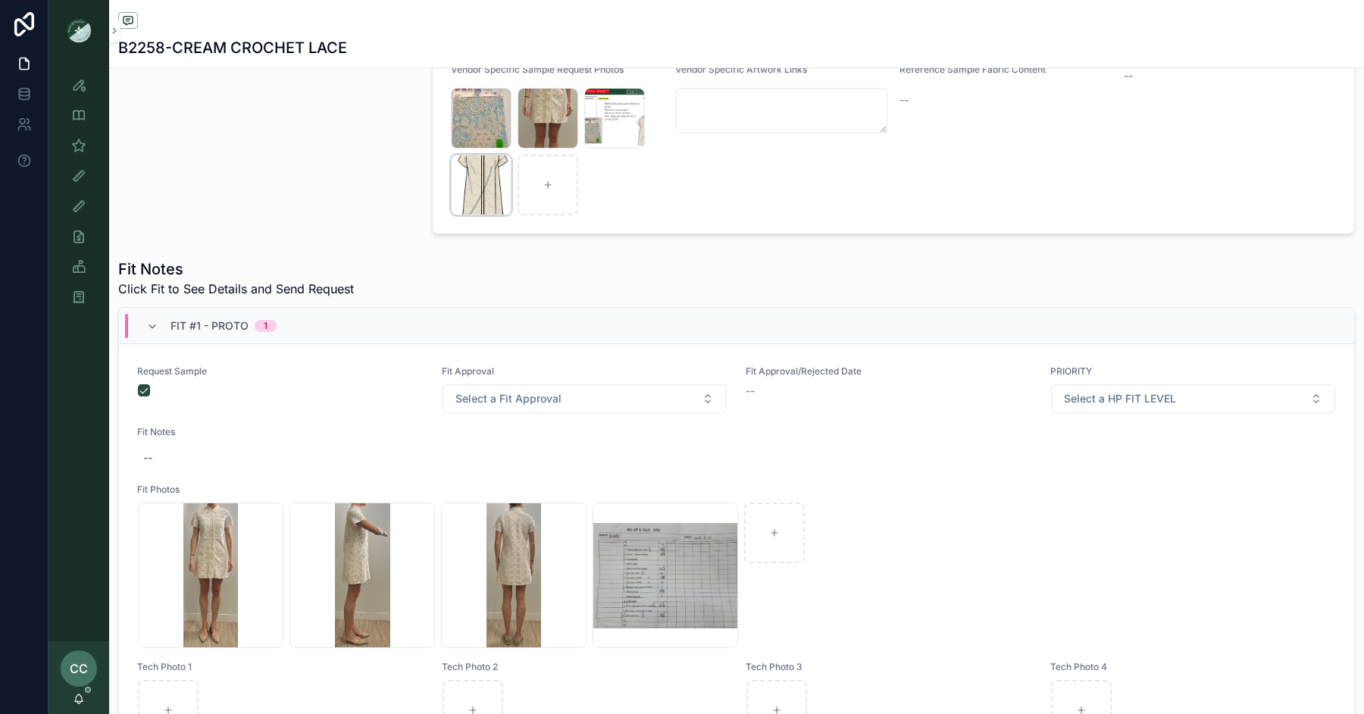
scroll to position [690, 0]
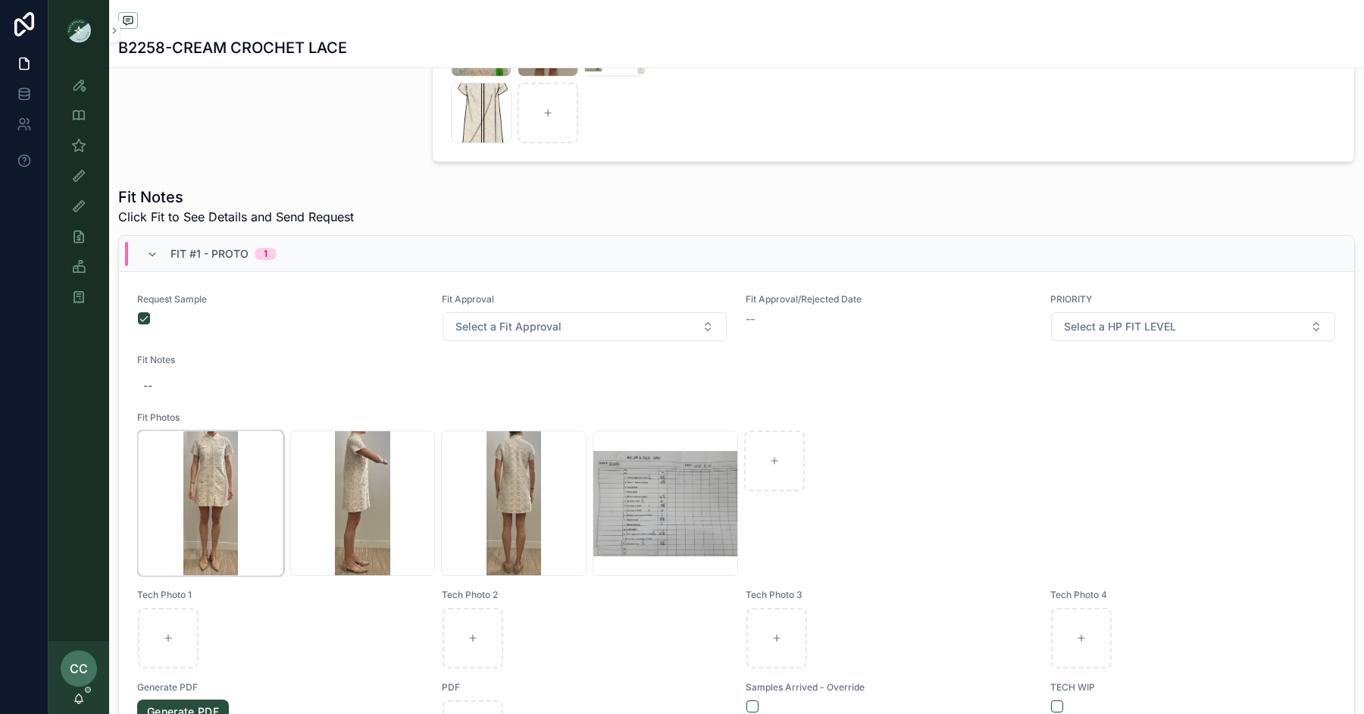
click at [202, 497] on div "Screenshot-2025-06-26-at-12.25.59-PM .png" at bounding box center [210, 502] width 145 height 145
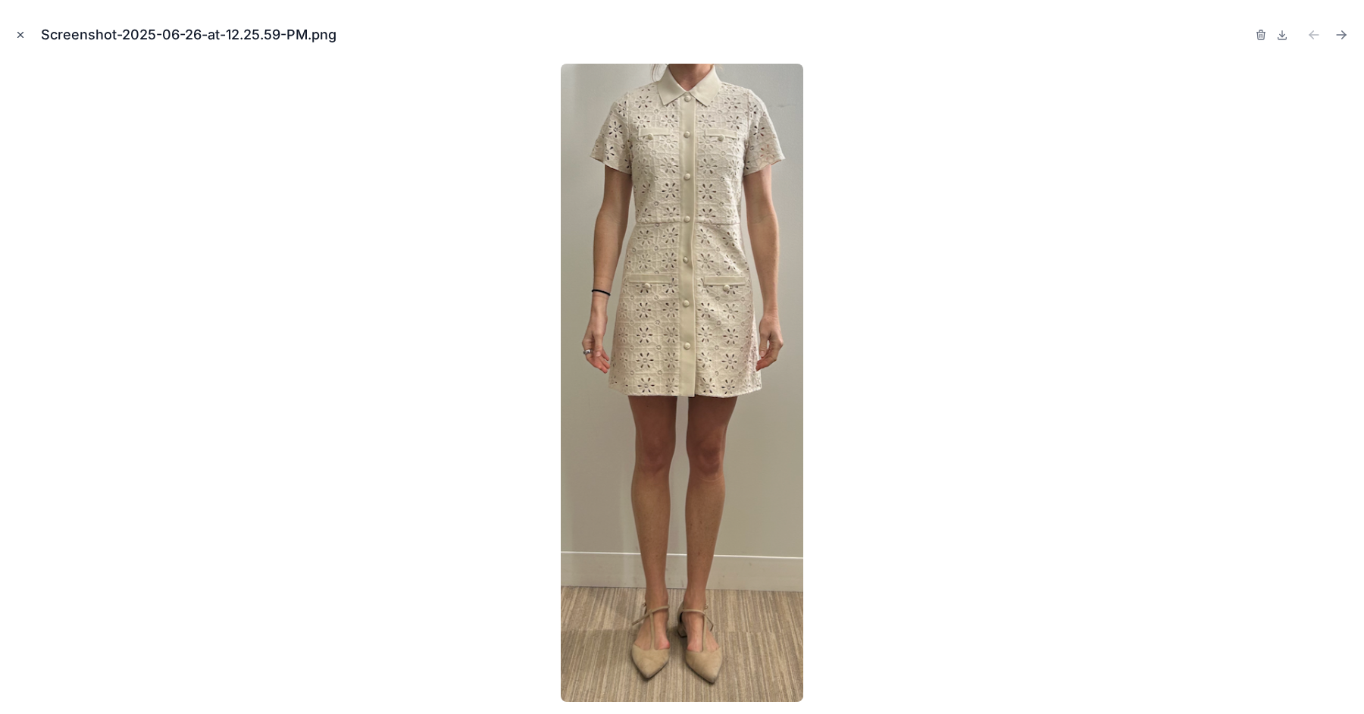
click at [21, 34] on icon "Close modal" at bounding box center [20, 35] width 5 height 5
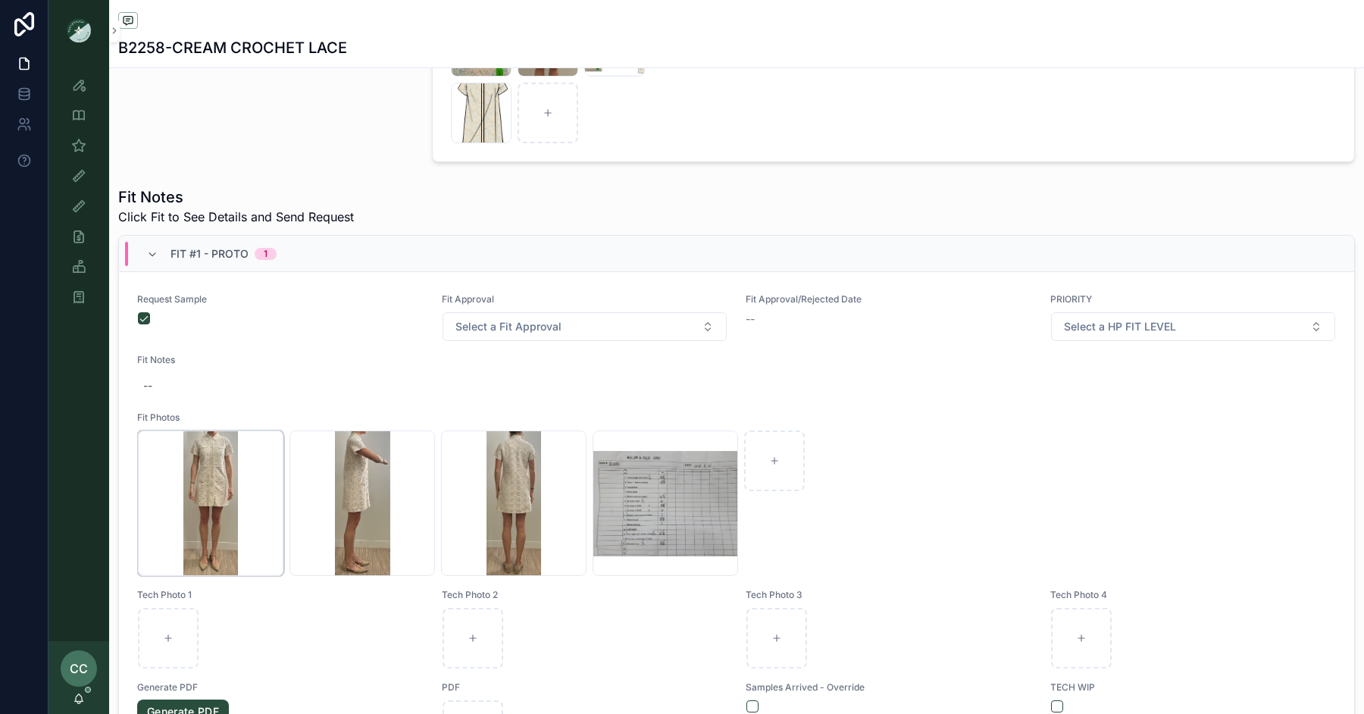
scroll to position [69, 0]
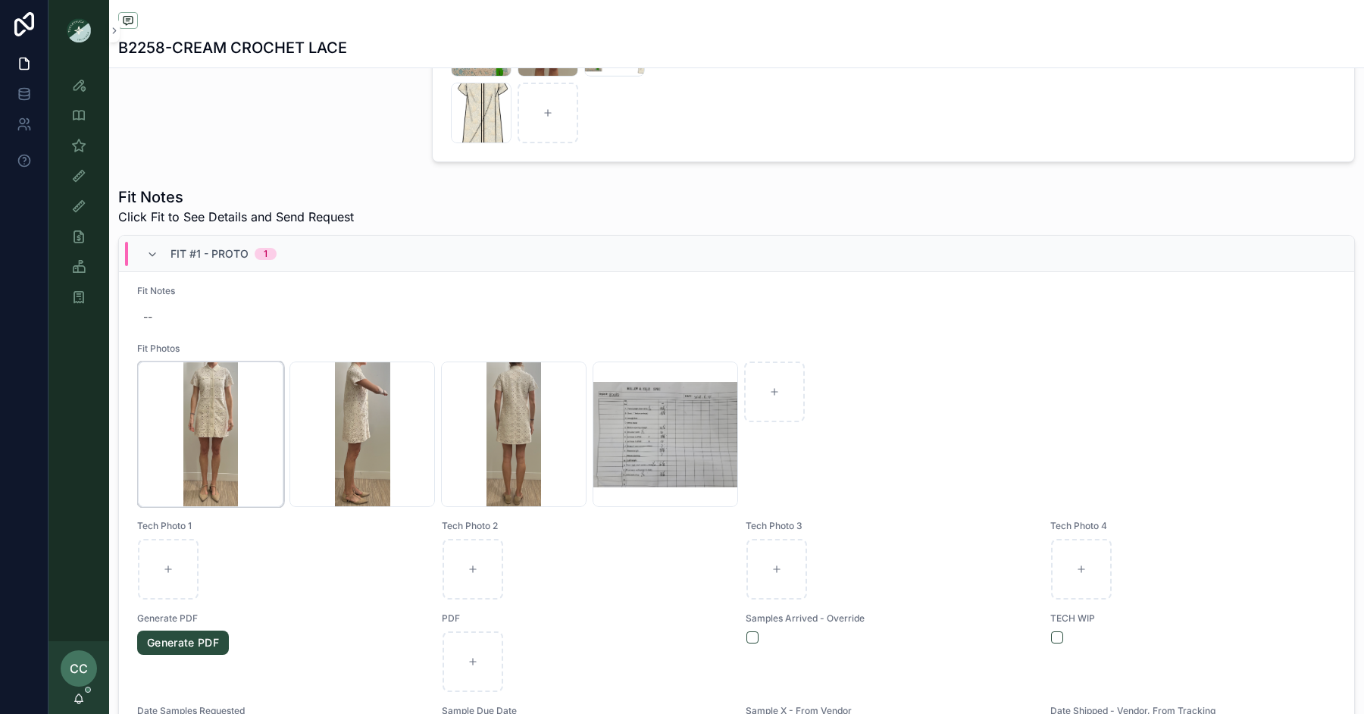
click at [217, 427] on div "Screenshot-2025-06-26-at-12.25.59-PM .png" at bounding box center [210, 433] width 145 height 145
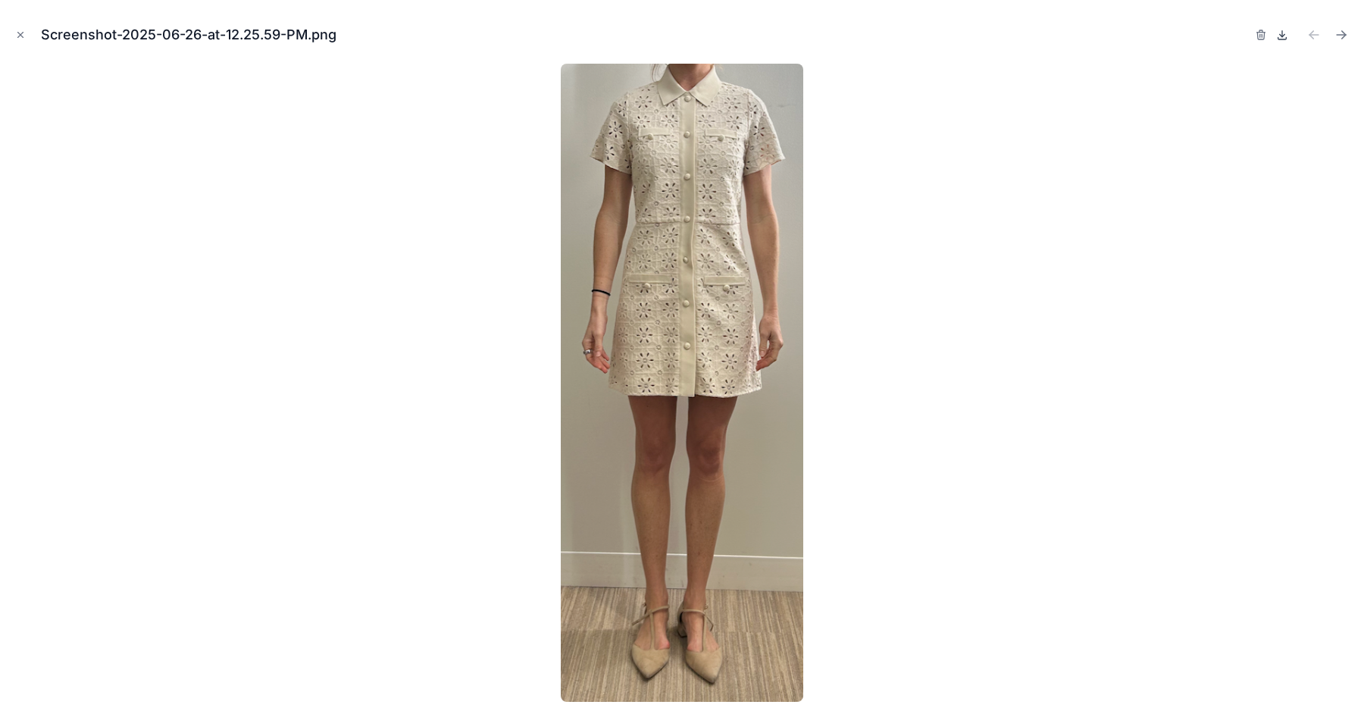
click at [1283, 33] on icon at bounding box center [1282, 35] width 12 height 12
click at [1344, 35] on icon "Next file" at bounding box center [1341, 35] width 9 height 0
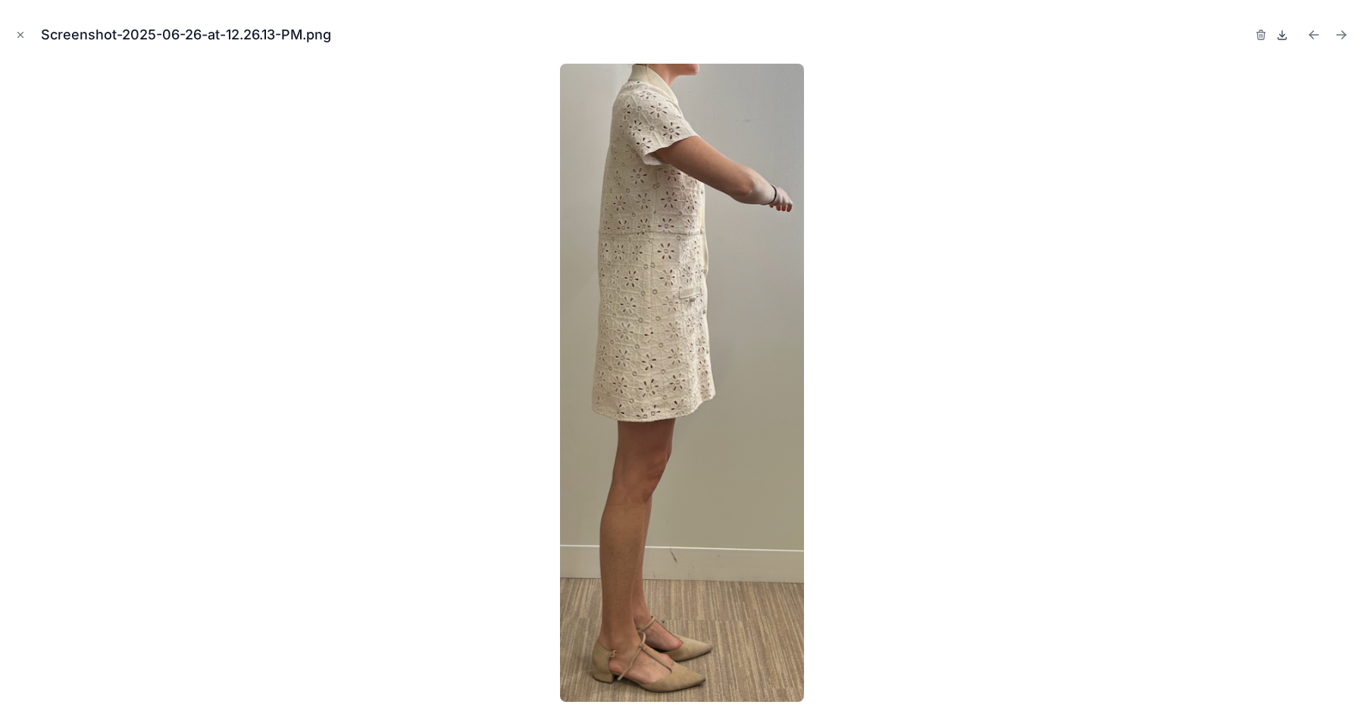
click at [1277, 38] on icon at bounding box center [1282, 35] width 12 height 12
click at [1349, 35] on button "Next file" at bounding box center [1341, 34] width 21 height 21
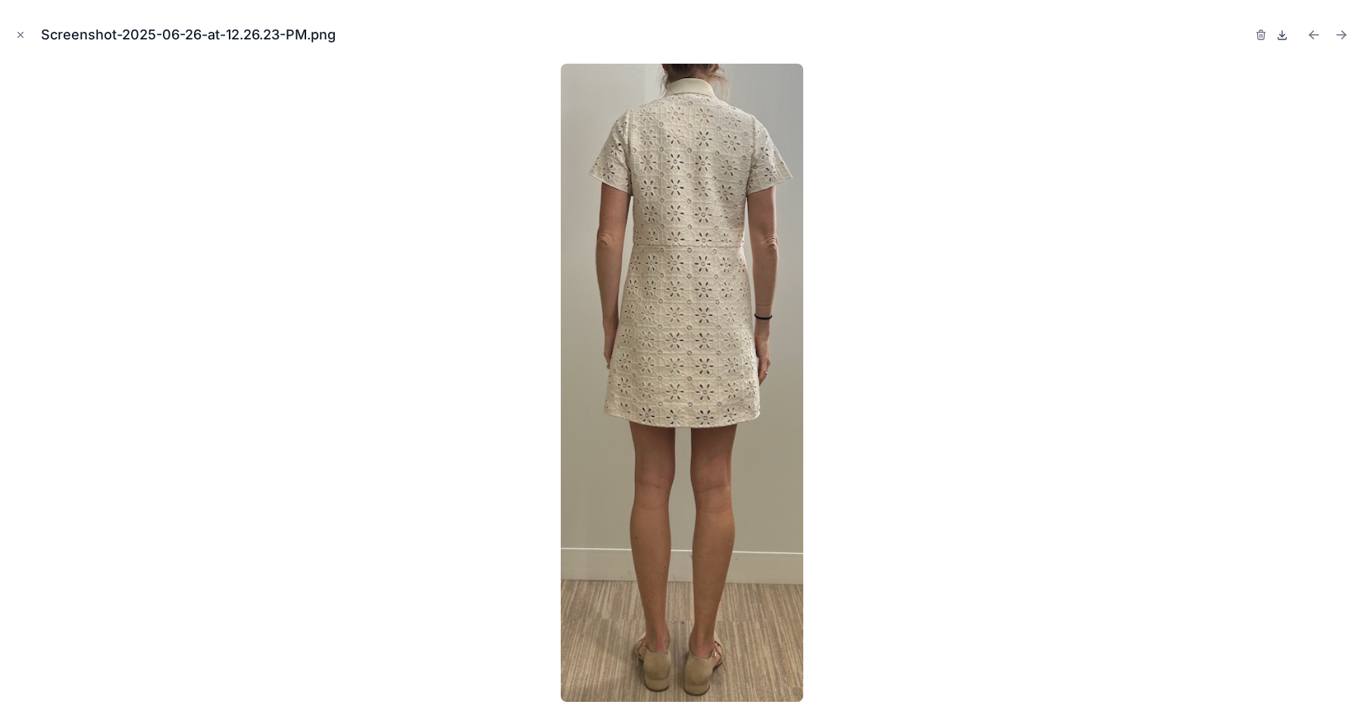
click at [1281, 33] on icon at bounding box center [1282, 35] width 12 height 12
click at [1344, 33] on icon "Next file" at bounding box center [1341, 34] width 15 height 15
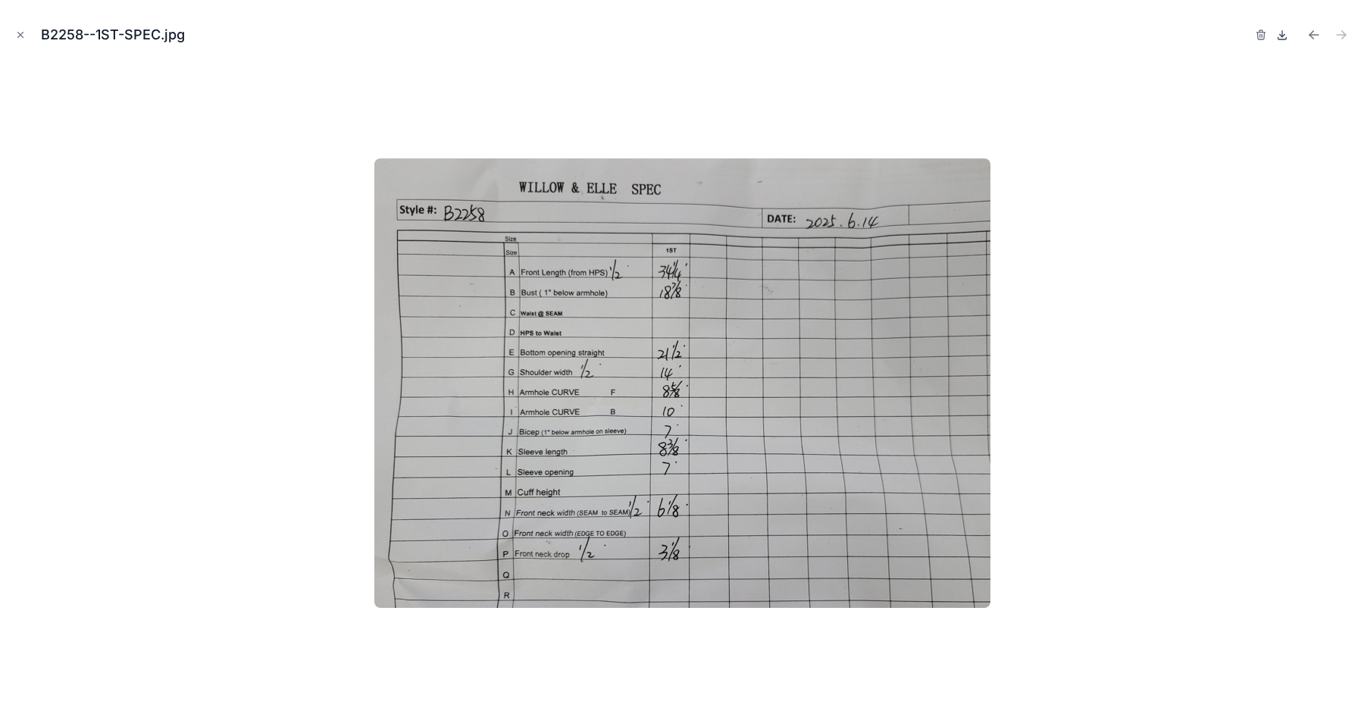
click at [1284, 36] on icon at bounding box center [1282, 35] width 12 height 12
click at [16, 29] on button "Close modal" at bounding box center [20, 35] width 17 height 17
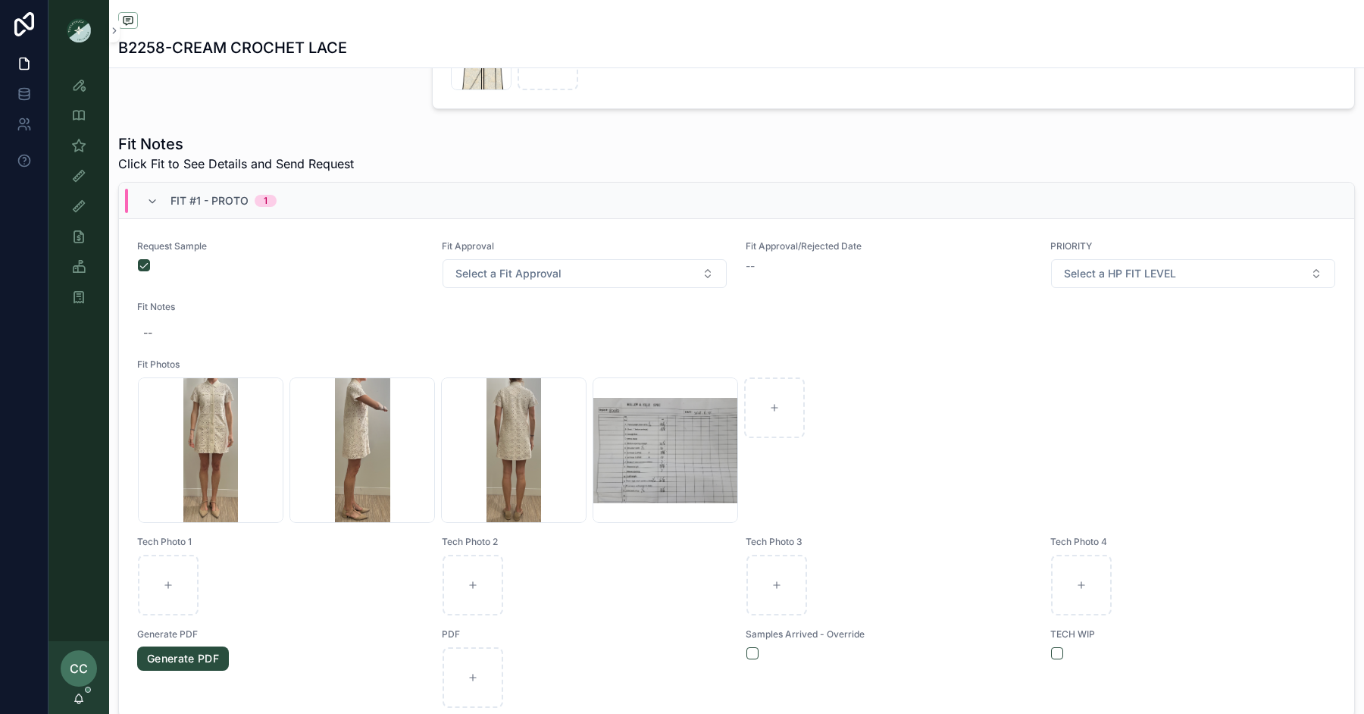
scroll to position [724, 0]
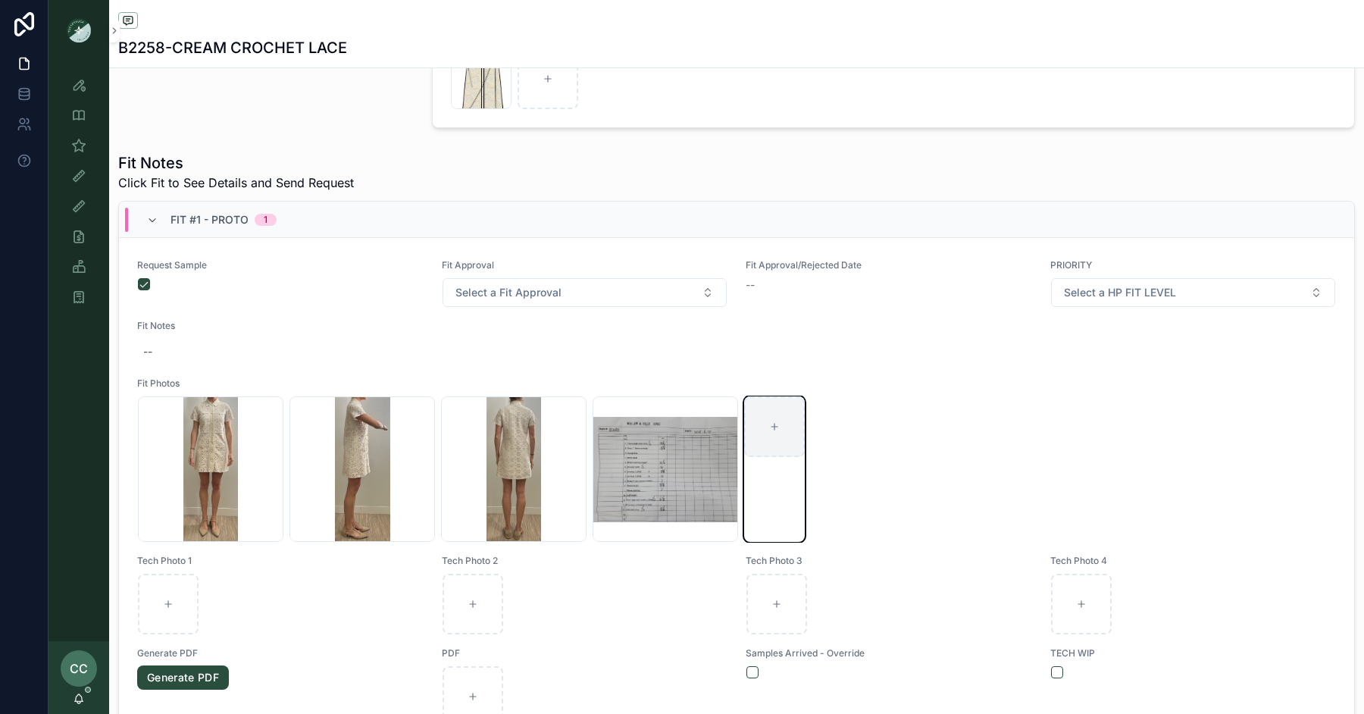
click at [784, 411] on div "scrollable content" at bounding box center [774, 426] width 61 height 61
type input "**********"
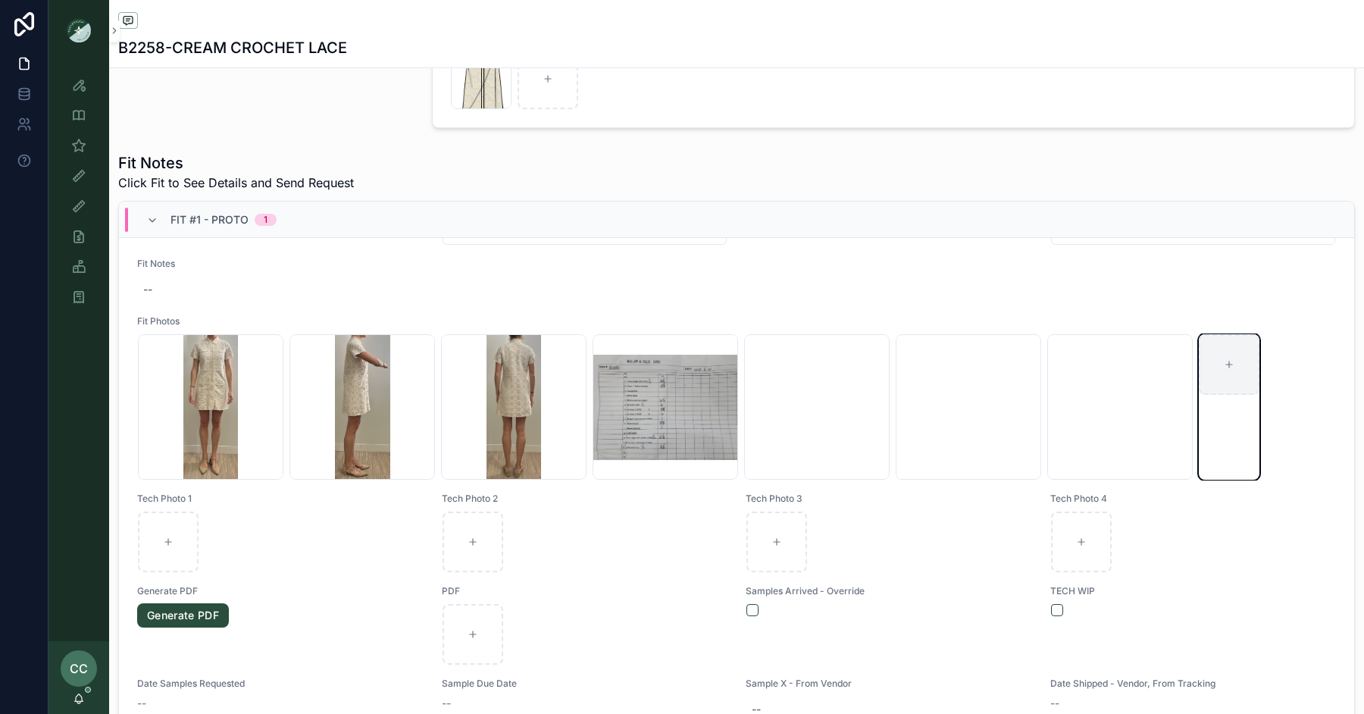
click at [1237, 345] on div "scrollable content" at bounding box center [1229, 364] width 61 height 61
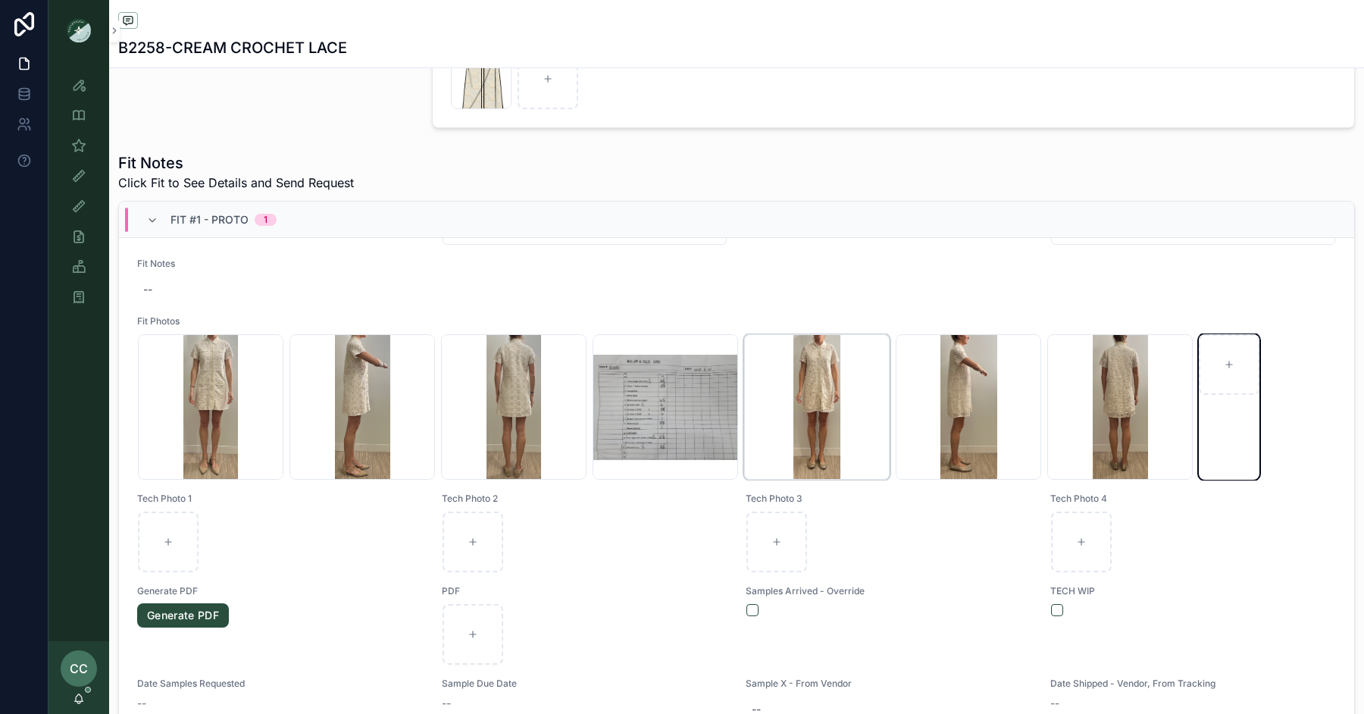
scroll to position [0, 0]
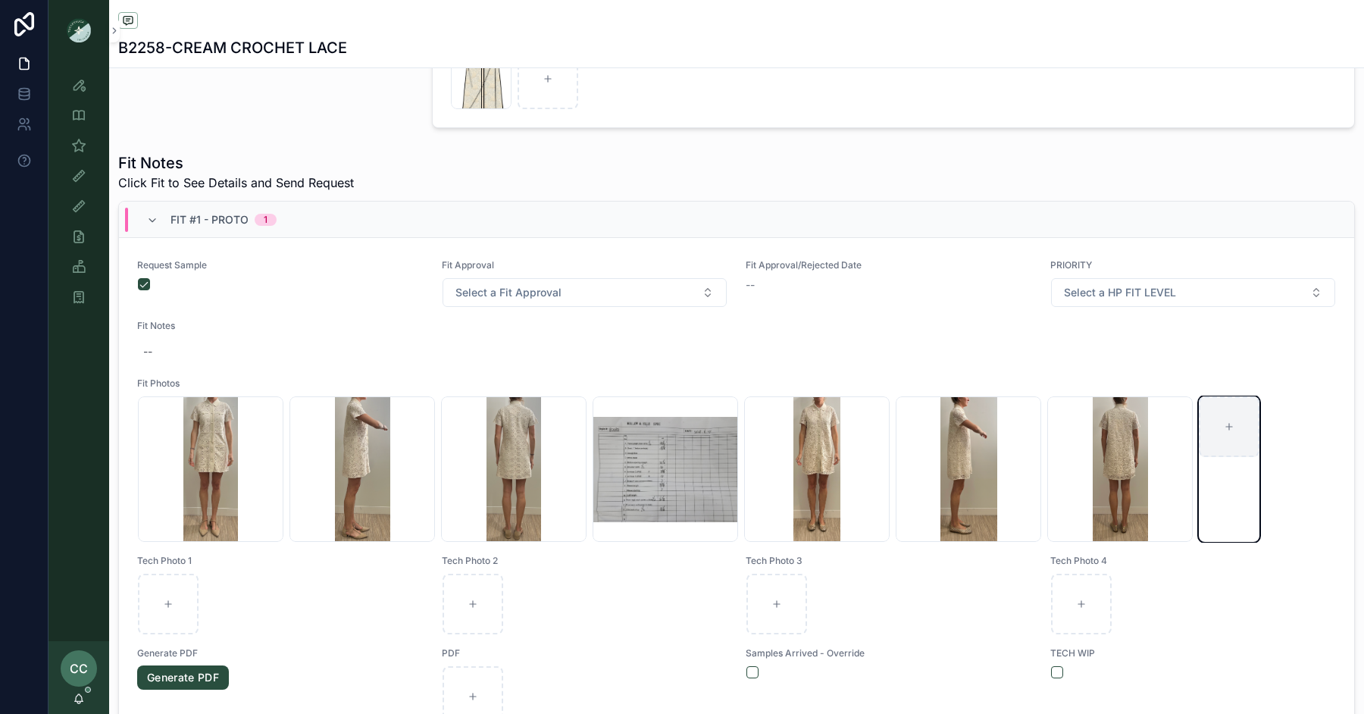
click at [1226, 411] on div "scrollable content" at bounding box center [1229, 426] width 61 height 61
type input "**********"
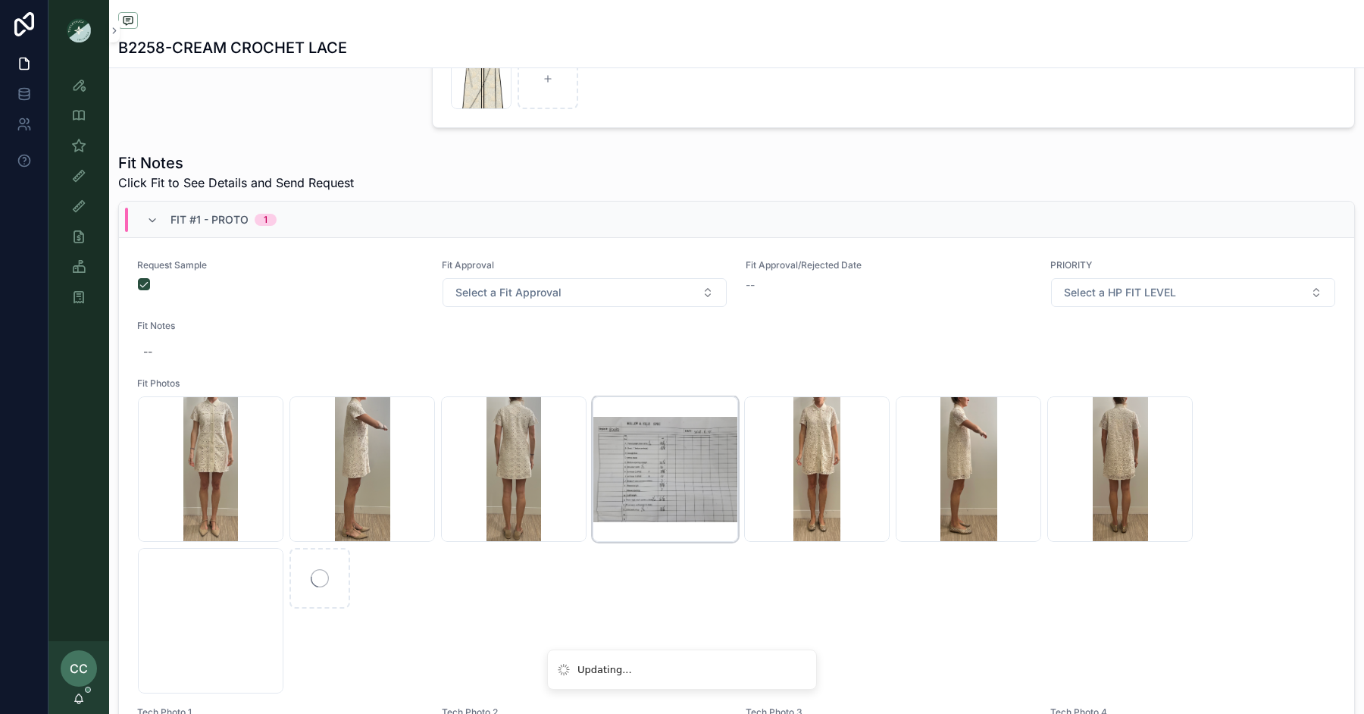
click at [673, 449] on div "B2258--1ST-SPEC .jpg" at bounding box center [665, 468] width 145 height 145
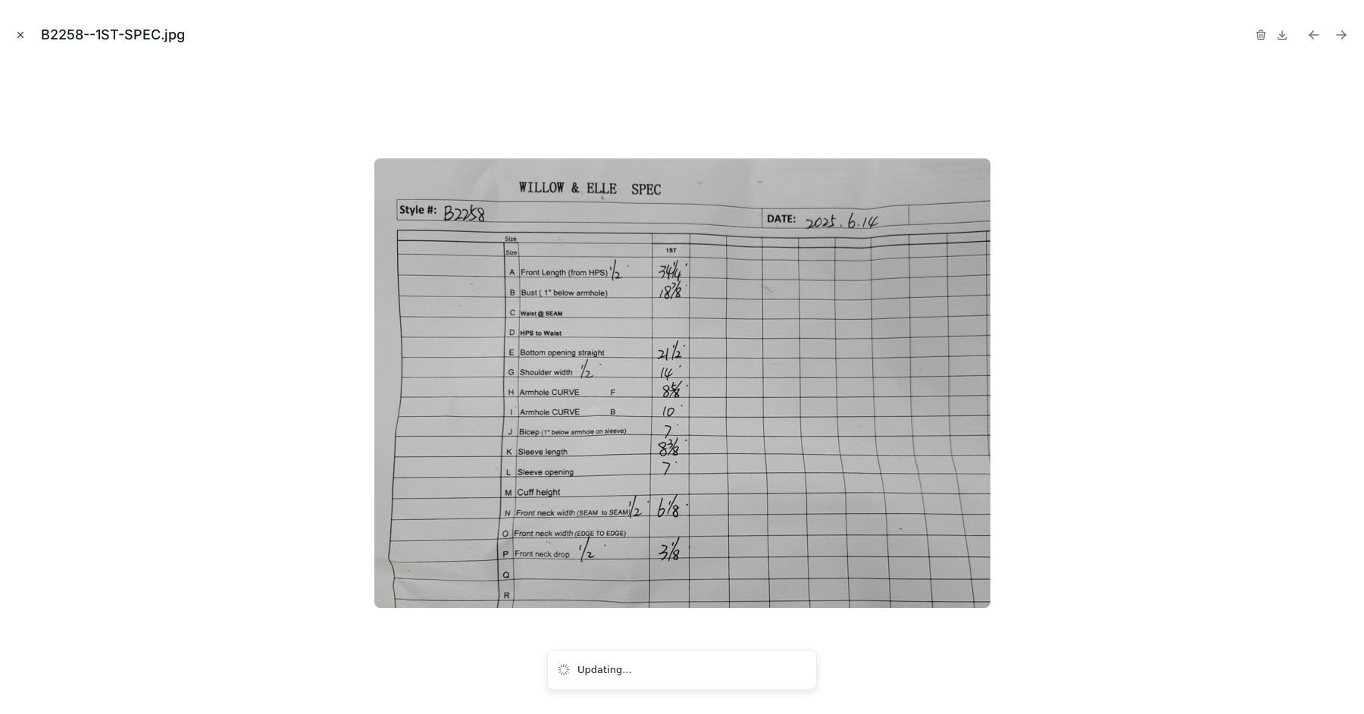
click at [22, 37] on icon "Close modal" at bounding box center [20, 35] width 5 height 5
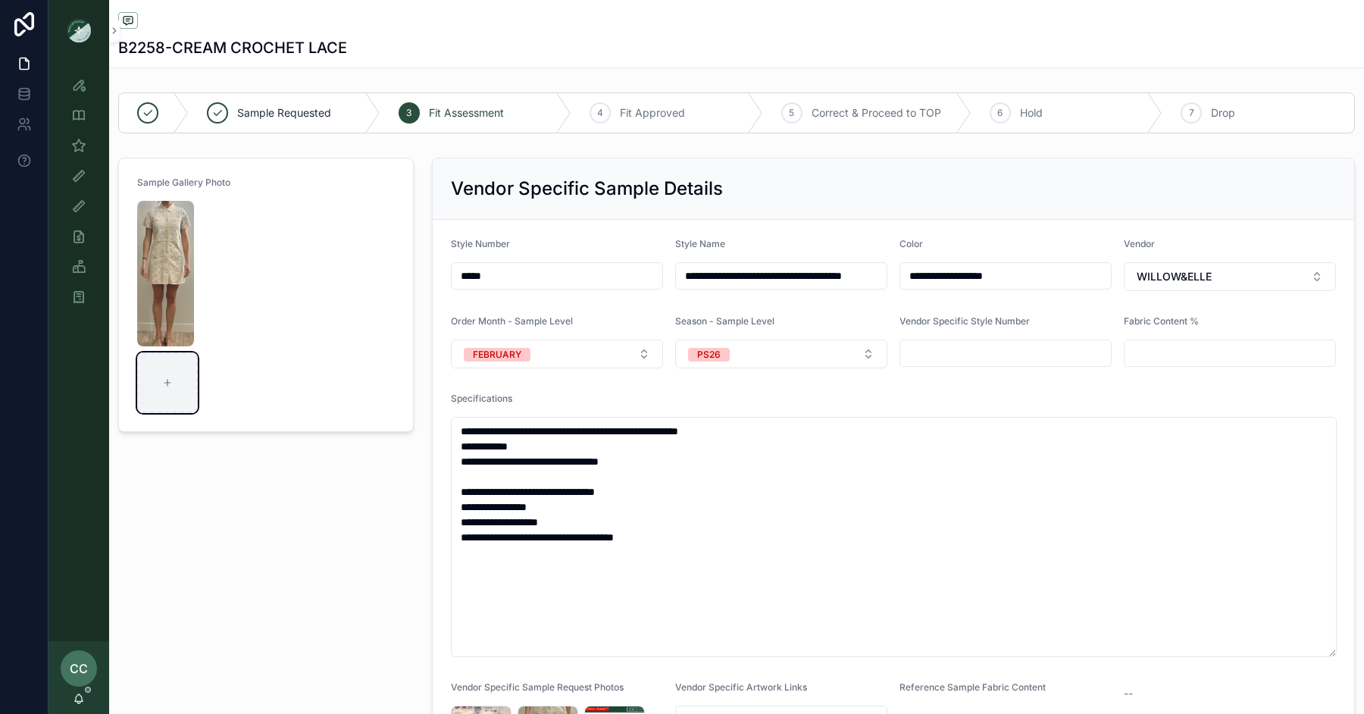
click at [158, 371] on div "scrollable content" at bounding box center [167, 382] width 61 height 61
type input "**********"
click at [167, 254] on img "scrollable content" at bounding box center [165, 273] width 57 height 145
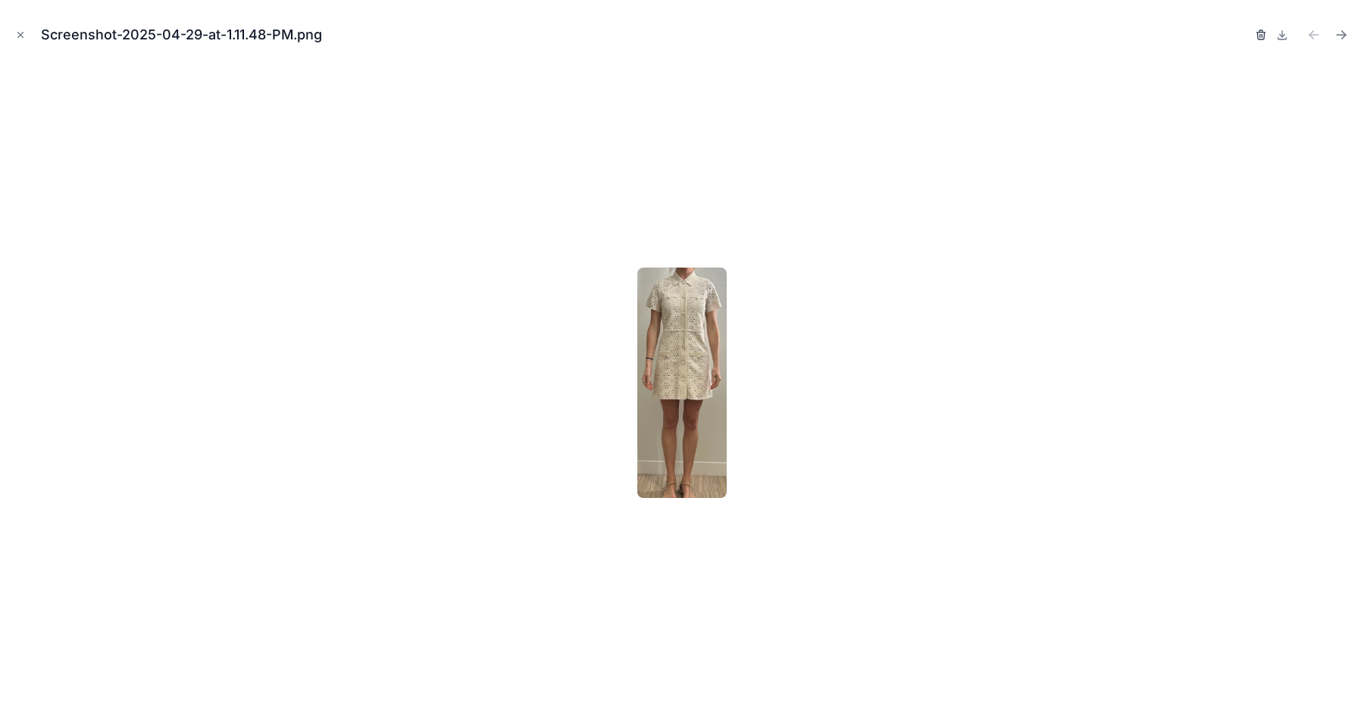
click at [1263, 30] on icon "button" at bounding box center [1261, 35] width 12 height 12
click at [1241, 33] on icon "button" at bounding box center [1246, 35] width 12 height 12
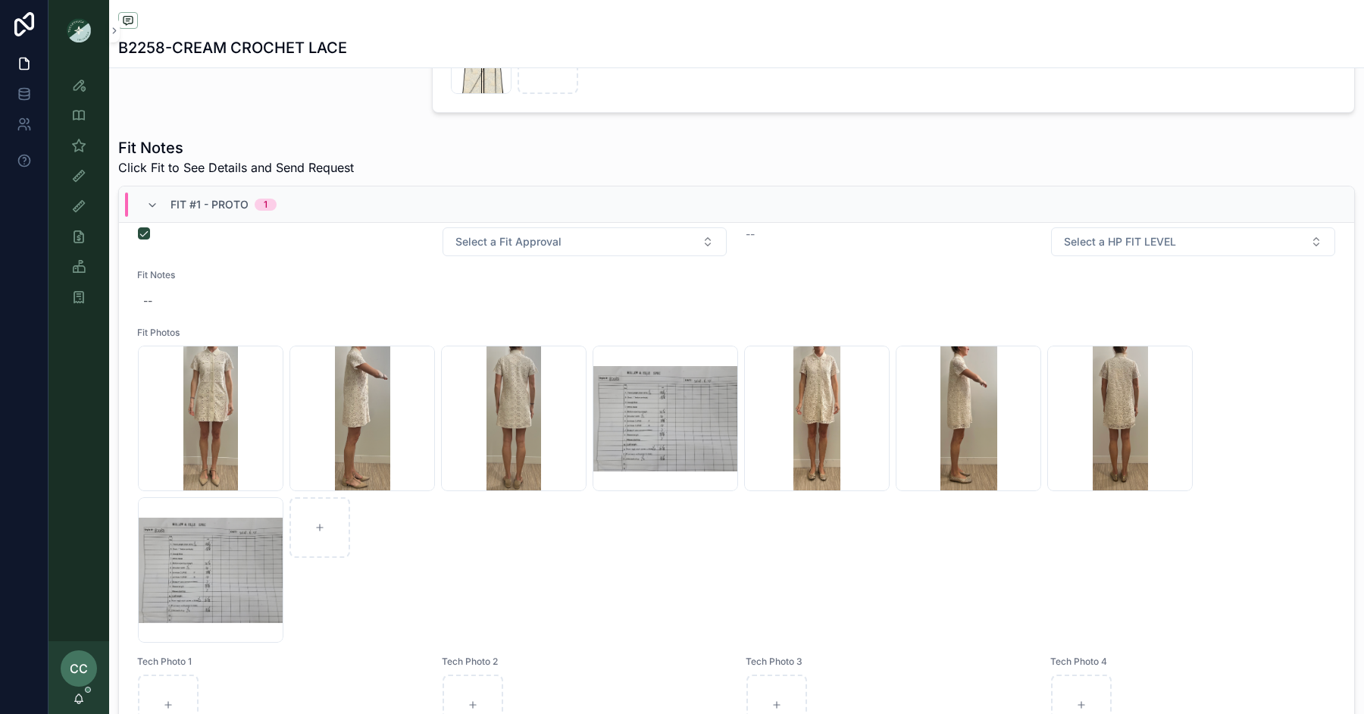
scroll to position [38, 0]
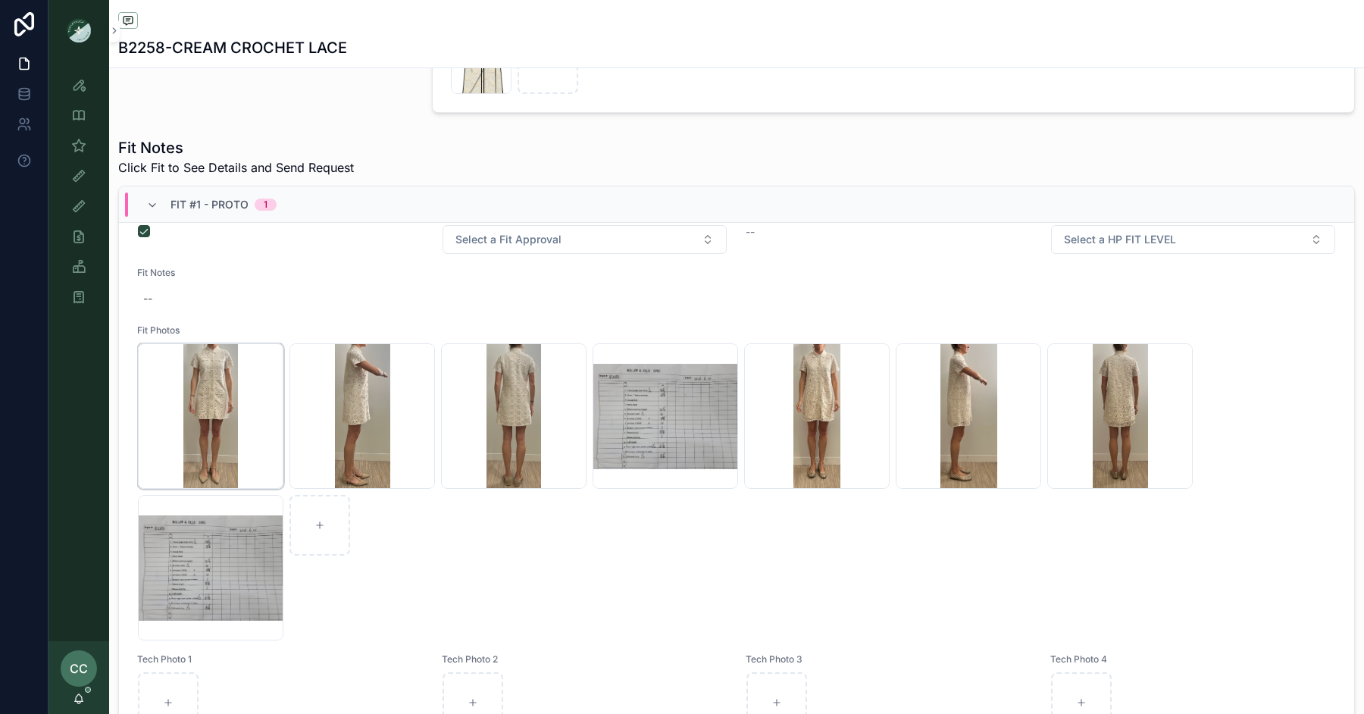
click at [230, 366] on div "Screenshot-2025-06-26-at-12.25.59-PM .png" at bounding box center [210, 415] width 145 height 145
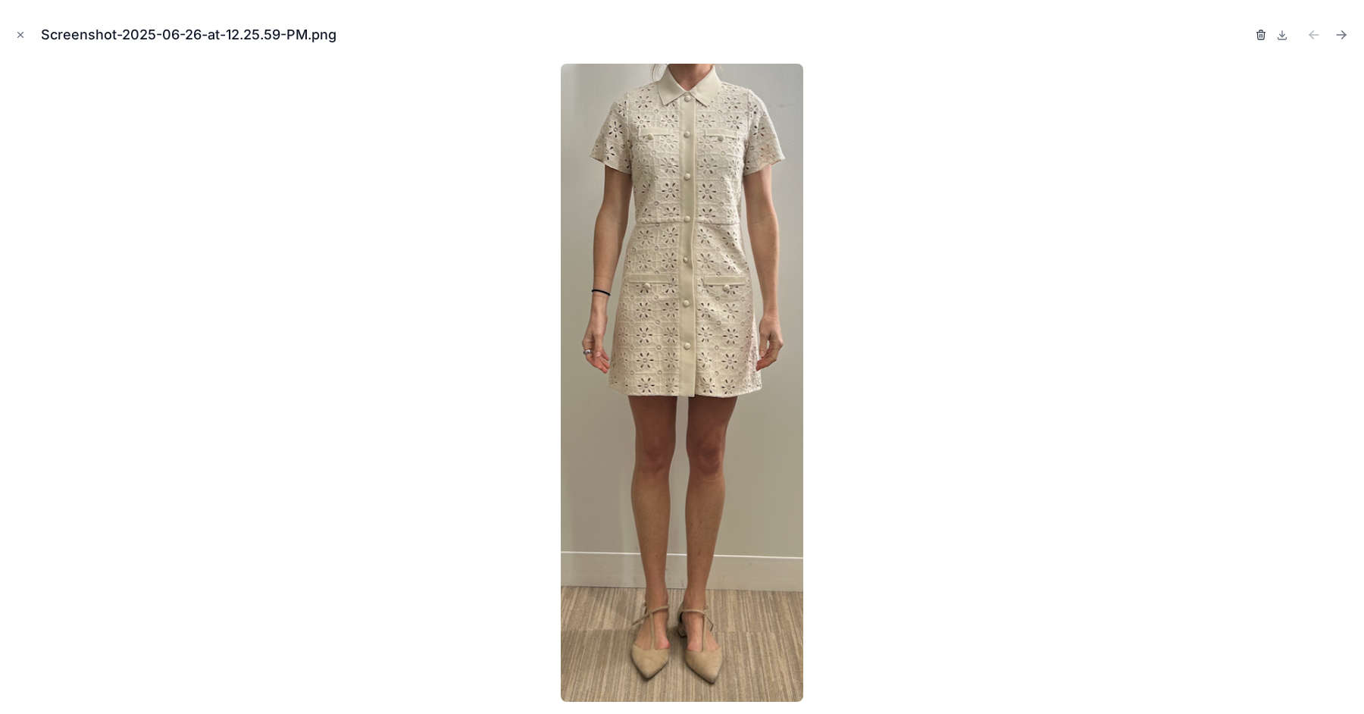
click at [1264, 36] on icon "button" at bounding box center [1260, 36] width 7 height 7
click at [1246, 33] on icon "button" at bounding box center [1246, 33] width 8 height 0
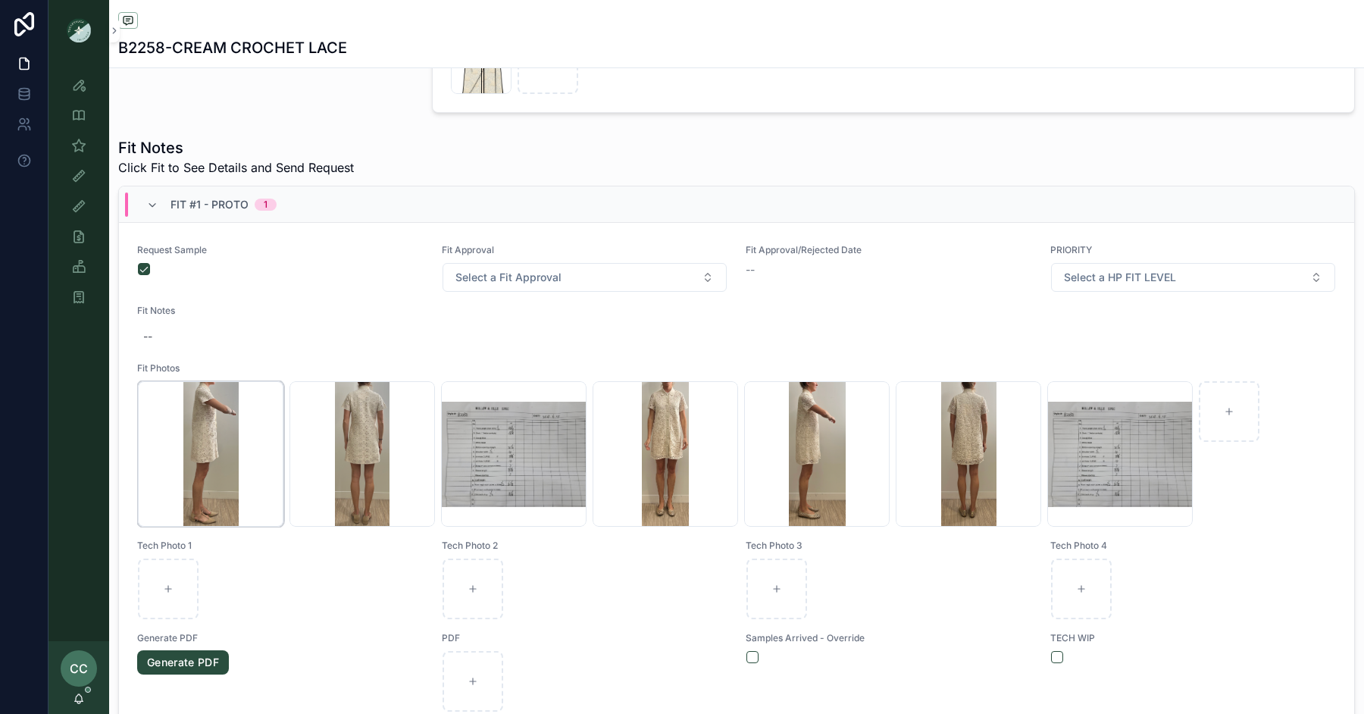
click at [185, 434] on div "Screenshot-2025-06-26-at-12.26.13-PM .png" at bounding box center [210, 453] width 145 height 145
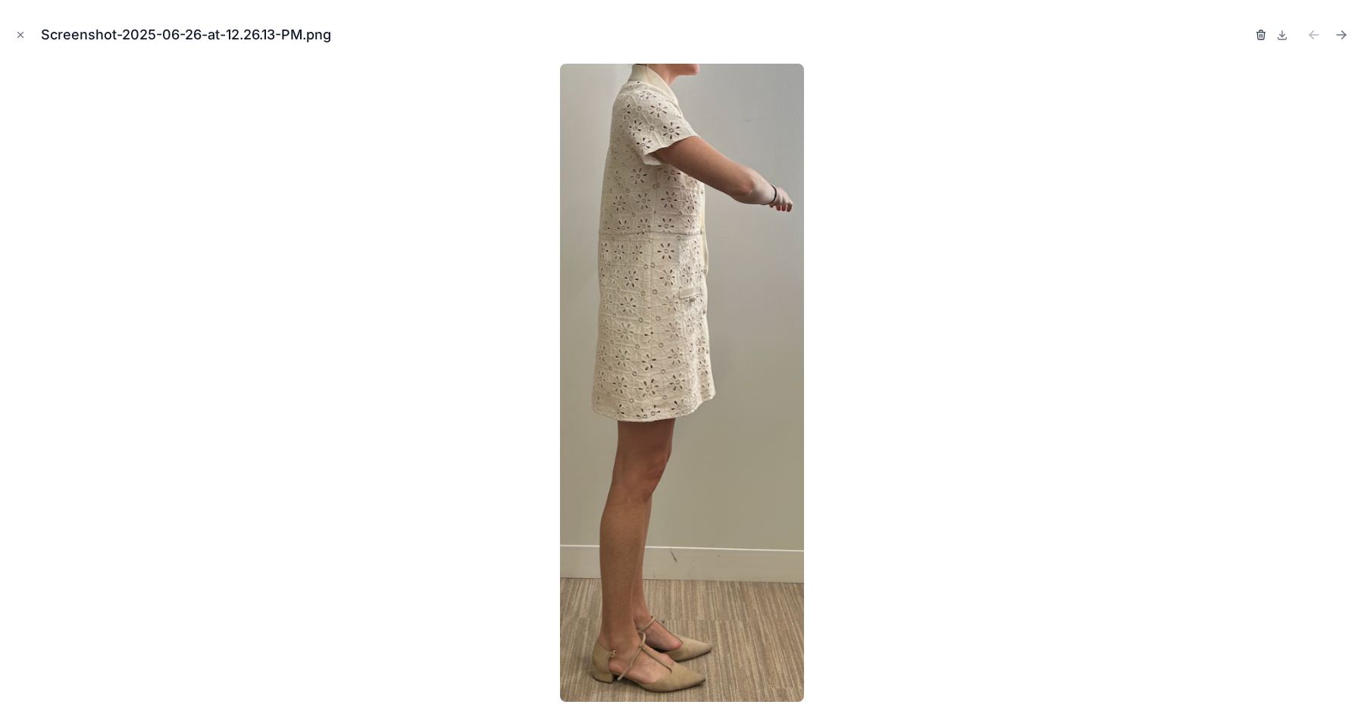
click at [1258, 33] on icon "button" at bounding box center [1261, 33] width 8 height 0
click at [1245, 36] on icon "button" at bounding box center [1245, 35] width 0 height 3
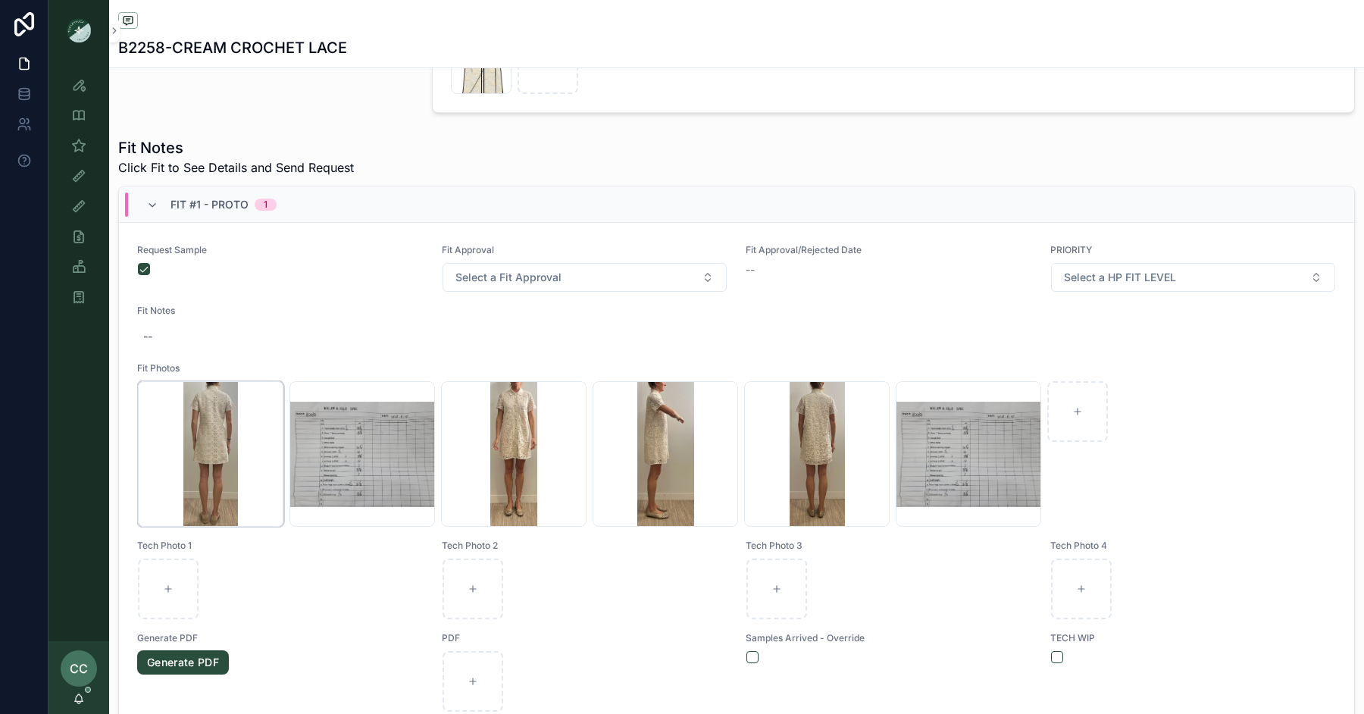
click at [210, 471] on div "Screenshot-2025-06-26-at-12.26.23-PM .png" at bounding box center [210, 453] width 145 height 145
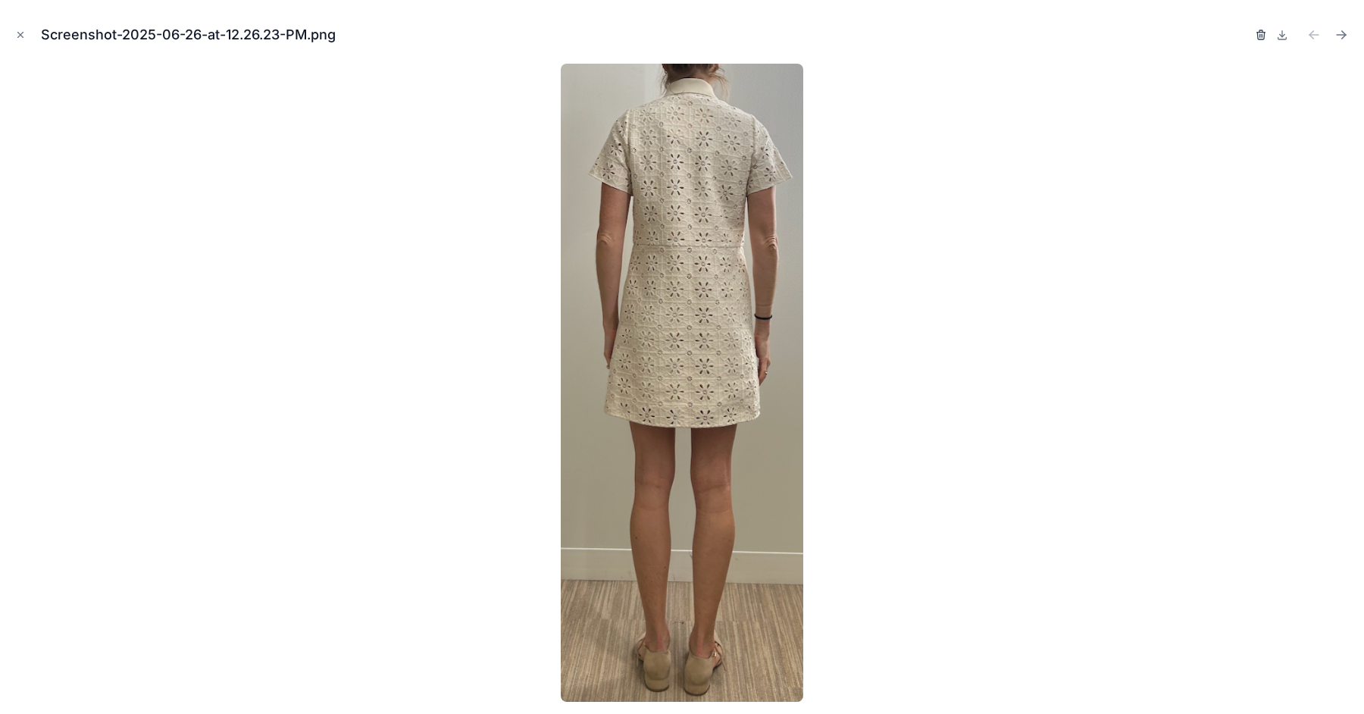
click at [1264, 30] on icon "button" at bounding box center [1261, 35] width 12 height 12
click at [1249, 36] on icon "button" at bounding box center [1245, 36] width 7 height 7
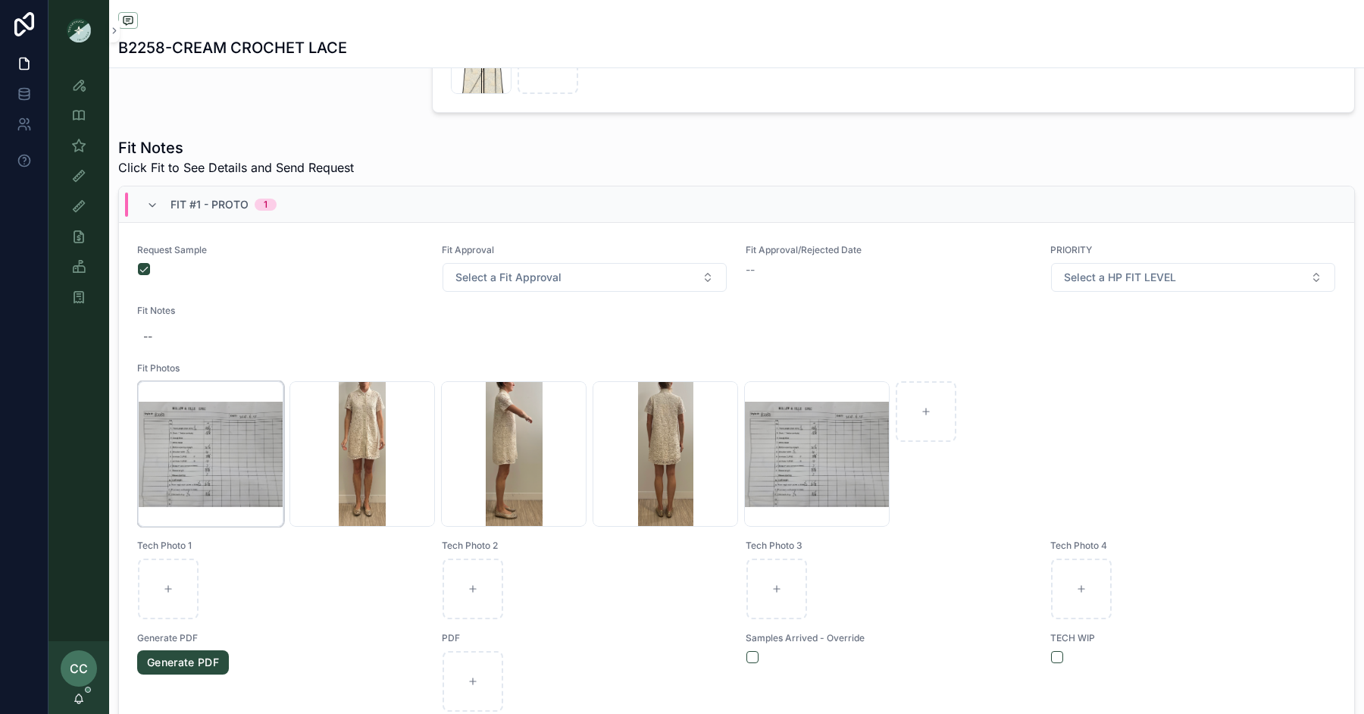
click at [222, 449] on div "B2258--1ST-SPEC .jpg" at bounding box center [210, 453] width 145 height 145
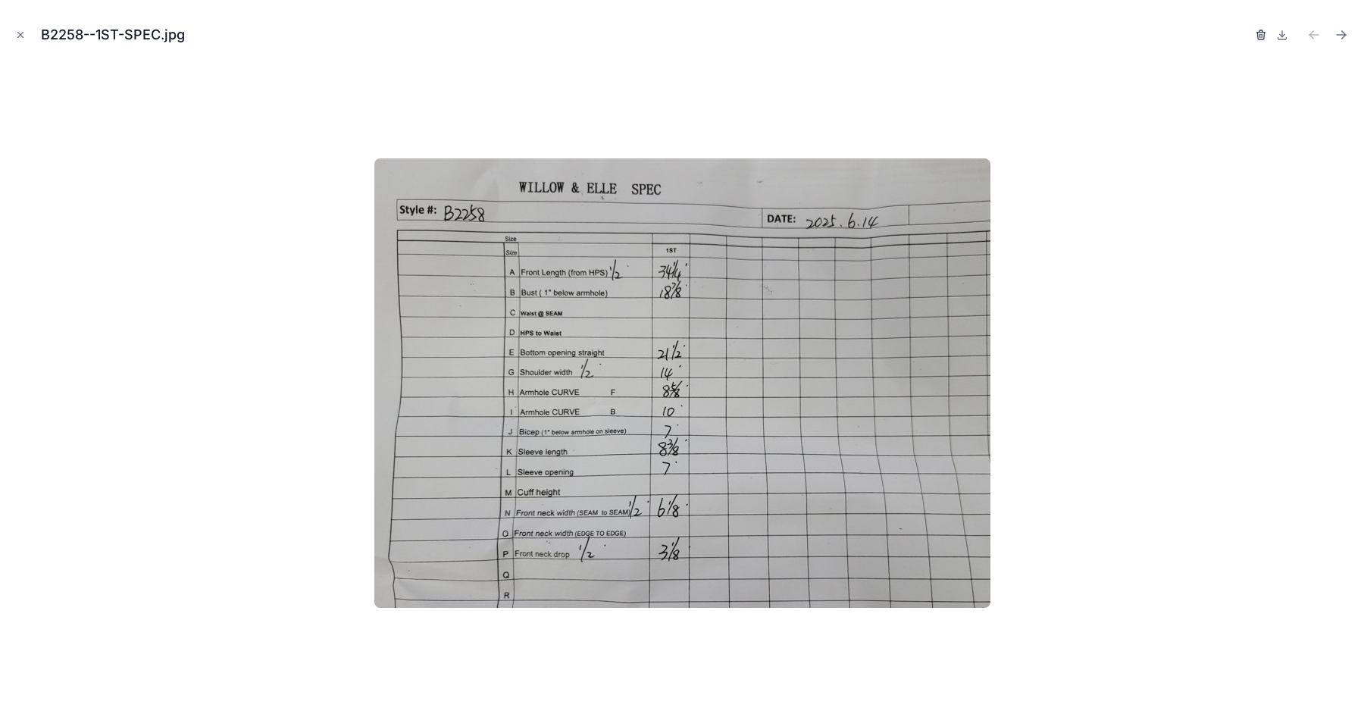
click at [1262, 34] on icon "button" at bounding box center [1262, 35] width 0 height 3
click at [1244, 36] on icon "button" at bounding box center [1246, 35] width 12 height 12
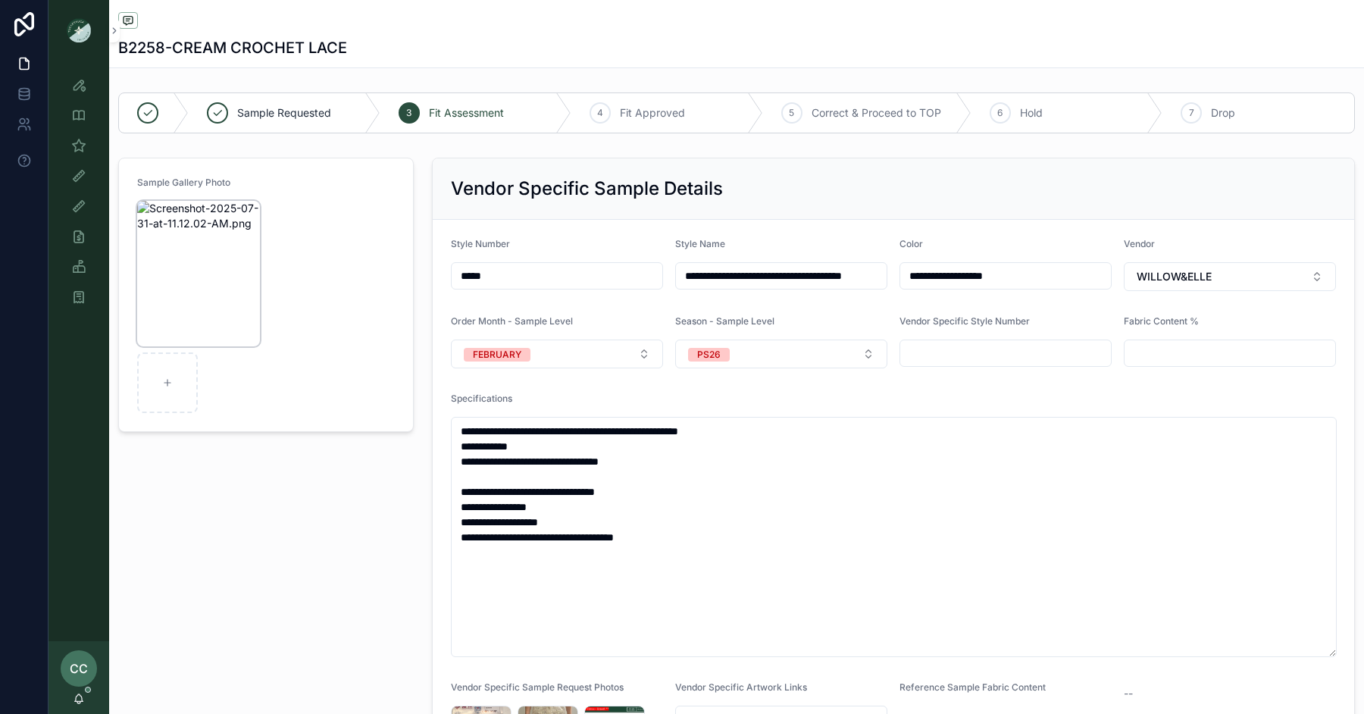
click at [163, 260] on img "scrollable content" at bounding box center [198, 273] width 123 height 145
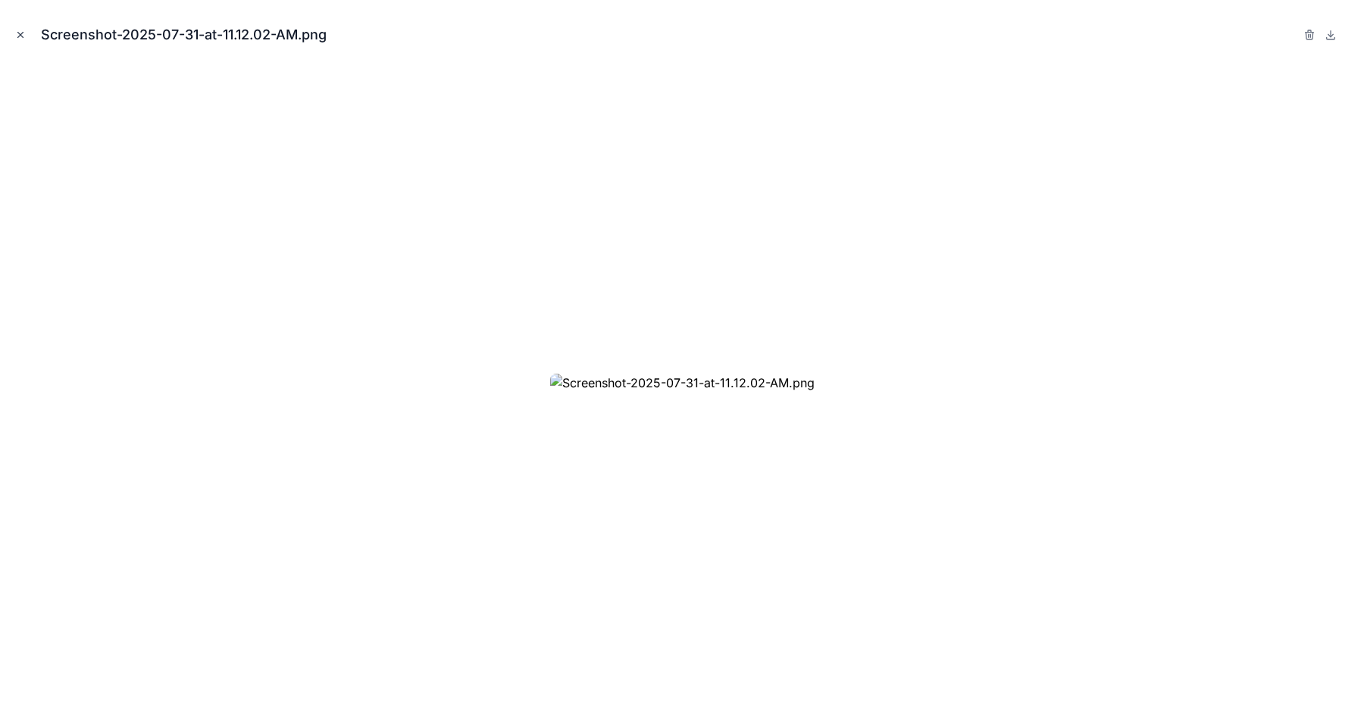
click at [23, 39] on icon "Close modal" at bounding box center [20, 35] width 11 height 11
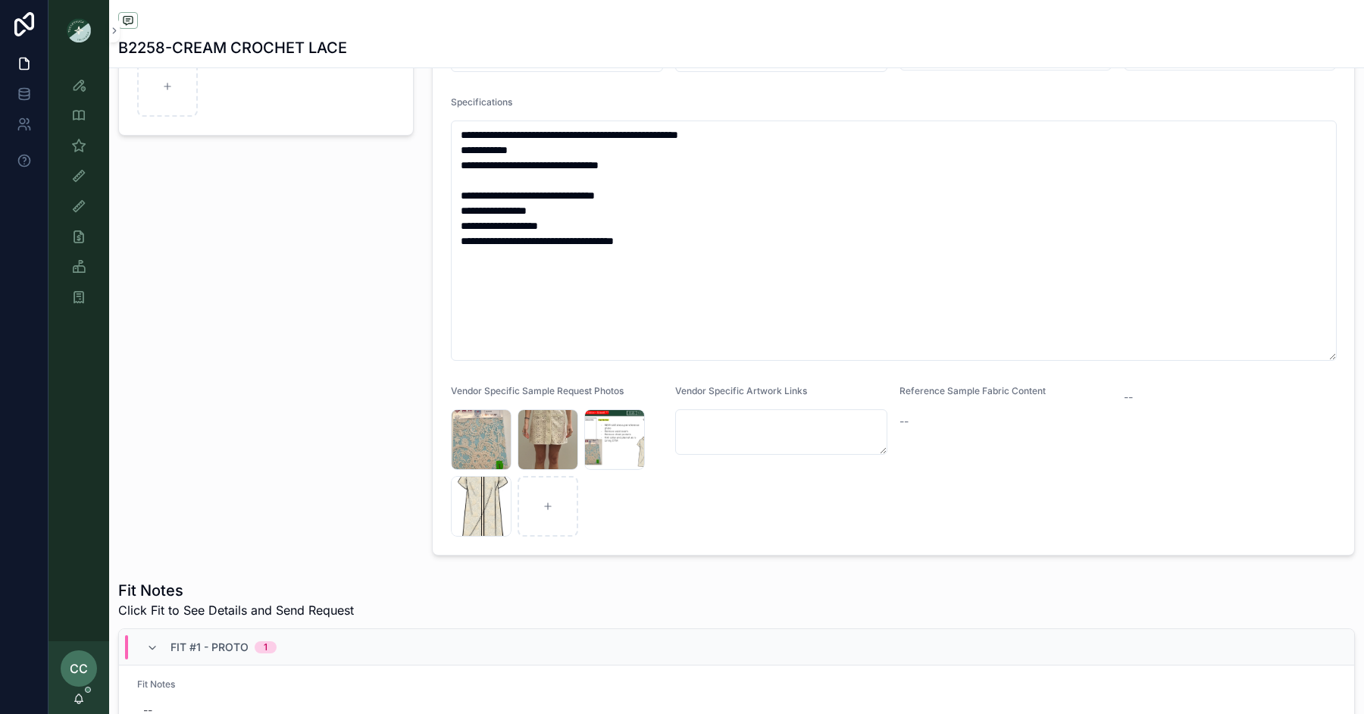
scroll to position [298, 0]
click at [79, 145] on icon "scrollable content" at bounding box center [78, 145] width 15 height 15
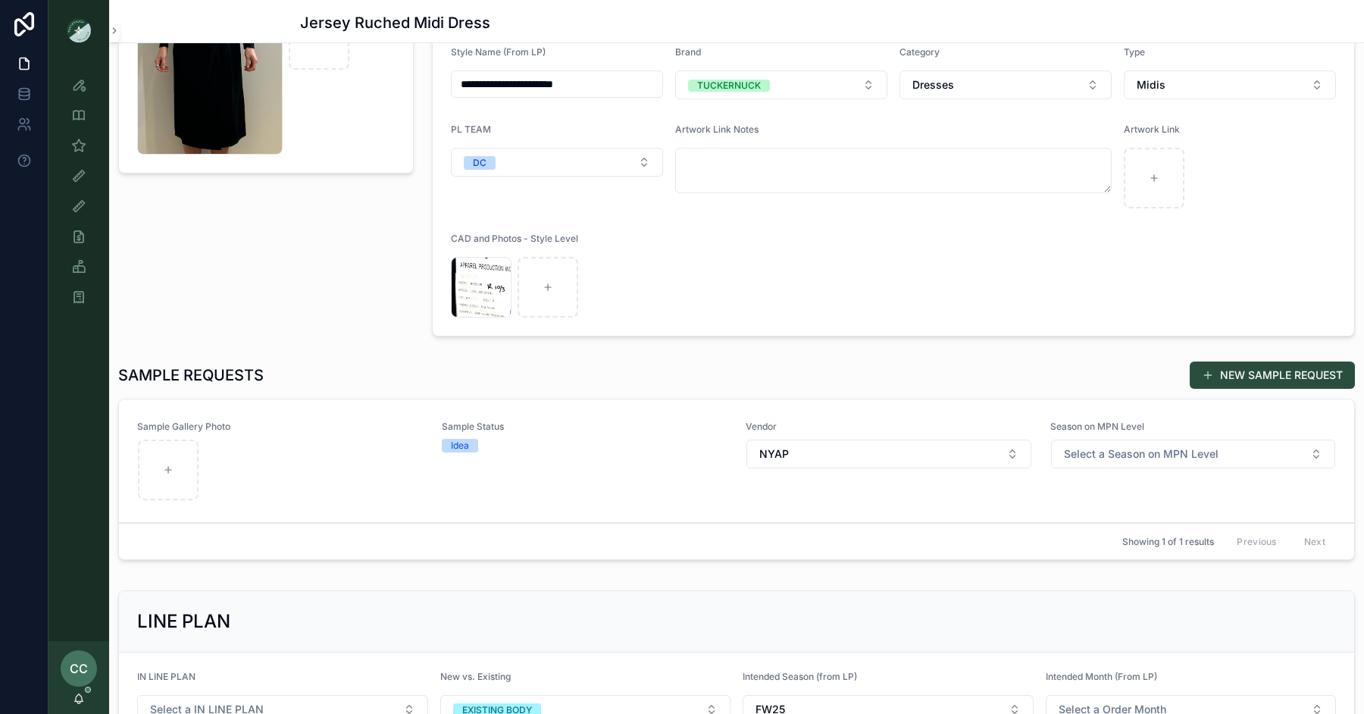
scroll to position [171, 0]
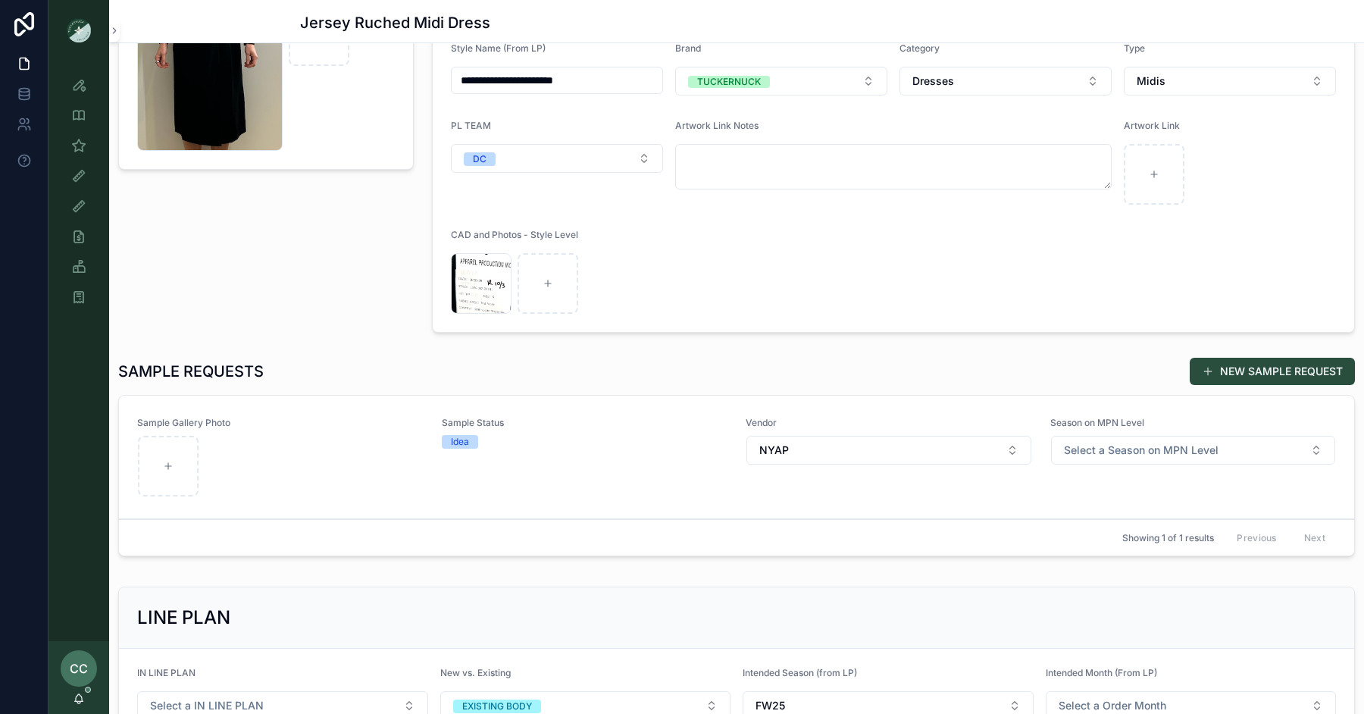
click at [333, 417] on span "Sample Gallery Photo" at bounding box center [280, 423] width 286 height 12
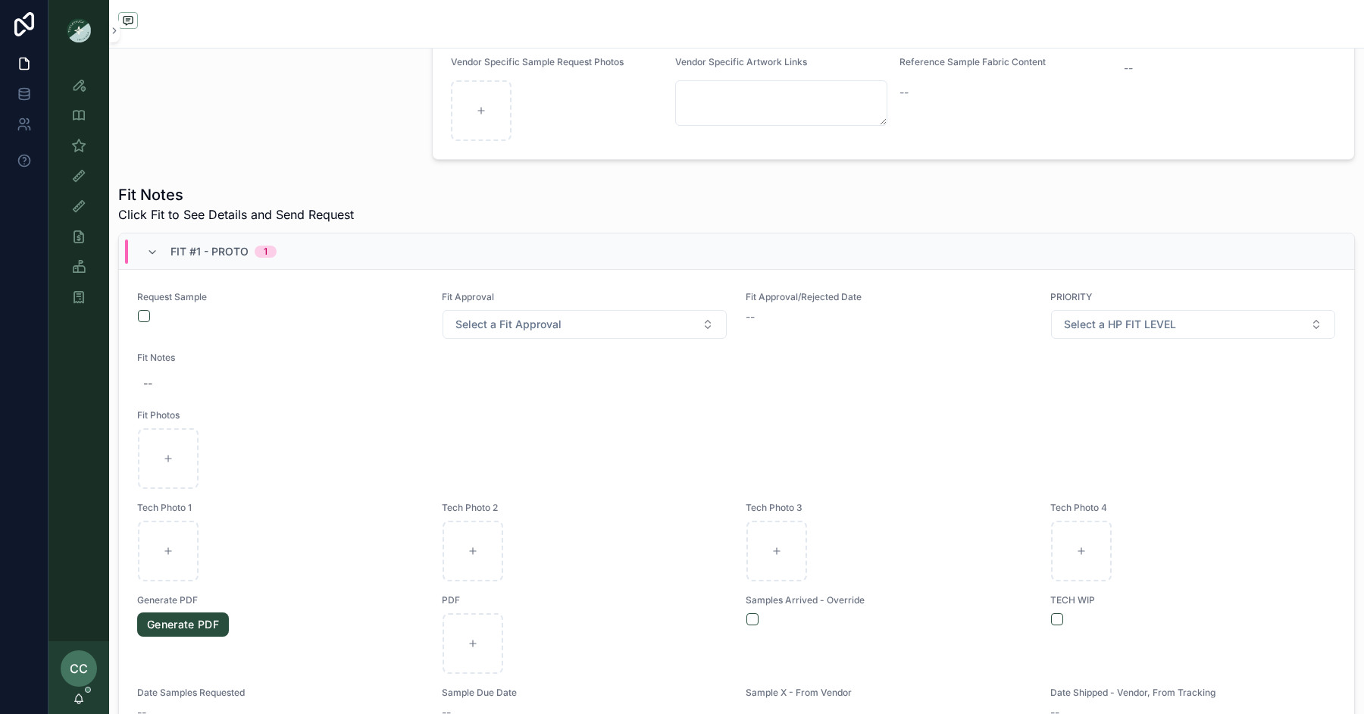
scroll to position [426, 0]
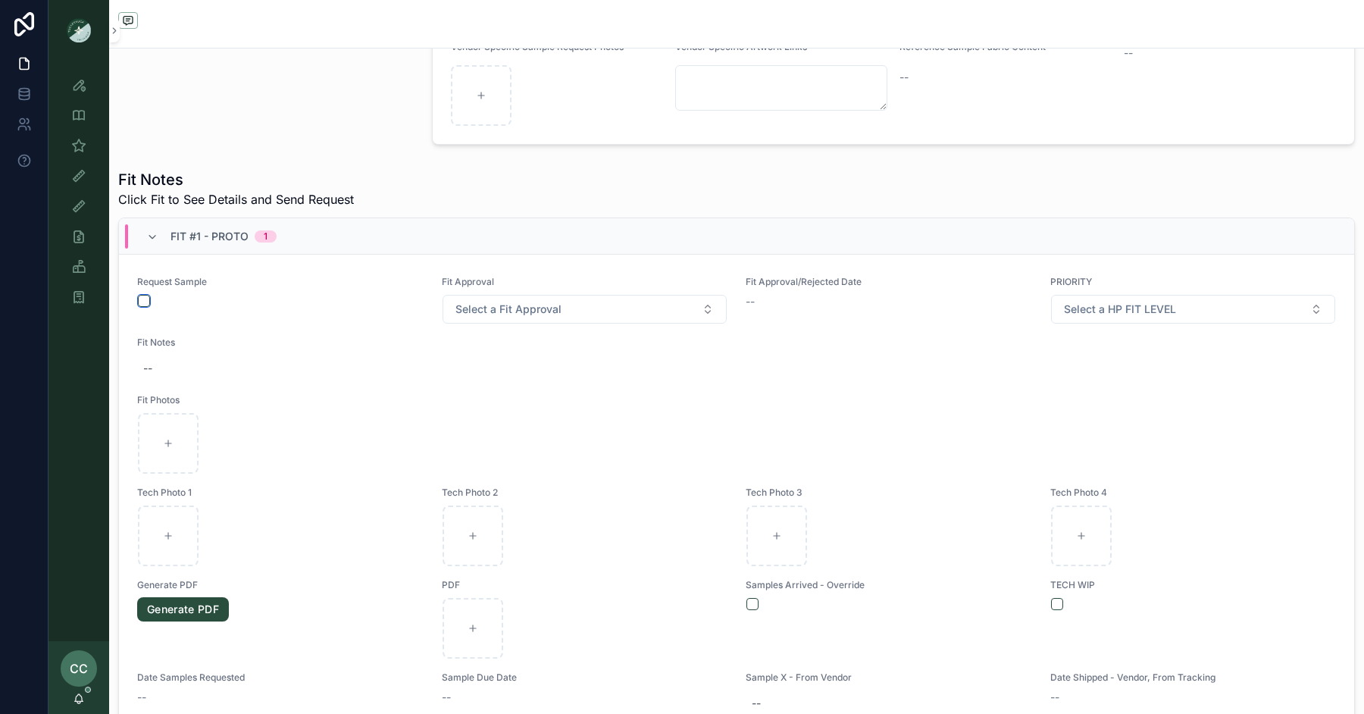
click at [142, 296] on button "scrollable content" at bounding box center [144, 301] width 12 height 12
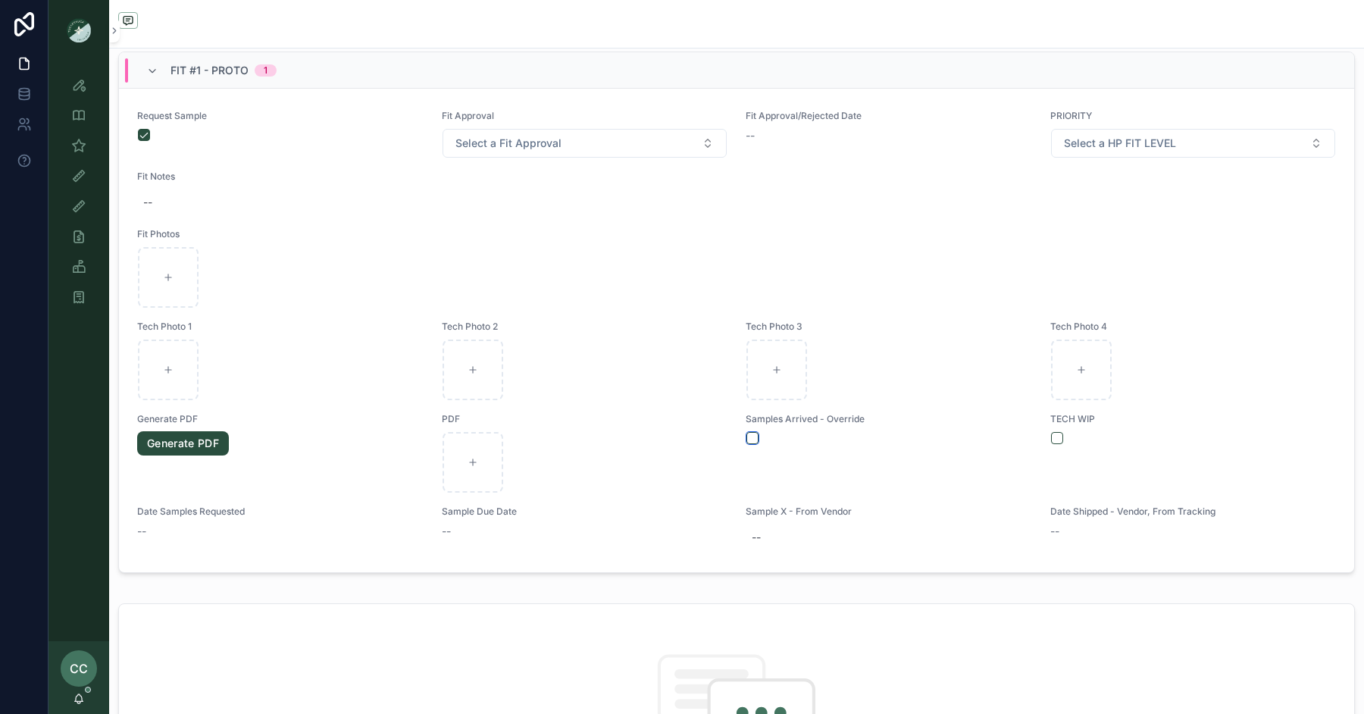
click at [756, 436] on button "scrollable content" at bounding box center [752, 438] width 12 height 12
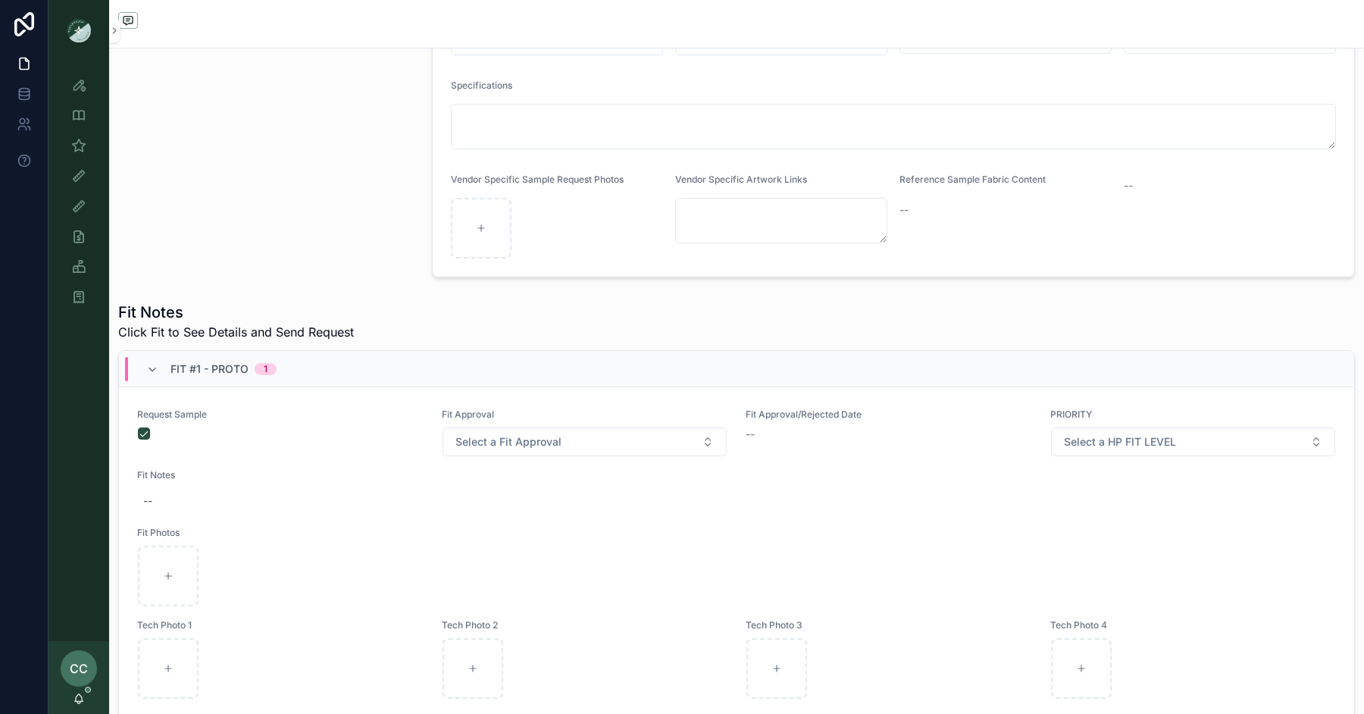
scroll to position [0, 0]
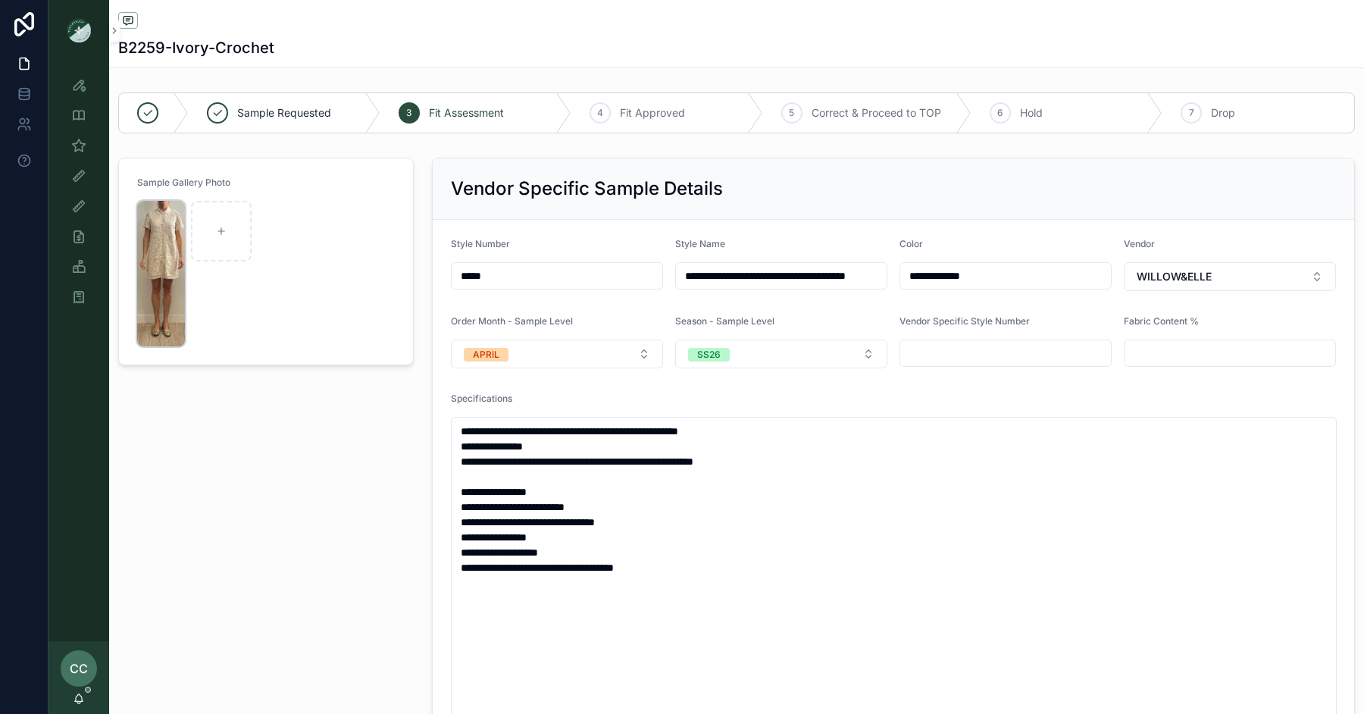
click at [151, 258] on img "scrollable content" at bounding box center [161, 273] width 48 height 145
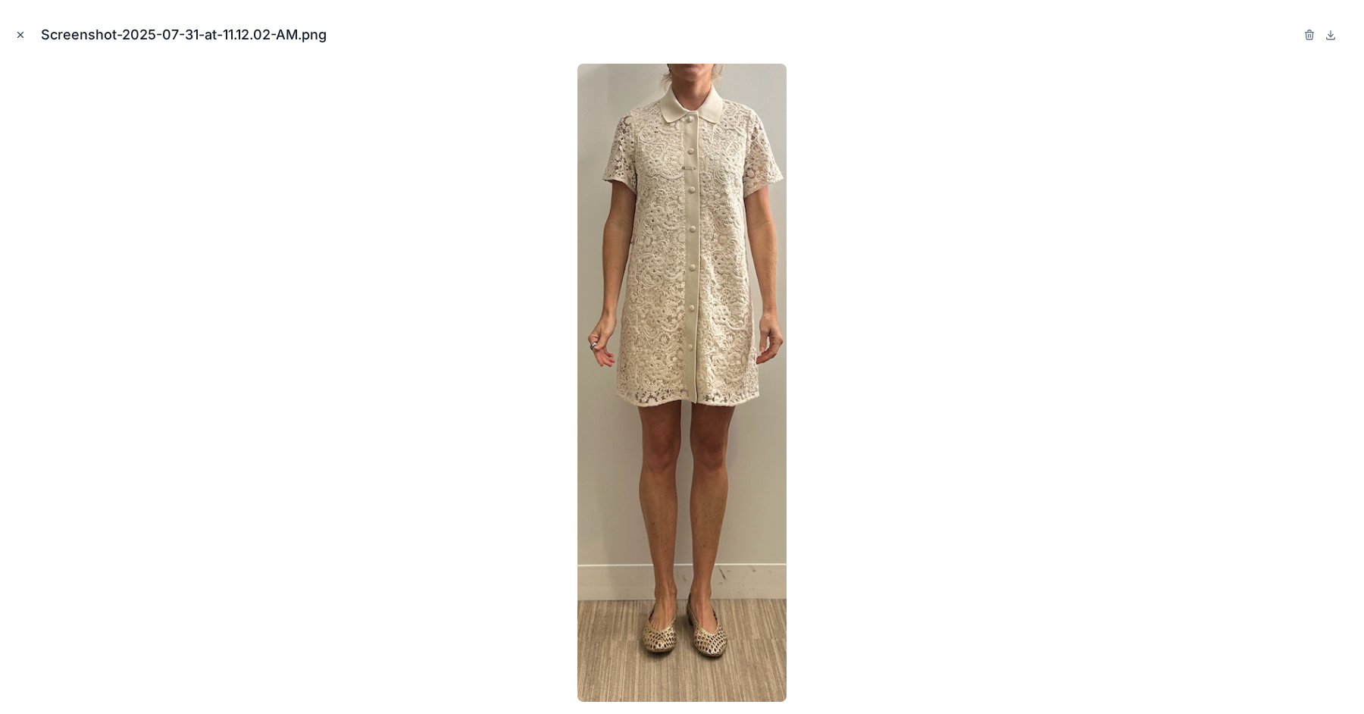
click at [18, 35] on icon "Close modal" at bounding box center [20, 35] width 11 height 11
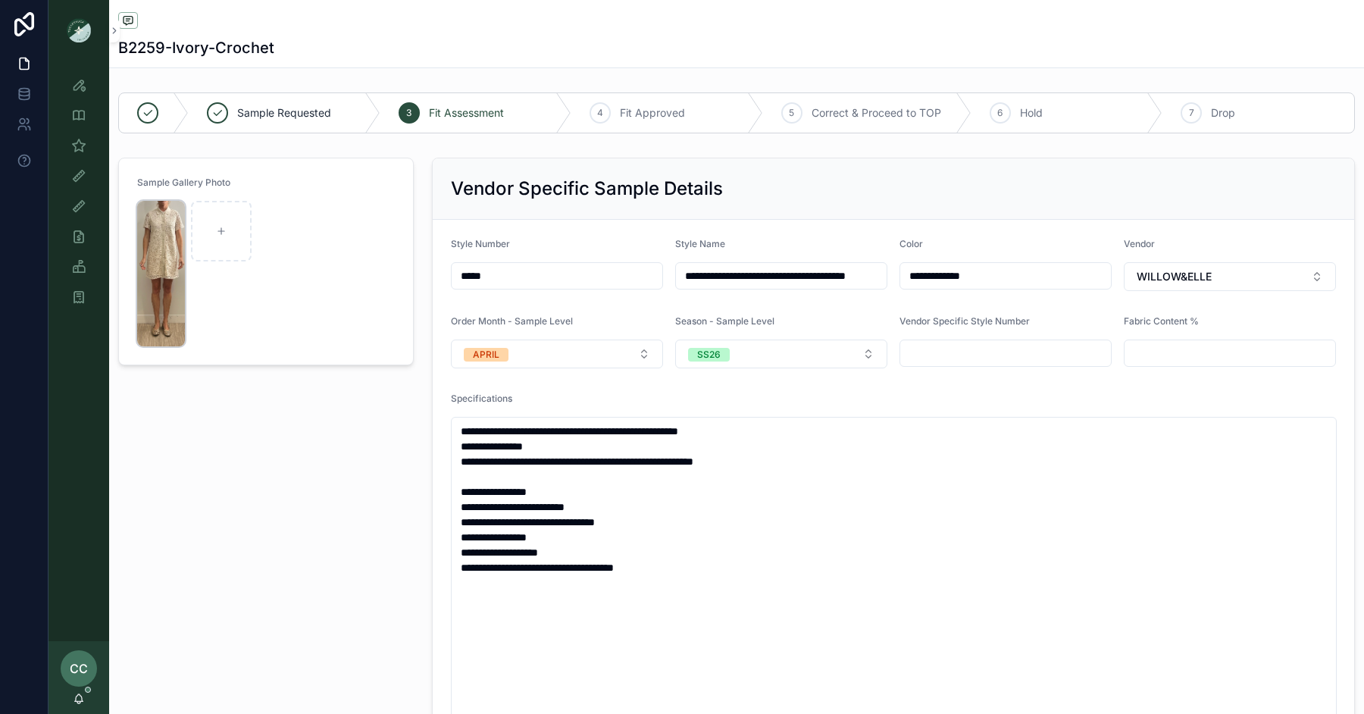
click at [161, 244] on img "scrollable content" at bounding box center [161, 273] width 48 height 145
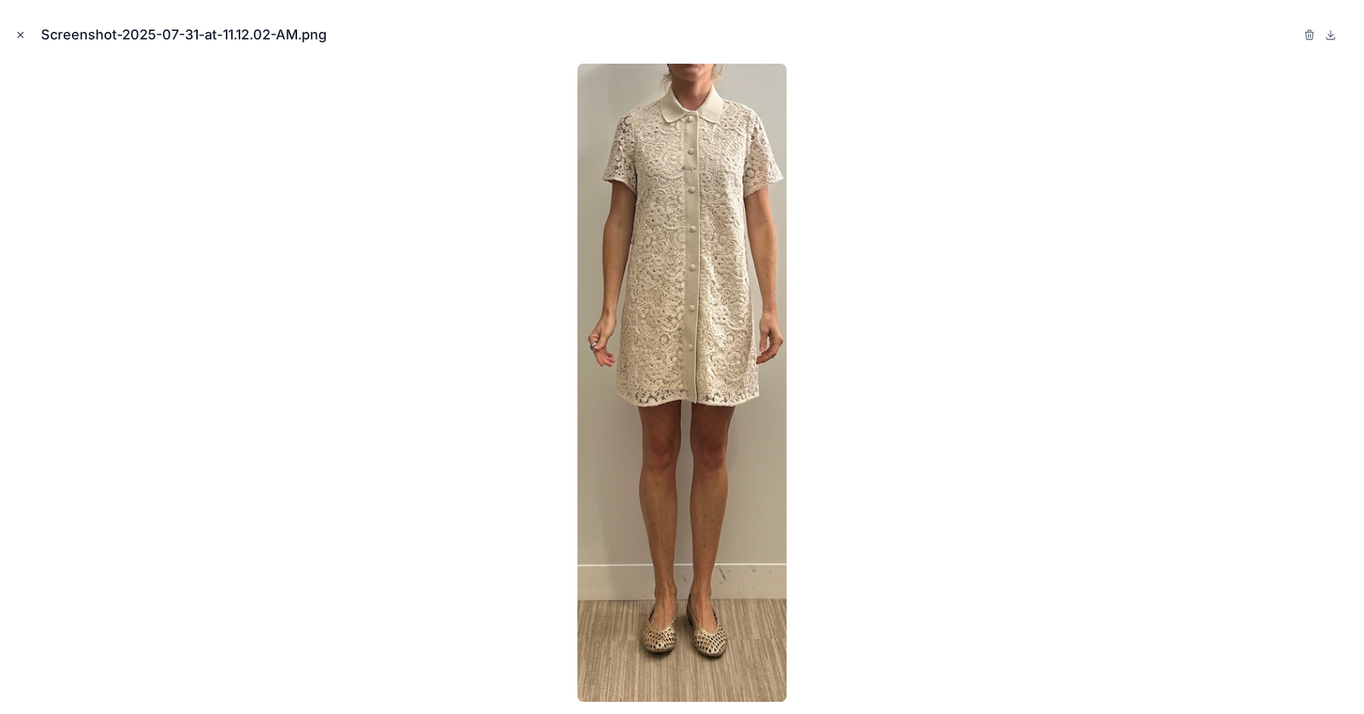
click at [21, 35] on icon "Close modal" at bounding box center [20, 35] width 11 height 11
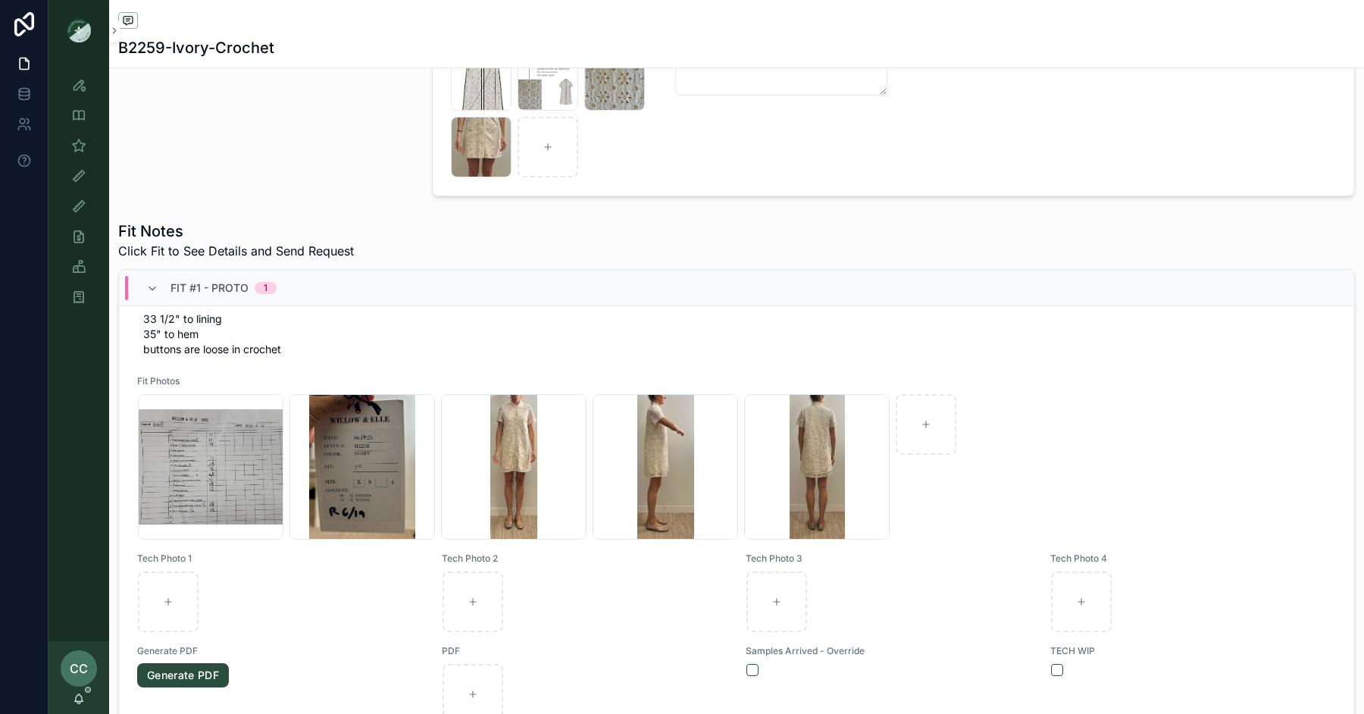
scroll to position [111, 0]
click at [482, 146] on div "Screenshot-2025-04-29-at-1.11.48-PM .png" at bounding box center [481, 147] width 61 height 61
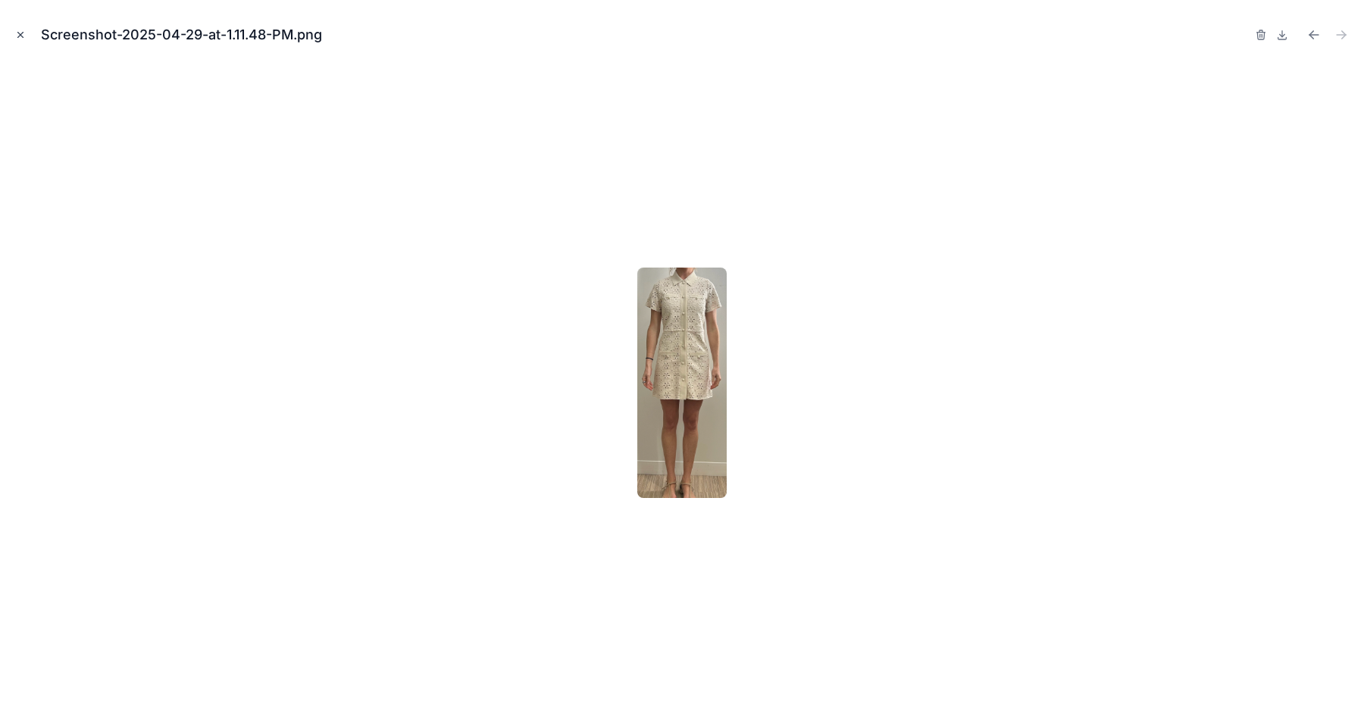
click at [22, 30] on icon "Close modal" at bounding box center [20, 35] width 11 height 11
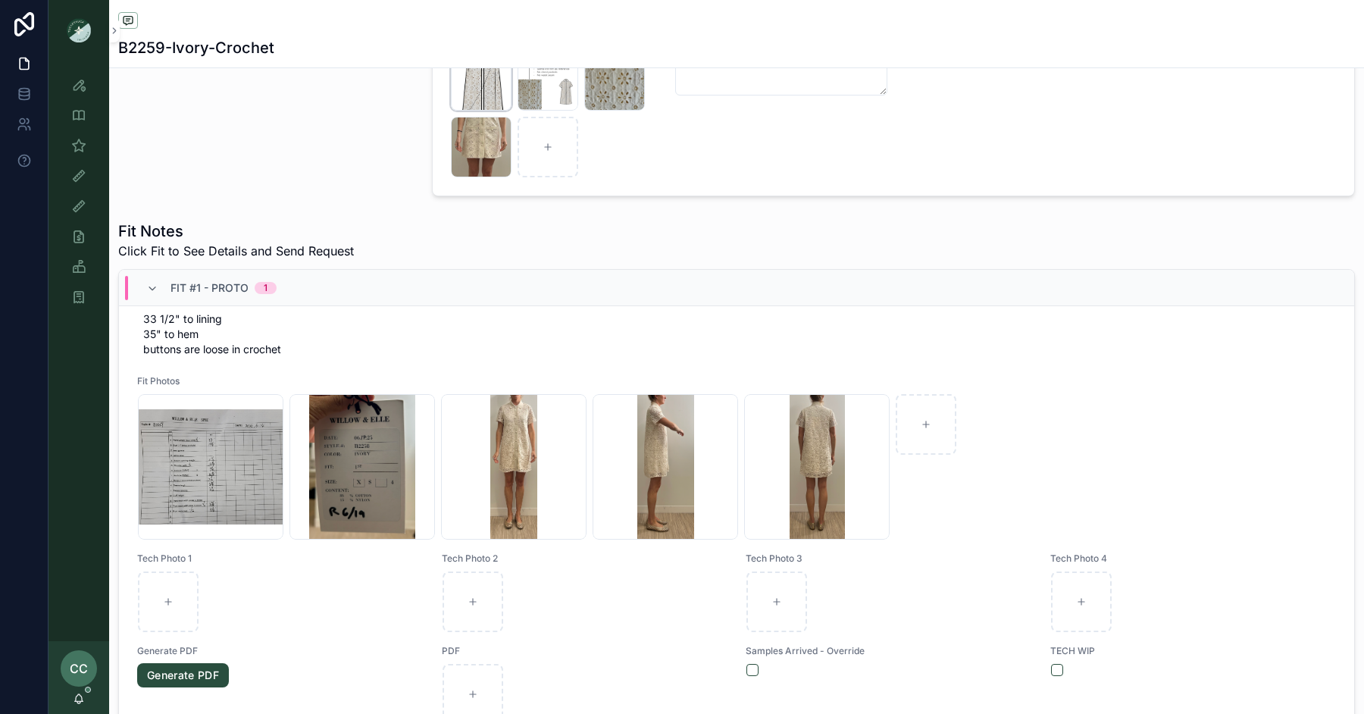
click at [483, 88] on div "Crochet_Shift_Dress-granny-square .png" at bounding box center [481, 80] width 61 height 61
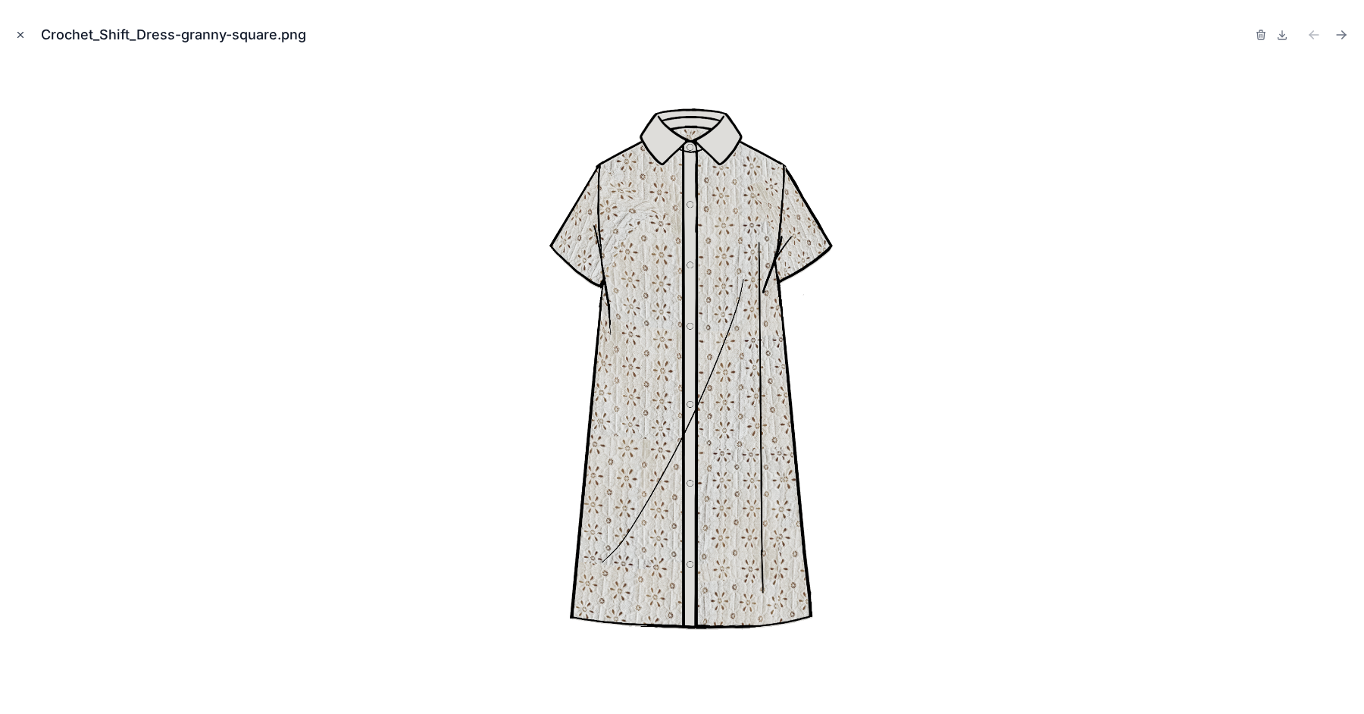
click at [23, 39] on icon "Close modal" at bounding box center [20, 35] width 11 height 11
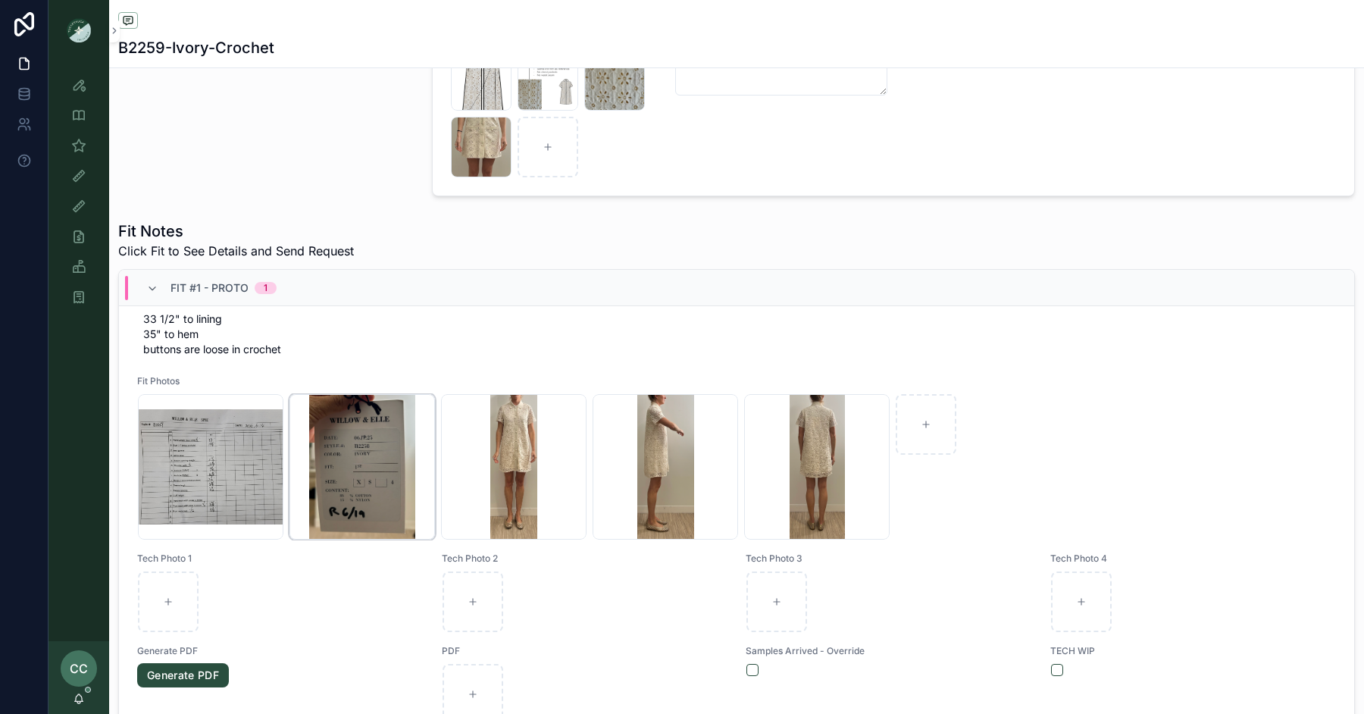
scroll to position [114, 0]
click at [523, 453] on div "Screenshot-2025-07-31-at-11.12.02-AM .png" at bounding box center [513, 466] width 145 height 145
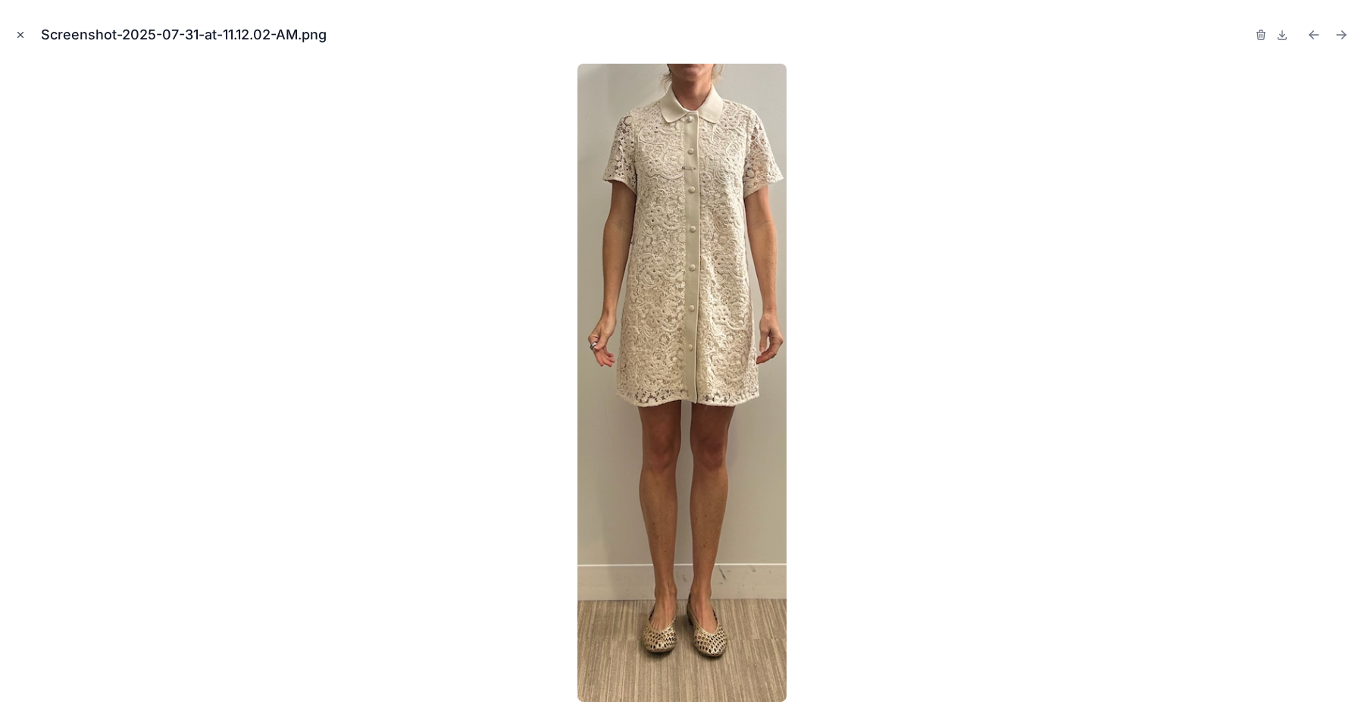
click at [21, 32] on icon "Close modal" at bounding box center [20, 35] width 11 height 11
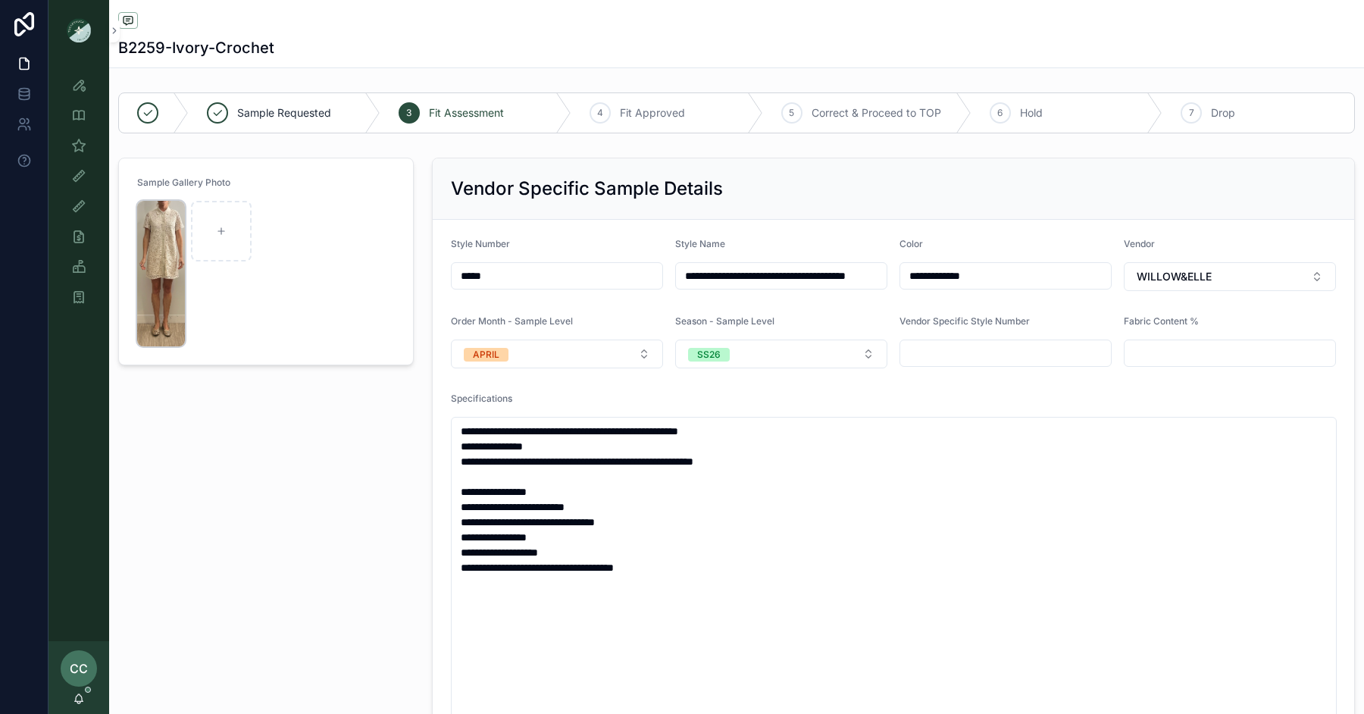
click at [158, 258] on img "scrollable content" at bounding box center [161, 273] width 48 height 145
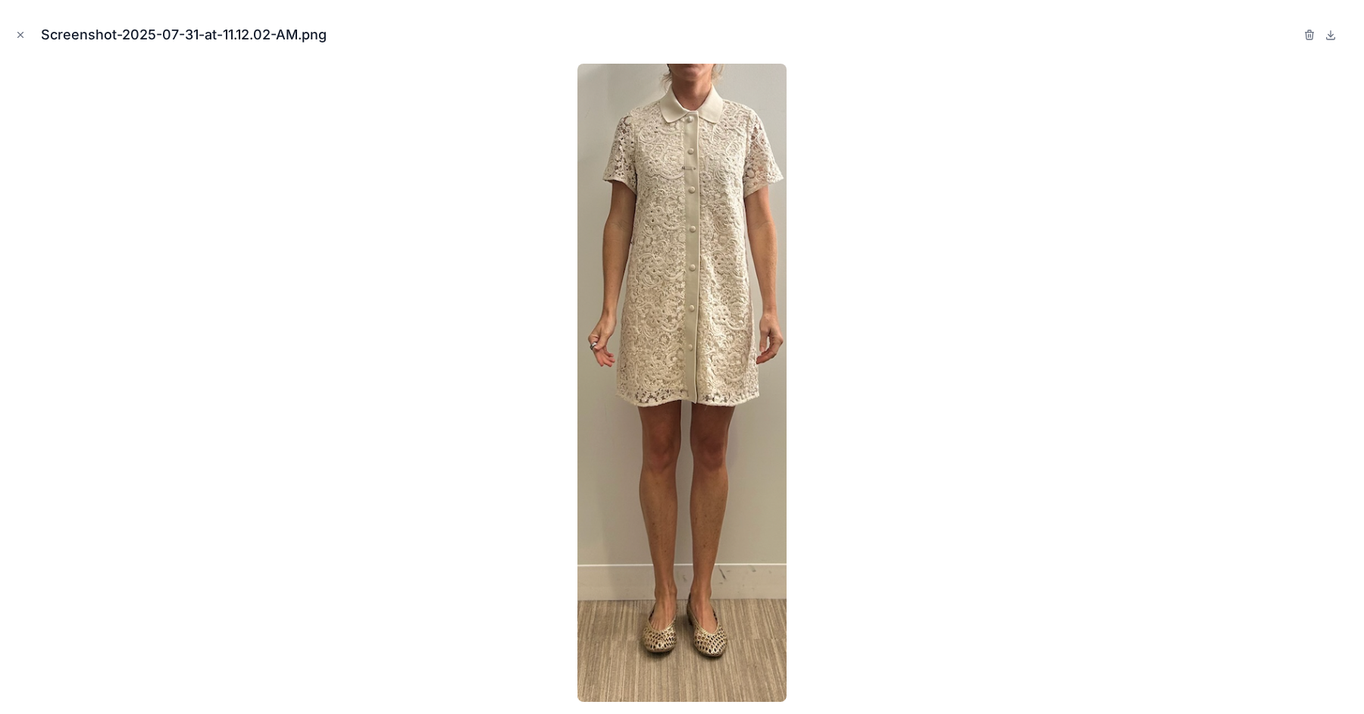
drag, startPoint x: 16, startPoint y: 36, endPoint x: 41, endPoint y: 50, distance: 28.9
click at [16, 36] on icon "Close modal" at bounding box center [20, 35] width 11 height 11
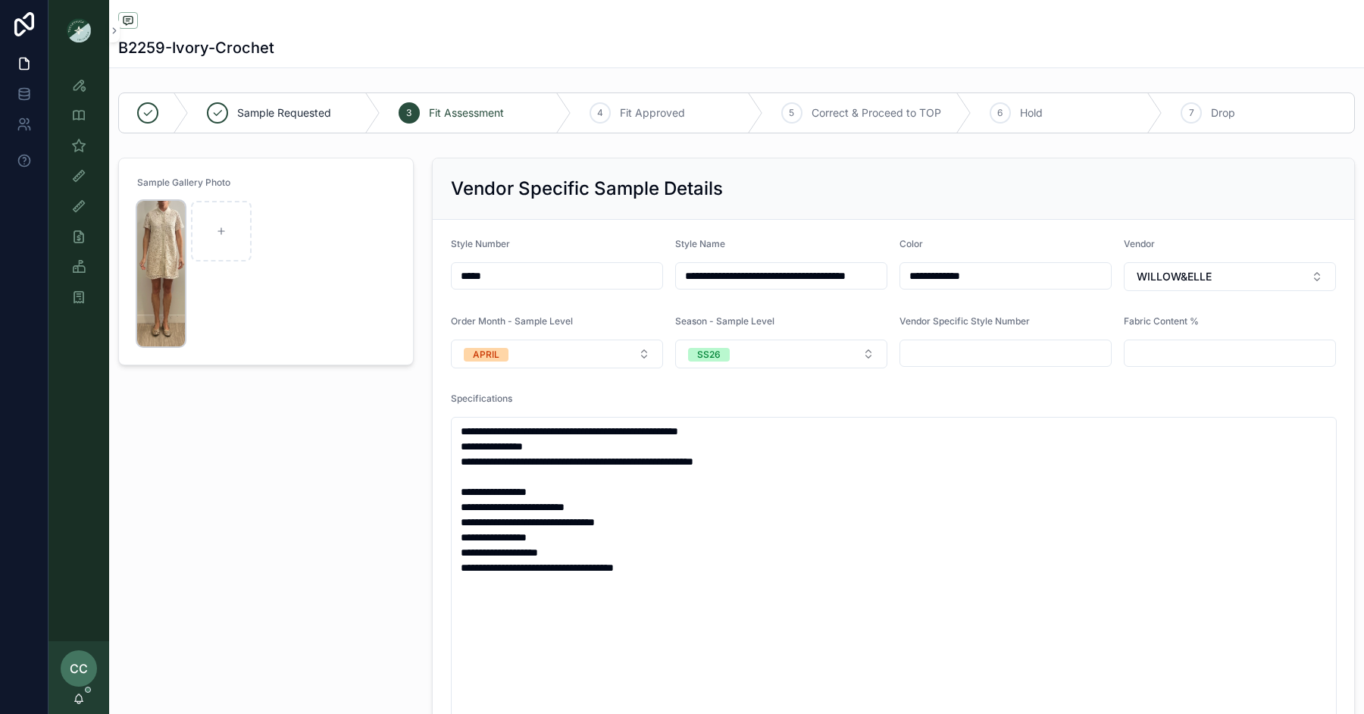
click at [161, 232] on img "scrollable content" at bounding box center [161, 273] width 48 height 145
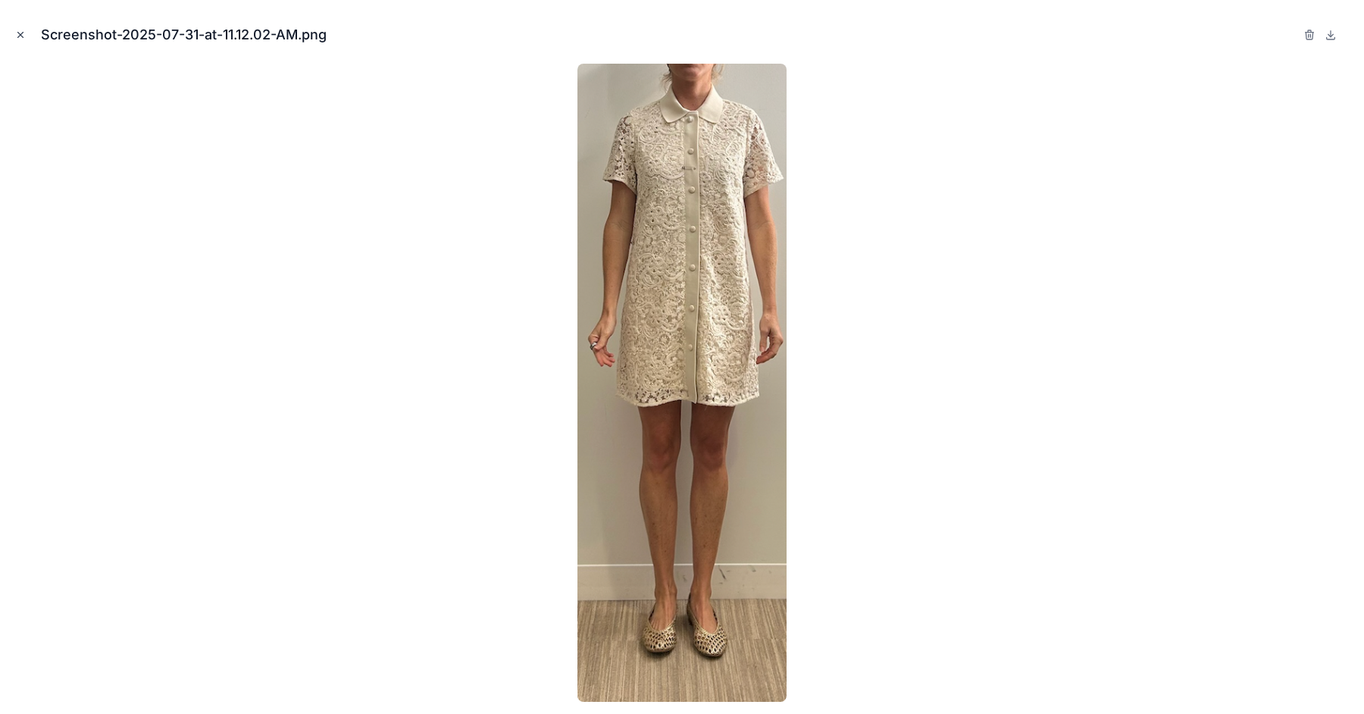
click at [20, 36] on icon "Close modal" at bounding box center [20, 35] width 11 height 11
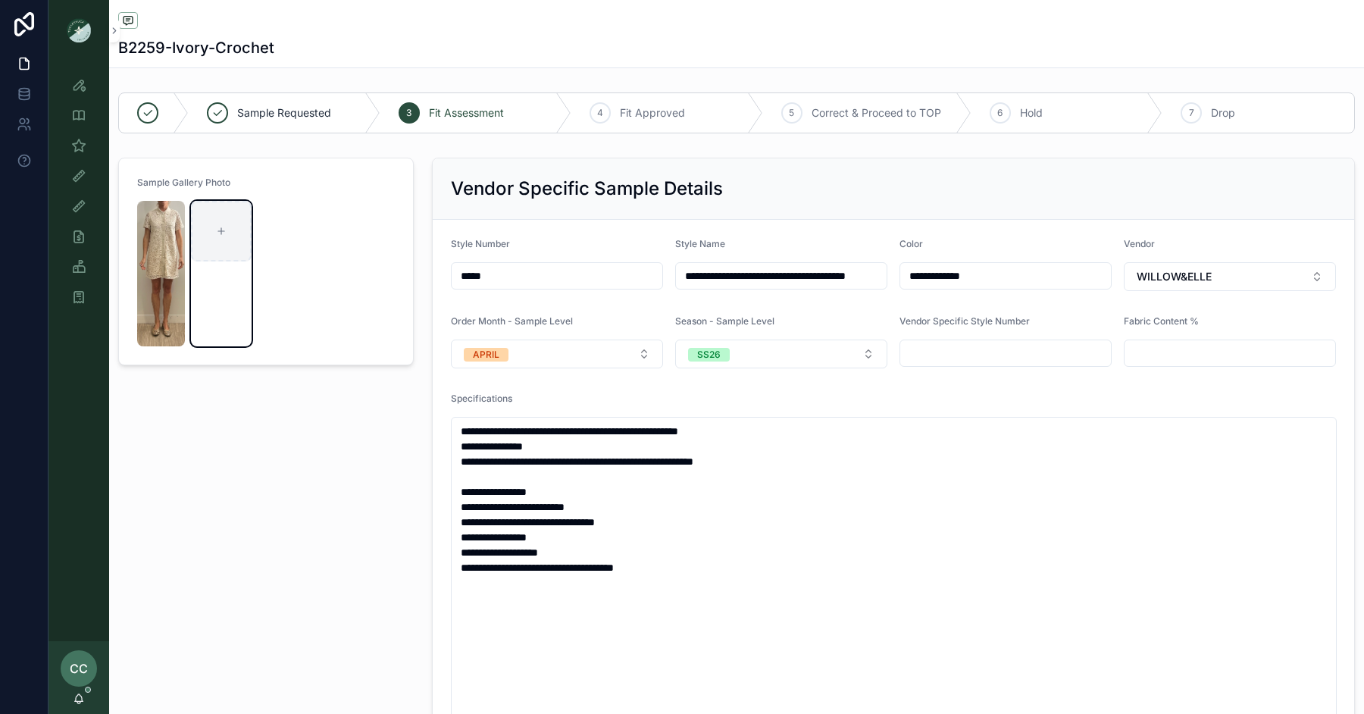
click at [226, 229] on icon "scrollable content" at bounding box center [221, 231] width 11 height 11
type input "**********"
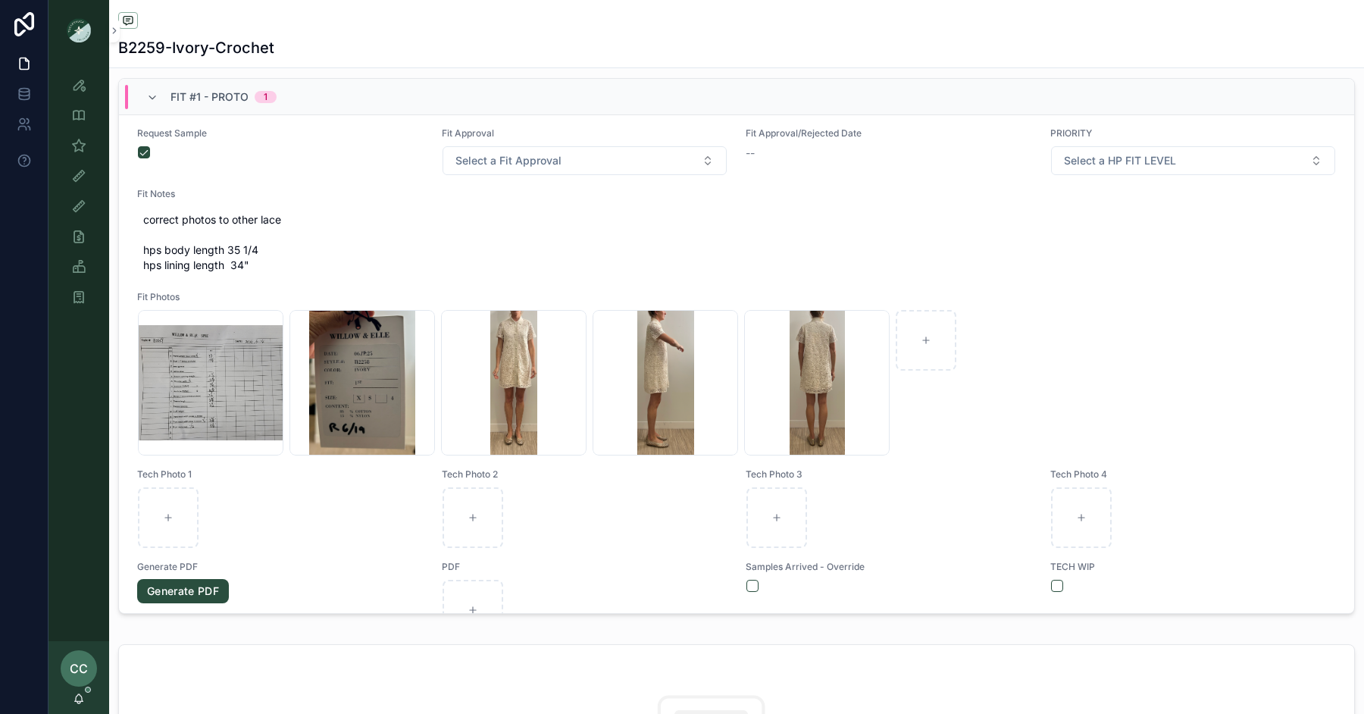
scroll to position [10, 0]
click at [515, 381] on div "Screenshot-2025-07-31-at-11.12.02-AM .png" at bounding box center [513, 381] width 145 height 145
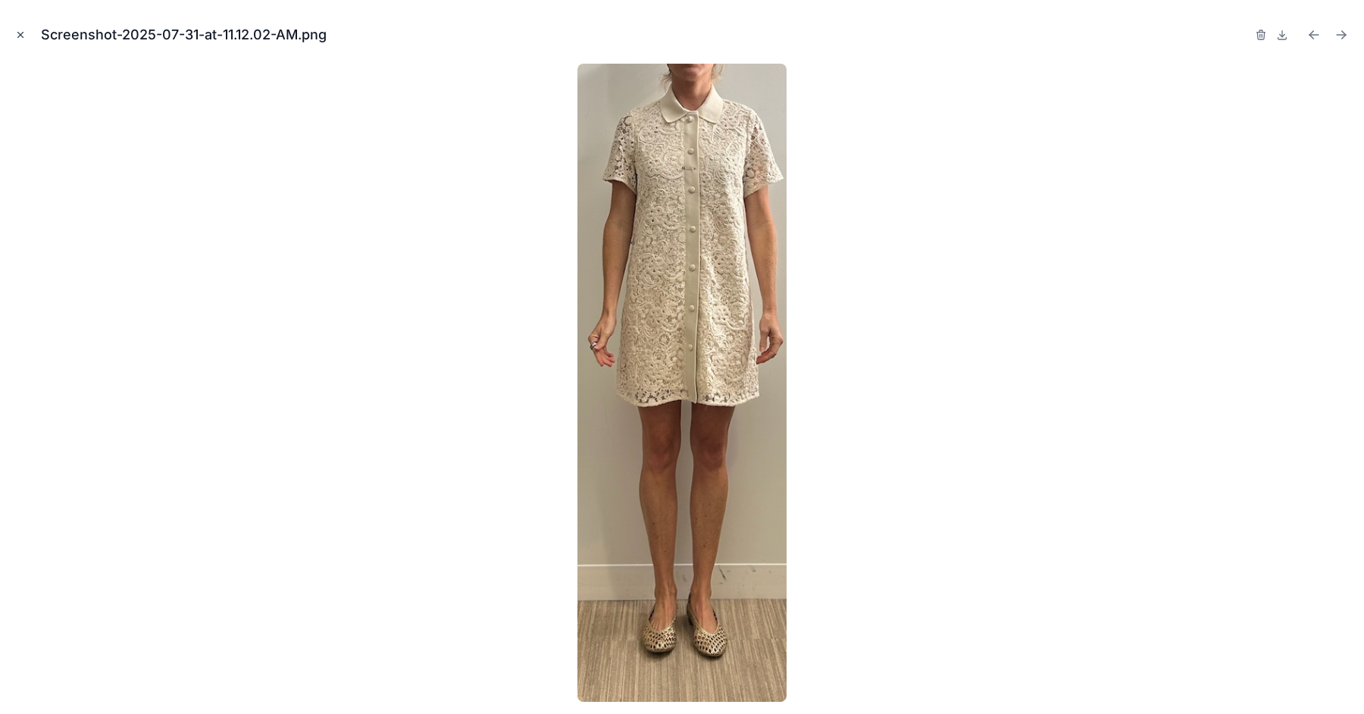
click at [24, 30] on icon "Close modal" at bounding box center [20, 35] width 11 height 11
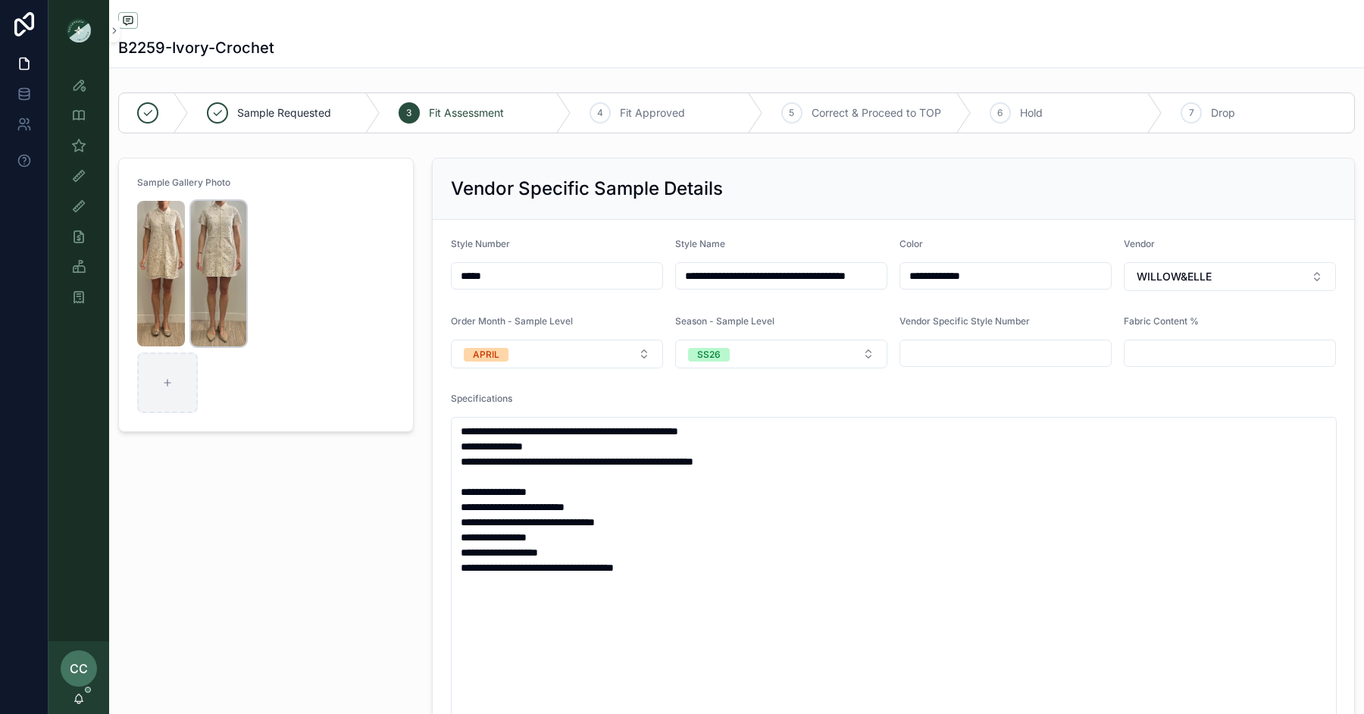
click at [208, 257] on img "scrollable content" at bounding box center [218, 273] width 55 height 145
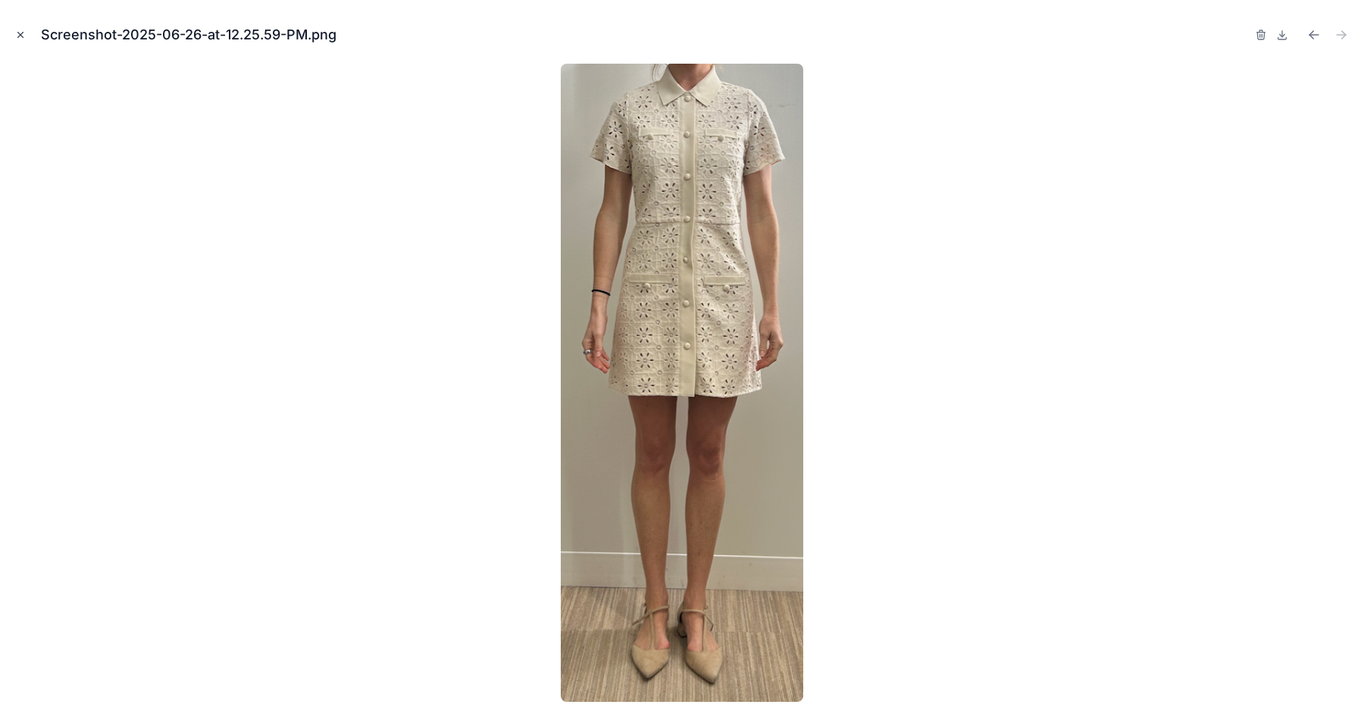
click at [21, 33] on icon "Close modal" at bounding box center [20, 35] width 11 height 11
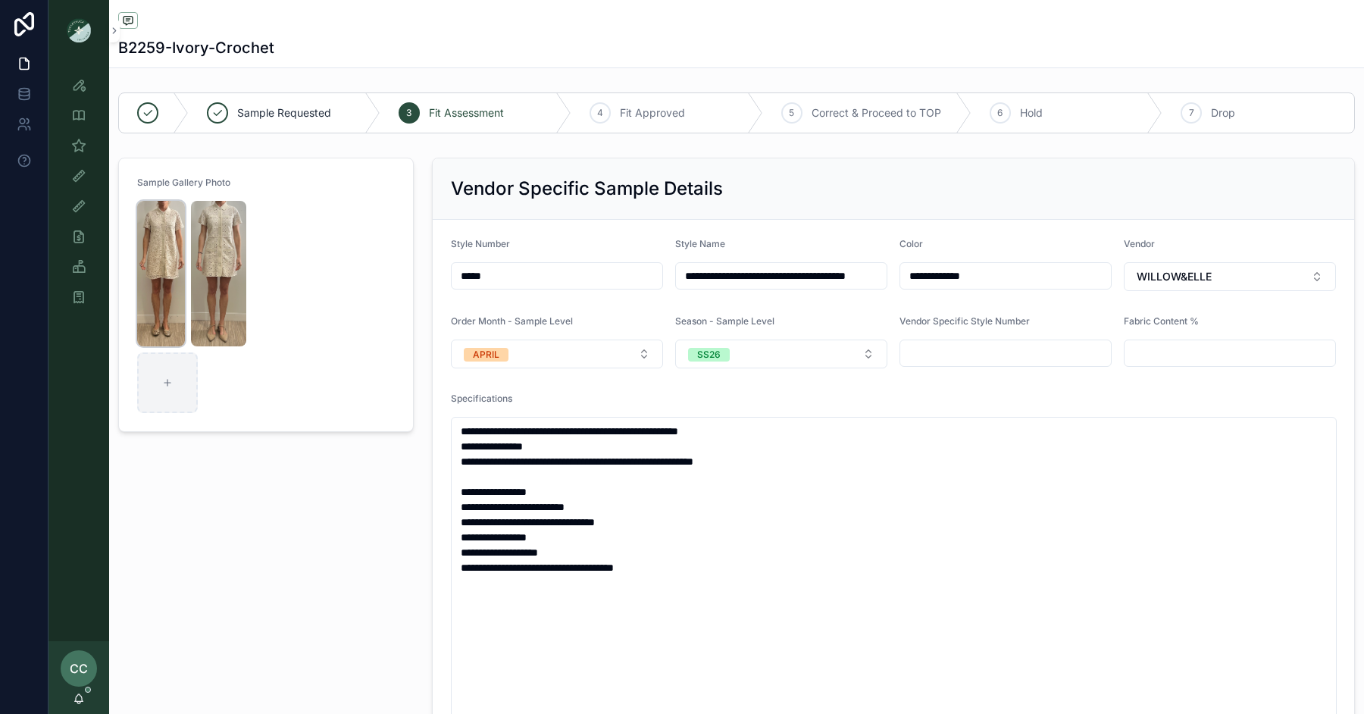
click at [163, 241] on img "scrollable content" at bounding box center [161, 273] width 48 height 145
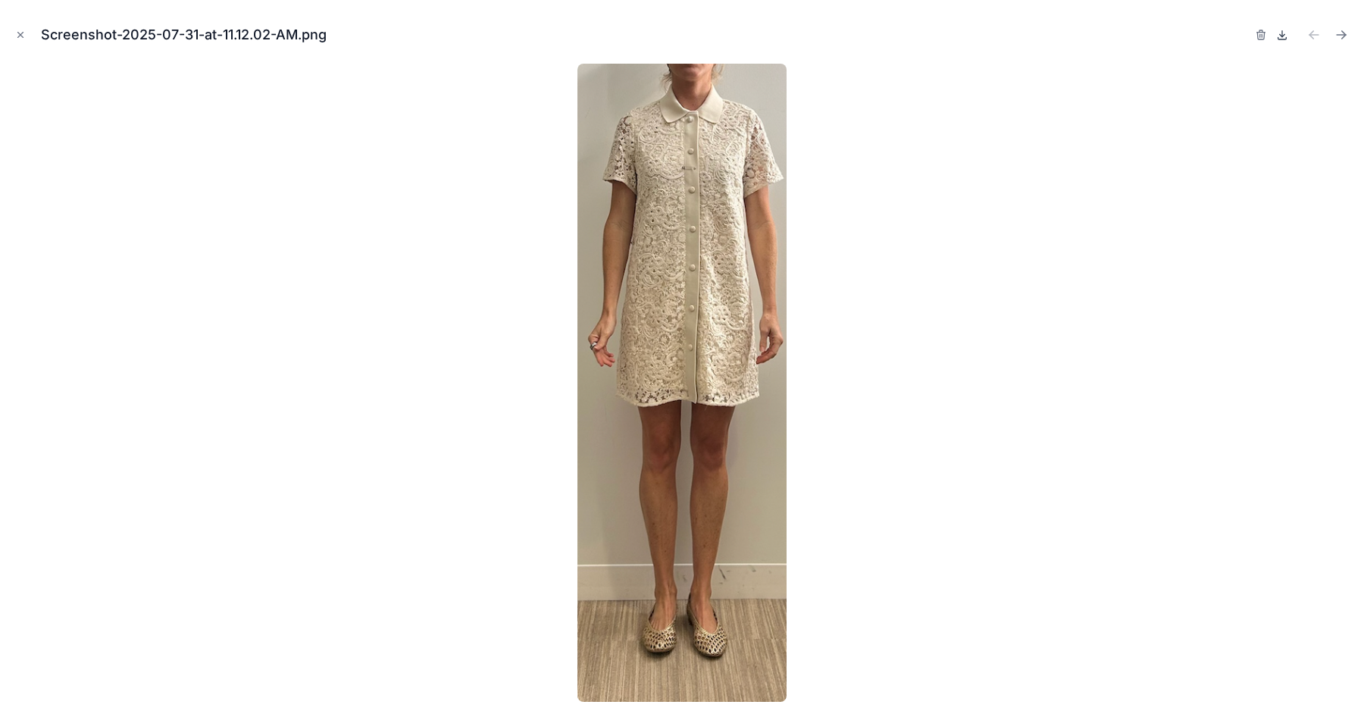
click at [1283, 33] on icon at bounding box center [1282, 35] width 12 height 12
click at [19, 27] on button "Close modal" at bounding box center [20, 35] width 17 height 17
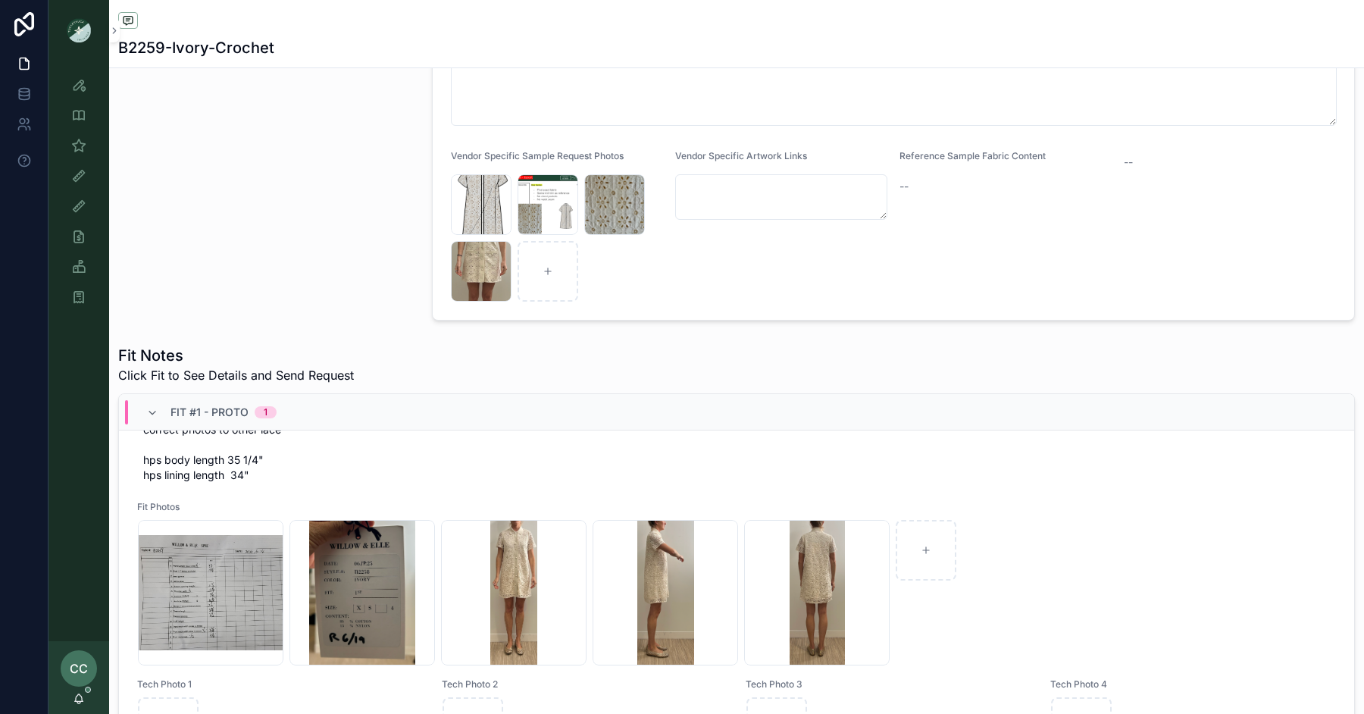
scroll to position [722, 0]
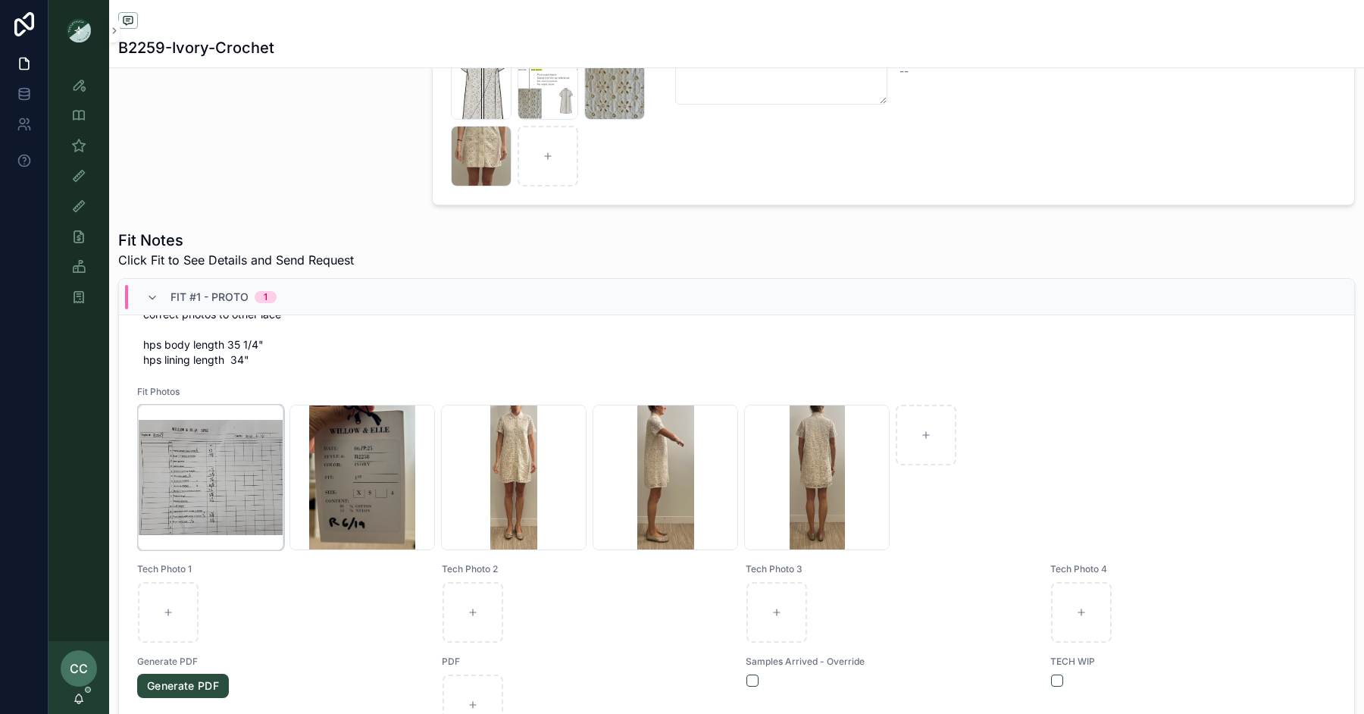
click at [188, 473] on div "B2259--1ST-SPEC .jpg" at bounding box center [210, 477] width 145 height 145
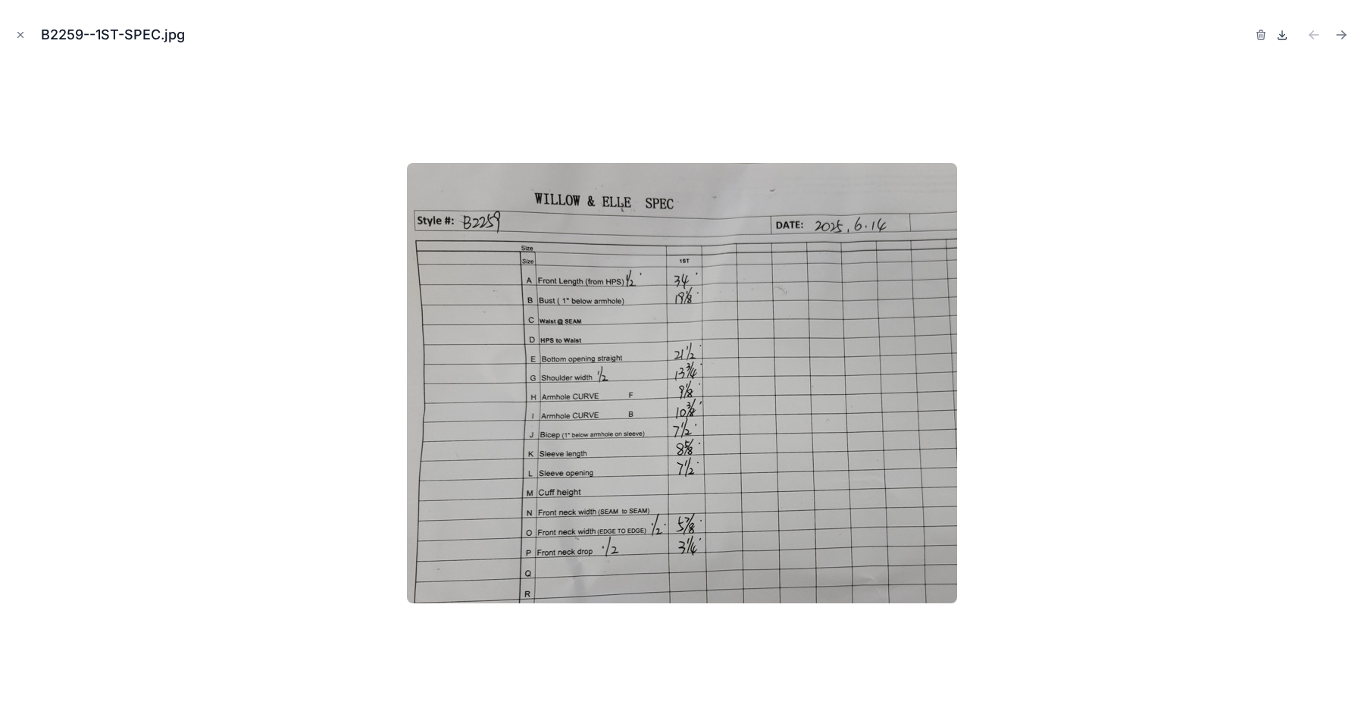
click at [1282, 37] on icon at bounding box center [1282, 35] width 12 height 12
click at [1340, 36] on icon "Next file" at bounding box center [1341, 34] width 15 height 15
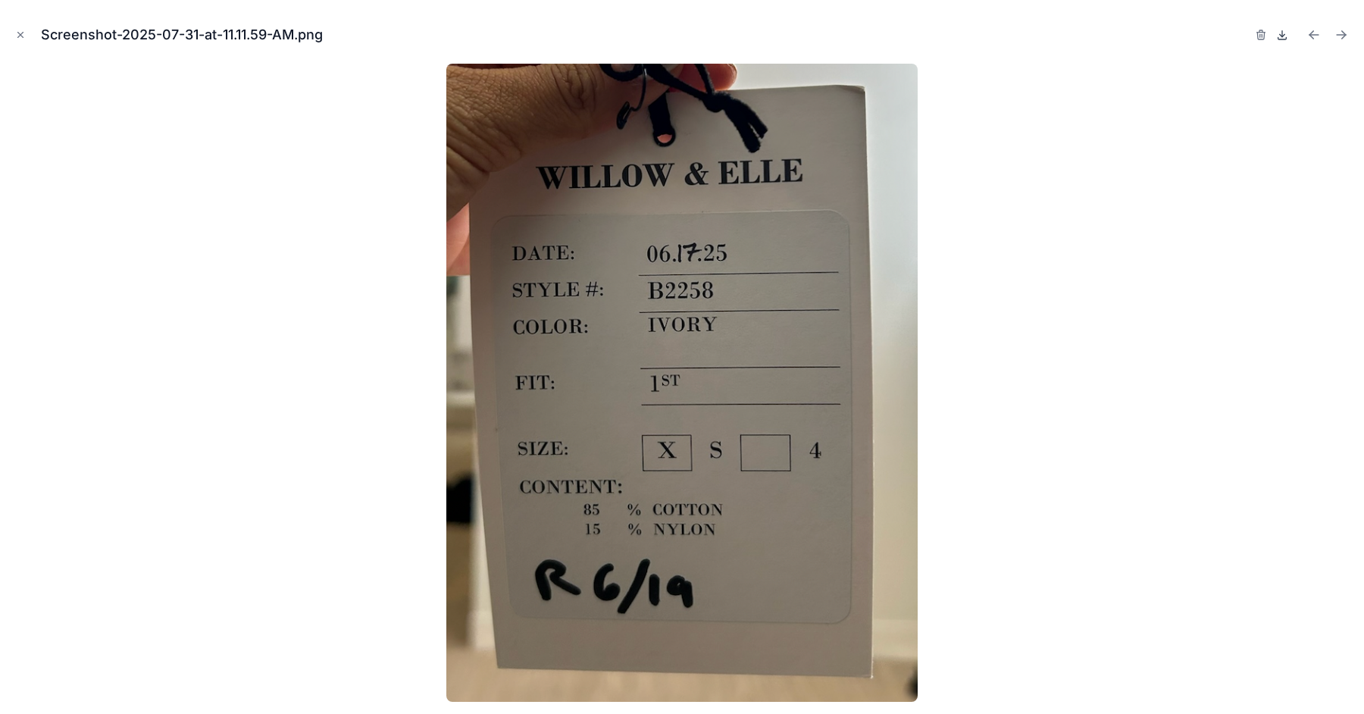
click at [1281, 35] on icon at bounding box center [1282, 35] width 5 height 2
click at [1344, 32] on icon "Next file" at bounding box center [1341, 34] width 15 height 15
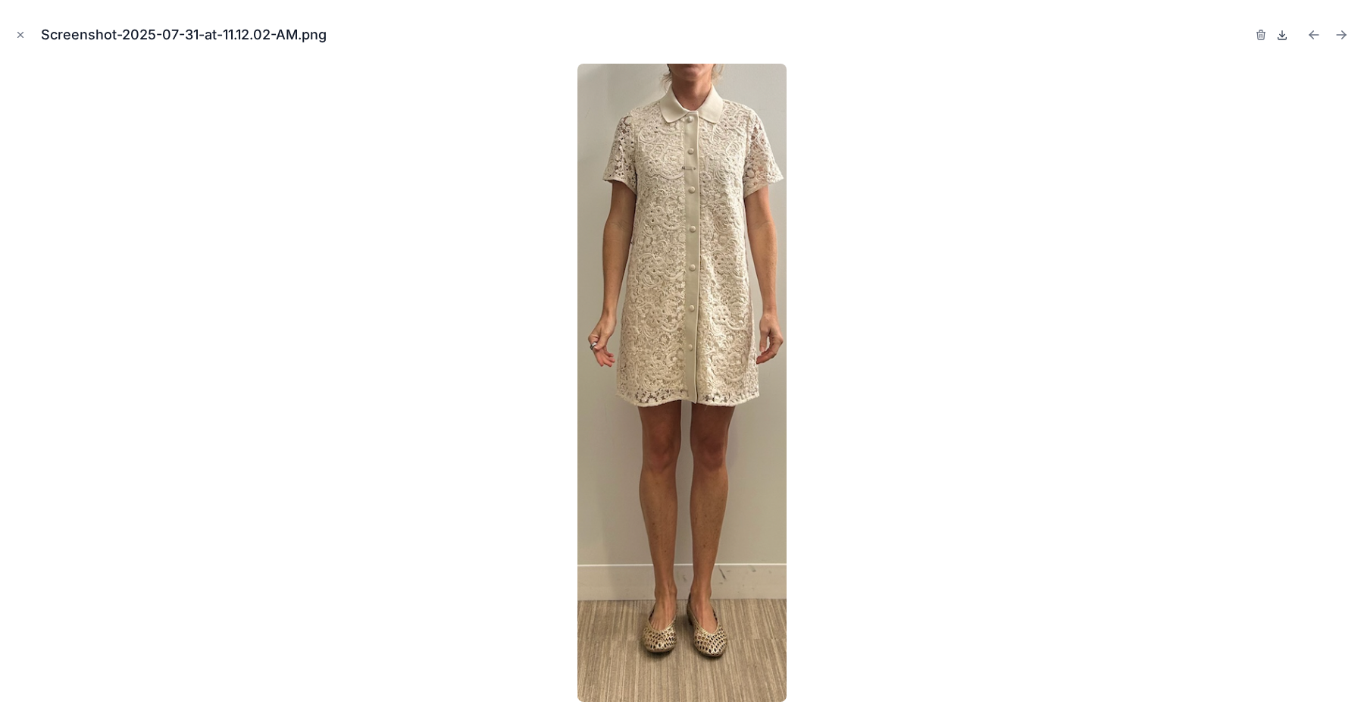
click at [1276, 33] on icon at bounding box center [1282, 35] width 12 height 12
click at [1342, 33] on icon "Next file" at bounding box center [1341, 34] width 15 height 15
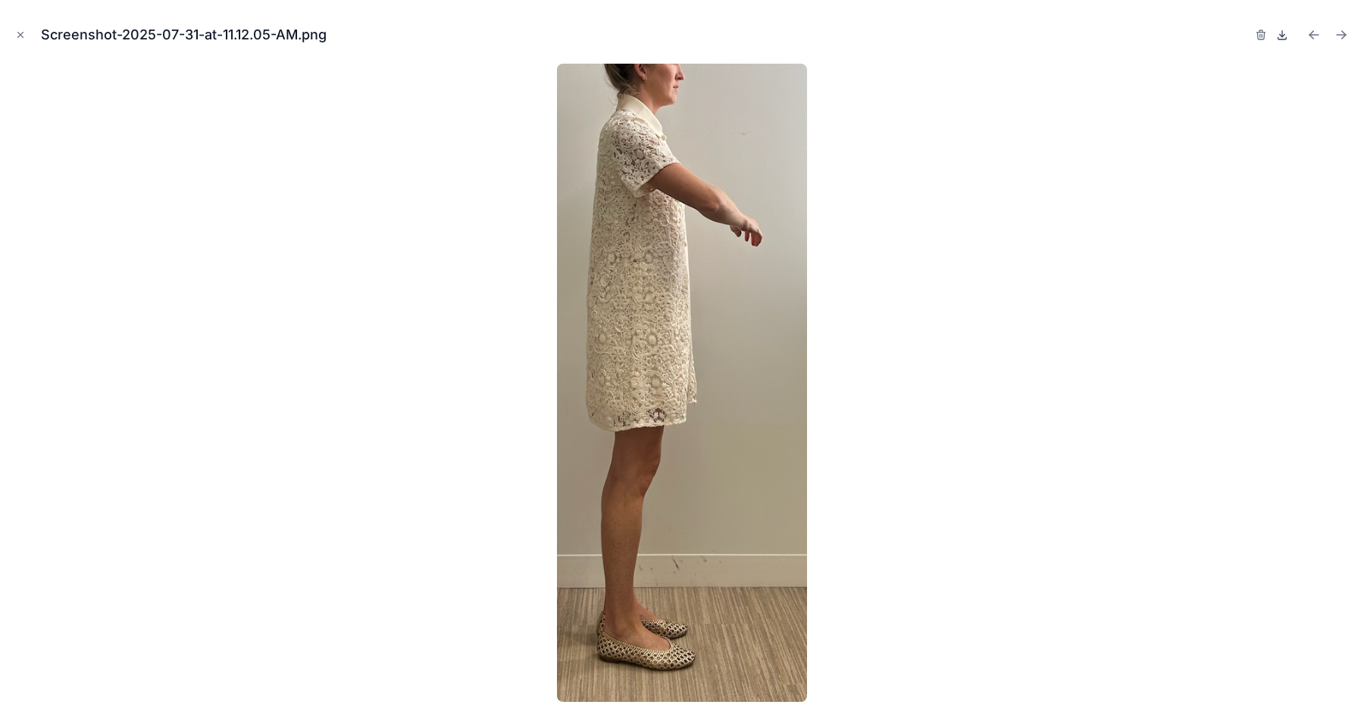
click at [1282, 33] on icon at bounding box center [1282, 34] width 0 height 6
click at [1337, 33] on icon "Next file" at bounding box center [1341, 34] width 15 height 15
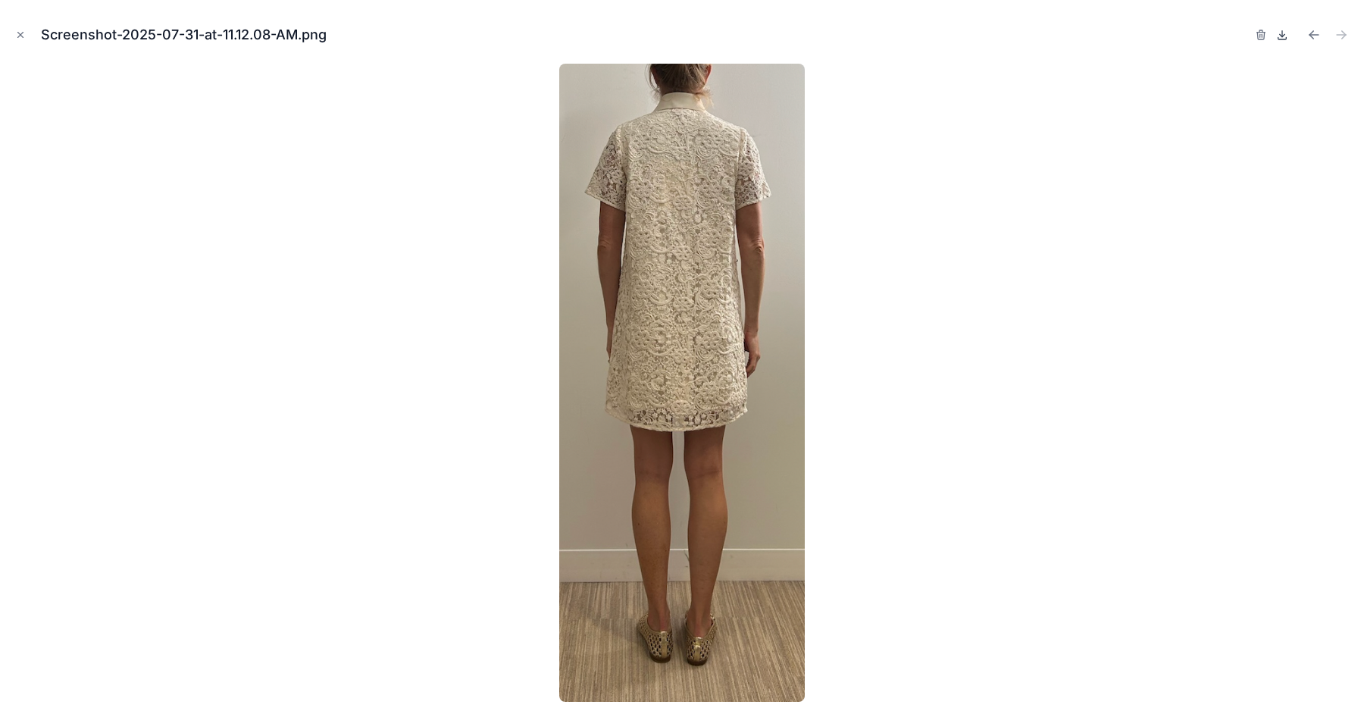
click at [1278, 30] on icon at bounding box center [1282, 35] width 12 height 12
click at [24, 34] on icon "Close modal" at bounding box center [20, 35] width 11 height 11
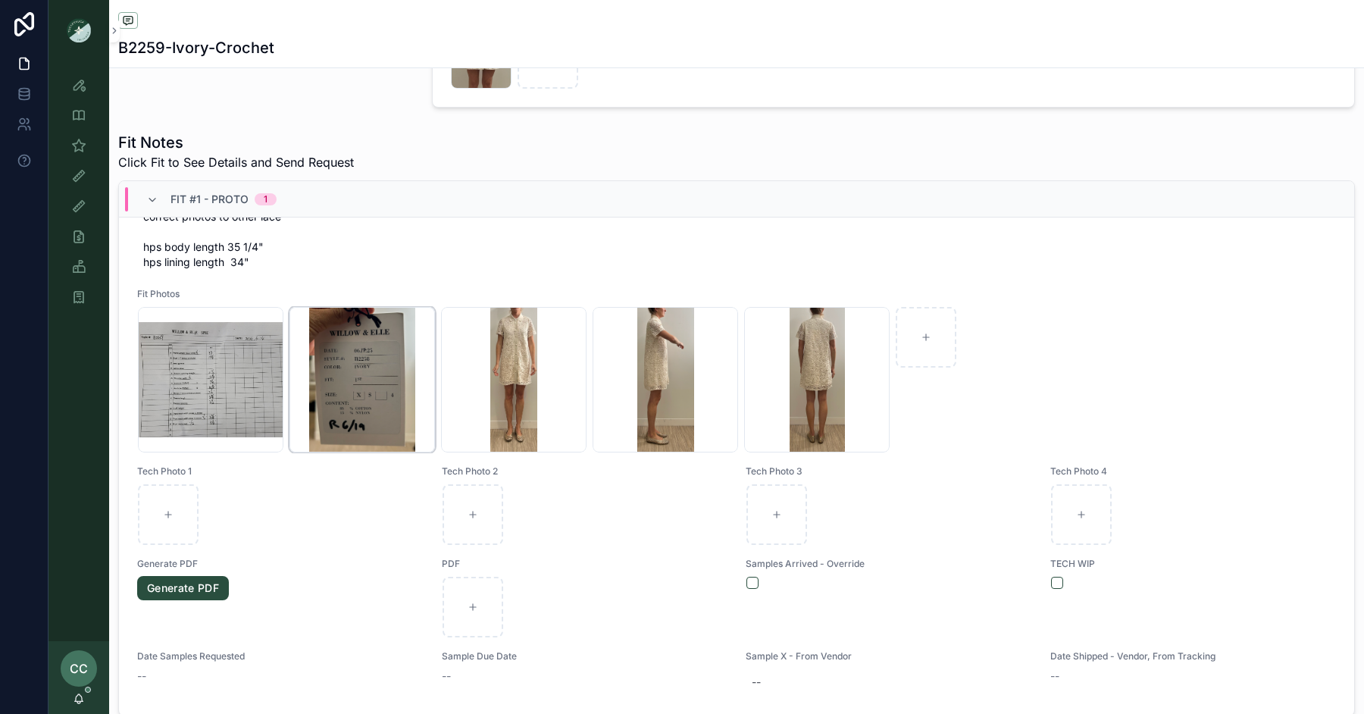
scroll to position [831, 0]
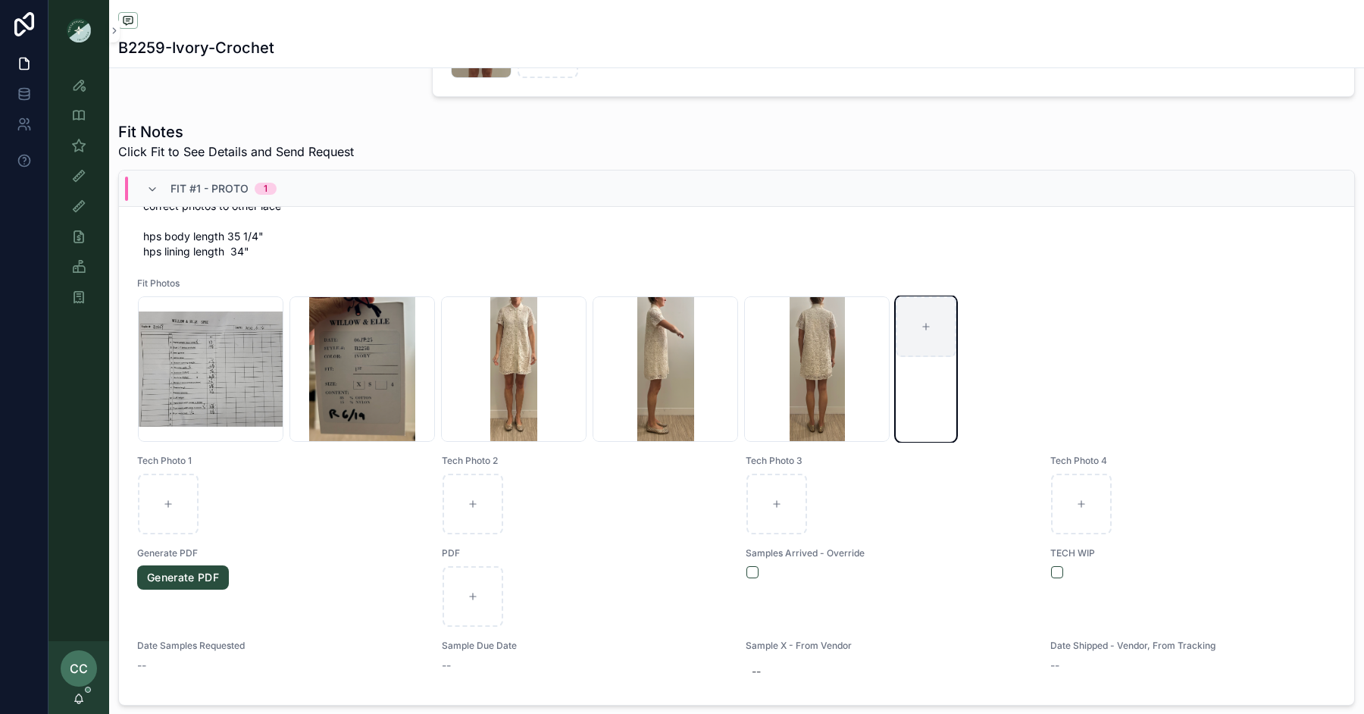
click at [939, 328] on div "scrollable content" at bounding box center [926, 326] width 61 height 61
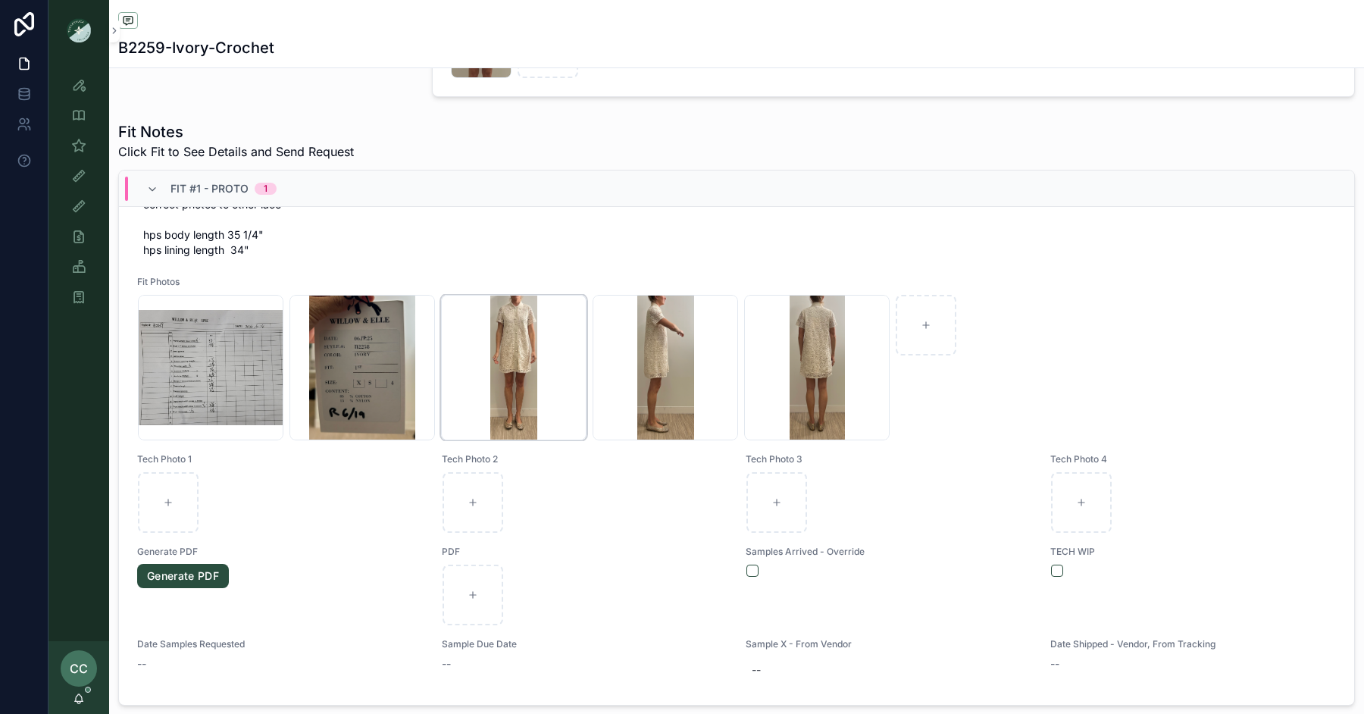
scroll to position [145, 0]
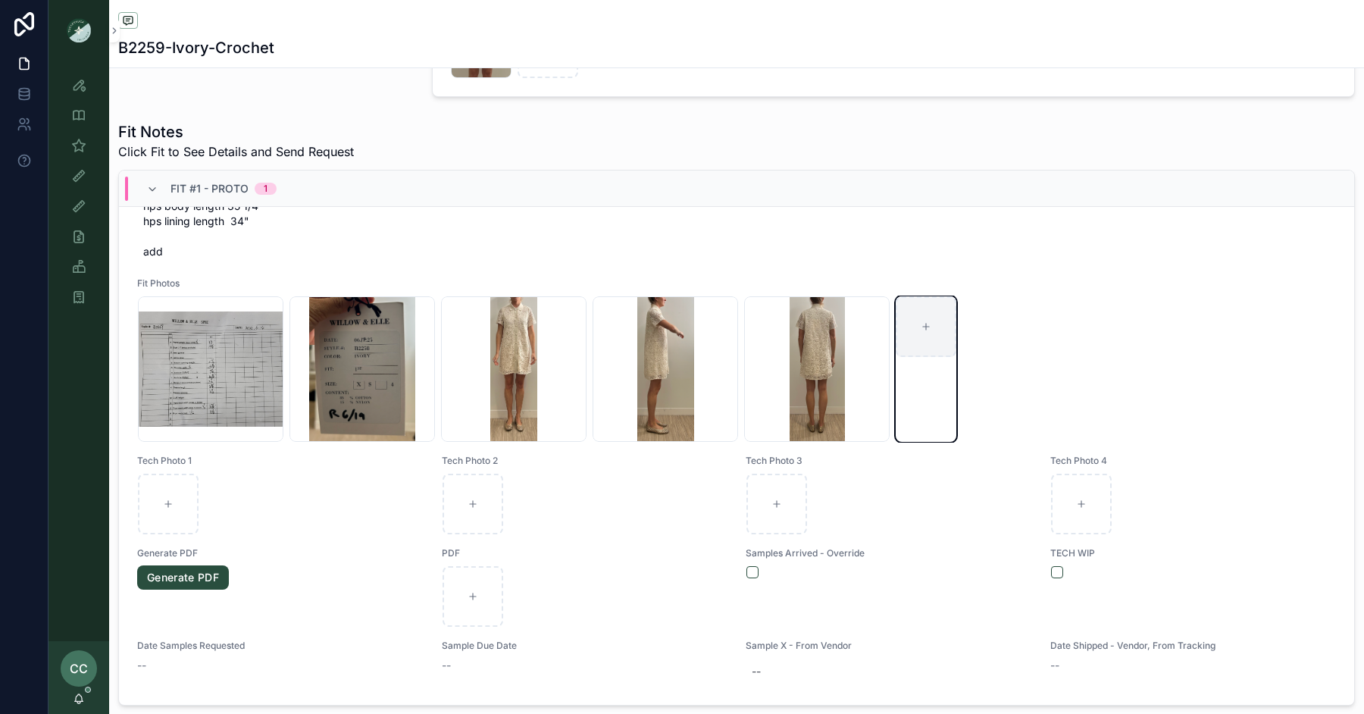
click at [929, 321] on icon "scrollable content" at bounding box center [926, 326] width 11 height 11
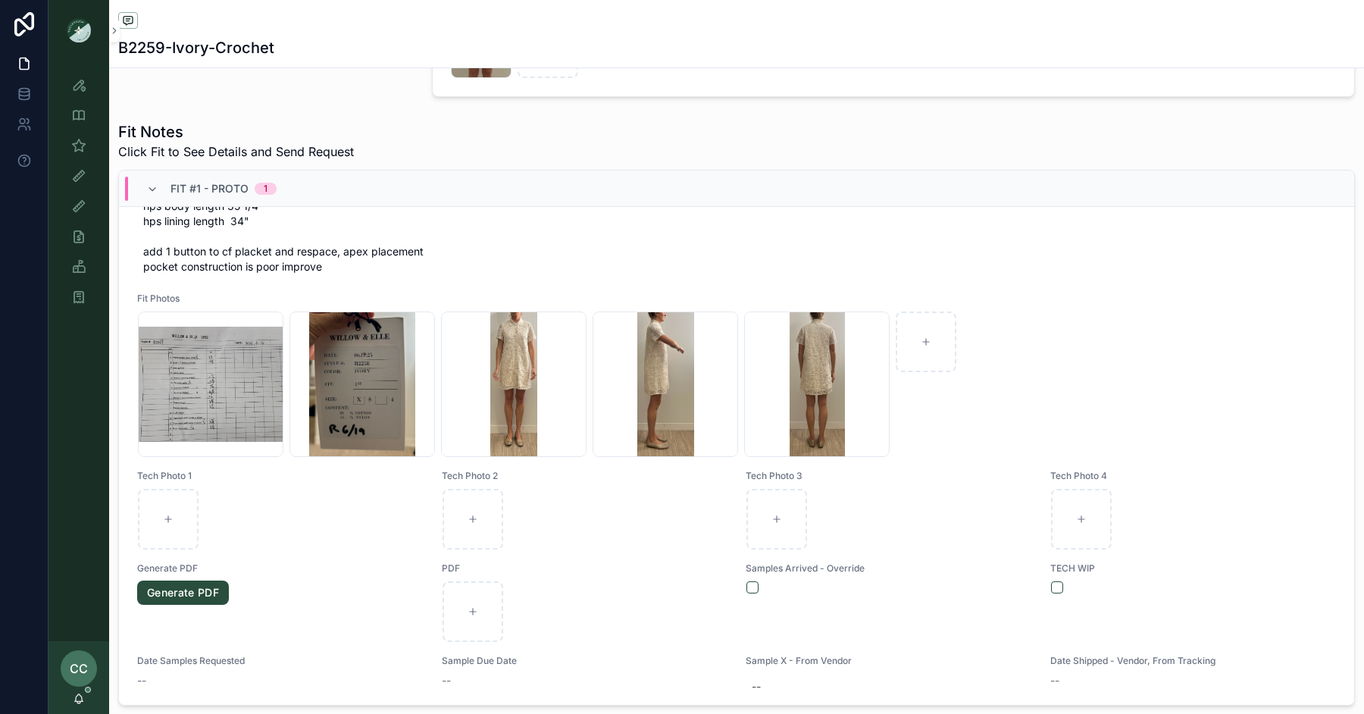
scroll to position [119, 0]
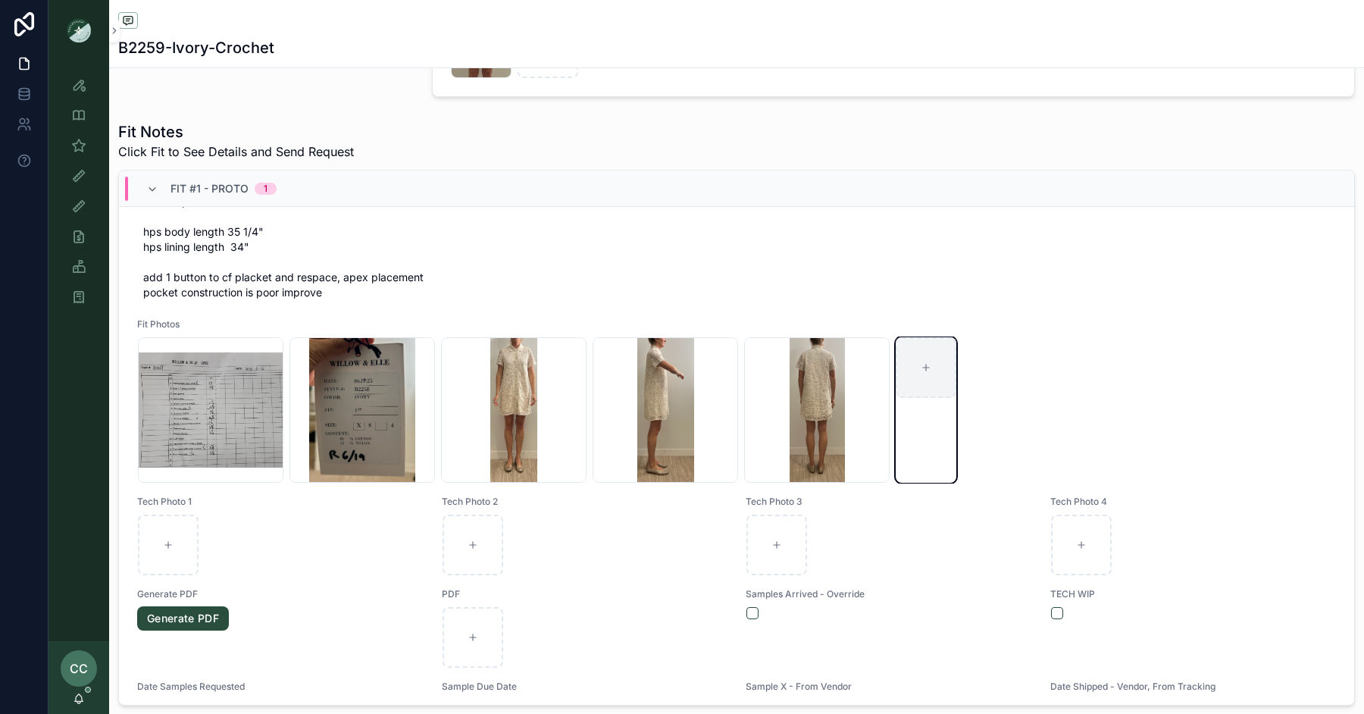
click at [906, 371] on div "scrollable content" at bounding box center [926, 367] width 61 height 61
type input "**********"
click at [529, 427] on div "Screenshot-2025-07-31-at-11.12.02-AM .png" at bounding box center [513, 409] width 145 height 145
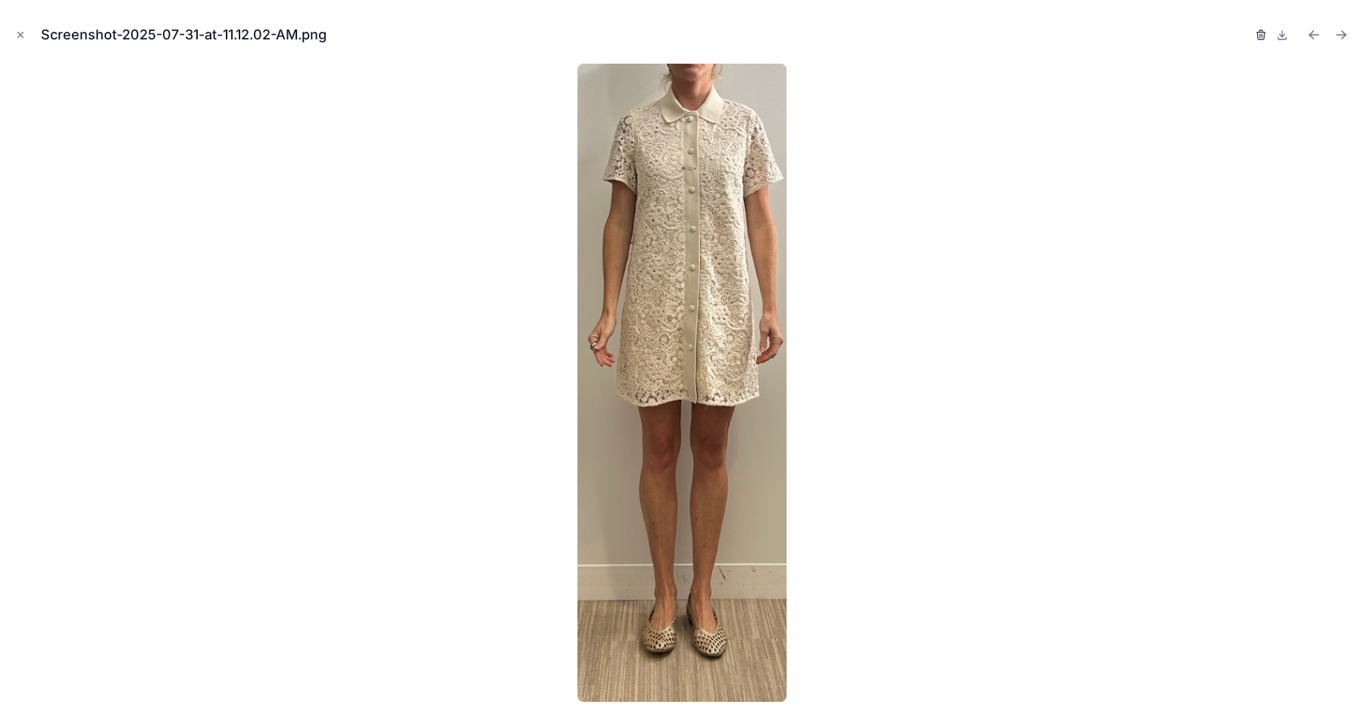
click at [1260, 35] on icon "button" at bounding box center [1261, 35] width 12 height 12
click at [1247, 33] on icon "button" at bounding box center [1246, 35] width 12 height 12
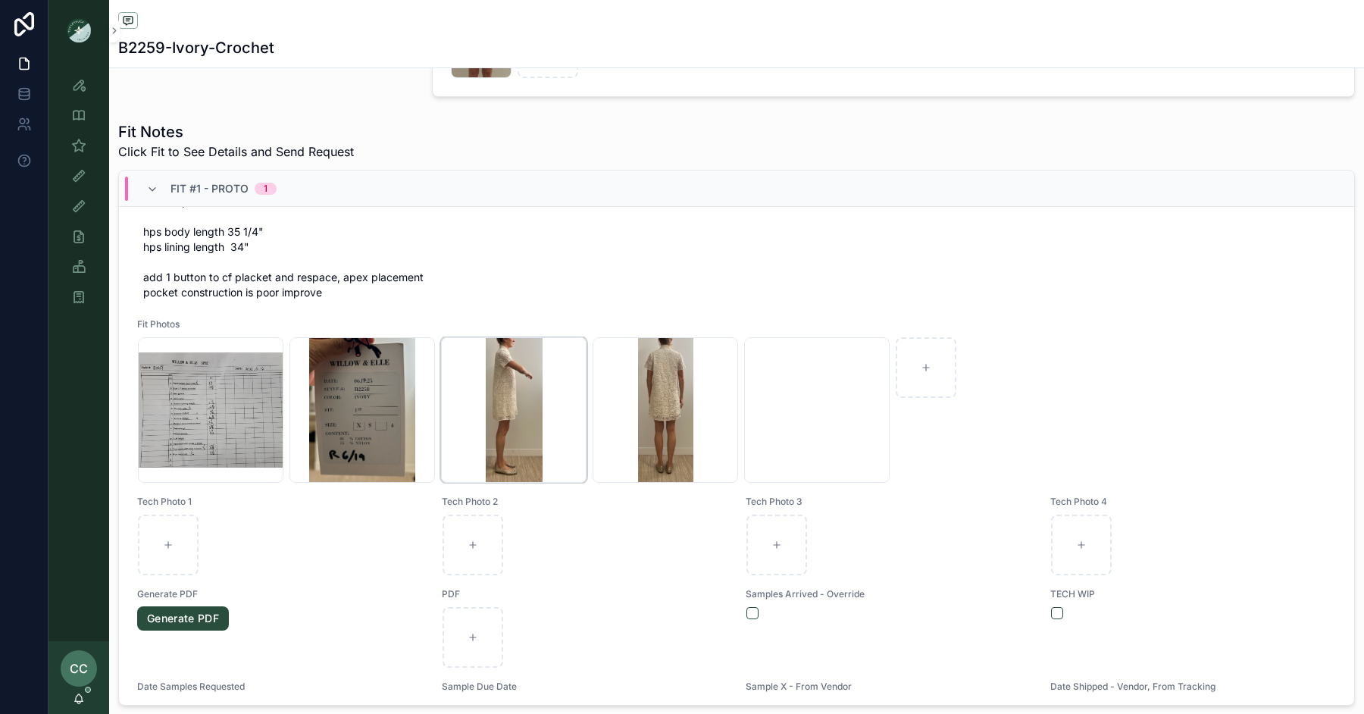
scroll to position [134, 0]
click at [498, 409] on div "Screenshot-2025-07-31-at-11.12.05-AM .png" at bounding box center [513, 409] width 145 height 145
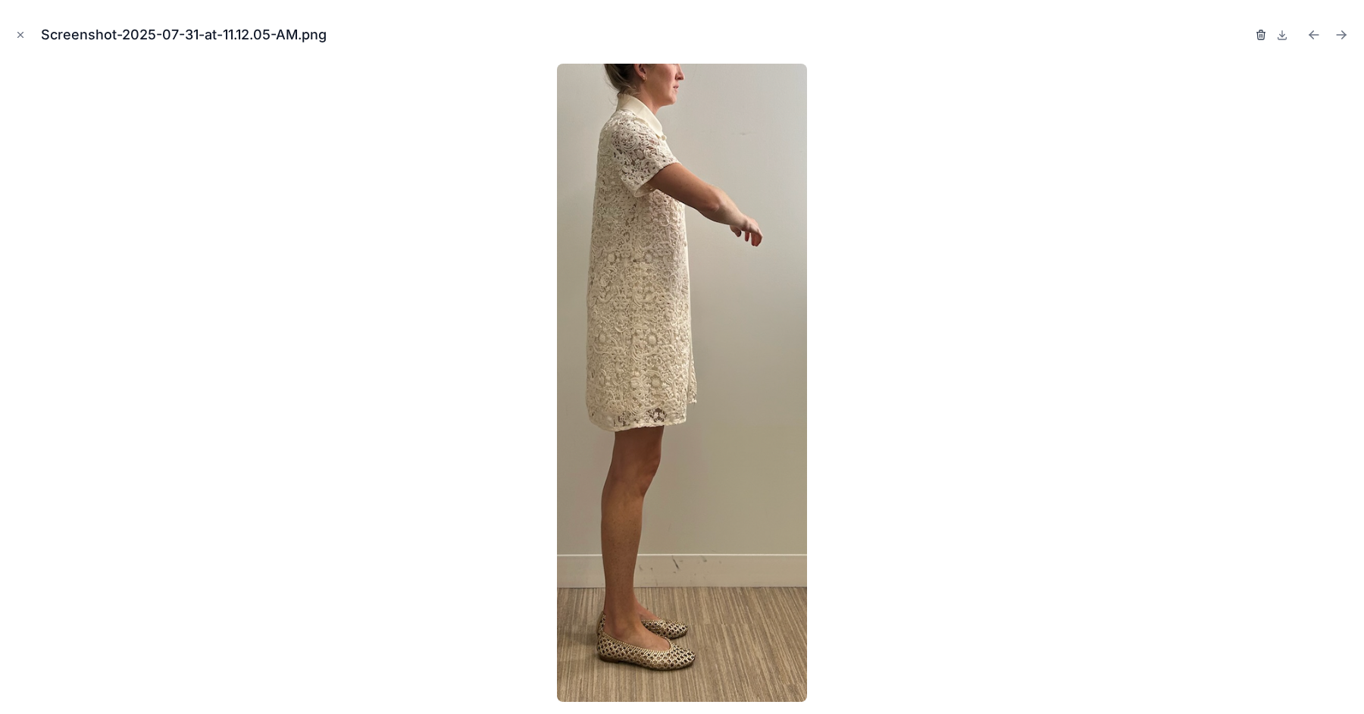
click at [1264, 30] on icon "button" at bounding box center [1261, 35] width 12 height 12
click at [1248, 34] on icon "button" at bounding box center [1246, 35] width 12 height 12
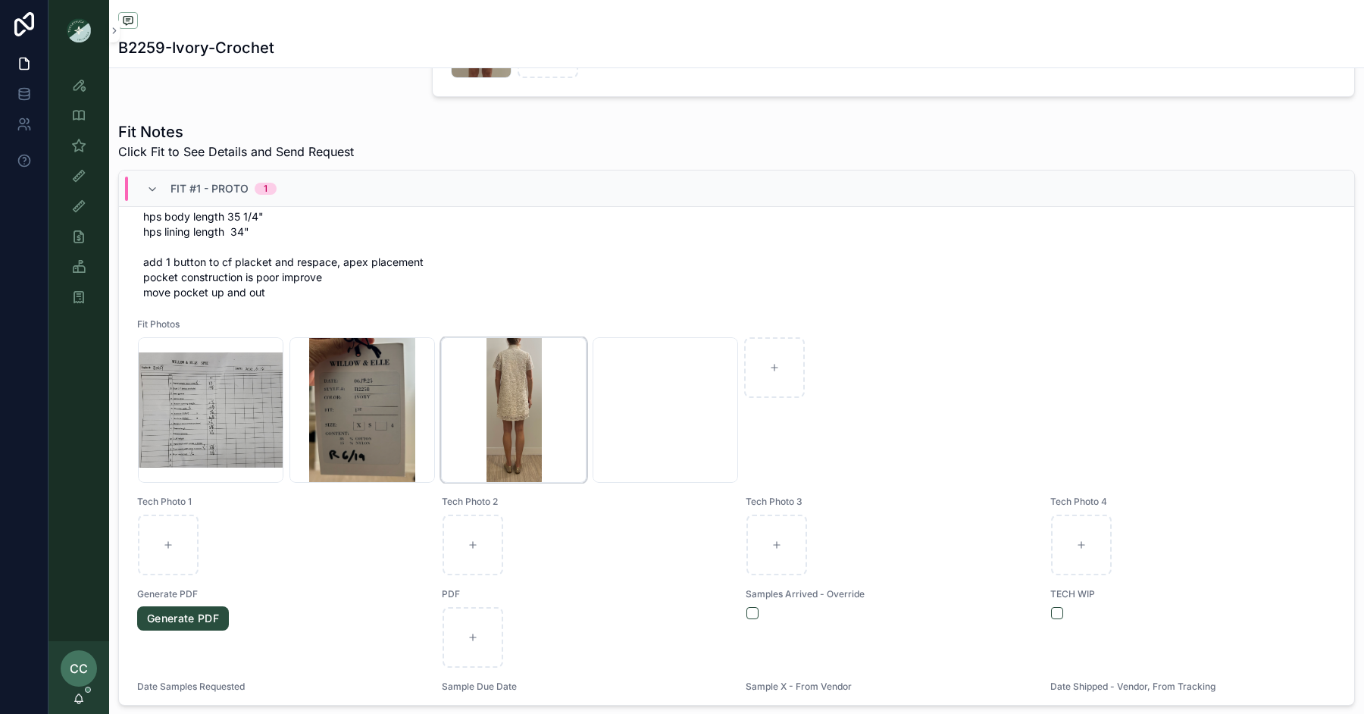
click at [512, 402] on div "Screenshot-2025-07-31-at-11.12.08-AM .png" at bounding box center [513, 409] width 145 height 145
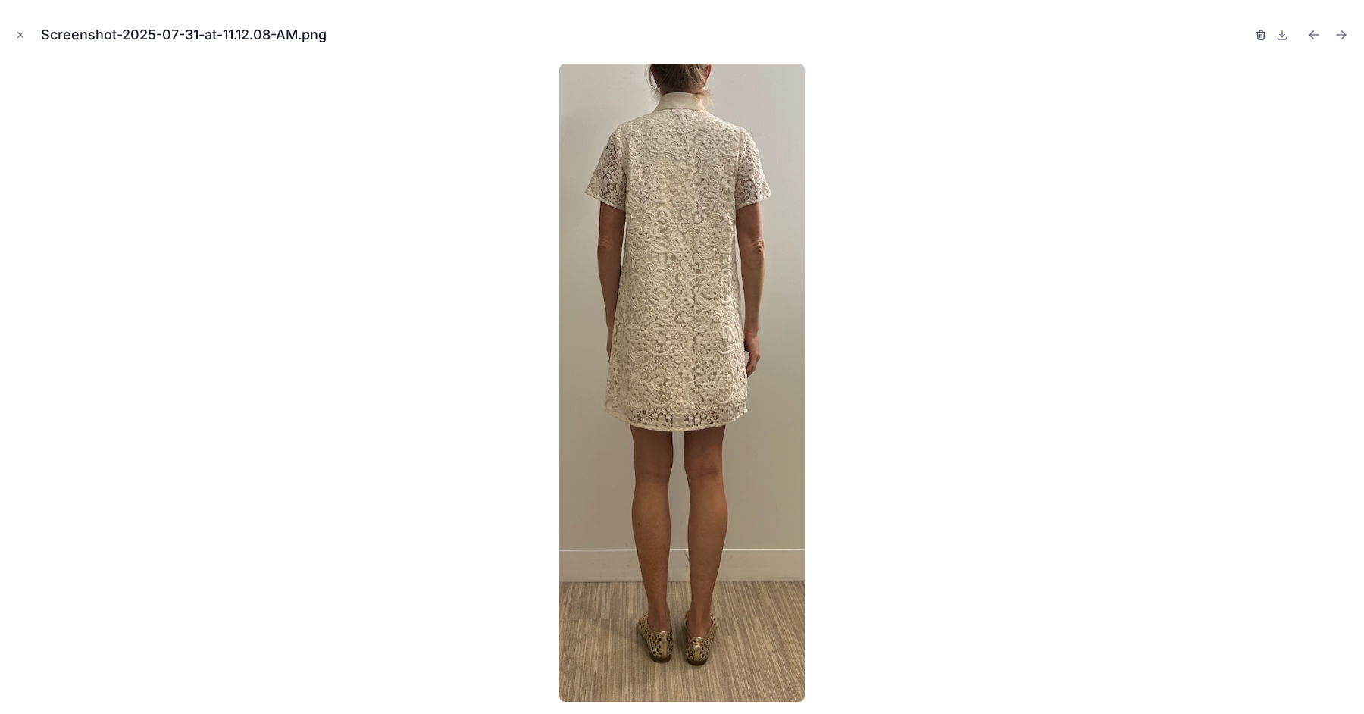
click at [1265, 35] on icon "button" at bounding box center [1261, 35] width 12 height 12
click at [1244, 37] on icon "button" at bounding box center [1246, 35] width 12 height 12
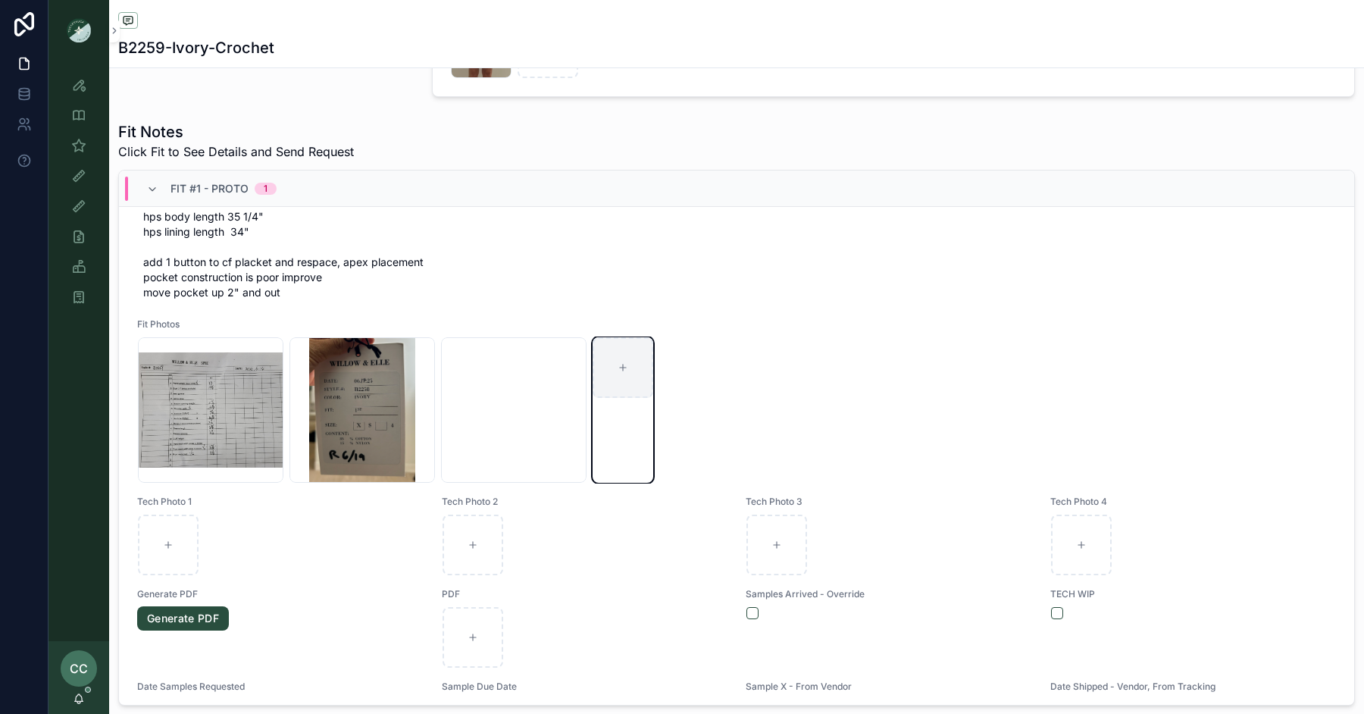
click at [606, 352] on div "scrollable content" at bounding box center [623, 367] width 61 height 61
type input "**********"
click at [367, 409] on div "Screenshot-2025-07-31-at-11.11.59-AM .png" at bounding box center [361, 409] width 145 height 145
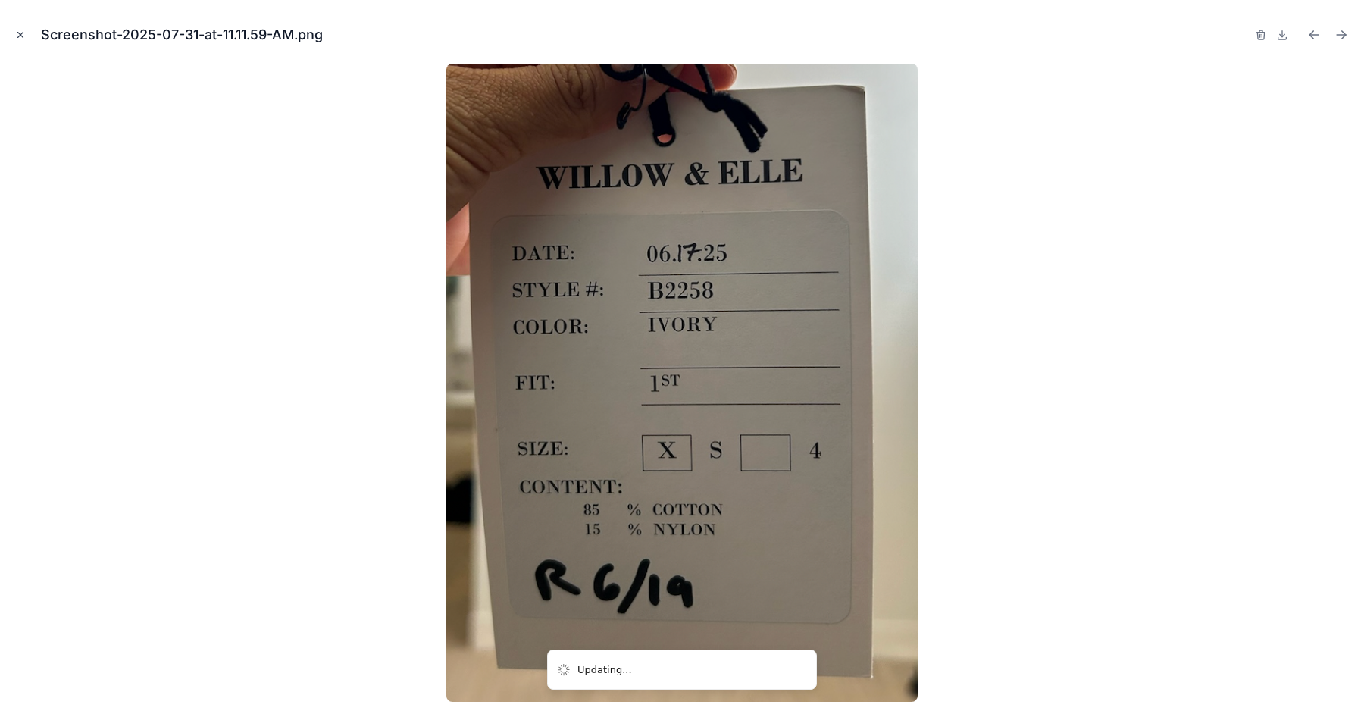
click at [13, 30] on button "Close modal" at bounding box center [20, 35] width 17 height 17
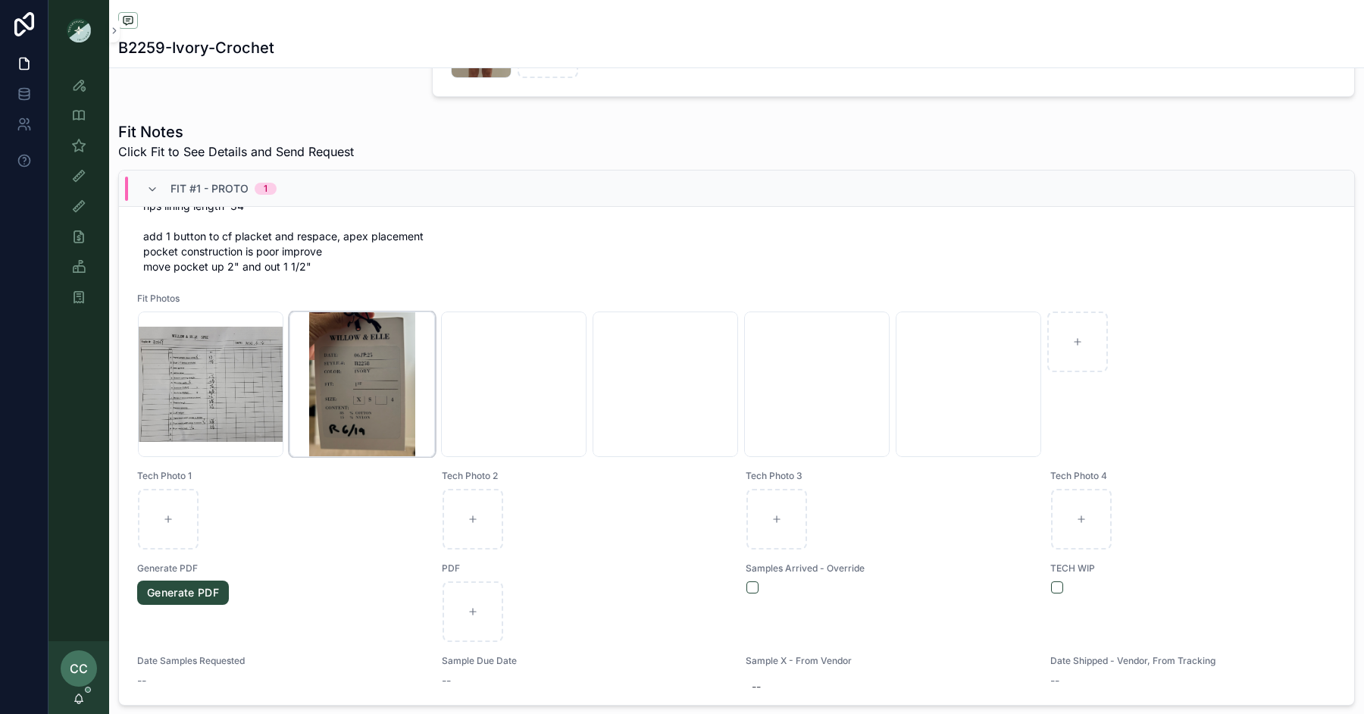
scroll to position [173, 0]
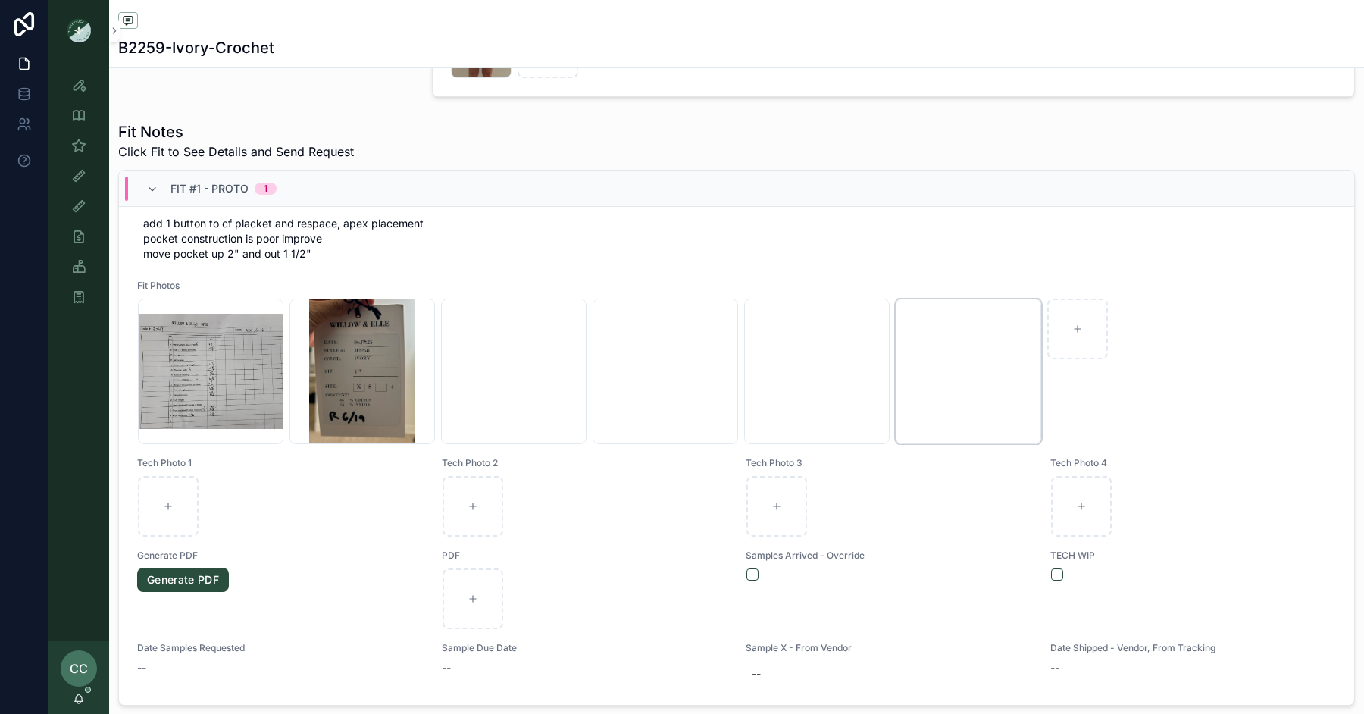
click at [962, 348] on div "Screenshot-2025-07-31-at-11.11.59-AM .png" at bounding box center [968, 371] width 145 height 145
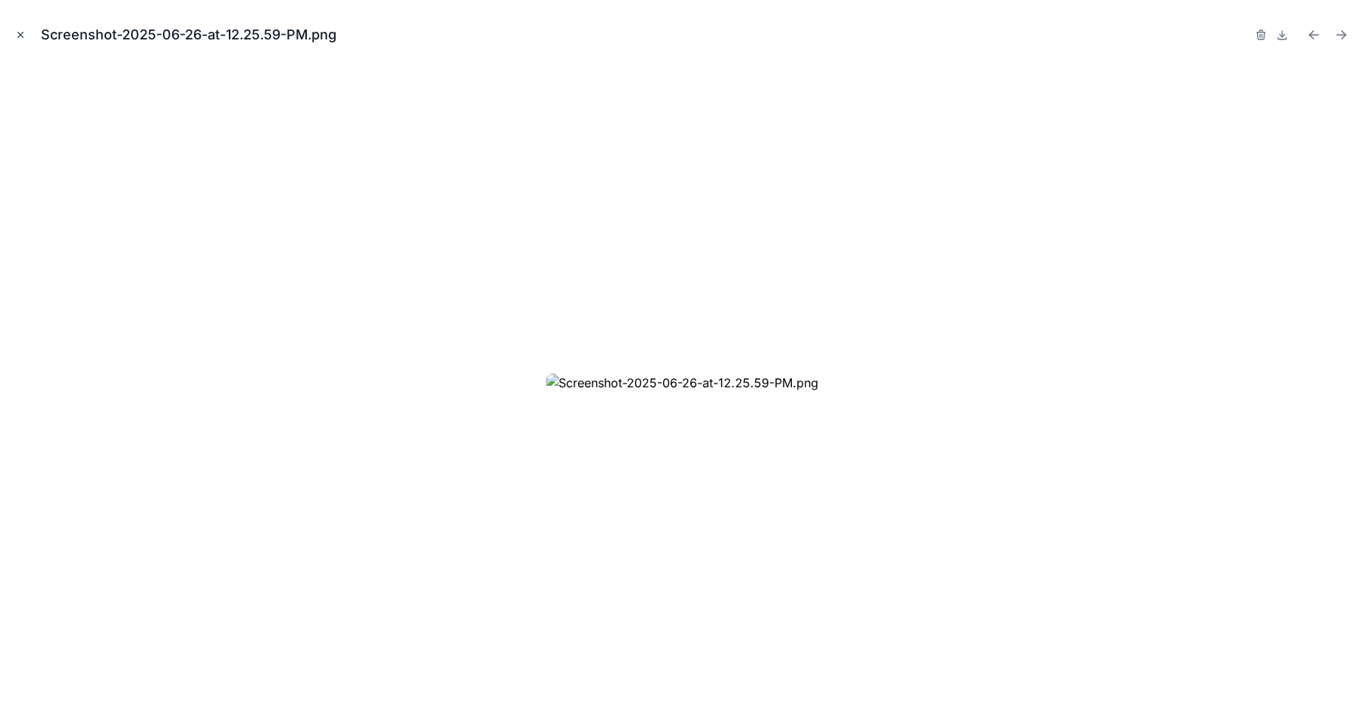
click at [18, 30] on icon "Close modal" at bounding box center [20, 35] width 11 height 11
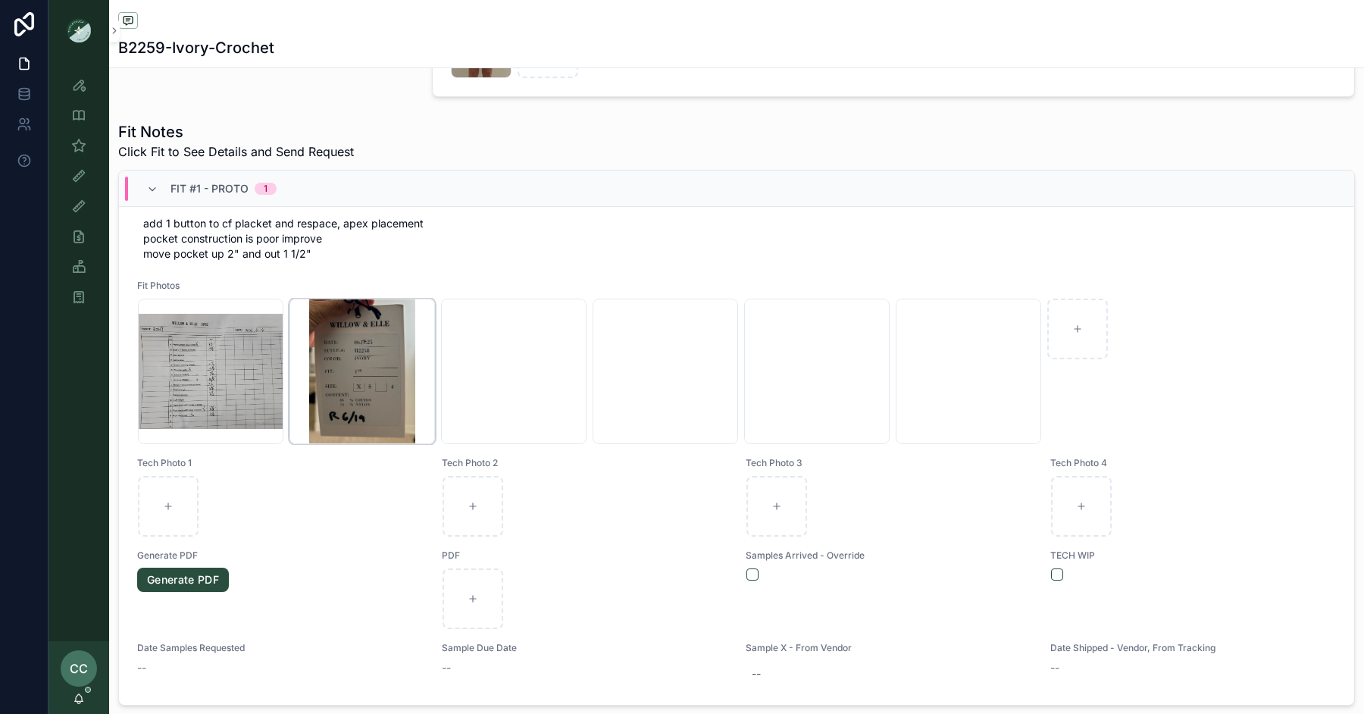
click at [305, 366] on div "Screenshot-2025-07-31-at-11.11.59-AM .png" at bounding box center [361, 371] width 145 height 145
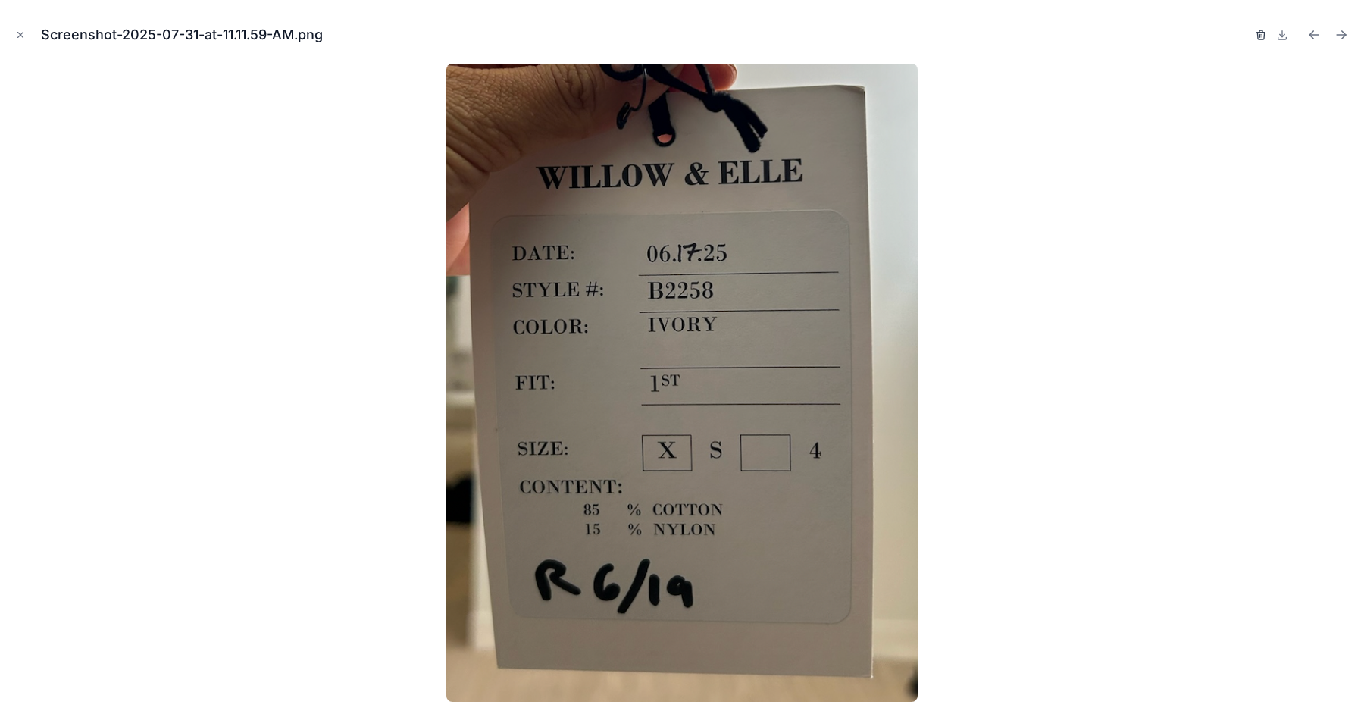
click at [1260, 33] on icon "button" at bounding box center [1261, 35] width 12 height 12
click button "button" at bounding box center [1246, 35] width 12 height 12
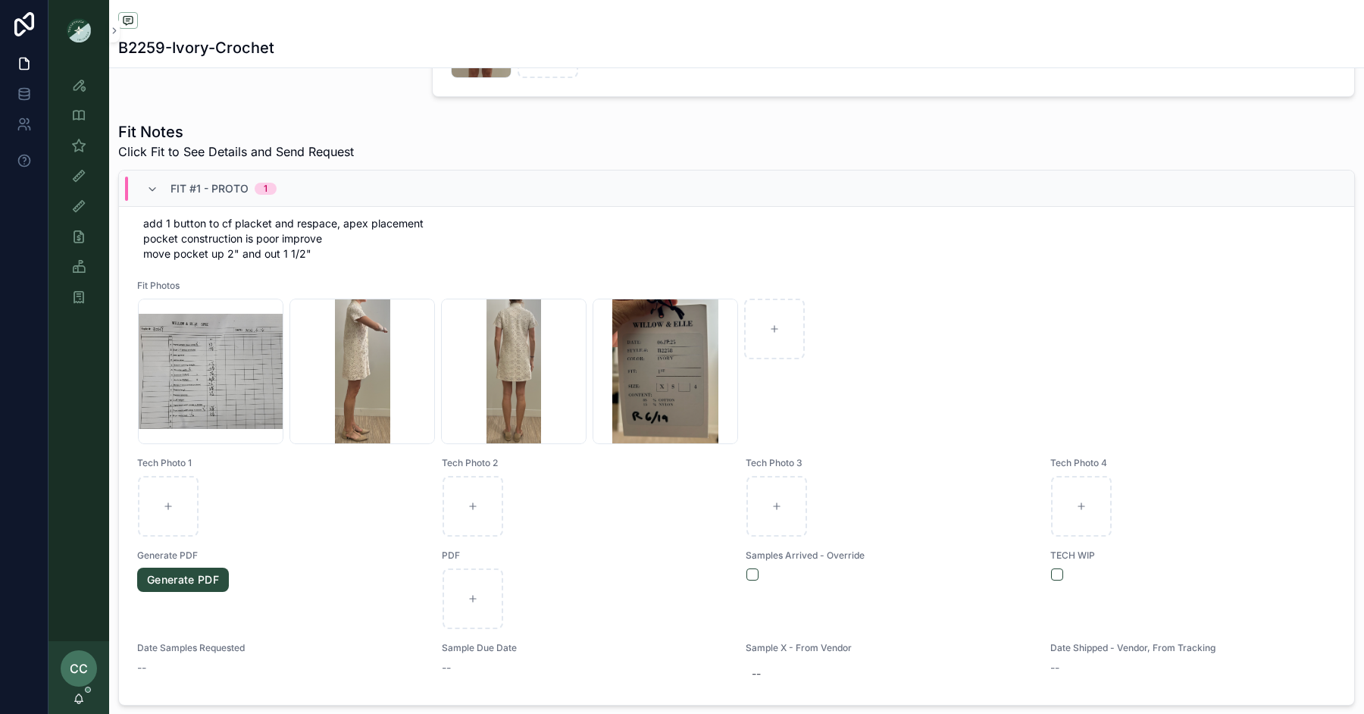
click at [376, 347] on div "Screenshot-2025-06-26-at-12.26.13-PM .png" at bounding box center [361, 371] width 145 height 145
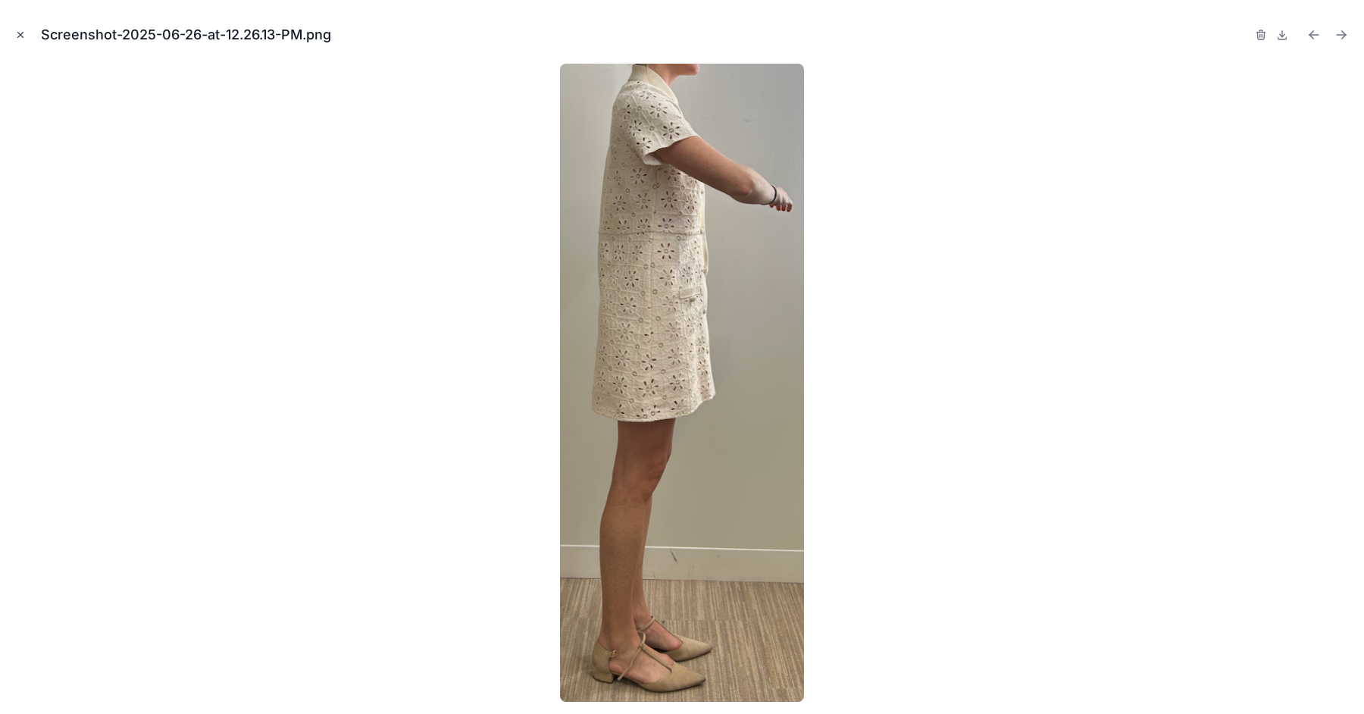
click at [21, 33] on icon "Close modal" at bounding box center [20, 35] width 5 height 5
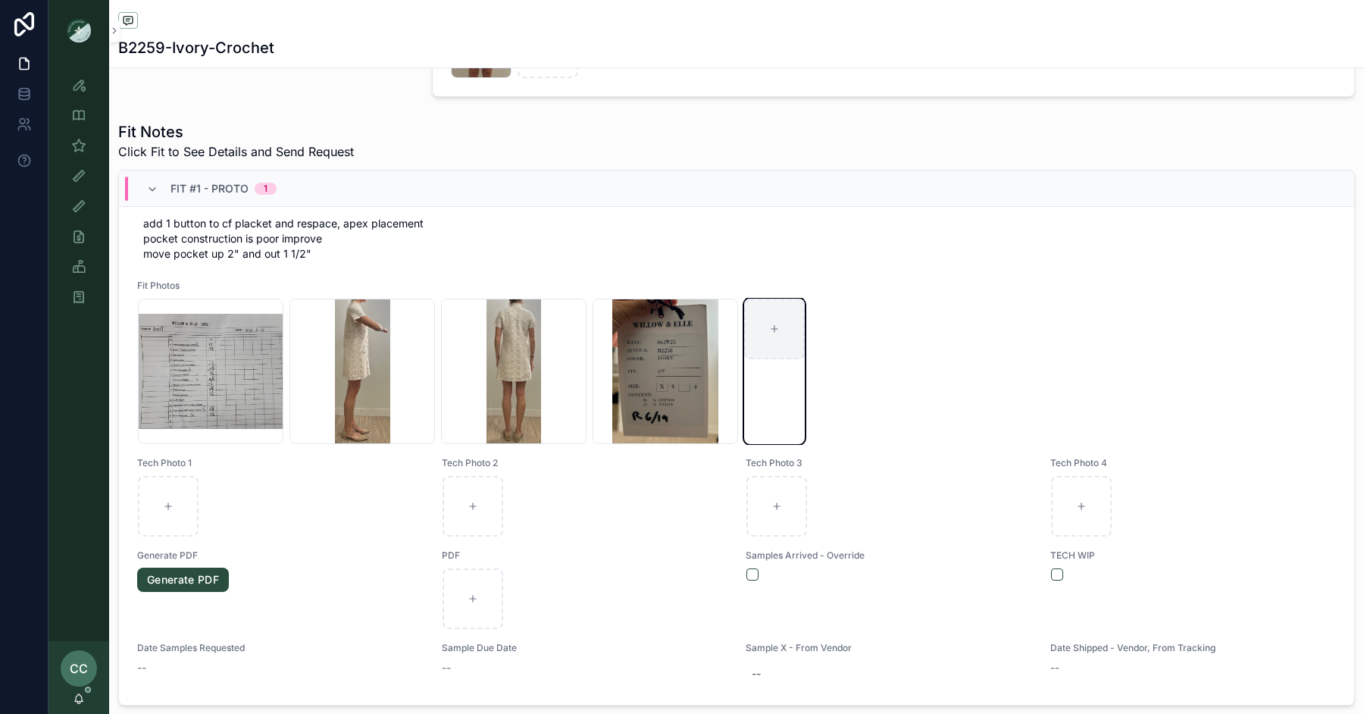
click at [772, 340] on div "scrollable content" at bounding box center [774, 329] width 61 height 61
type input "**********"
click at [237, 337] on div "B2259--1ST-SPEC .jpg" at bounding box center [210, 371] width 145 height 145
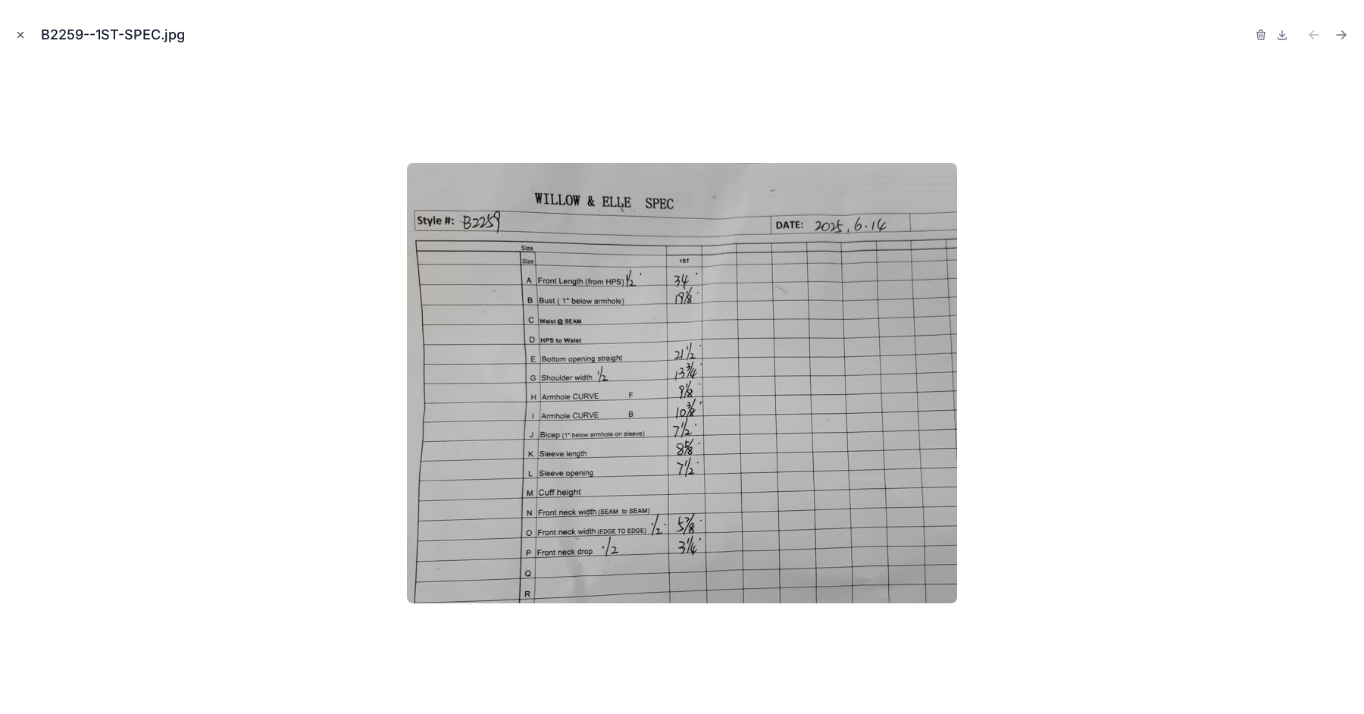
click at [23, 28] on button "Close modal" at bounding box center [20, 35] width 17 height 17
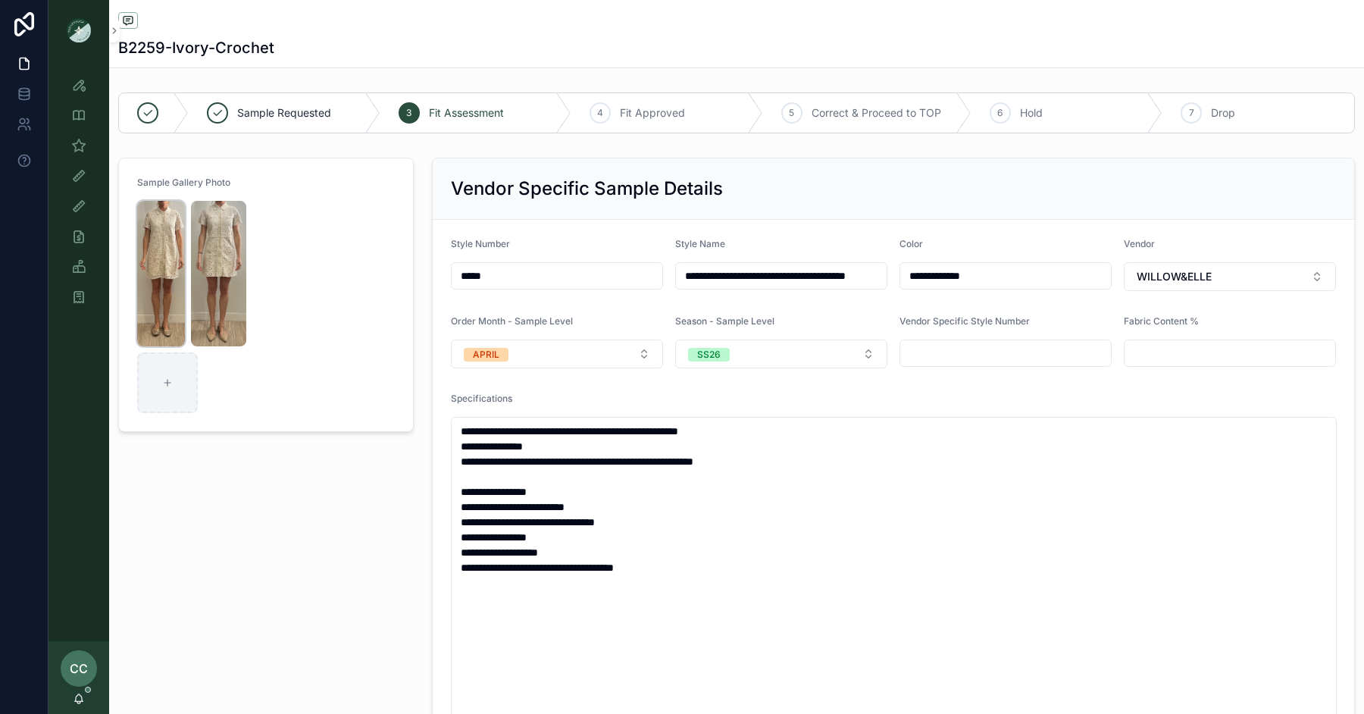
click at [163, 270] on img "scrollable content" at bounding box center [161, 273] width 48 height 145
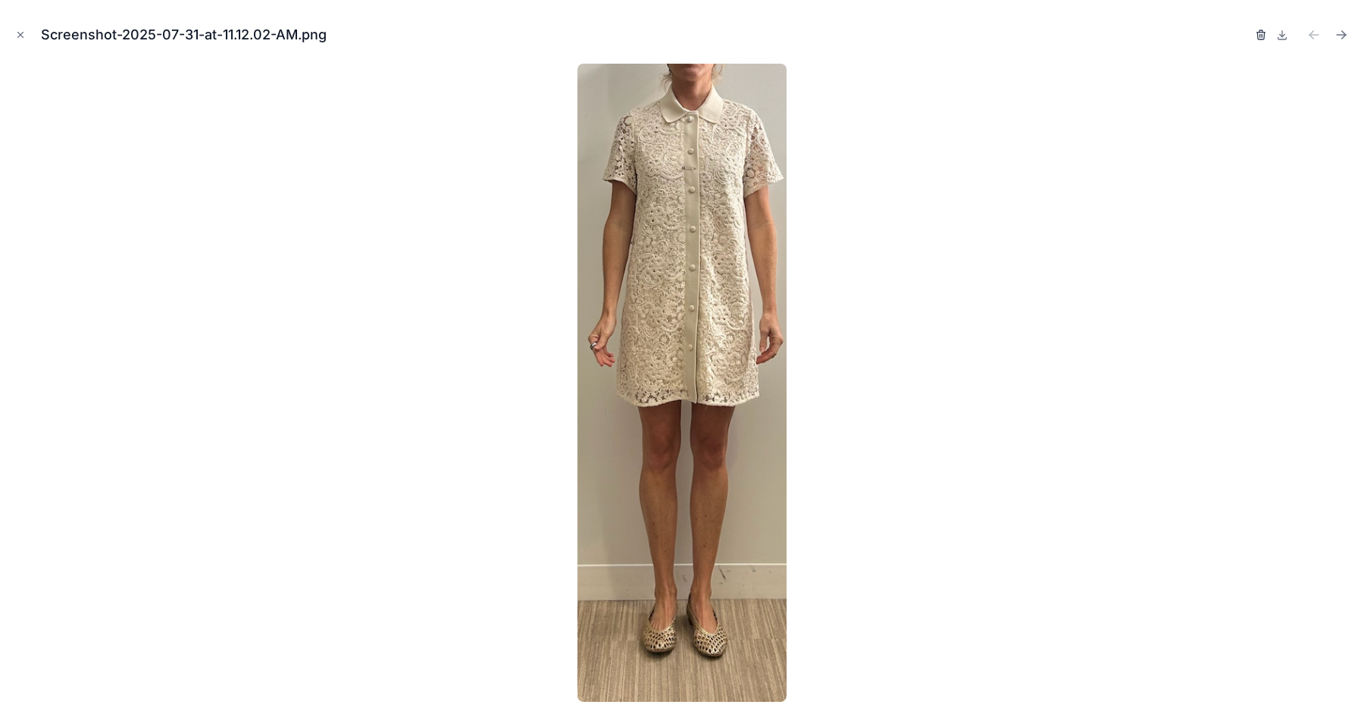
click at [1258, 33] on icon "button" at bounding box center [1260, 36] width 7 height 7
click at [1247, 33] on icon "button" at bounding box center [1246, 35] width 12 height 12
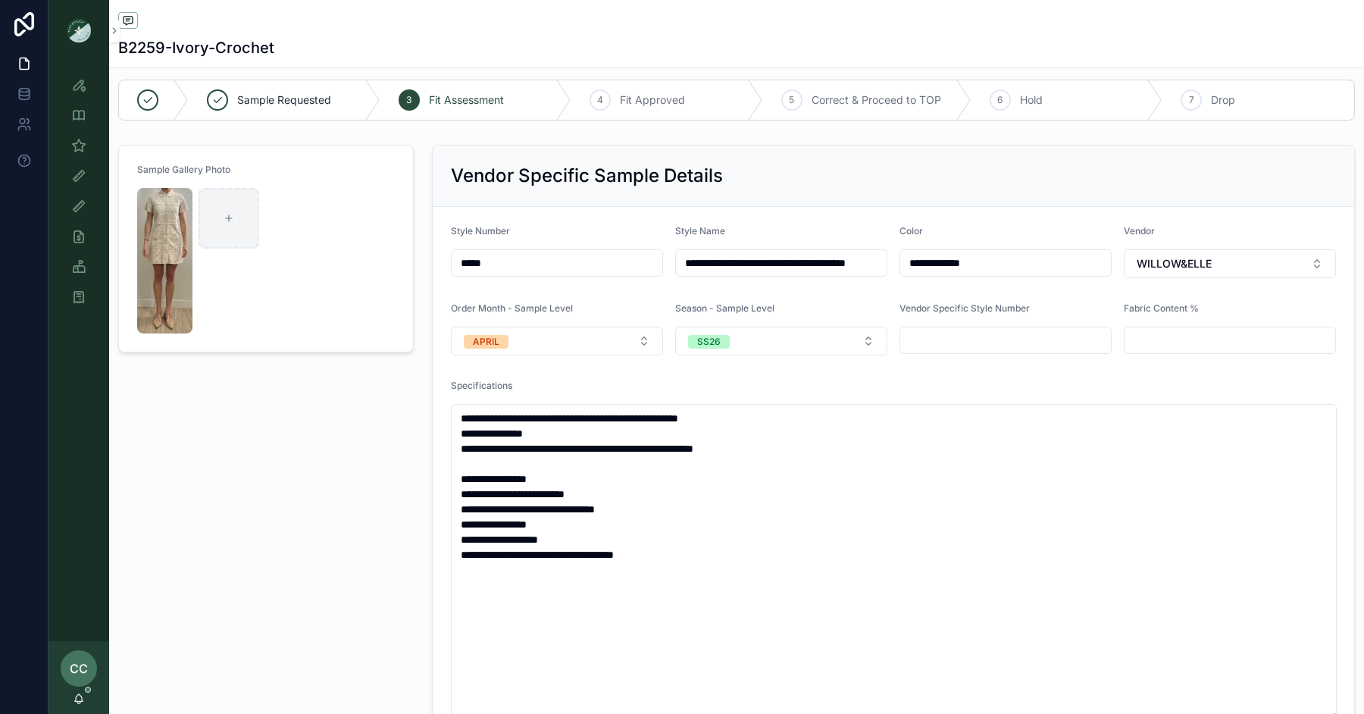
scroll to position [14, 0]
click at [558, 335] on button "APRIL" at bounding box center [557, 340] width 212 height 29
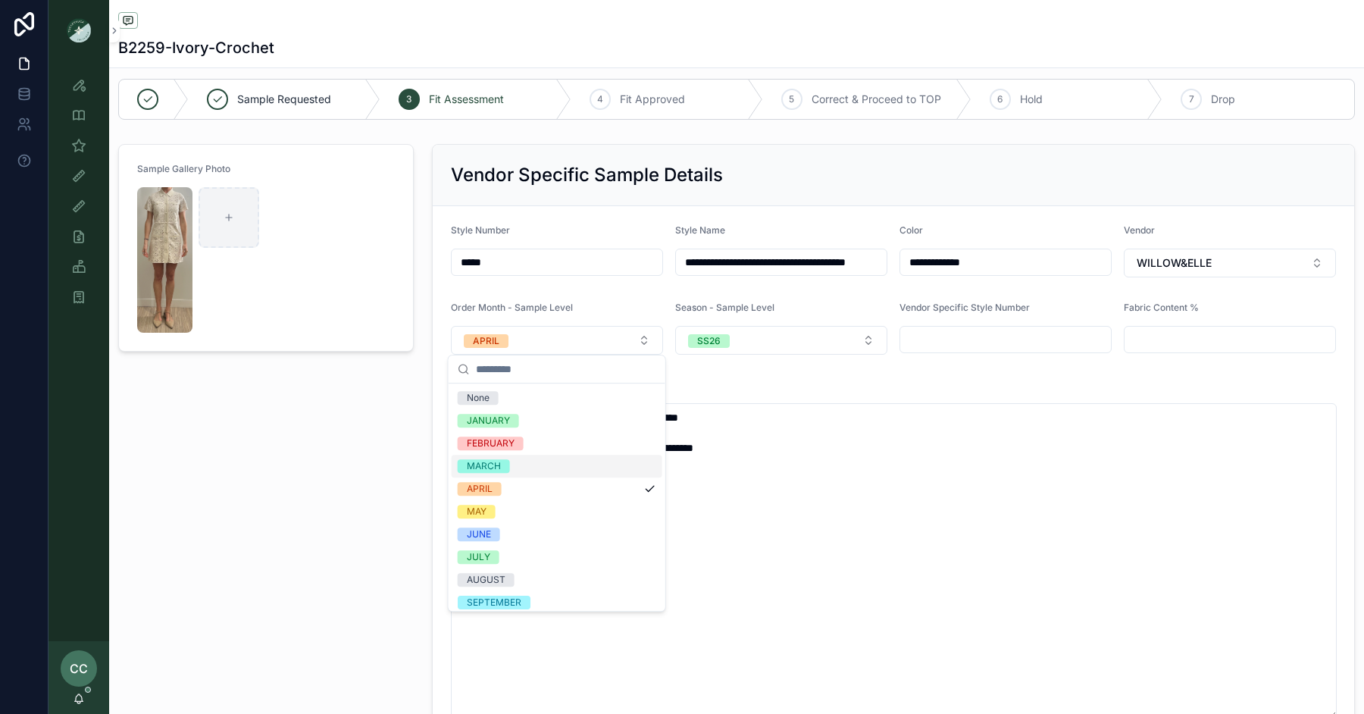
click at [496, 467] on div "MARCH" at bounding box center [484, 466] width 34 height 14
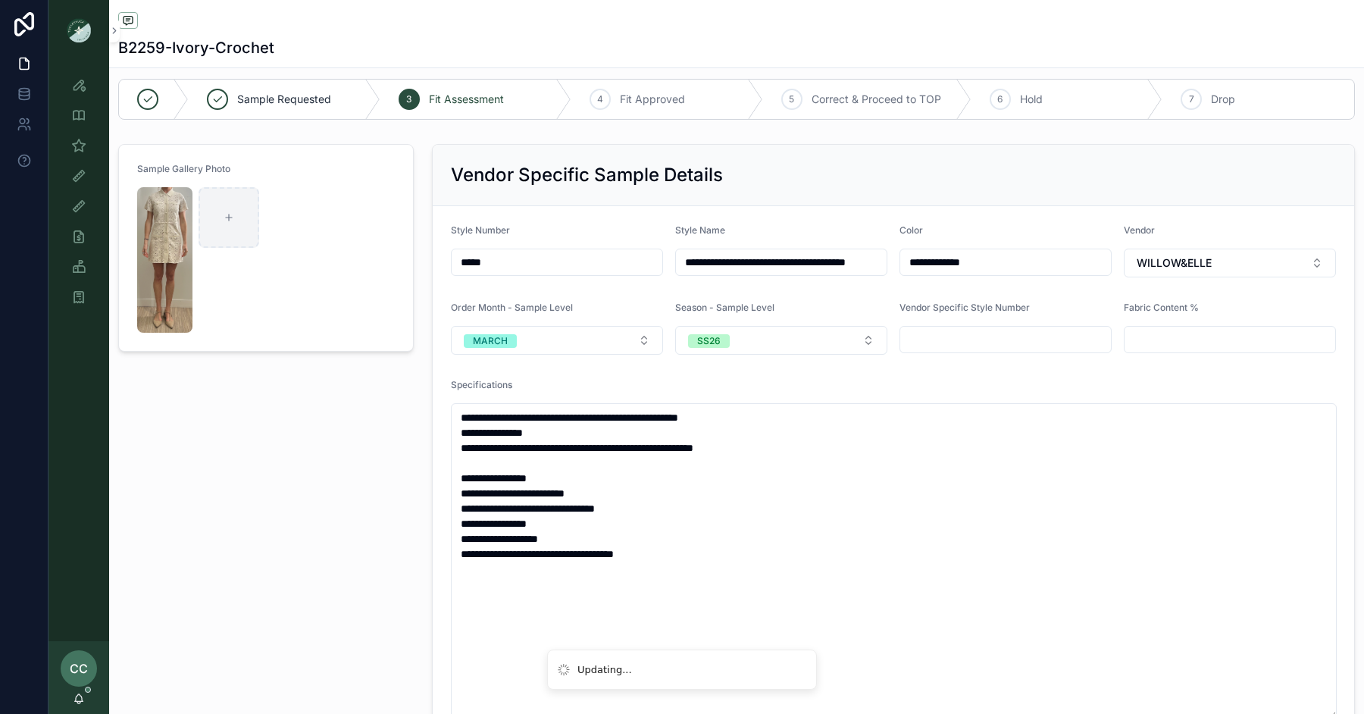
click at [338, 440] on div "Sample Gallery Photo" at bounding box center [266, 529] width 314 height 782
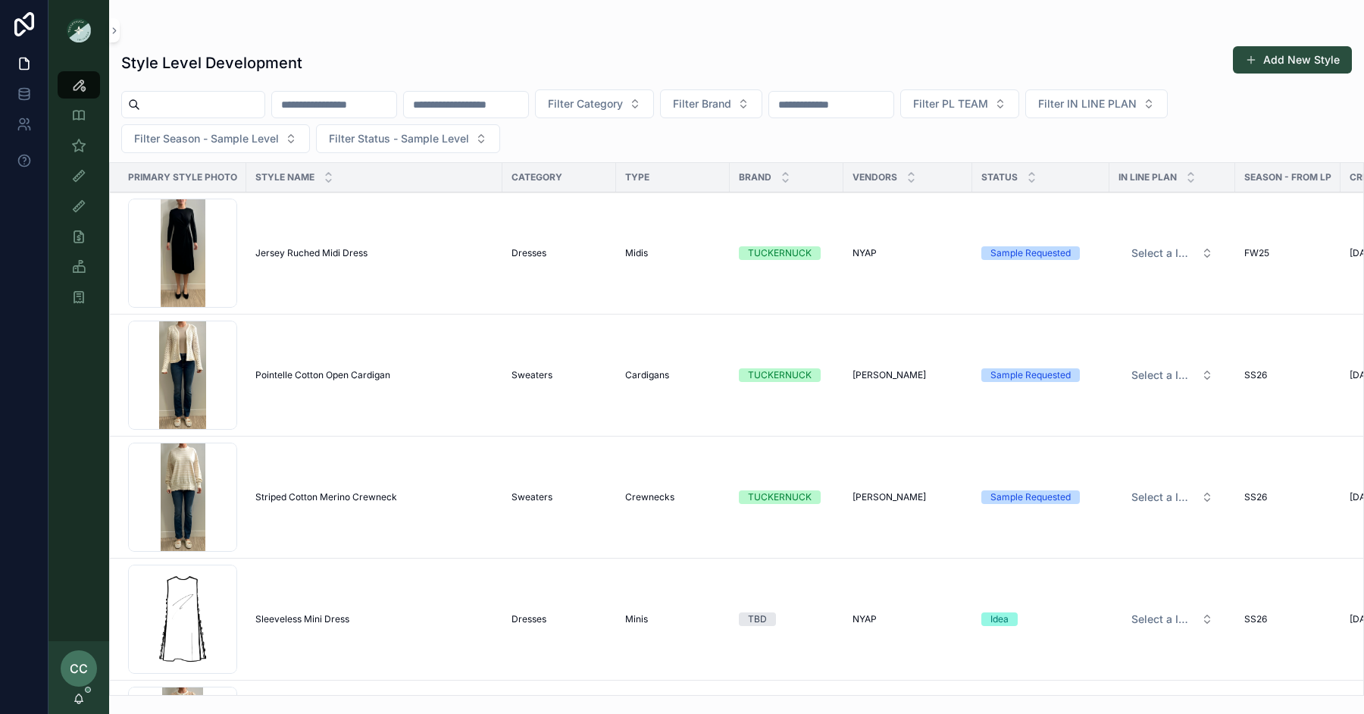
click at [182, 106] on input "scrollable content" at bounding box center [202, 104] width 124 height 21
paste input "********"
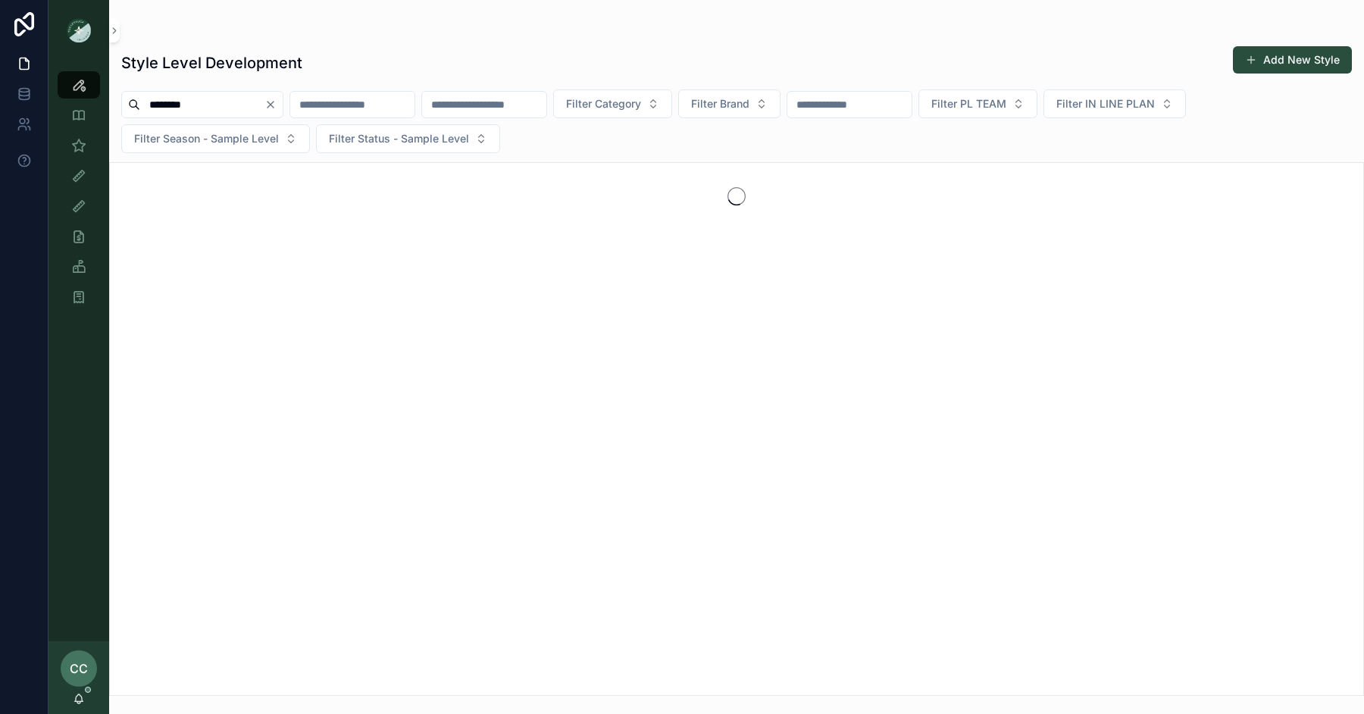
drag, startPoint x: 180, startPoint y: 106, endPoint x: 107, endPoint y: 105, distance: 72.8
click at [107, 105] on div "Style View Style View - Vendor Specific Sample (MPN) View Fit View Sample Coord…" at bounding box center [706, 357] width 1316 height 714
type input "***"
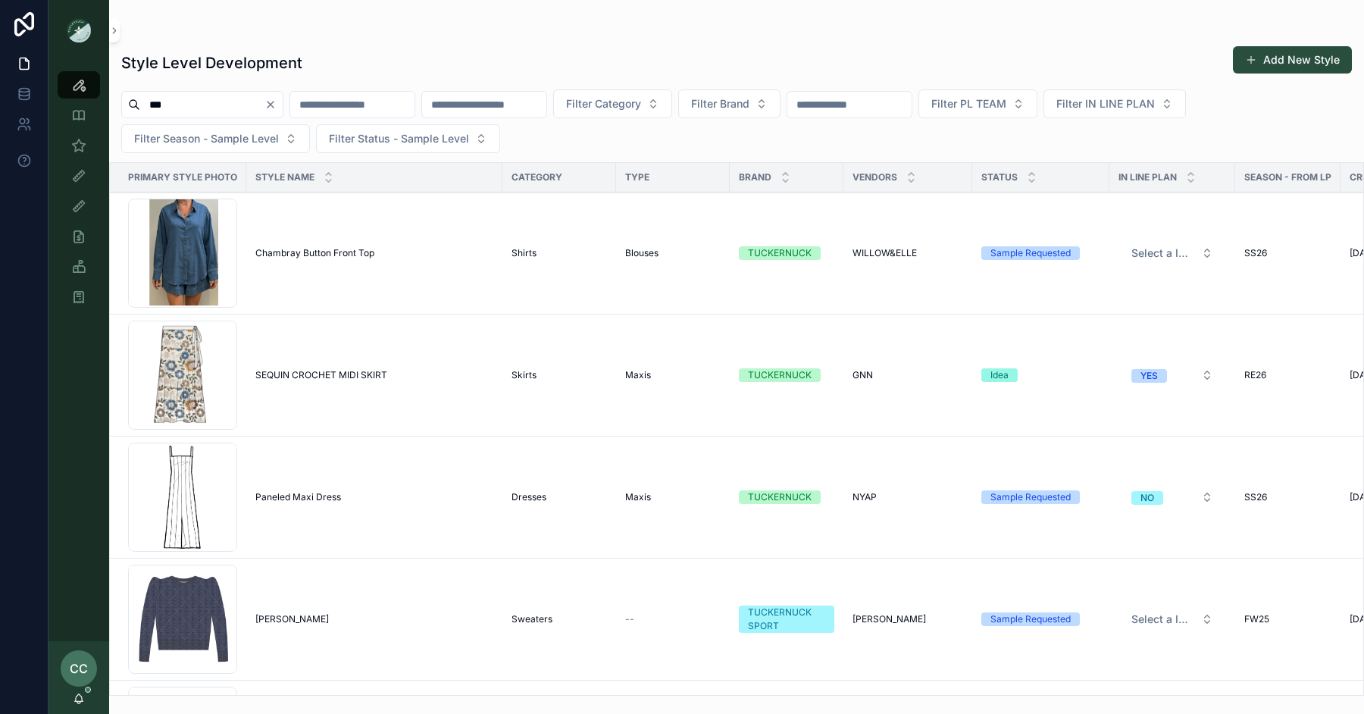
click at [303, 491] on span "Paneled Maxi Dress" at bounding box center [298, 497] width 86 height 12
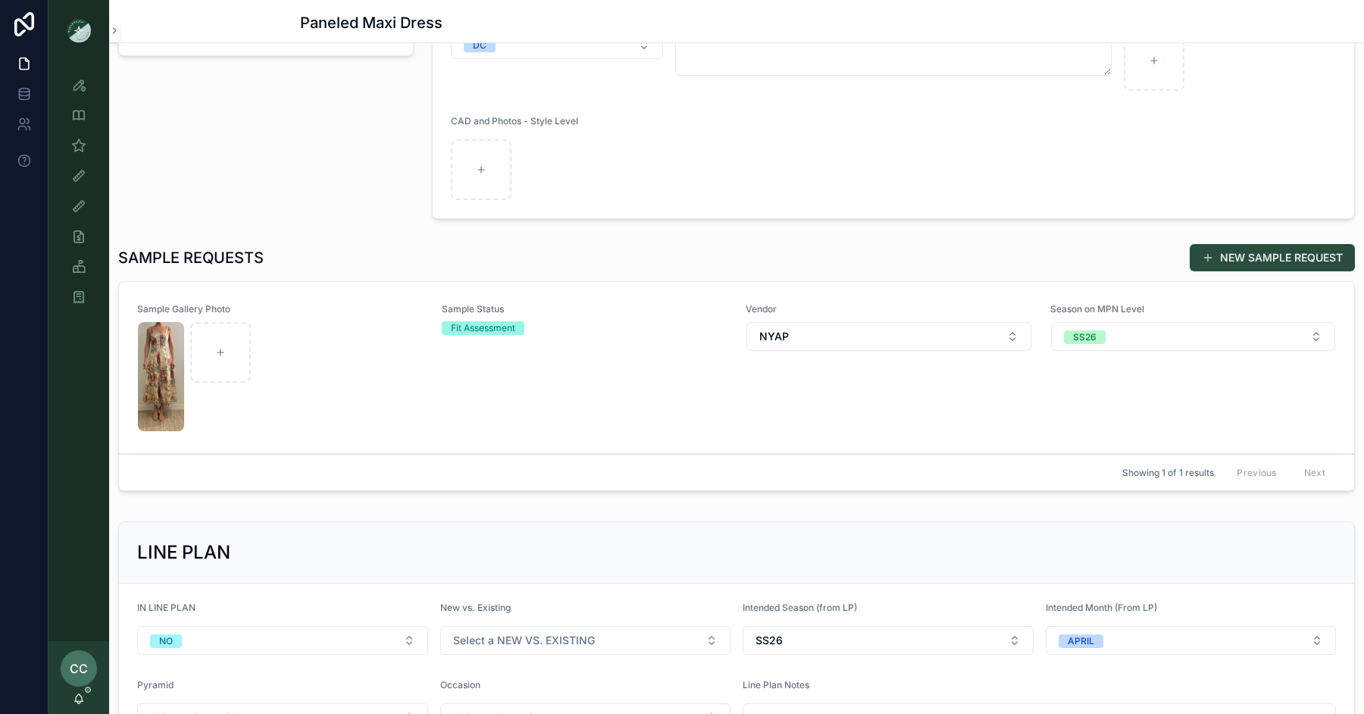
scroll to position [307, 0]
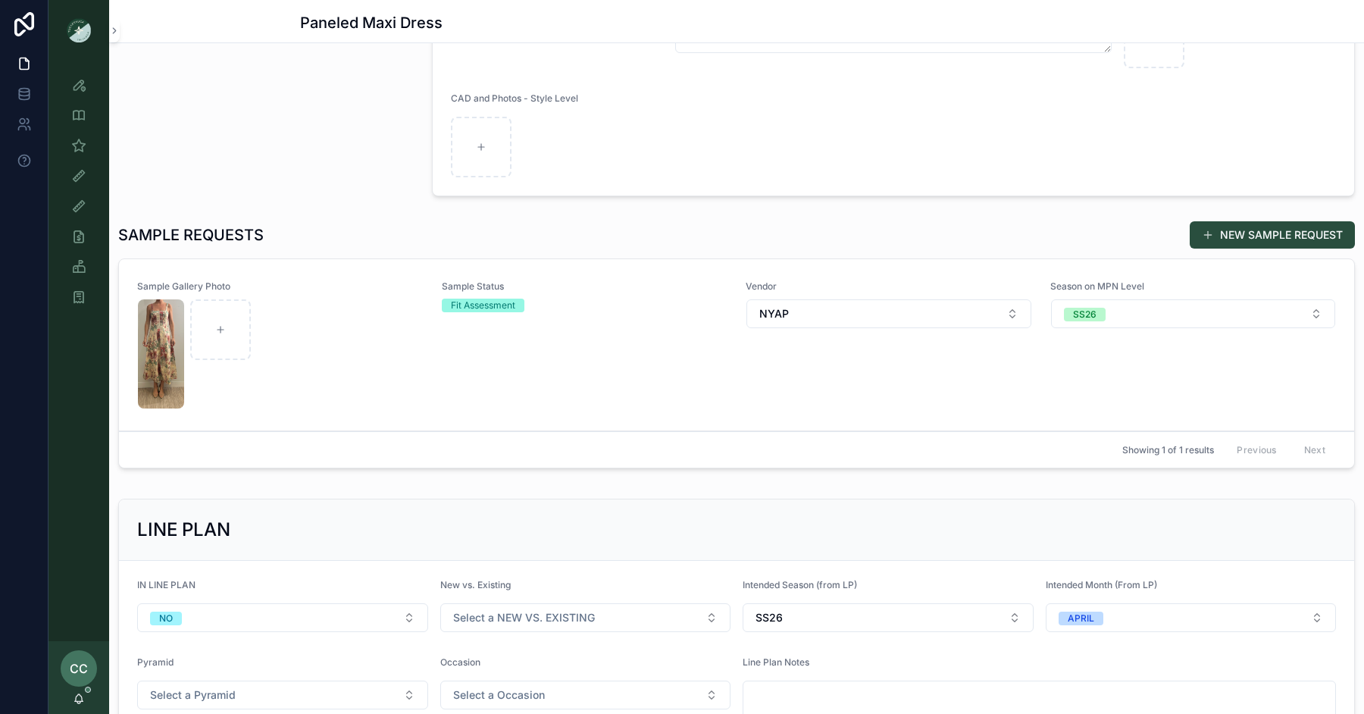
click at [400, 339] on div "scrollable content" at bounding box center [280, 353] width 285 height 109
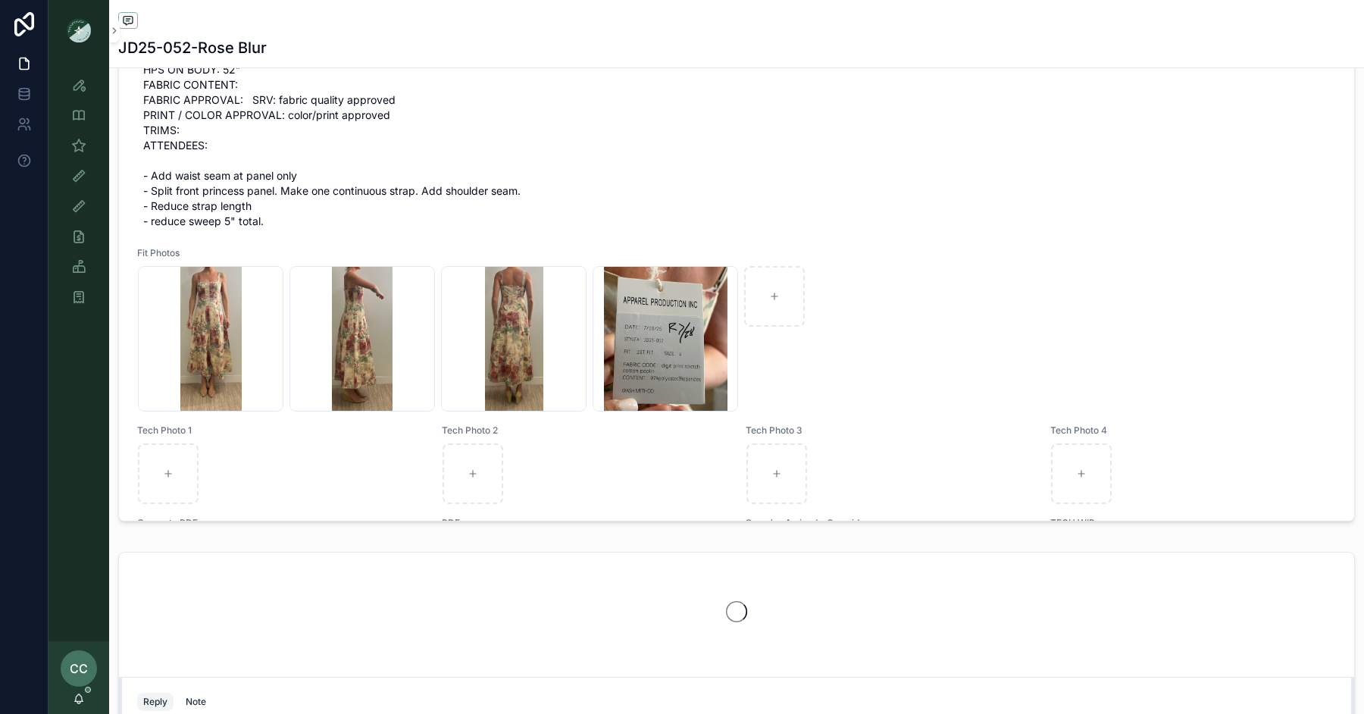
scroll to position [65, 0]
click at [661, 360] on div "Screenshot-2025-08-21-at-10.22.10-AM .png" at bounding box center [665, 340] width 145 height 145
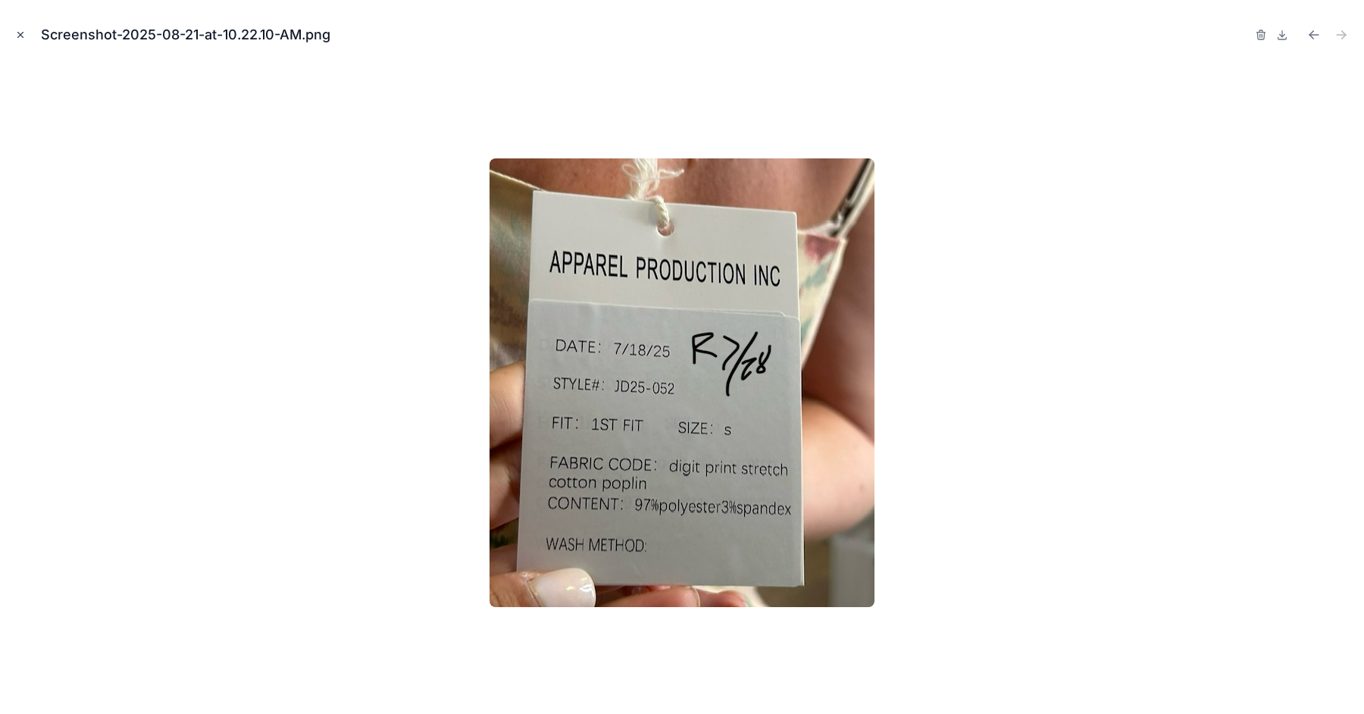
click at [20, 31] on icon "Close modal" at bounding box center [20, 35] width 11 height 11
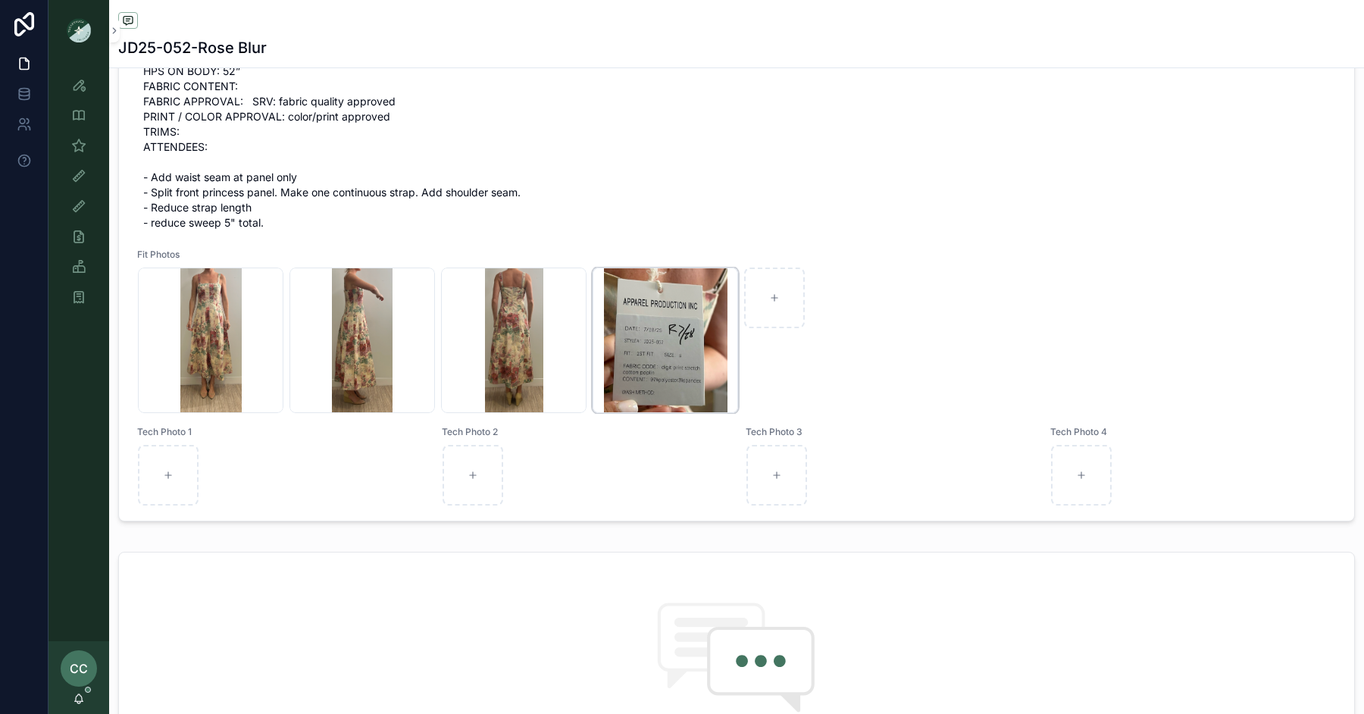
click at [652, 352] on div "Screenshot-2025-08-21-at-10.22.10-AM .png" at bounding box center [665, 340] width 145 height 145
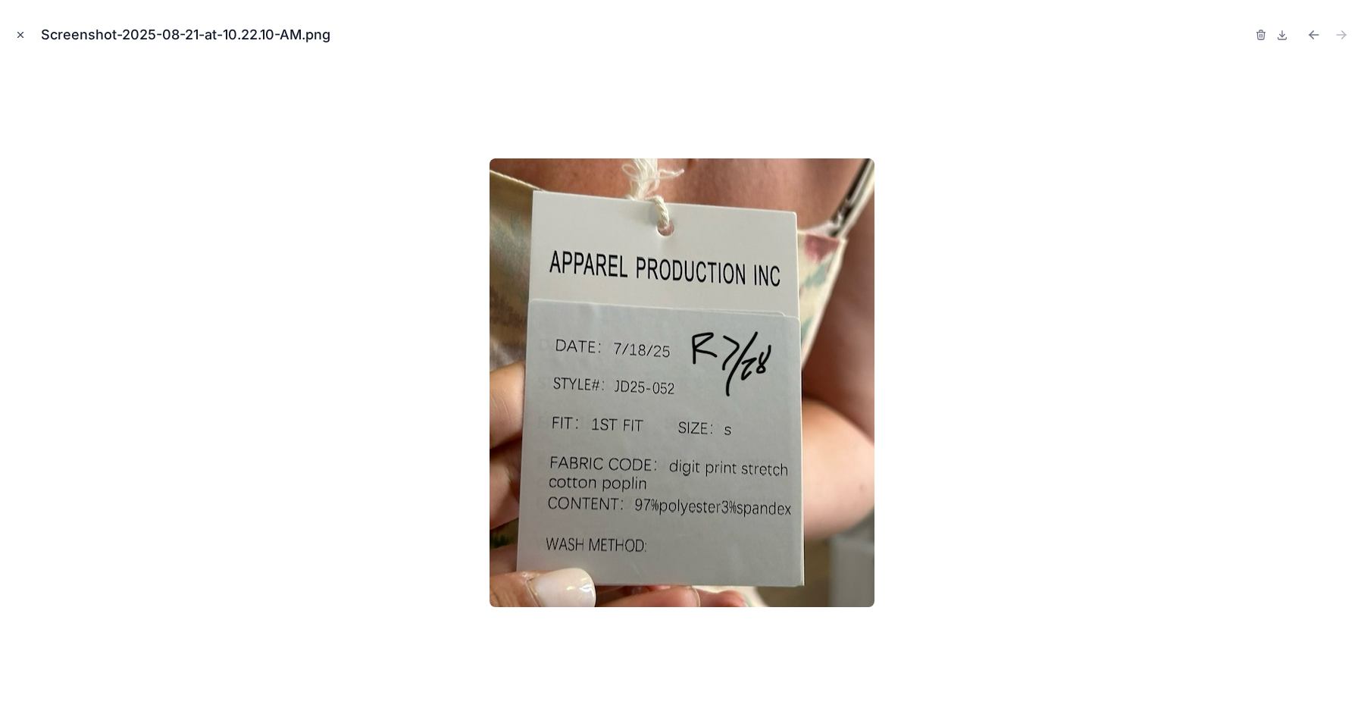
click at [18, 36] on icon "Close modal" at bounding box center [20, 35] width 11 height 11
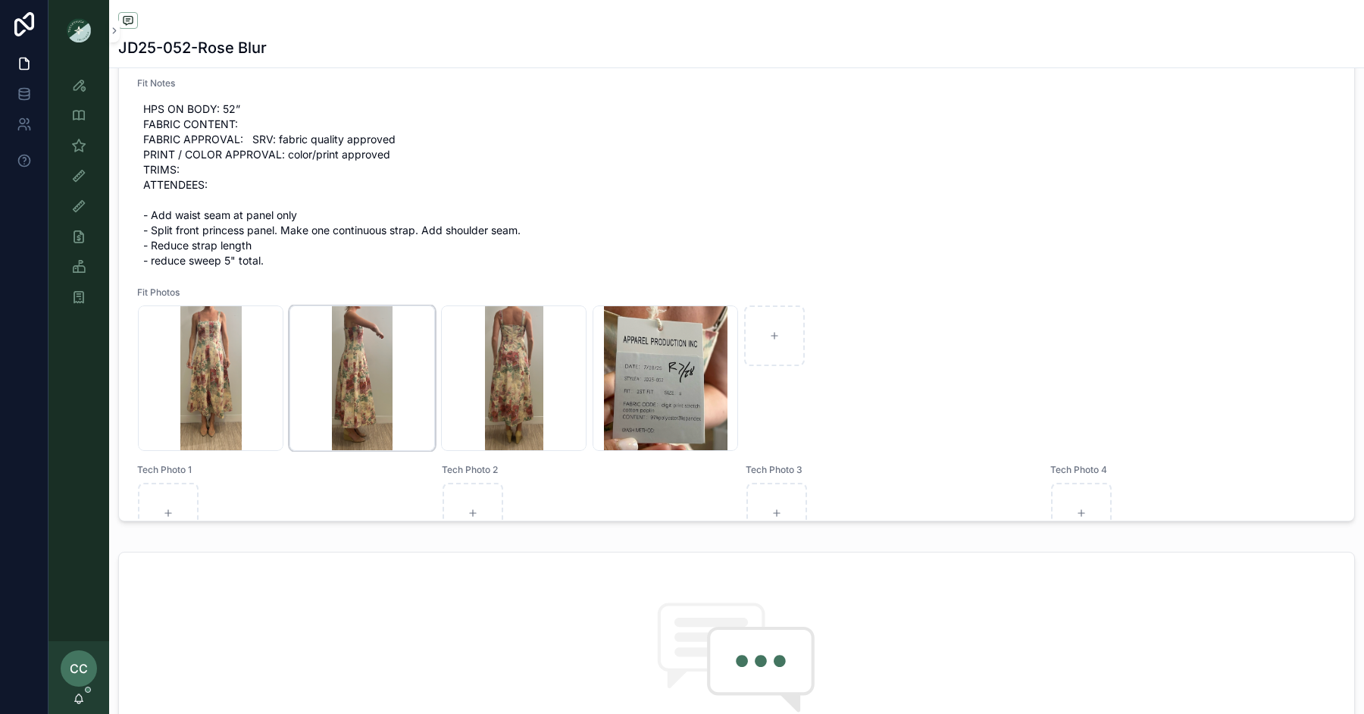
scroll to position [25, 0]
click at [694, 355] on div "Screenshot-2025-08-21-at-10.22.10-AM .png" at bounding box center [665, 380] width 145 height 145
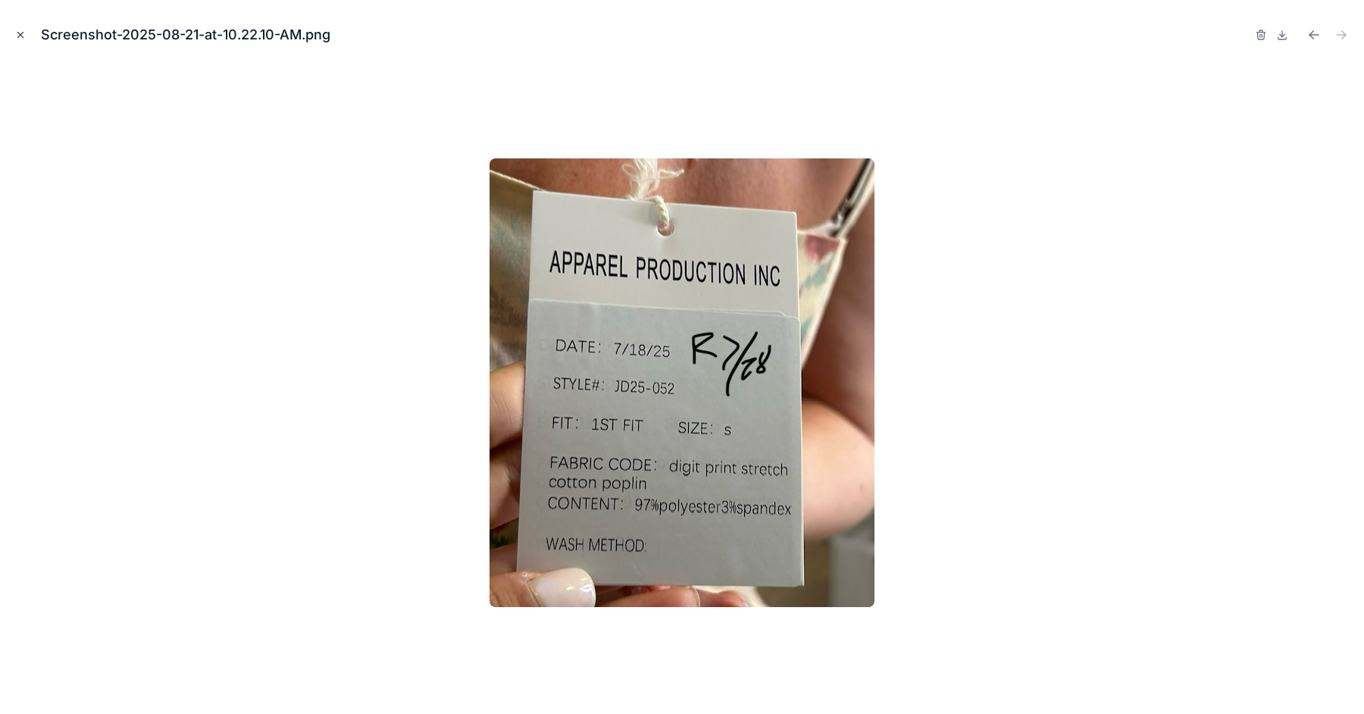
click at [16, 33] on icon "Close modal" at bounding box center [20, 35] width 11 height 11
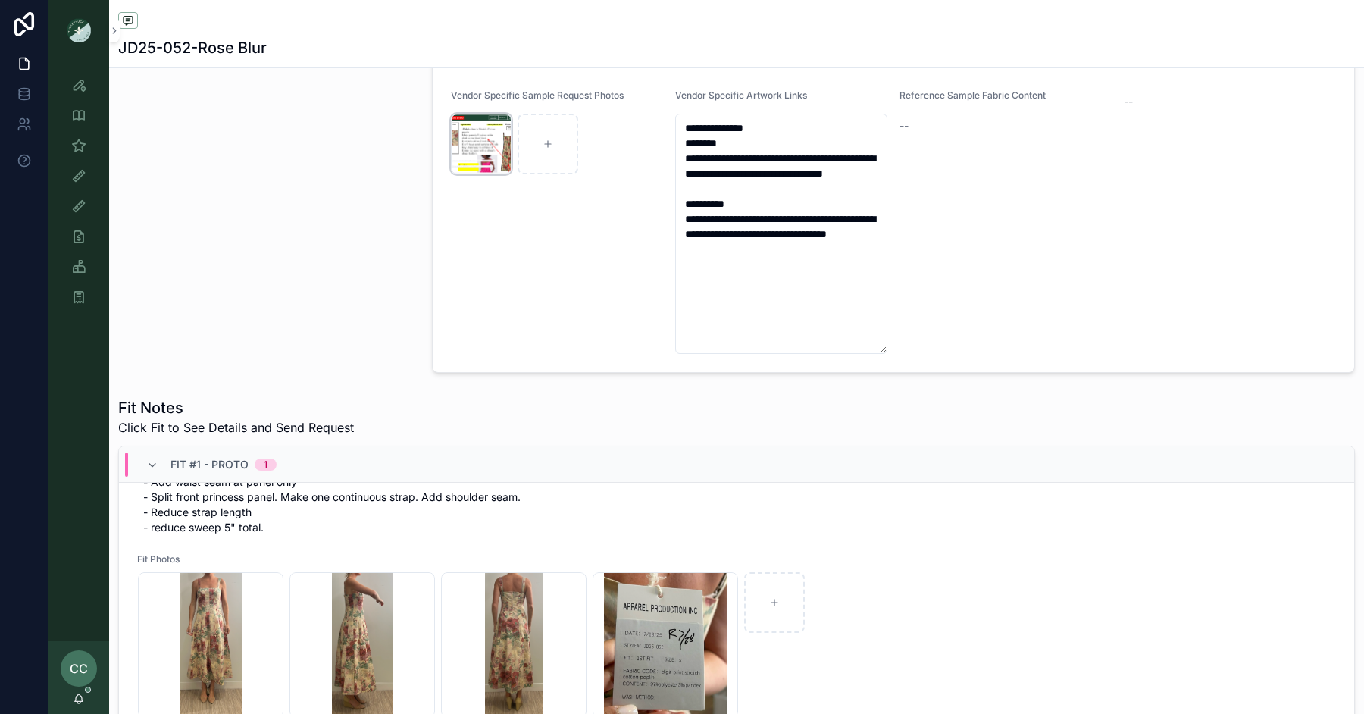
scroll to position [602, 0]
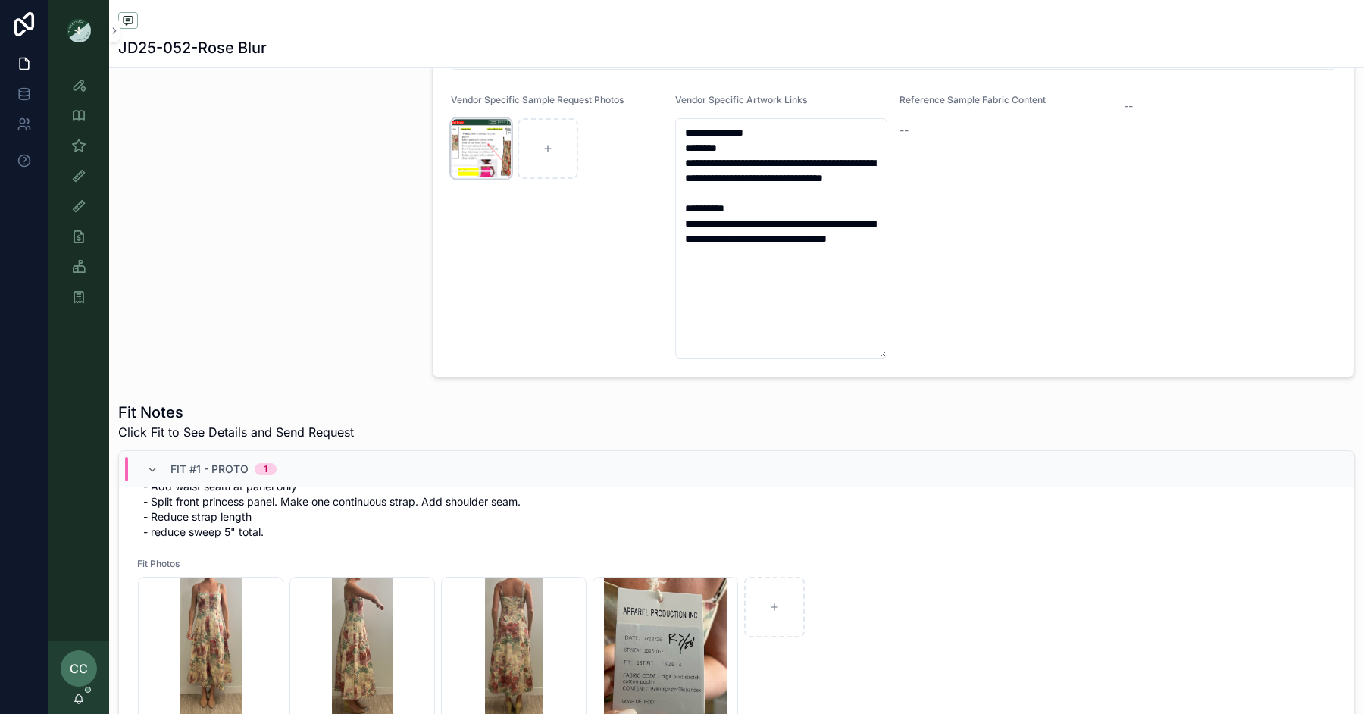
click at [470, 149] on div "Screenshot-2025-07-15-at-9.49.24-AM .png" at bounding box center [481, 148] width 61 height 61
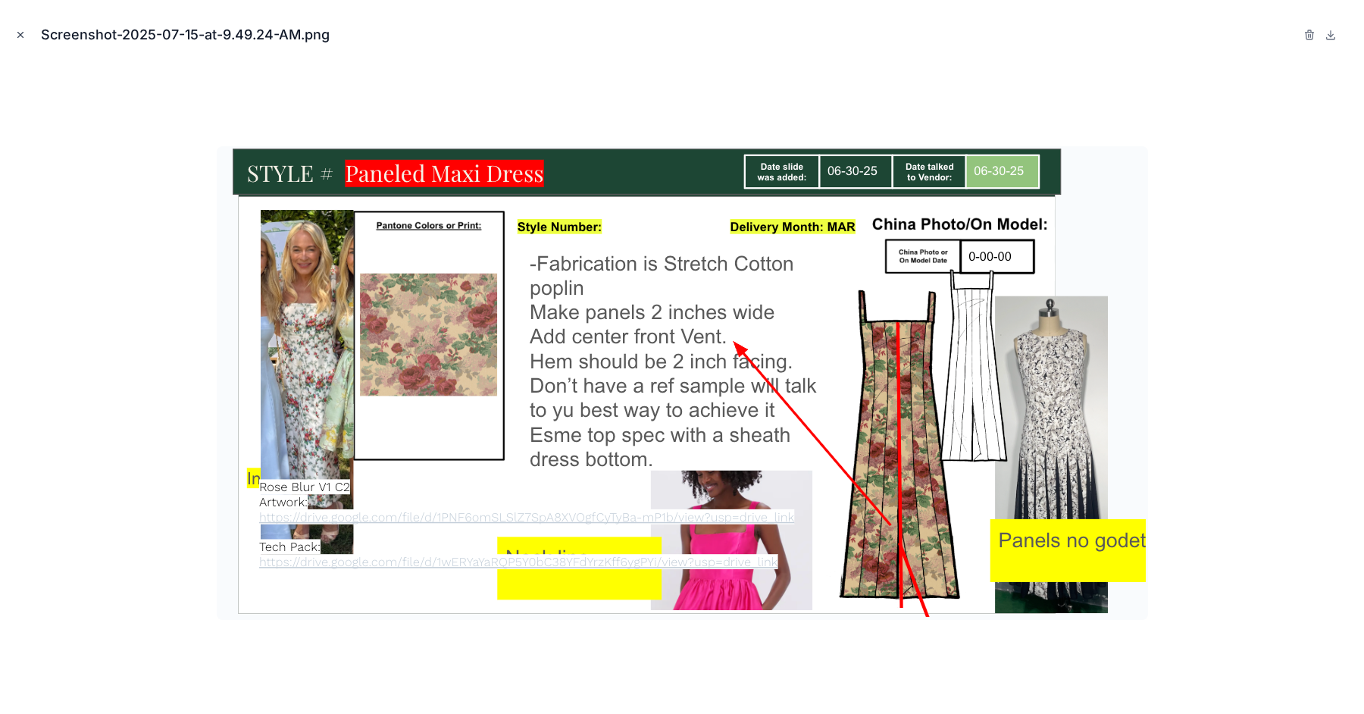
click at [23, 39] on icon "Close modal" at bounding box center [20, 35] width 11 height 11
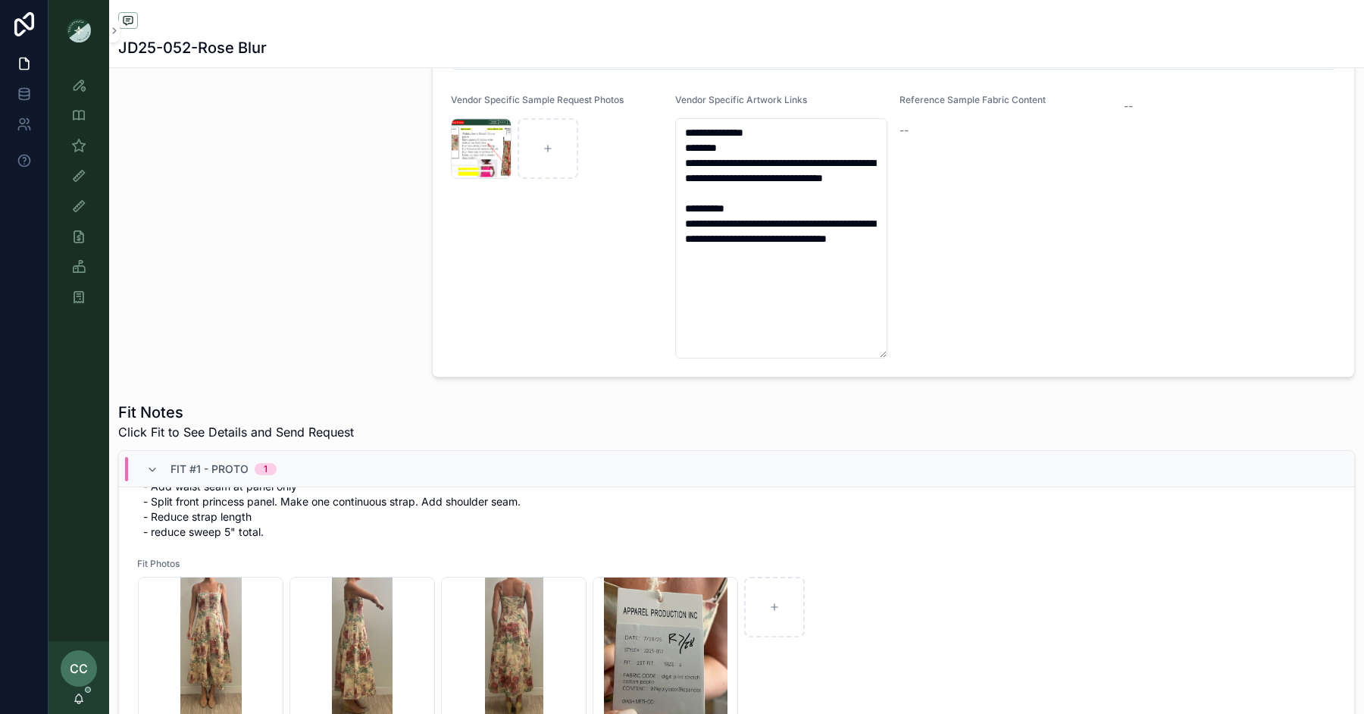
scroll to position [1110, 0]
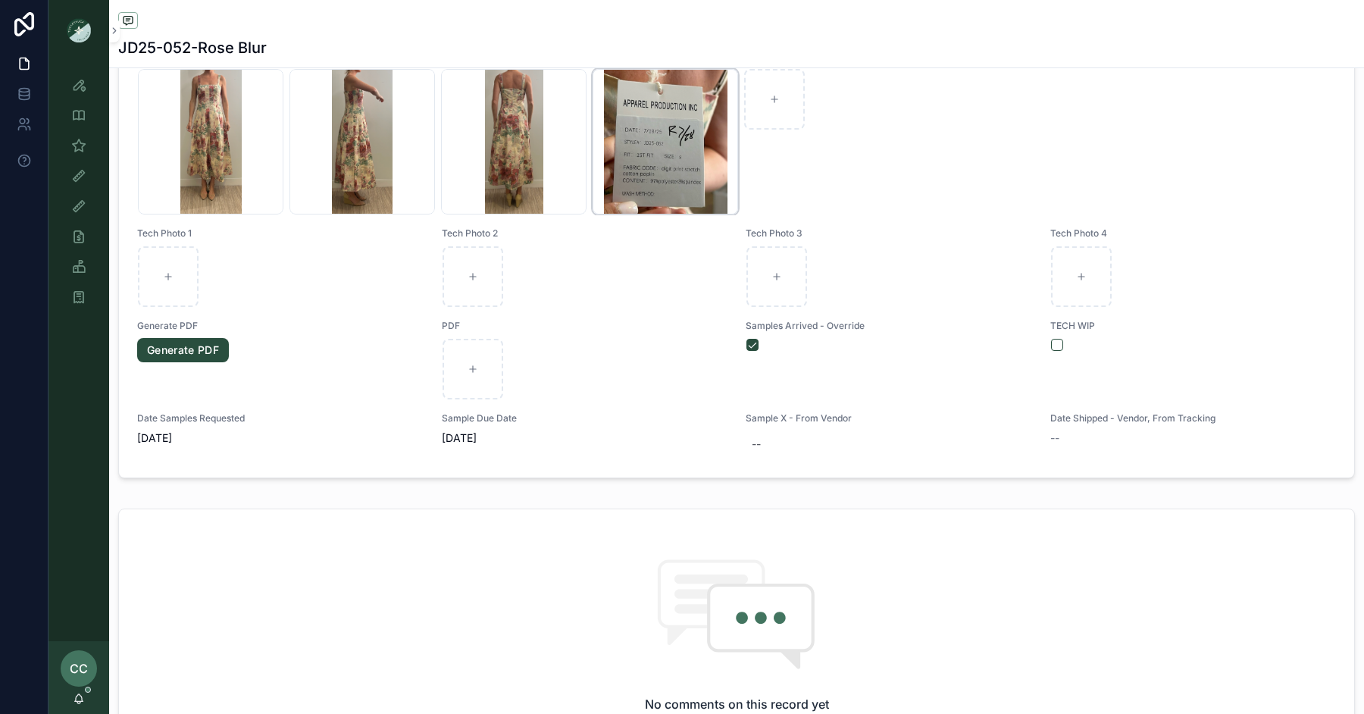
click at [668, 128] on div "Screenshot-2025-08-21-at-10.22.10-AM .png" at bounding box center [665, 141] width 145 height 145
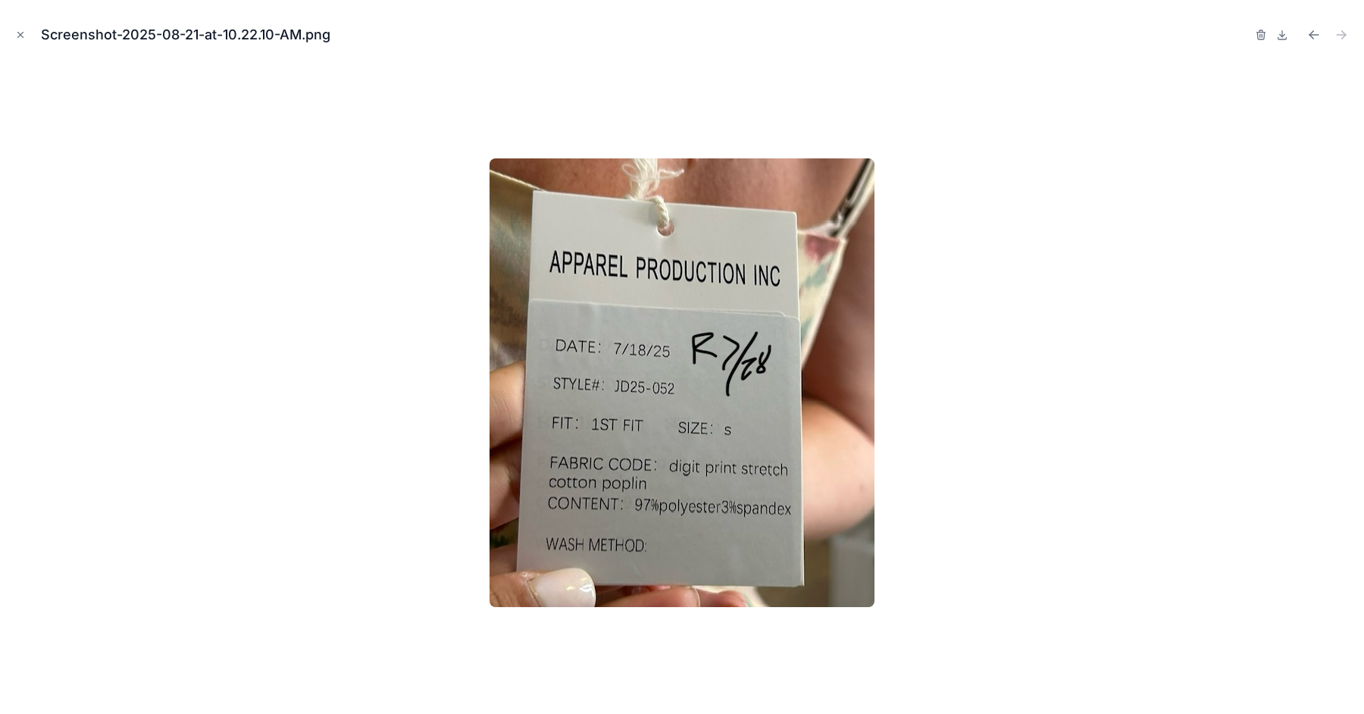
click at [17, 33] on icon "Close modal" at bounding box center [20, 35] width 11 height 11
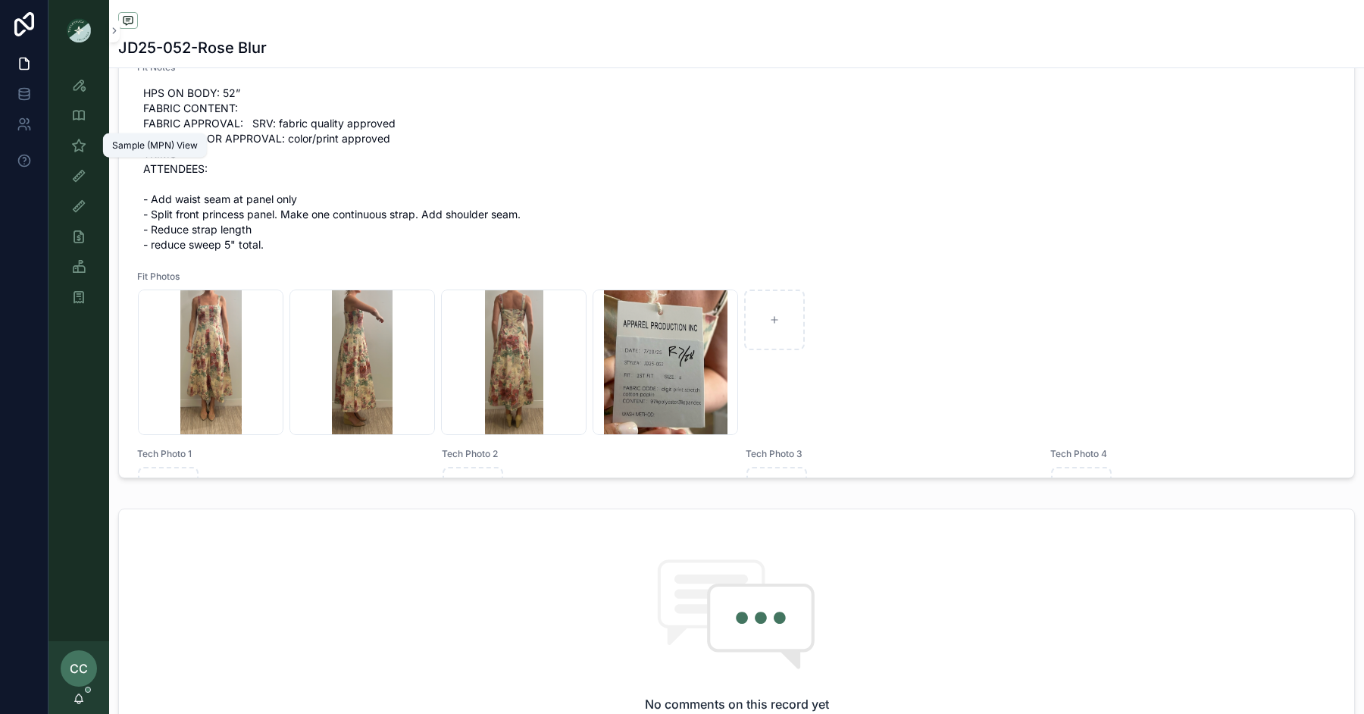
click at [81, 149] on icon "scrollable content" at bounding box center [78, 145] width 15 height 15
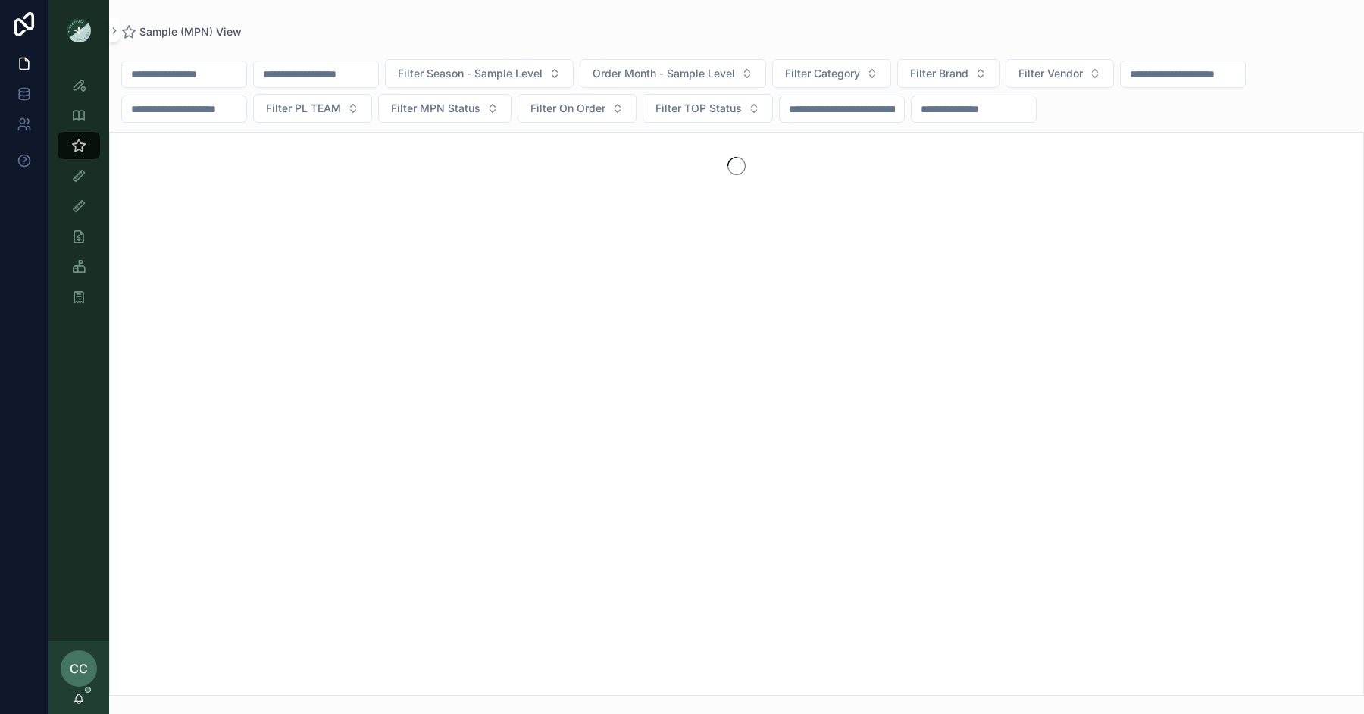
click at [186, 74] on input "scrollable content" at bounding box center [184, 74] width 124 height 21
paste input "*********"
click at [167, 70] on input "*********" at bounding box center [184, 74] width 124 height 21
click at [208, 70] on input "****" at bounding box center [184, 74] width 124 height 21
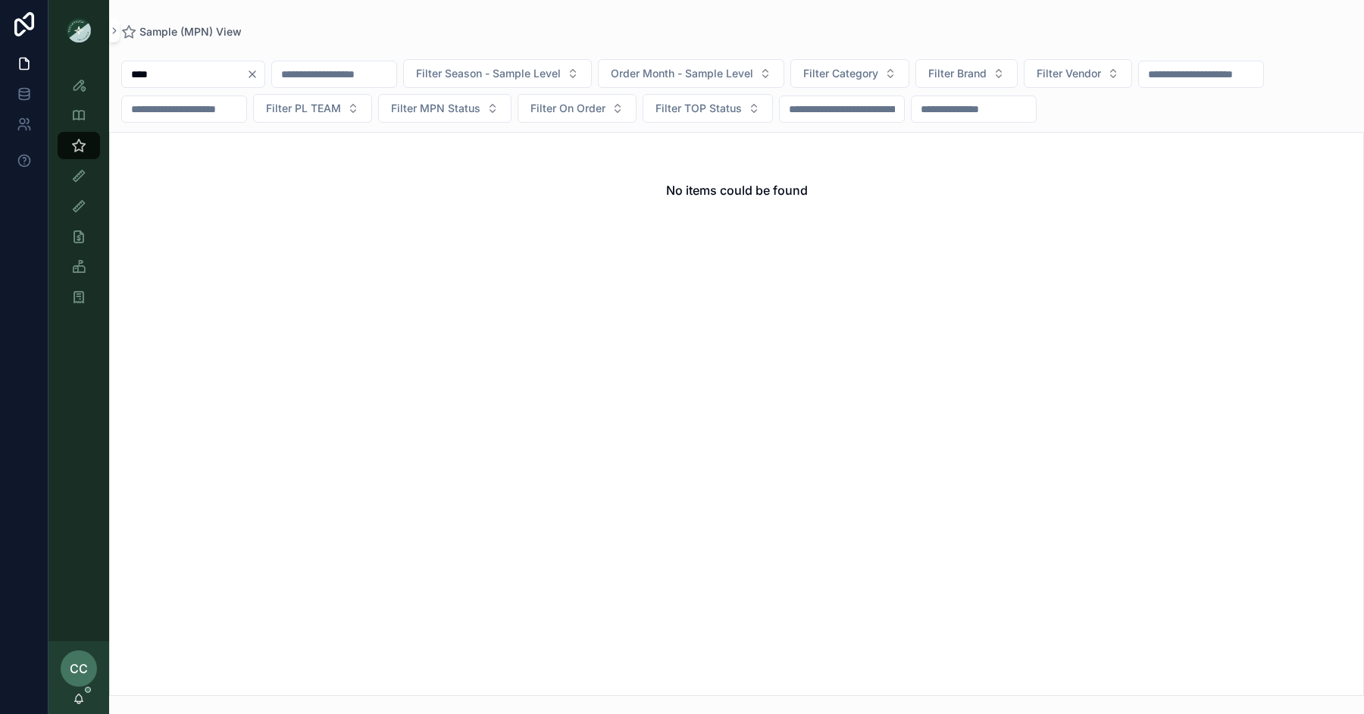
click at [208, 70] on input "****" at bounding box center [184, 74] width 124 height 21
type input "*******"
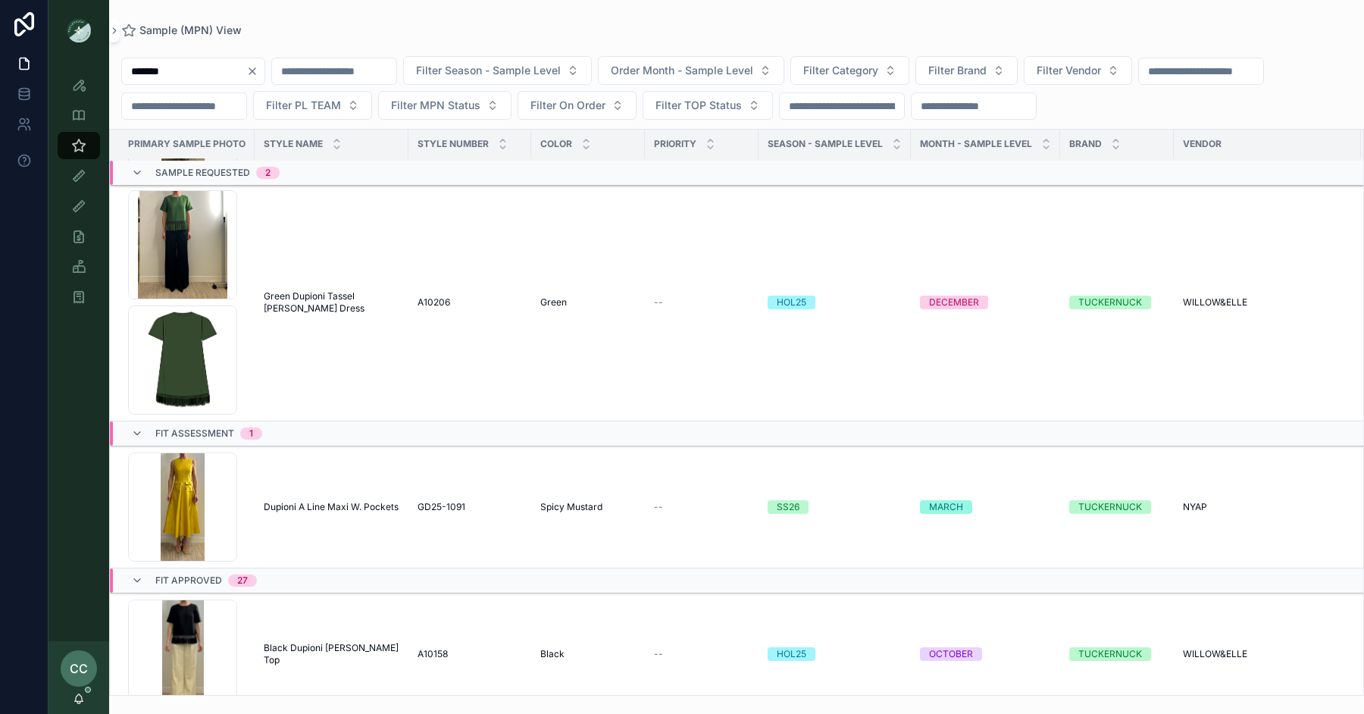
scroll to position [337, 0]
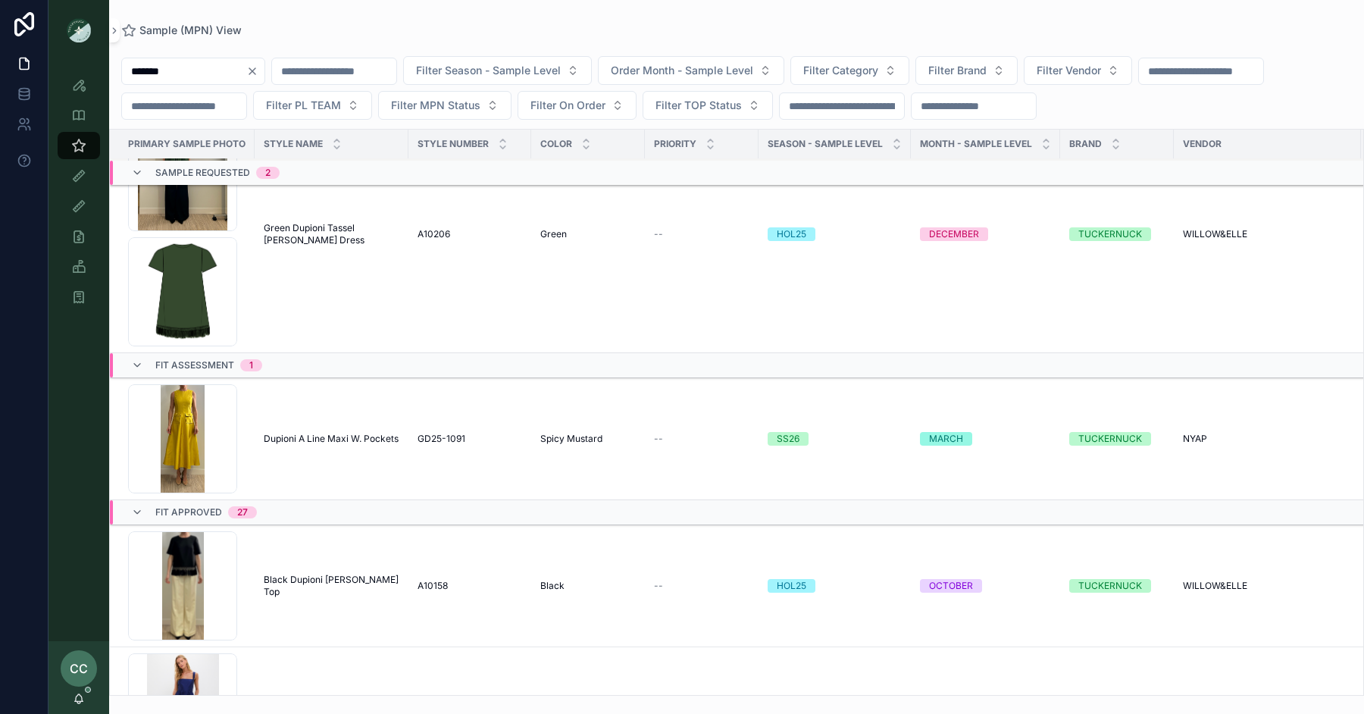
drag, startPoint x: 342, startPoint y: 436, endPoint x: 621, endPoint y: 424, distance: 279.9
click at [342, 436] on span "Dupioni A Line Maxi W. Pockets" at bounding box center [331, 439] width 135 height 12
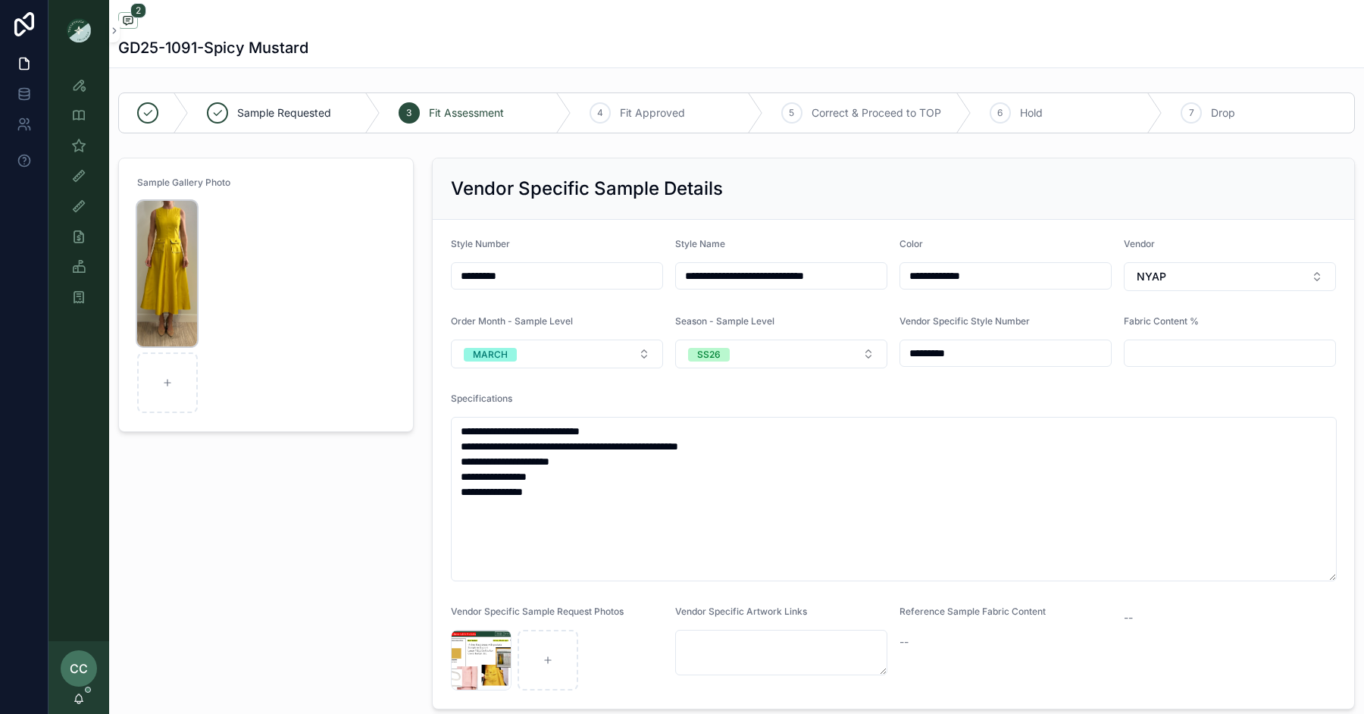
click at [168, 280] on img "scrollable content" at bounding box center [167, 273] width 60 height 145
